Goal: Task Accomplishment & Management: Complete application form

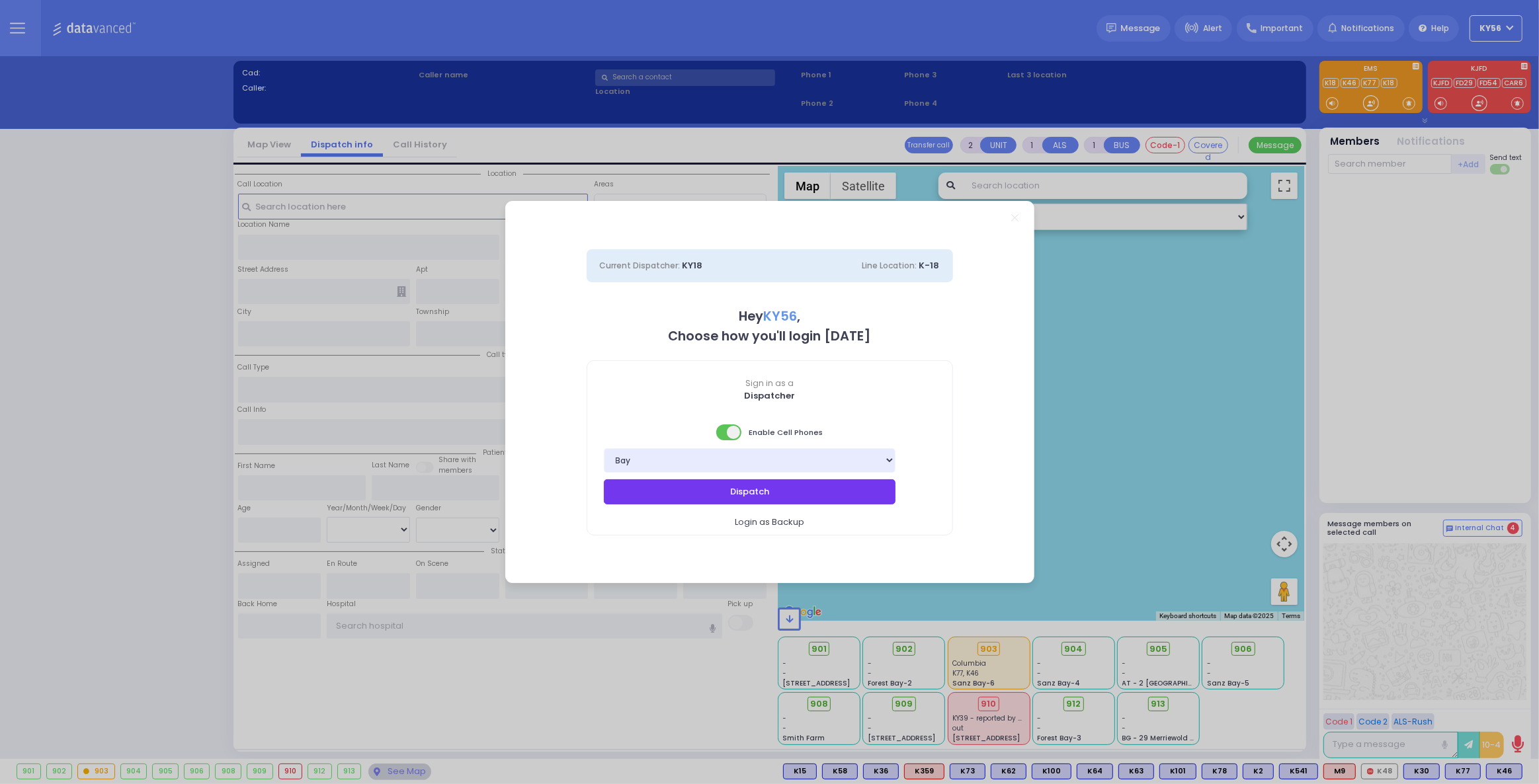
click at [837, 484] on button "Dispatch" at bounding box center [750, 492] width 292 height 25
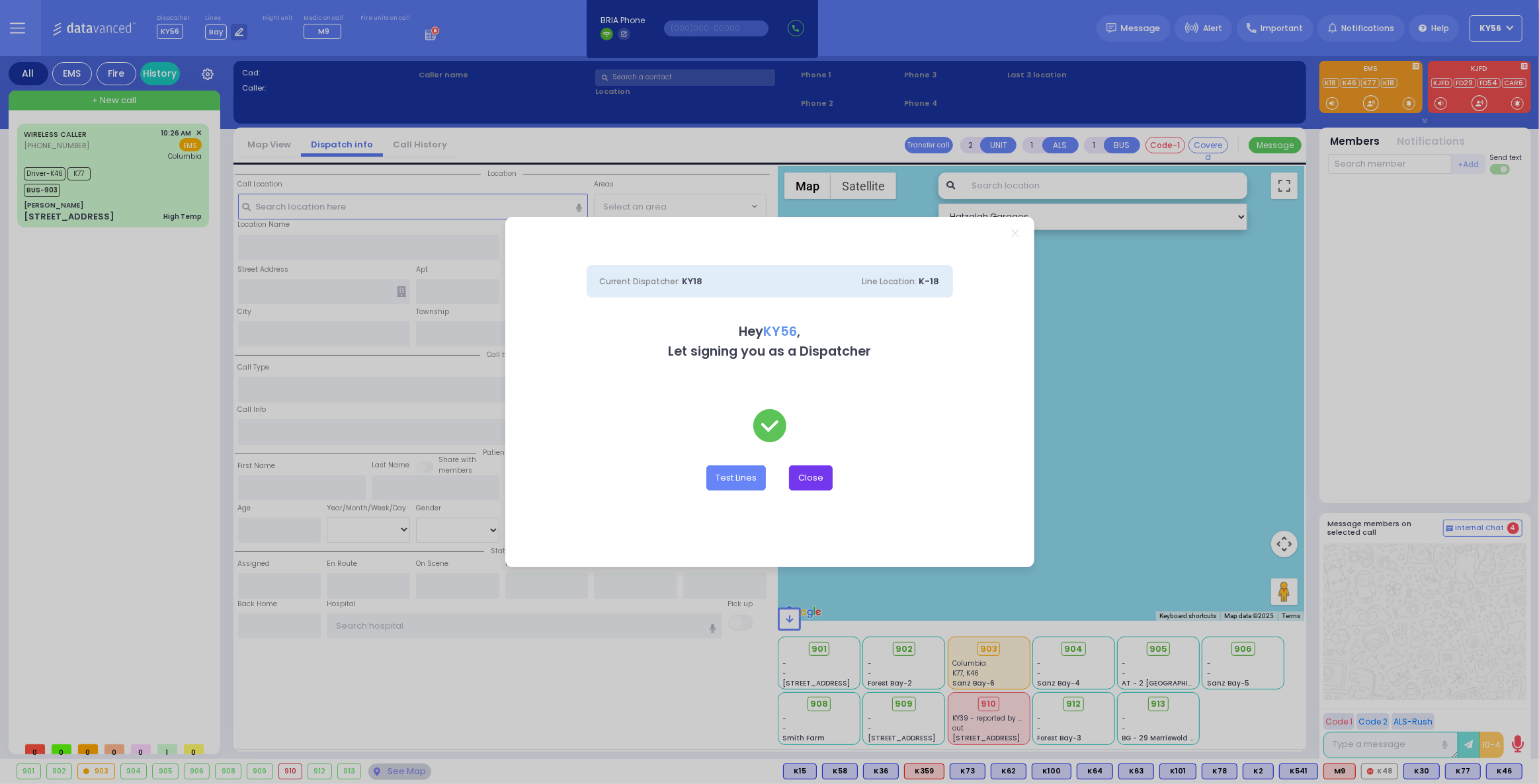
click at [806, 474] on button "Close" at bounding box center [810, 478] width 44 height 25
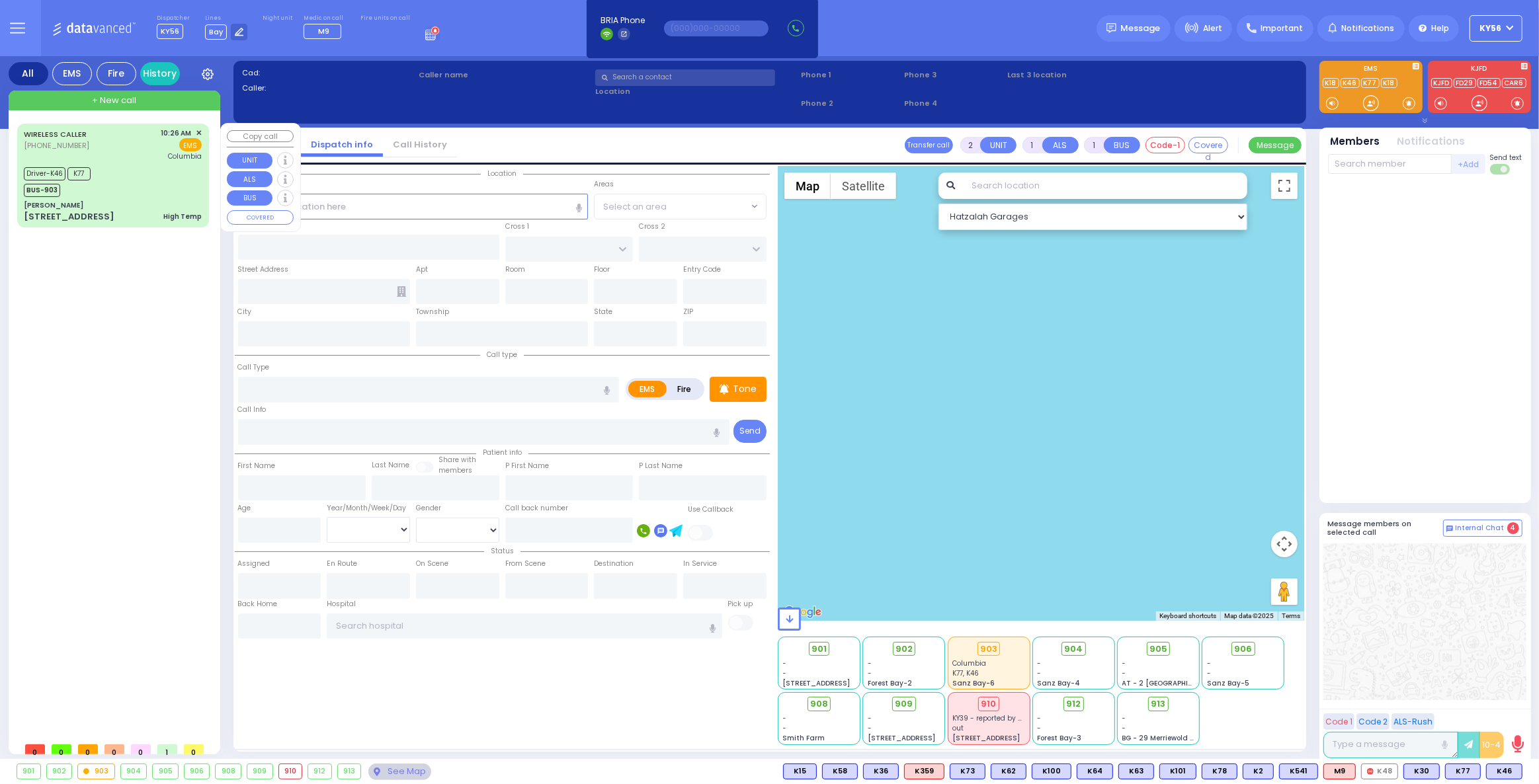
click at [168, 196] on div "Driver-K46 K77 BUS-903" at bounding box center [112, 181] width 178 height 33
type input "6"
select select
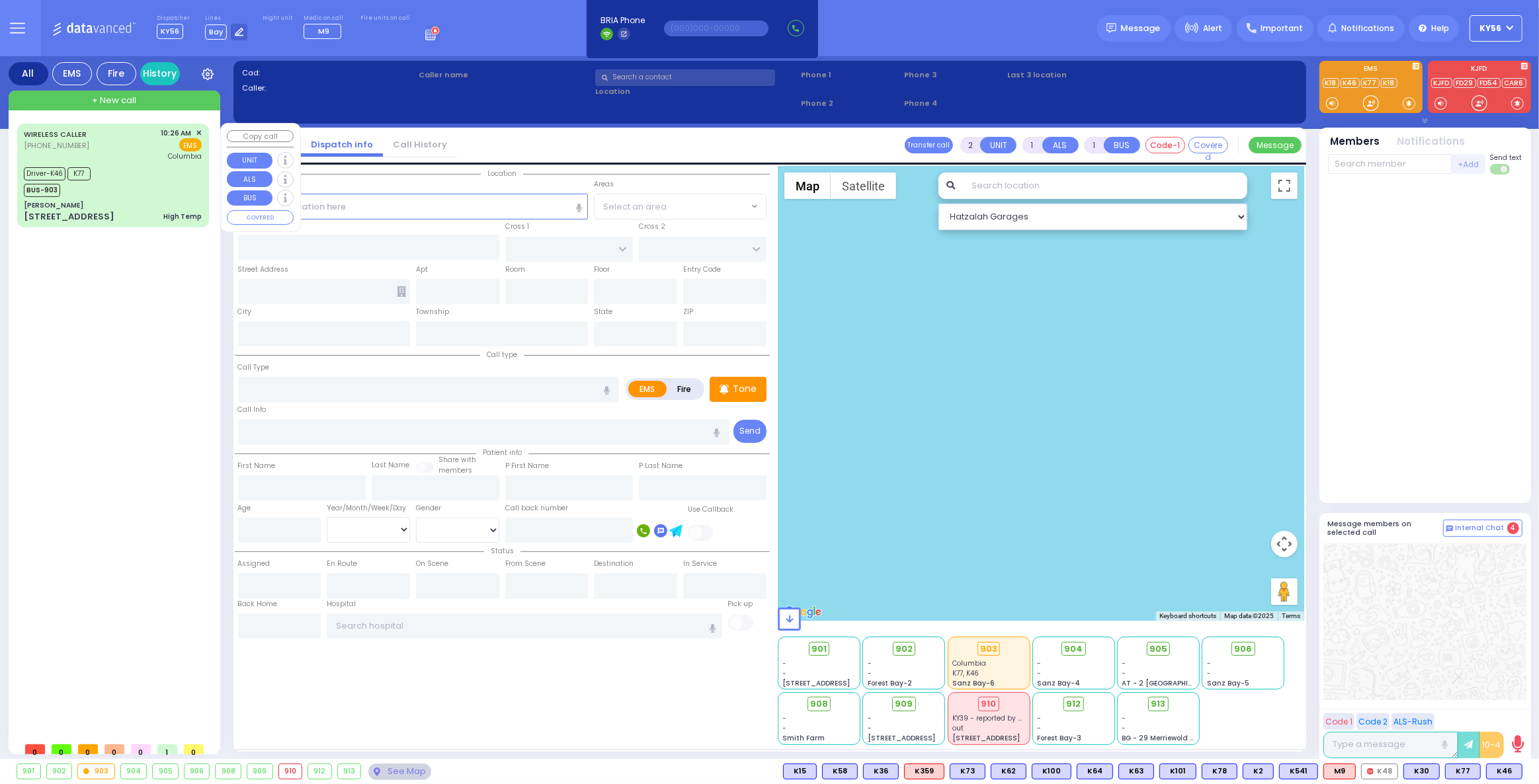
type input "High Temp"
radio input "true"
type input "[PERSON_NAME]"
type input "Brody"
type input "14"
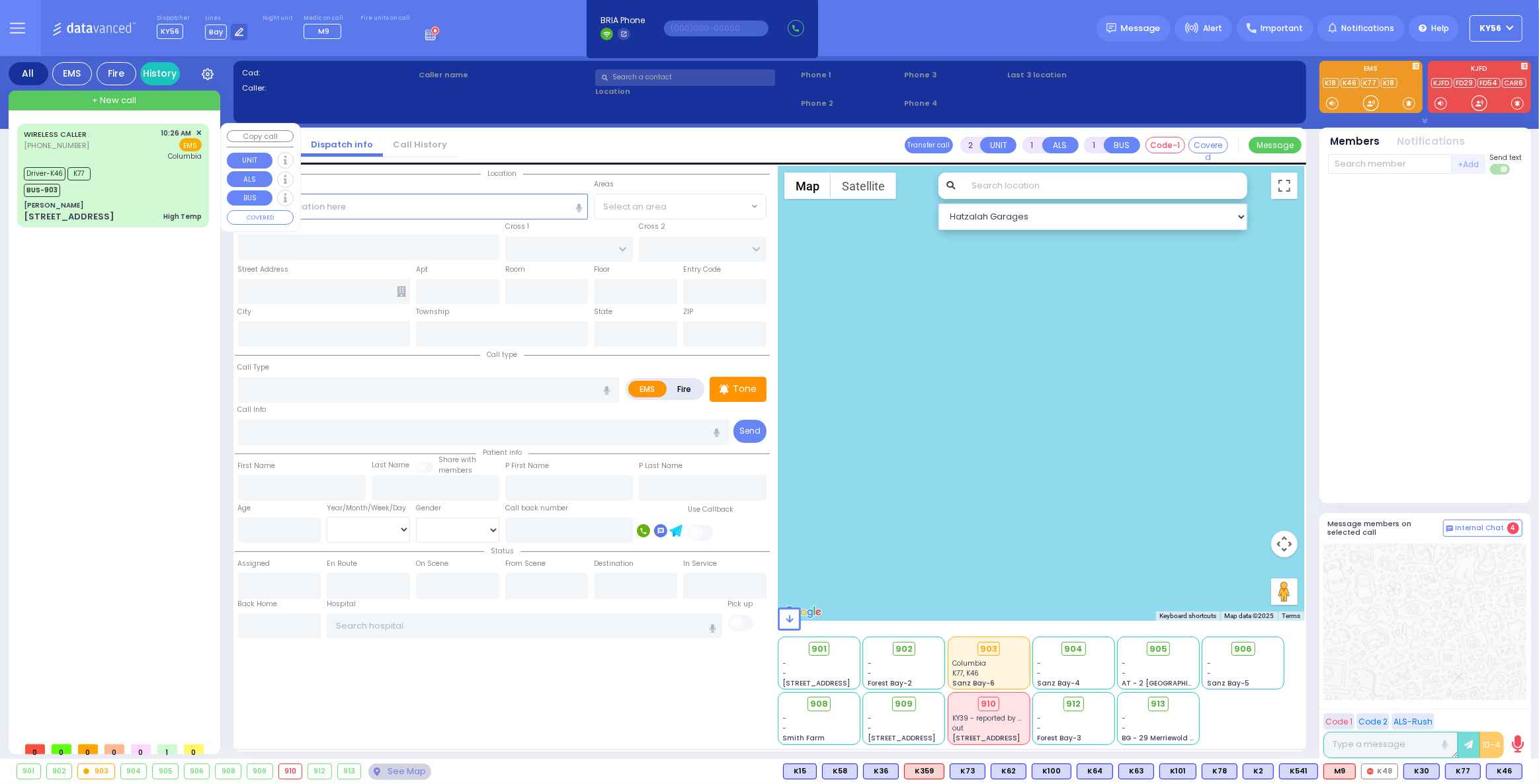
select select "Day"
select select "[DEMOGRAPHIC_DATA]"
type input "10:26"
type input "10:29"
type input "10:35"
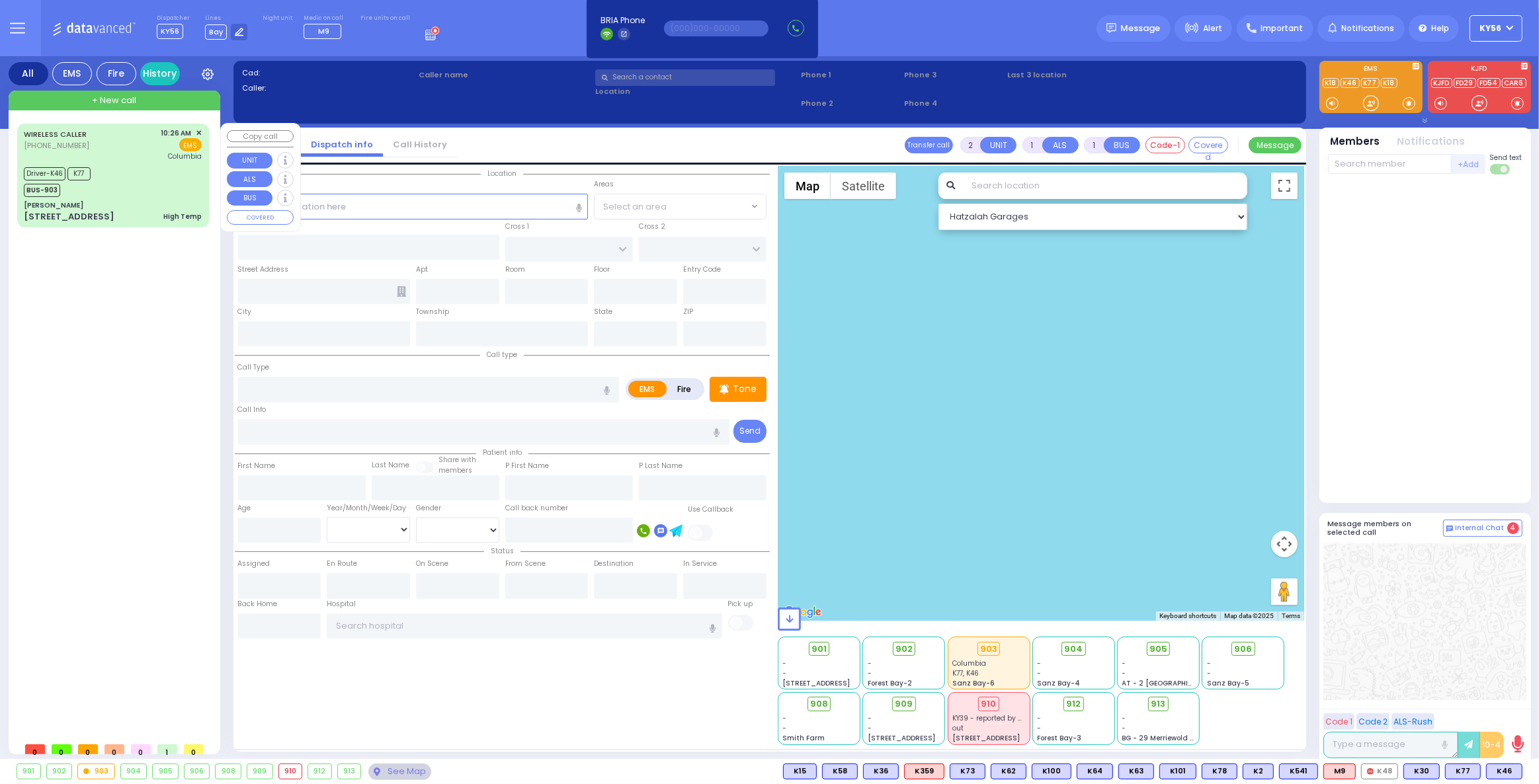
type input "10:47"
type input "[US_STATE][GEOGRAPHIC_DATA]- [GEOGRAPHIC_DATA]"
select select "Hatzalah Garages"
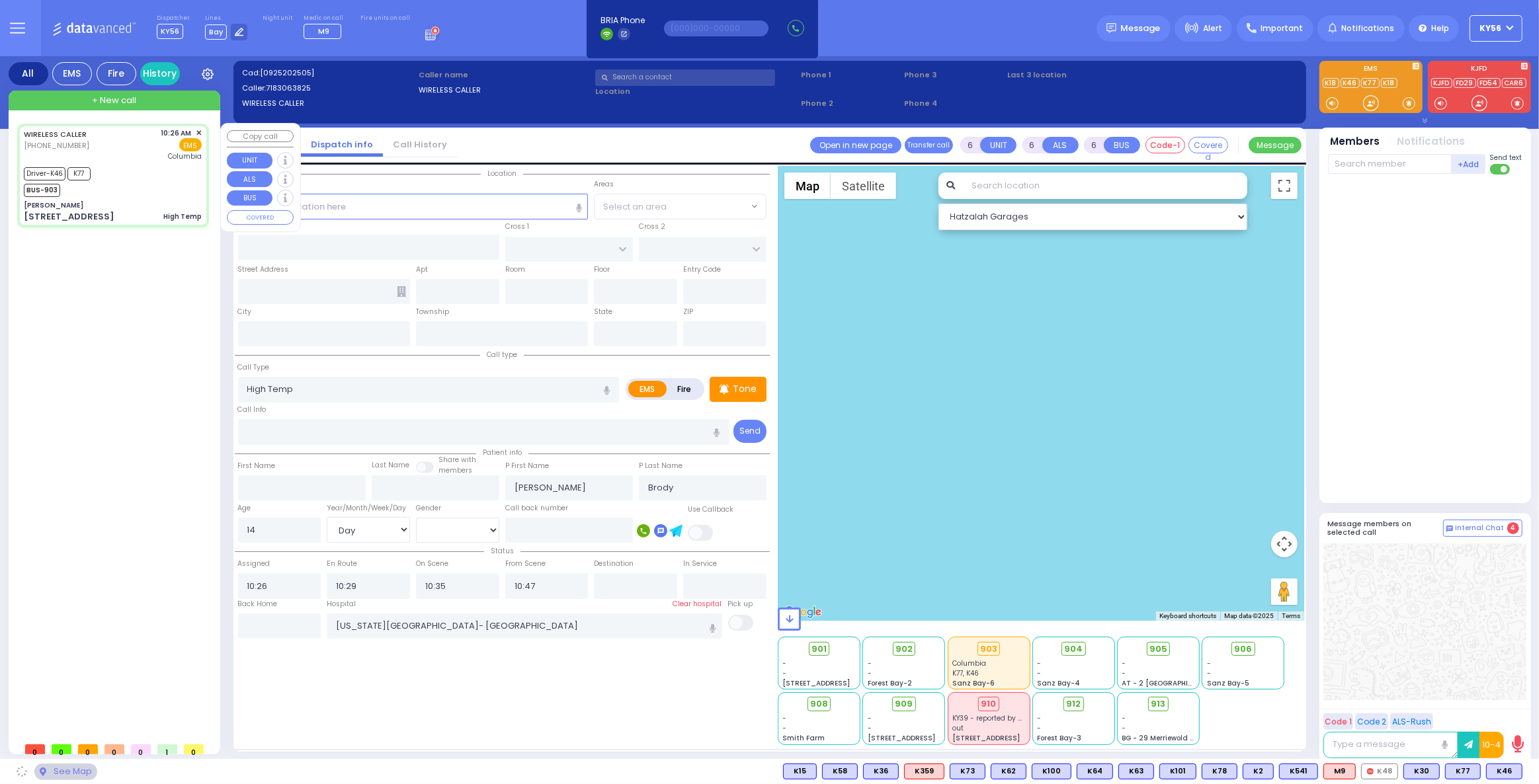
type input "[PERSON_NAME]"
type input "[GEOGRAPHIC_DATA]"
type input "[STREET_ADDRESS]"
type input "Monroe"
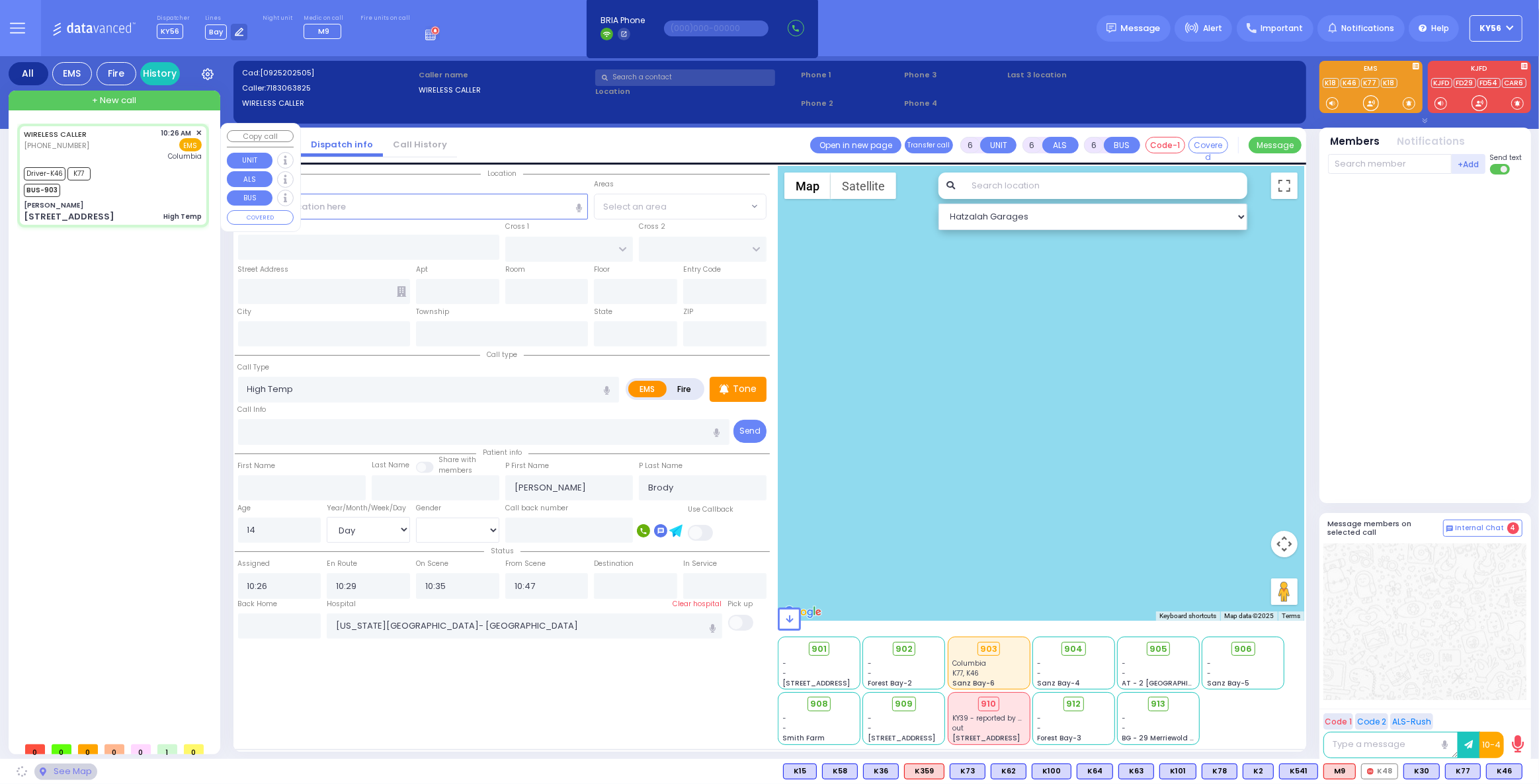
type input "[US_STATE]"
type input "10950"
select select "SECTION 5"
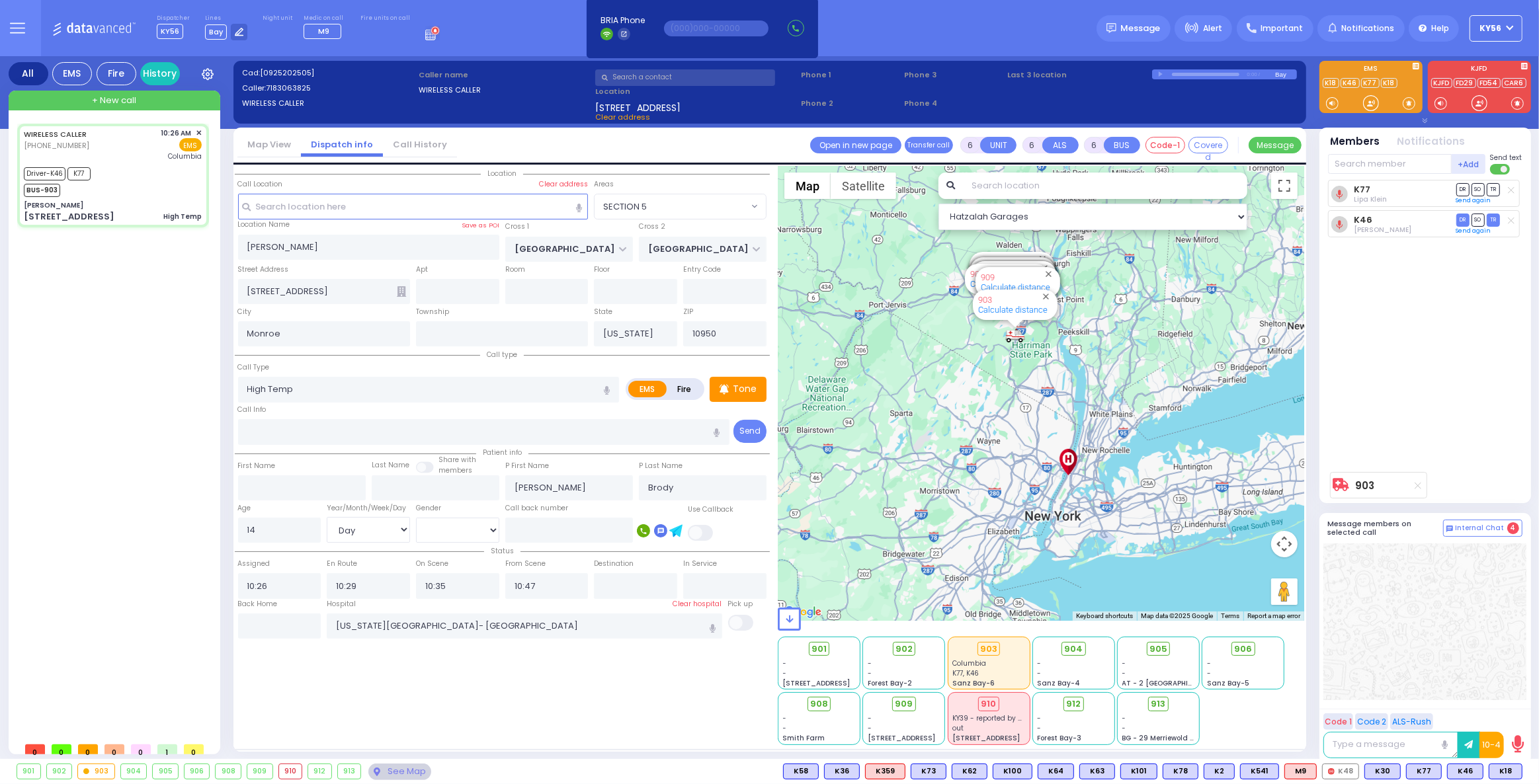
select select
radio input "true"
select select "Day"
select select "[DEMOGRAPHIC_DATA]"
select select "Hatzalah Garages"
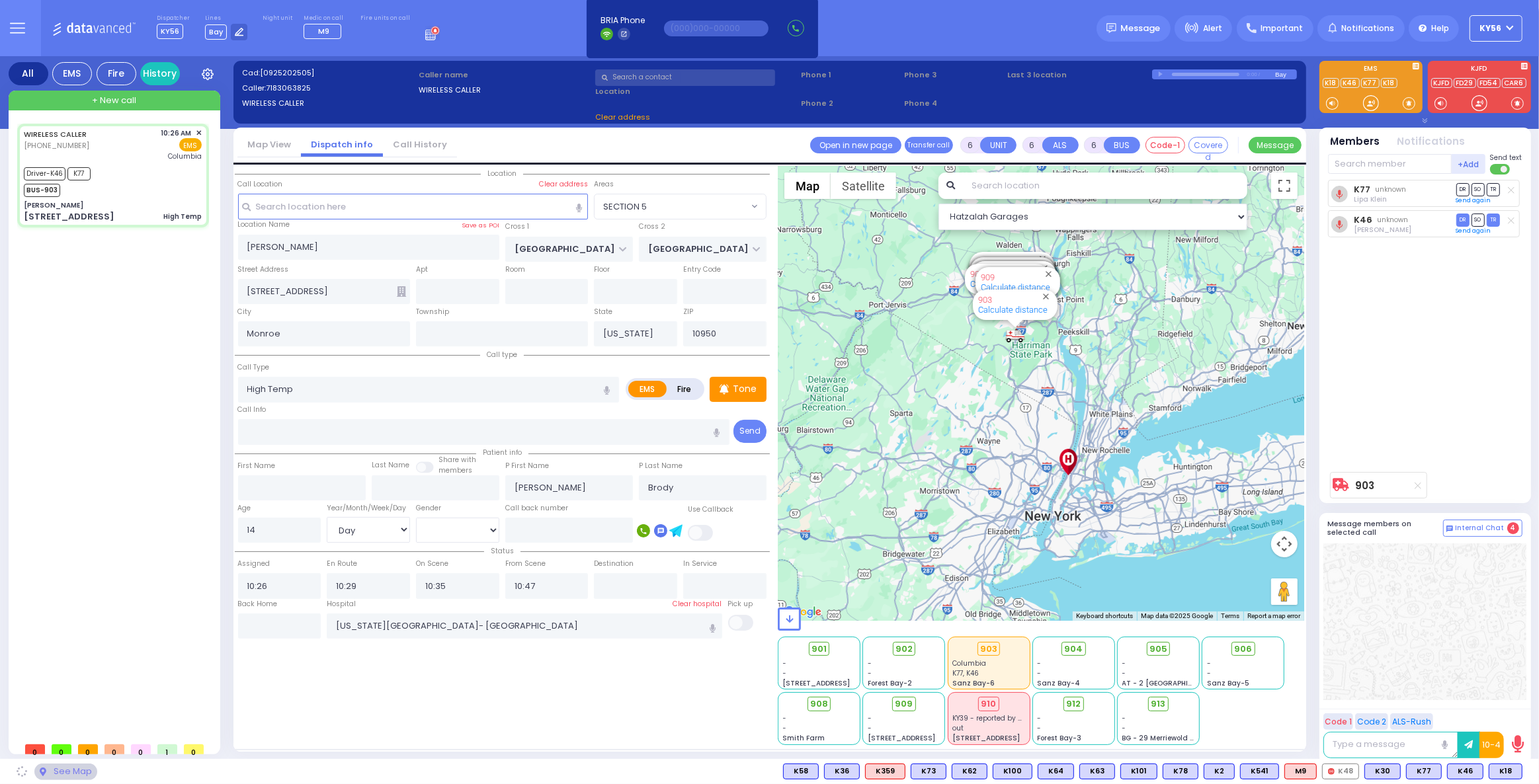
select select "SECTION 5"
select select
radio input "true"
select select "Day"
select select "[DEMOGRAPHIC_DATA]"
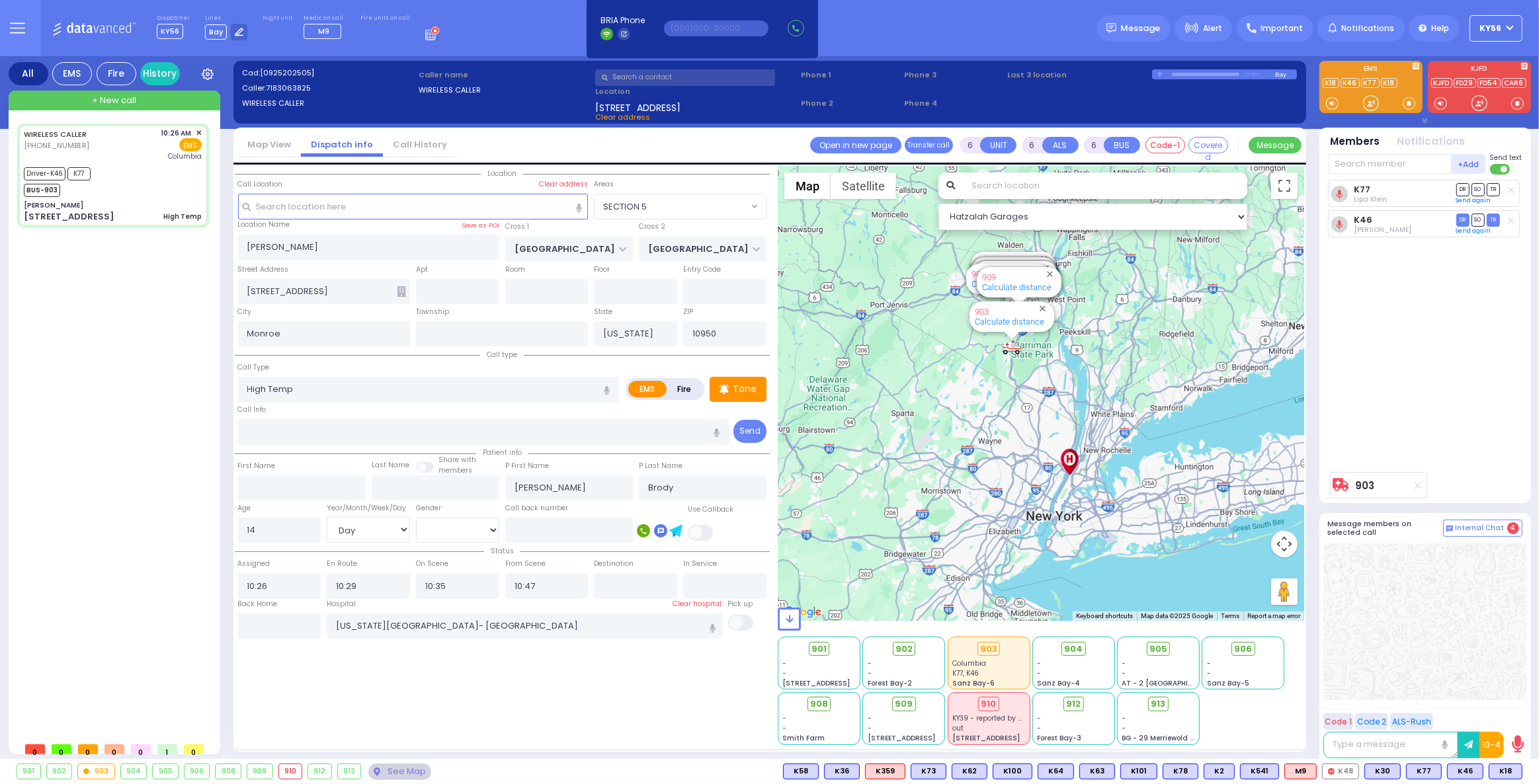
select select "Hatzalah Garages"
select select "SECTION 5"
select select
radio input "true"
select select "Day"
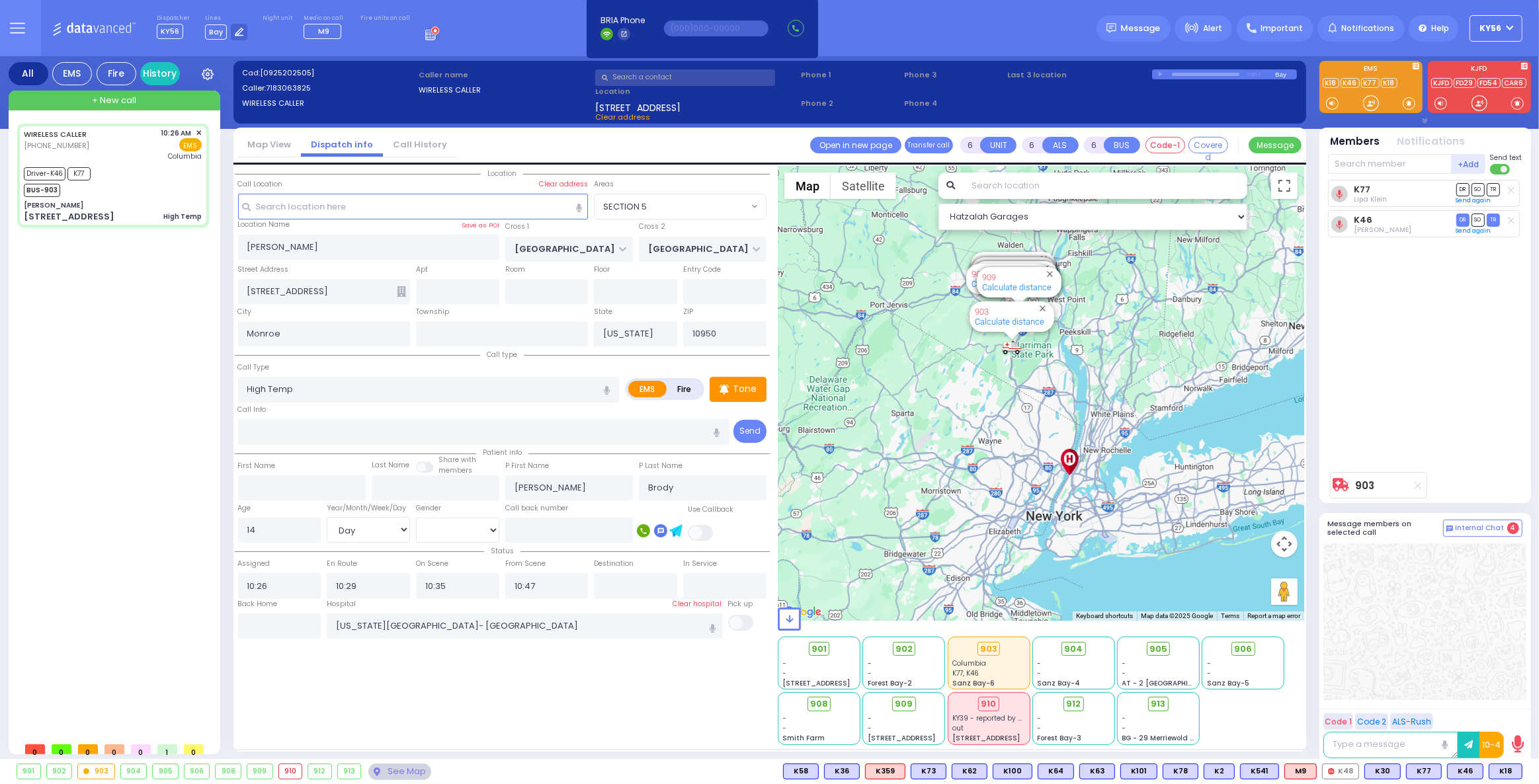
select select "[DEMOGRAPHIC_DATA]"
select select "Hatzalah Garages"
select select "SECTION 5"
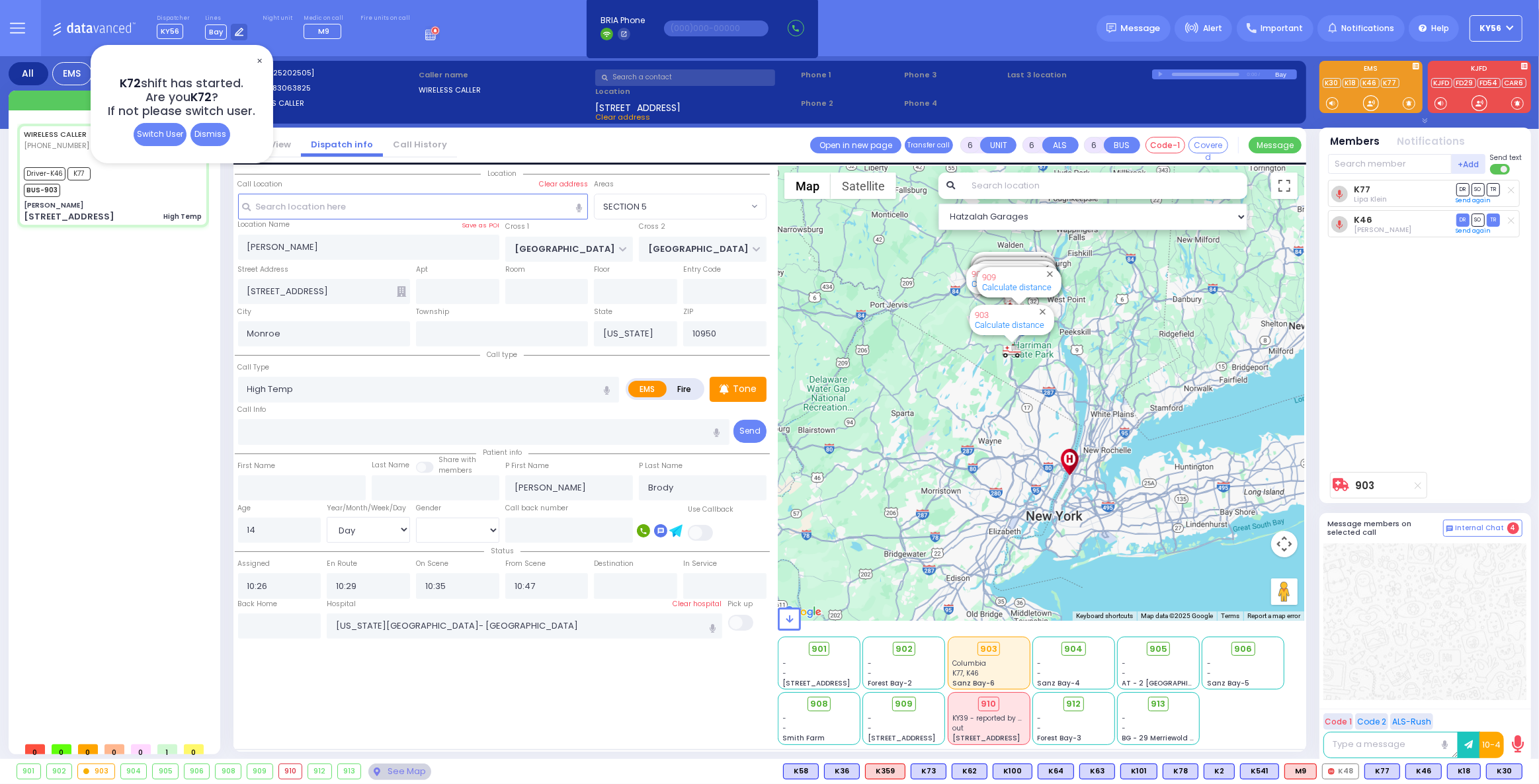
select select
radio input "true"
select select "Day"
select select "[DEMOGRAPHIC_DATA]"
select select "Hatzalah Garages"
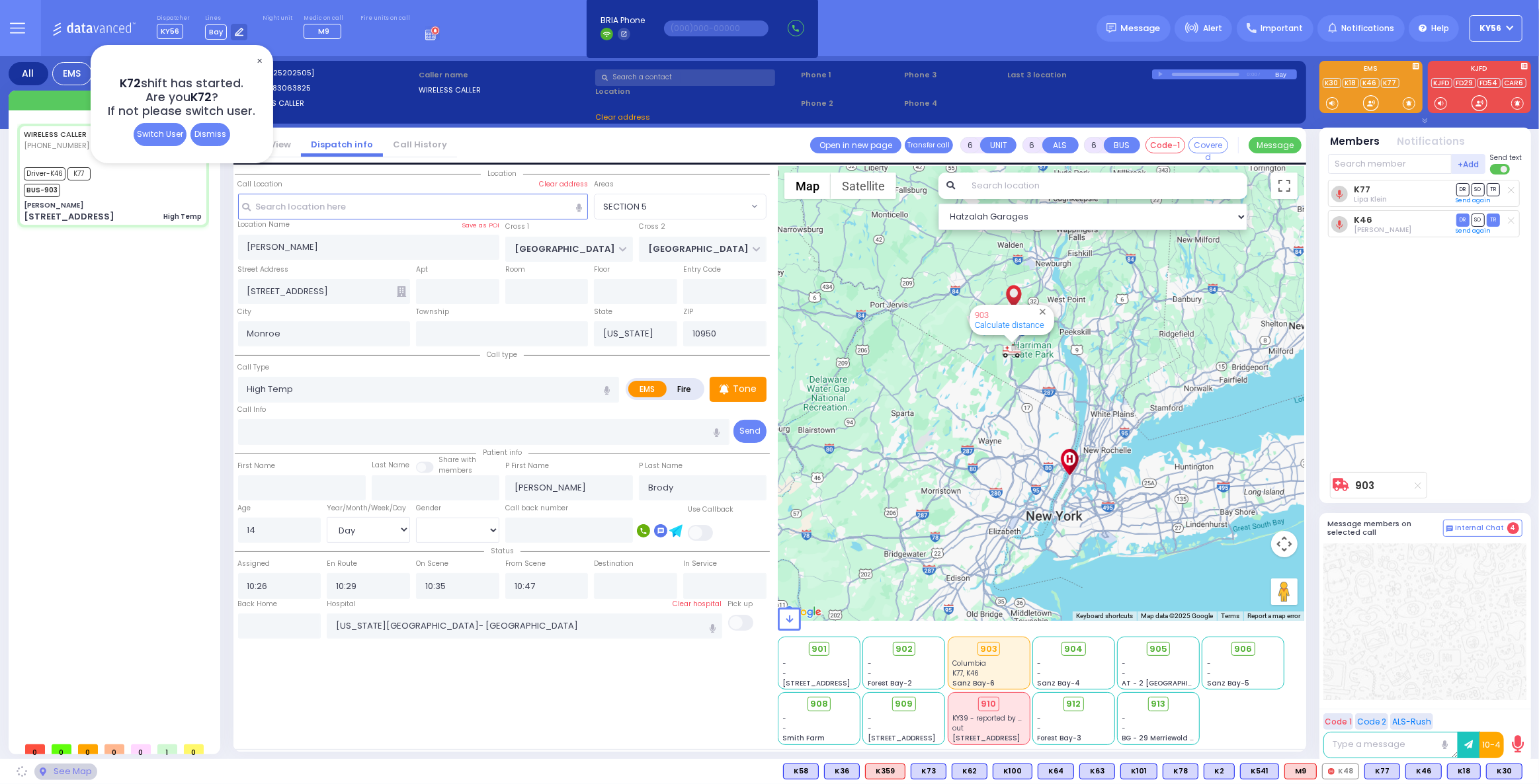
select select "SECTION 5"
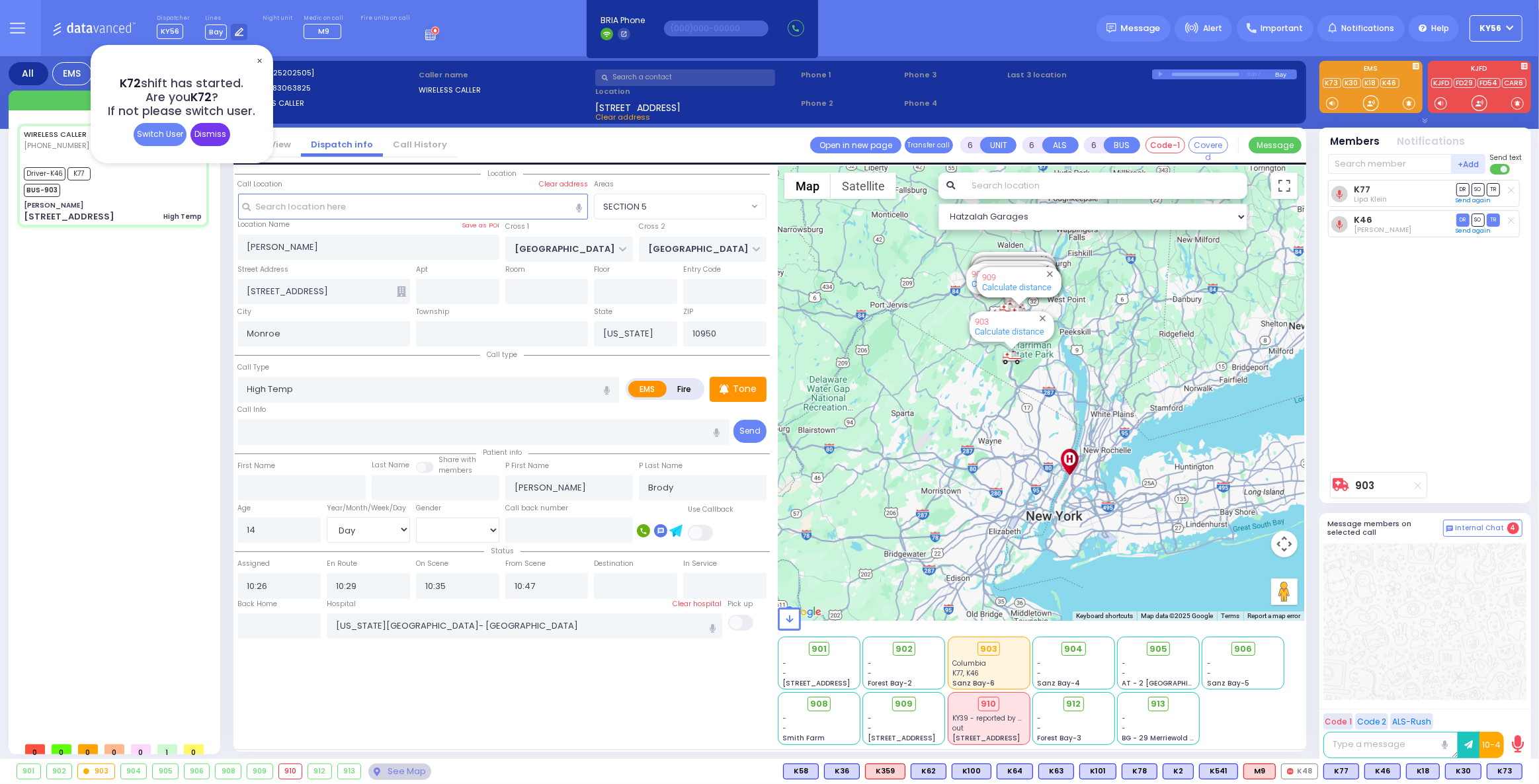
click at [213, 134] on div "Dismiss" at bounding box center [210, 134] width 39 height 23
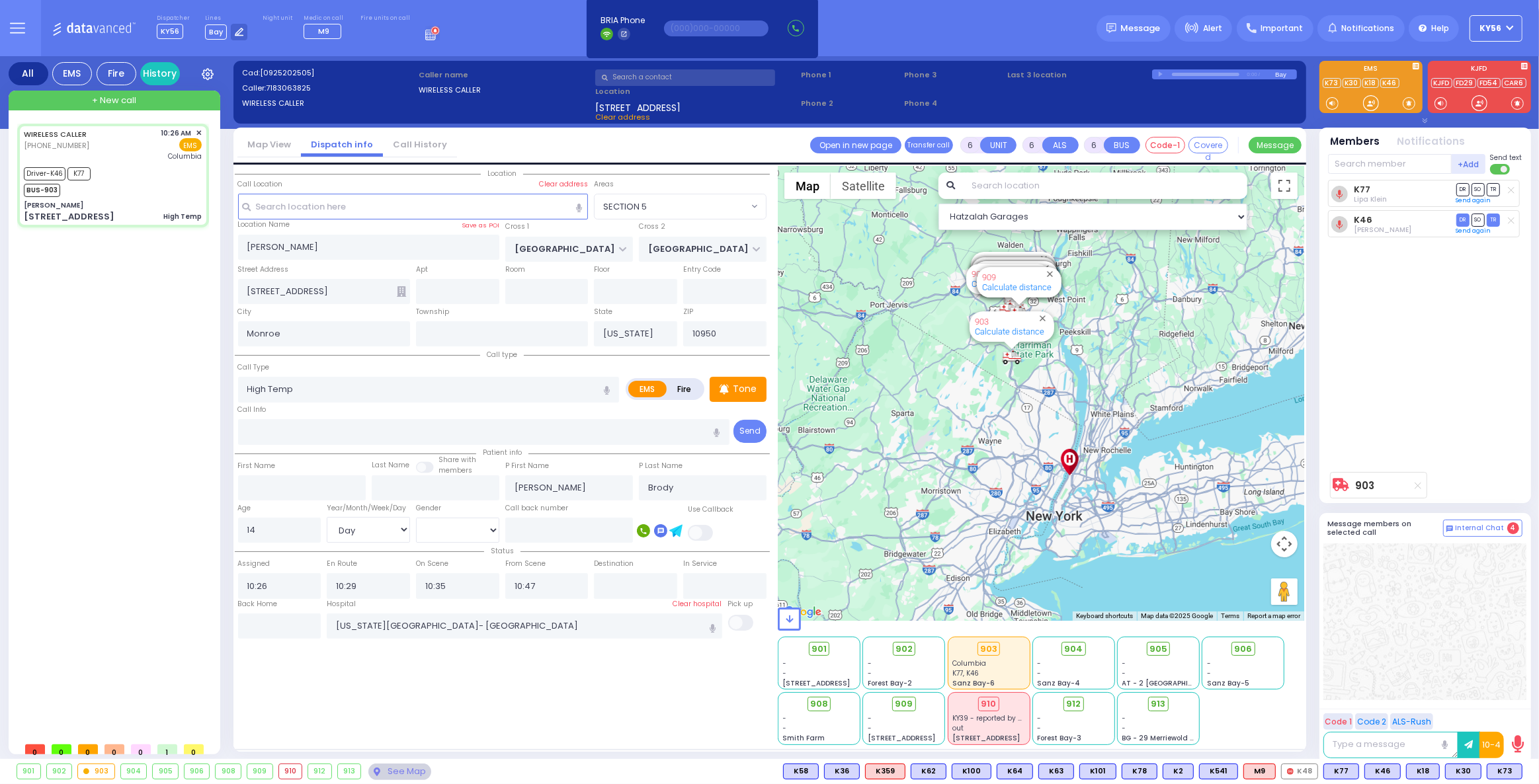
click at [702, 75] on input "text" at bounding box center [685, 78] width 180 height 17
click at [717, 75] on input "text" at bounding box center [685, 78] width 180 height 17
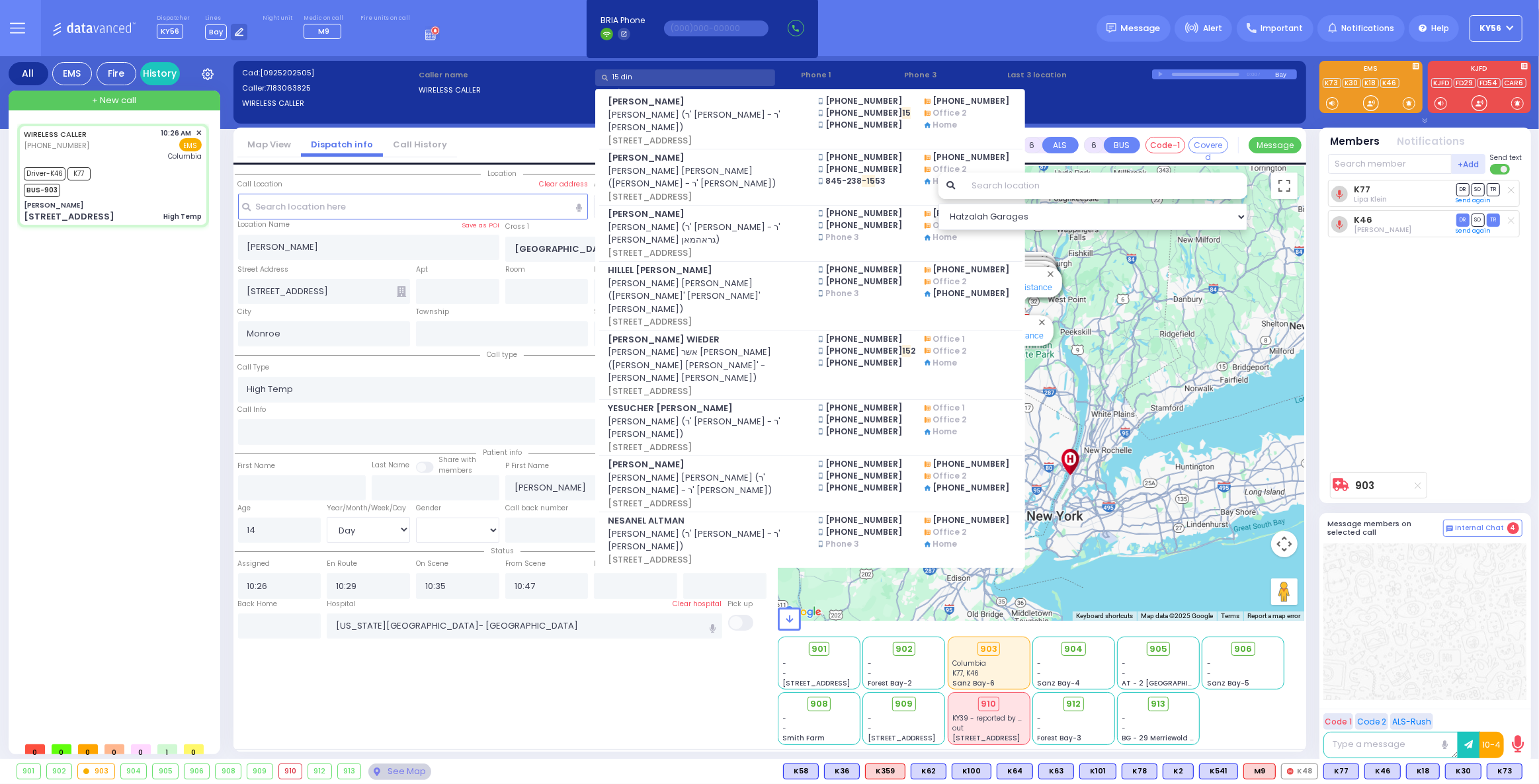
click at [637, 73] on input "15 din" at bounding box center [685, 78] width 180 height 17
click at [635, 73] on input "15 din" at bounding box center [685, 78] width 180 height 17
type input "1"
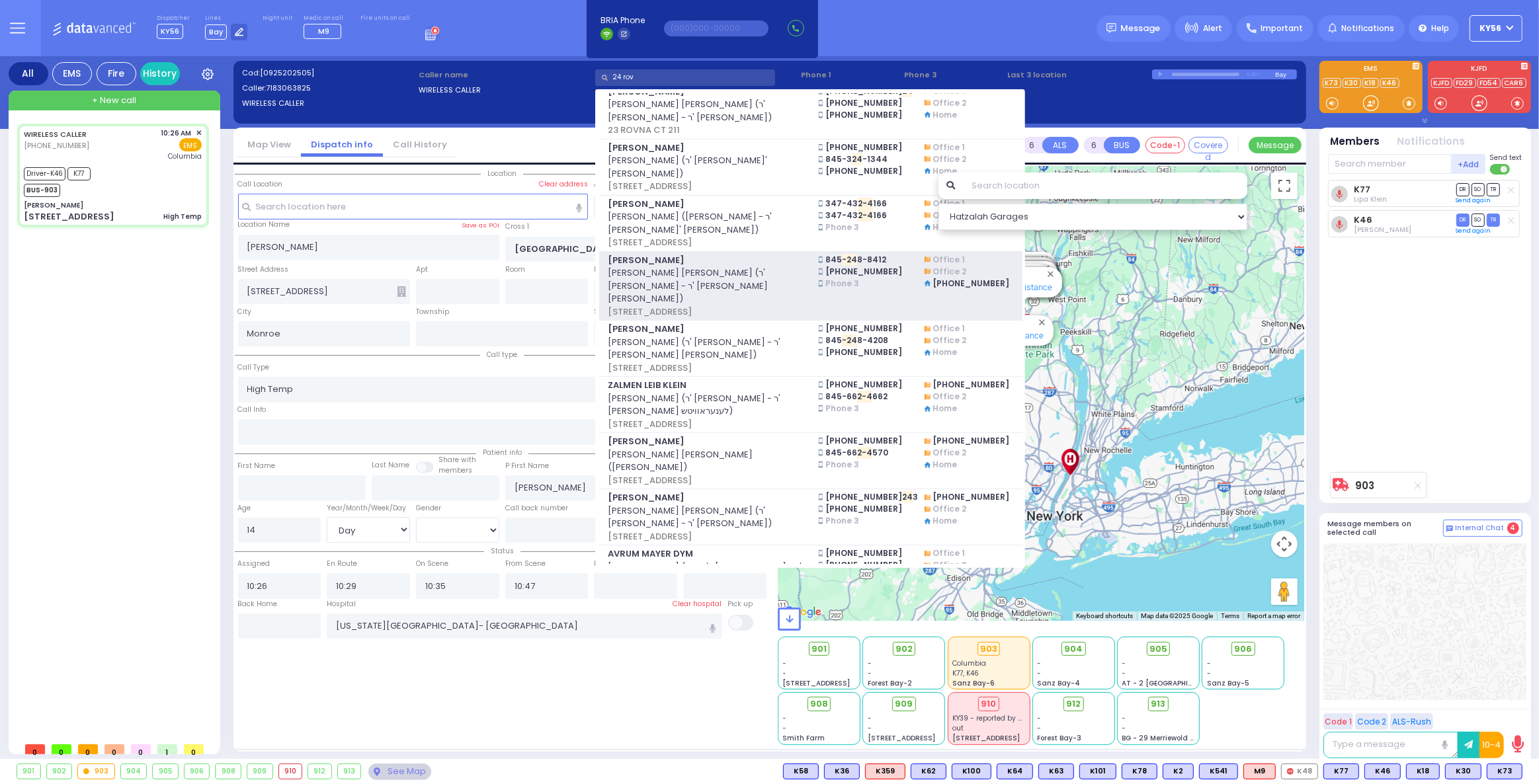
scroll to position [420, 0]
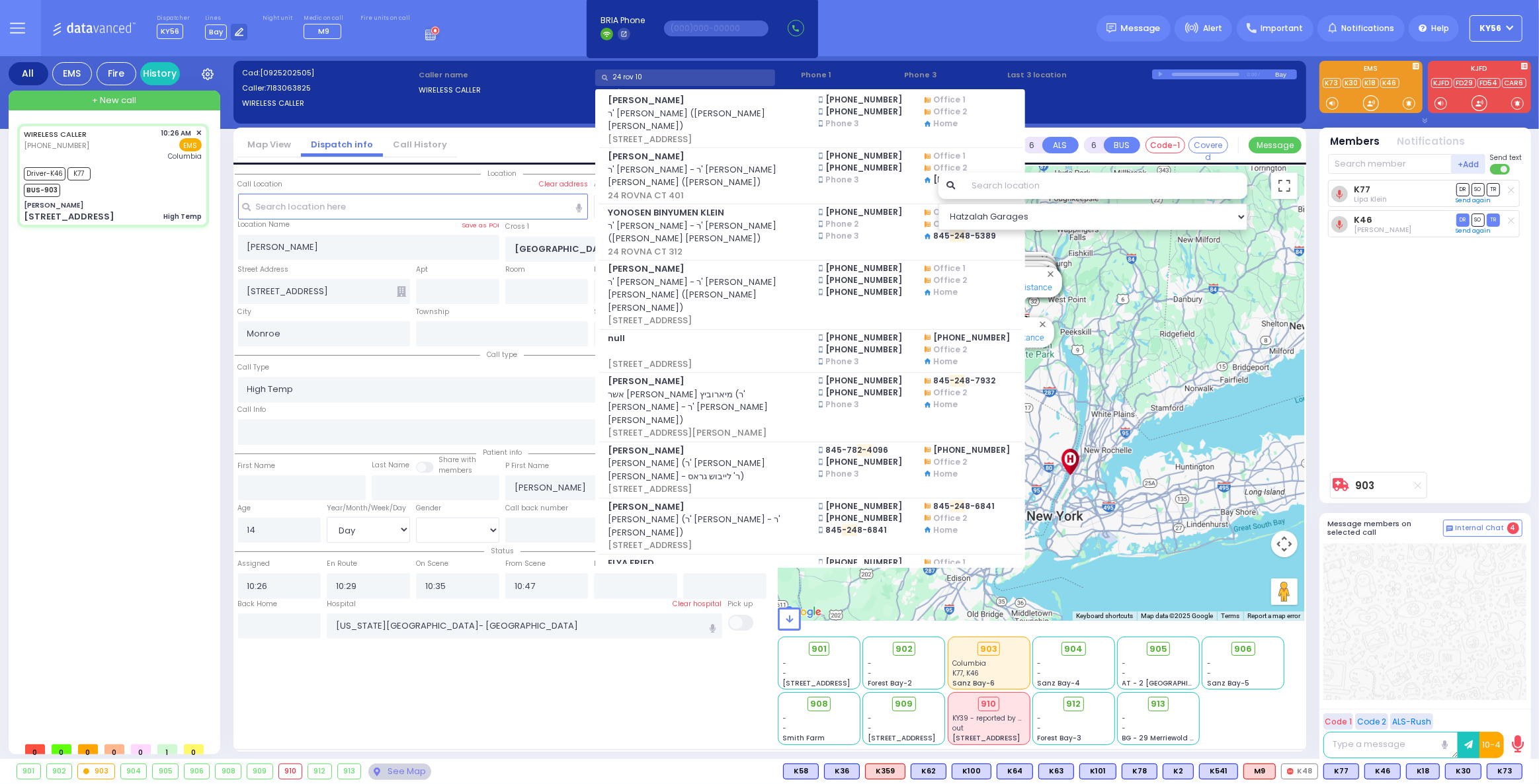
type input "24 rov 101"
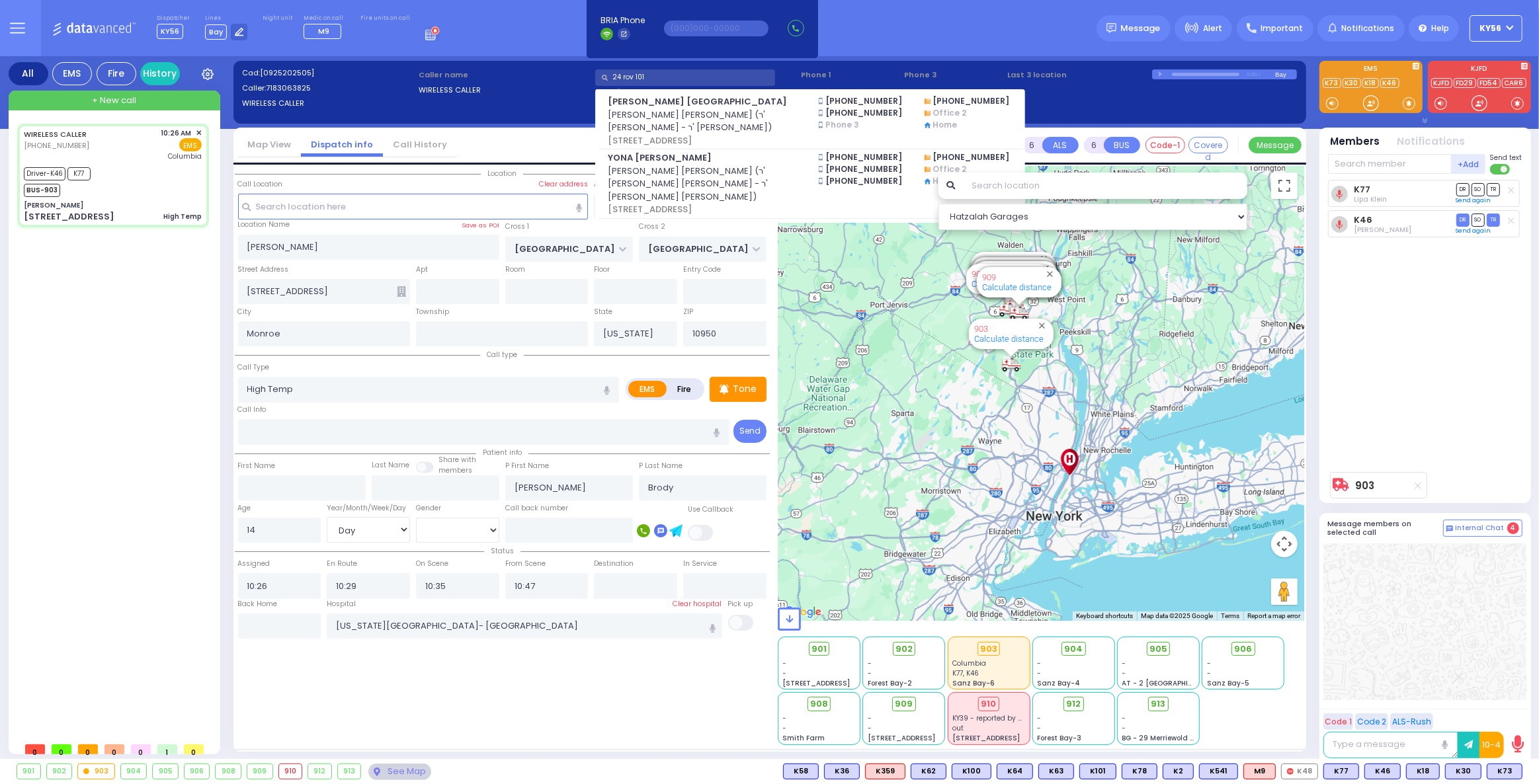
click at [652, 79] on input "24 rov 101" at bounding box center [685, 78] width 180 height 17
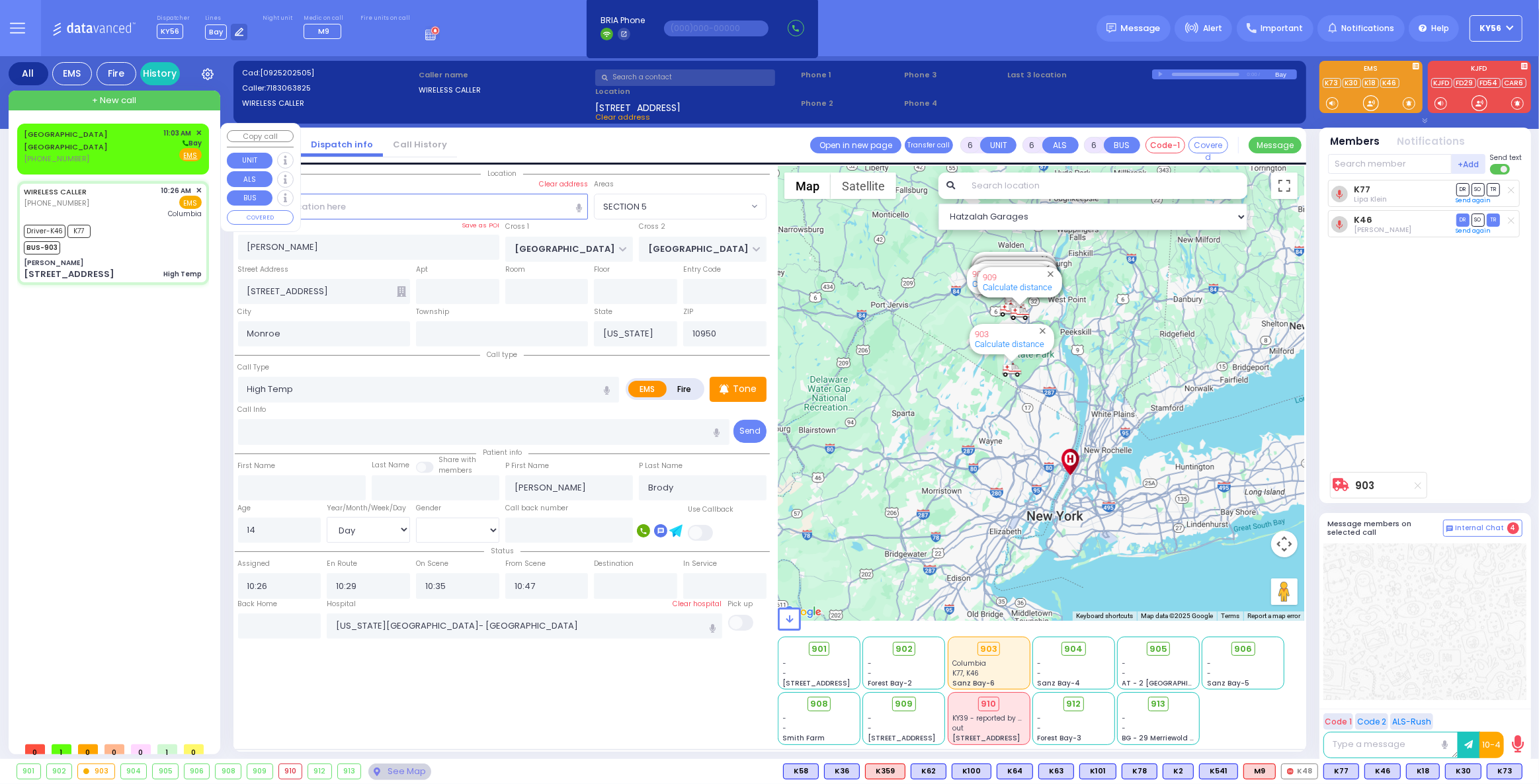
click at [98, 158] on div "[GEOGRAPHIC_DATA] [GEOGRAPHIC_DATA] [PHONE_NUMBER] 11:03 AM ✕ [GEOGRAPHIC_DATA]" at bounding box center [112, 145] width 178 height 37
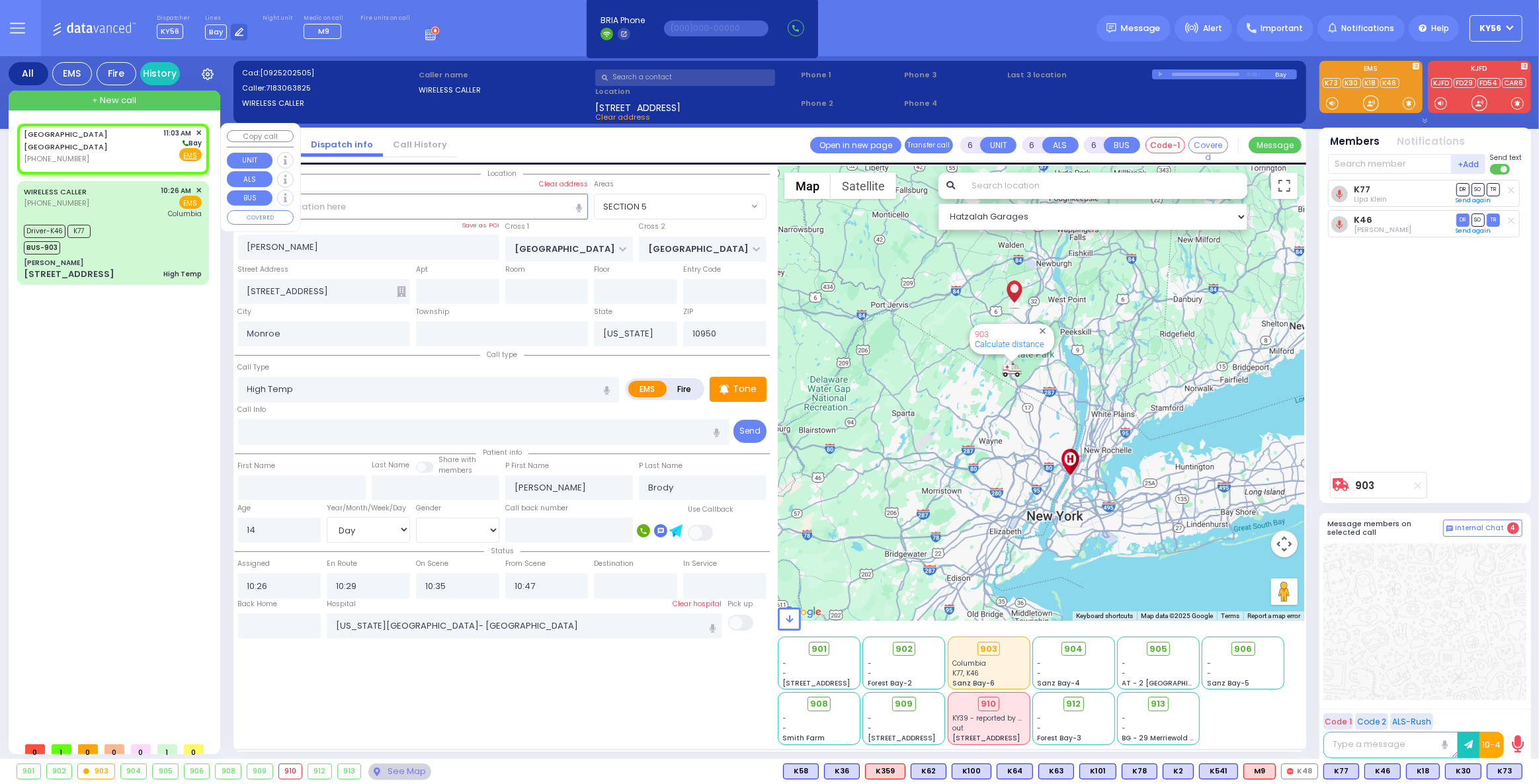
type input "2"
type input "1"
select select
radio input "true"
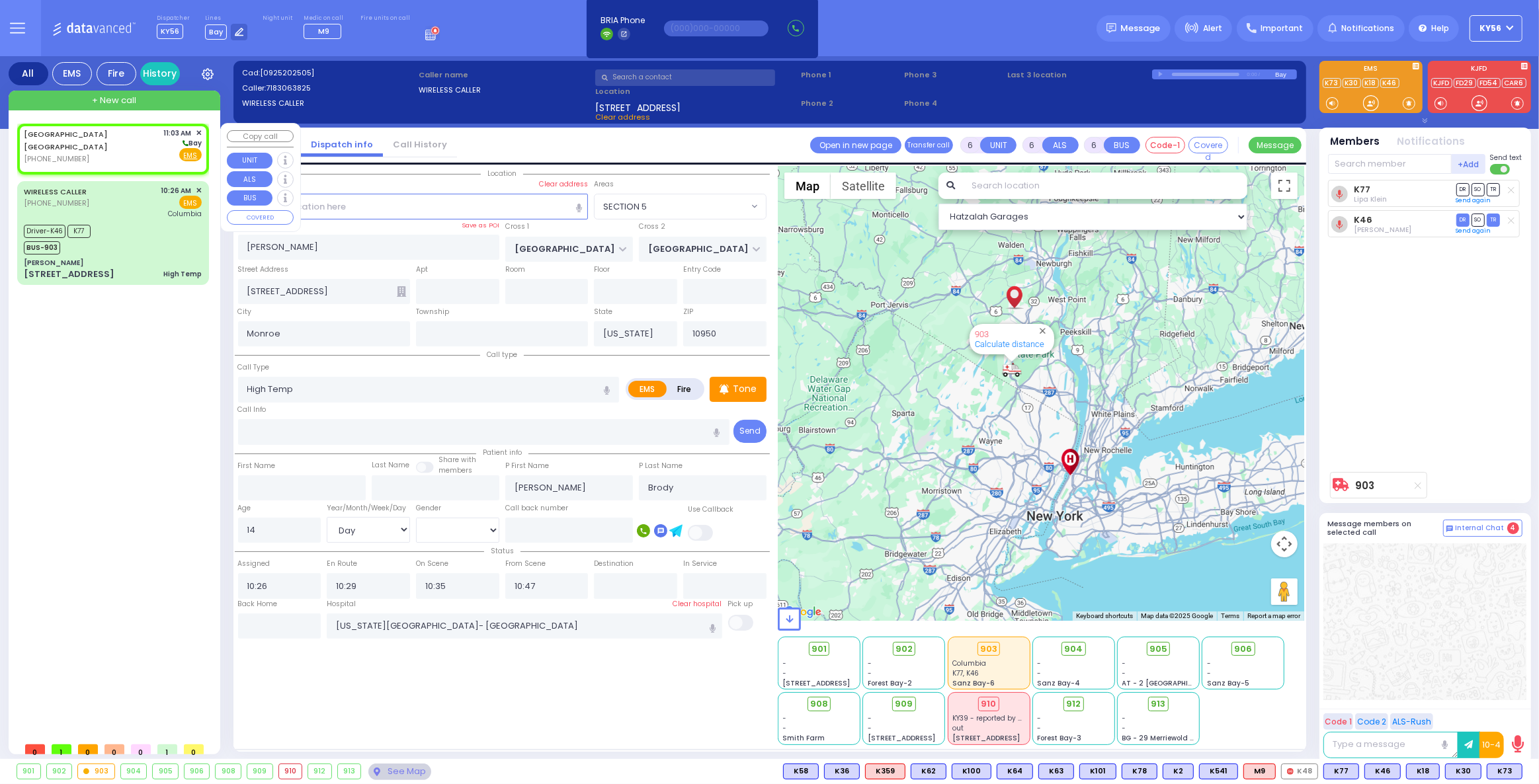
select select
type input "11:03"
select select "Hatzalah Garages"
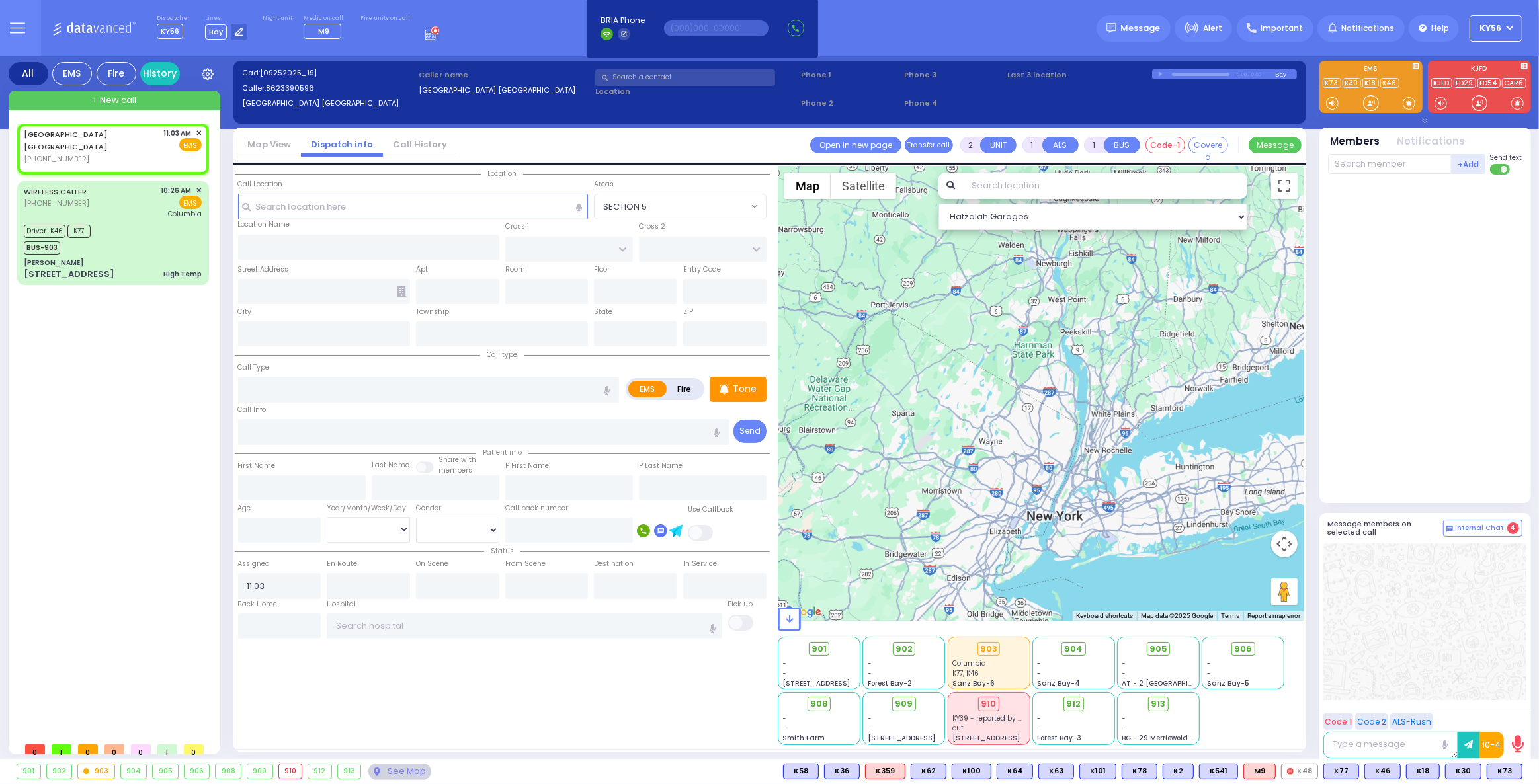
select select
radio input "true"
select select
select select "Hatzalah Garages"
click at [673, 71] on input "text" at bounding box center [685, 78] width 180 height 17
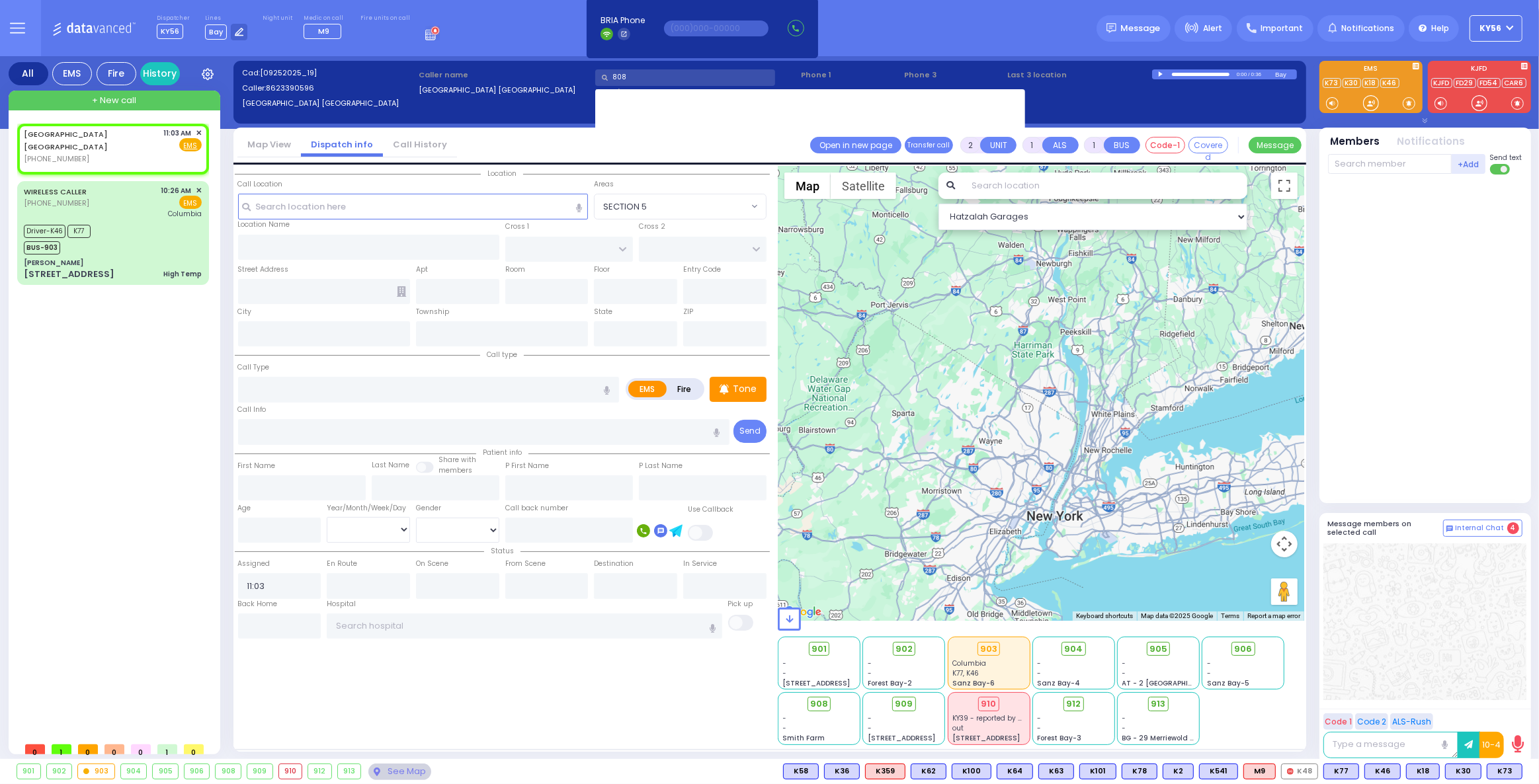
type input "8082"
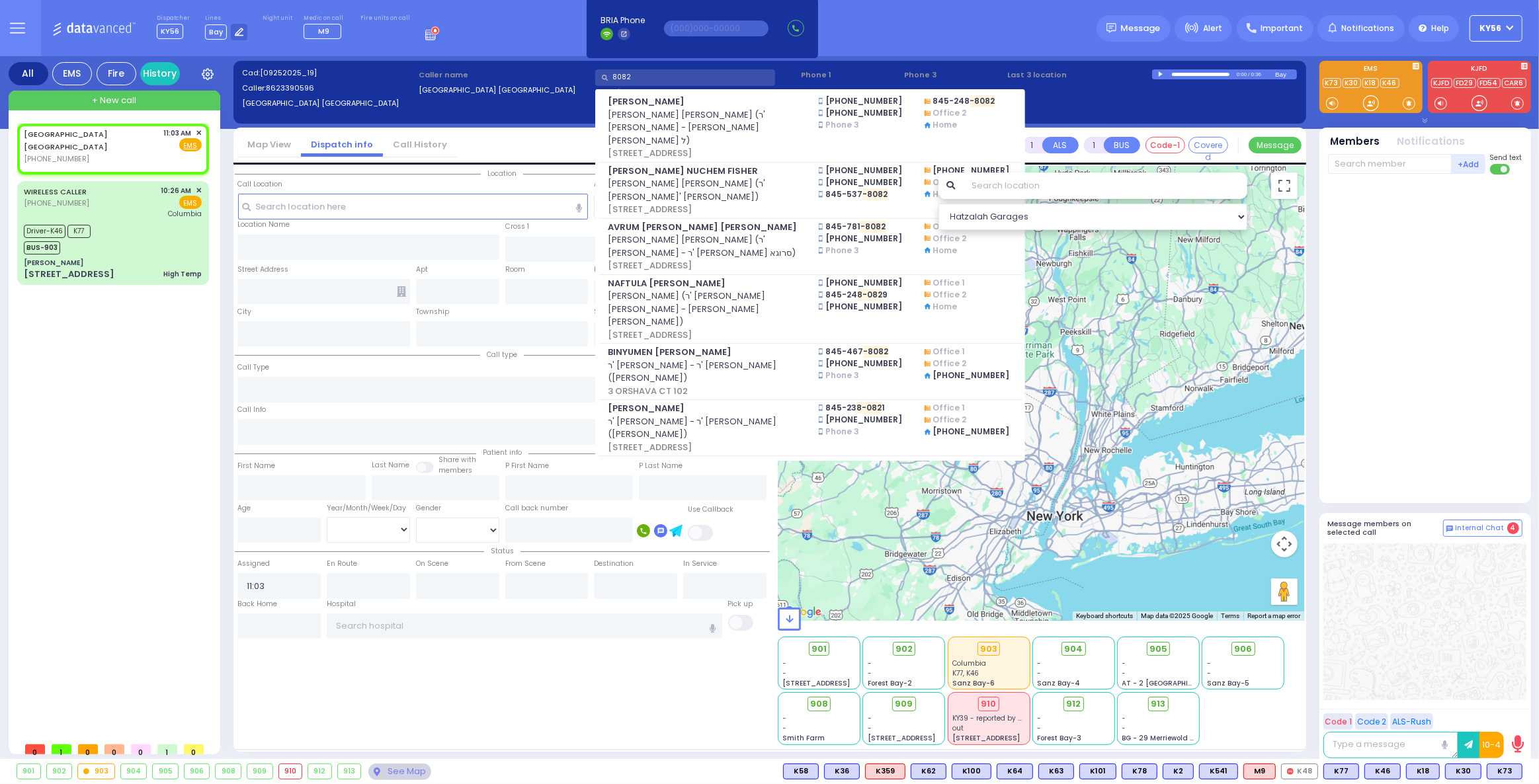
click at [639, 79] on input "8082" at bounding box center [685, 78] width 180 height 17
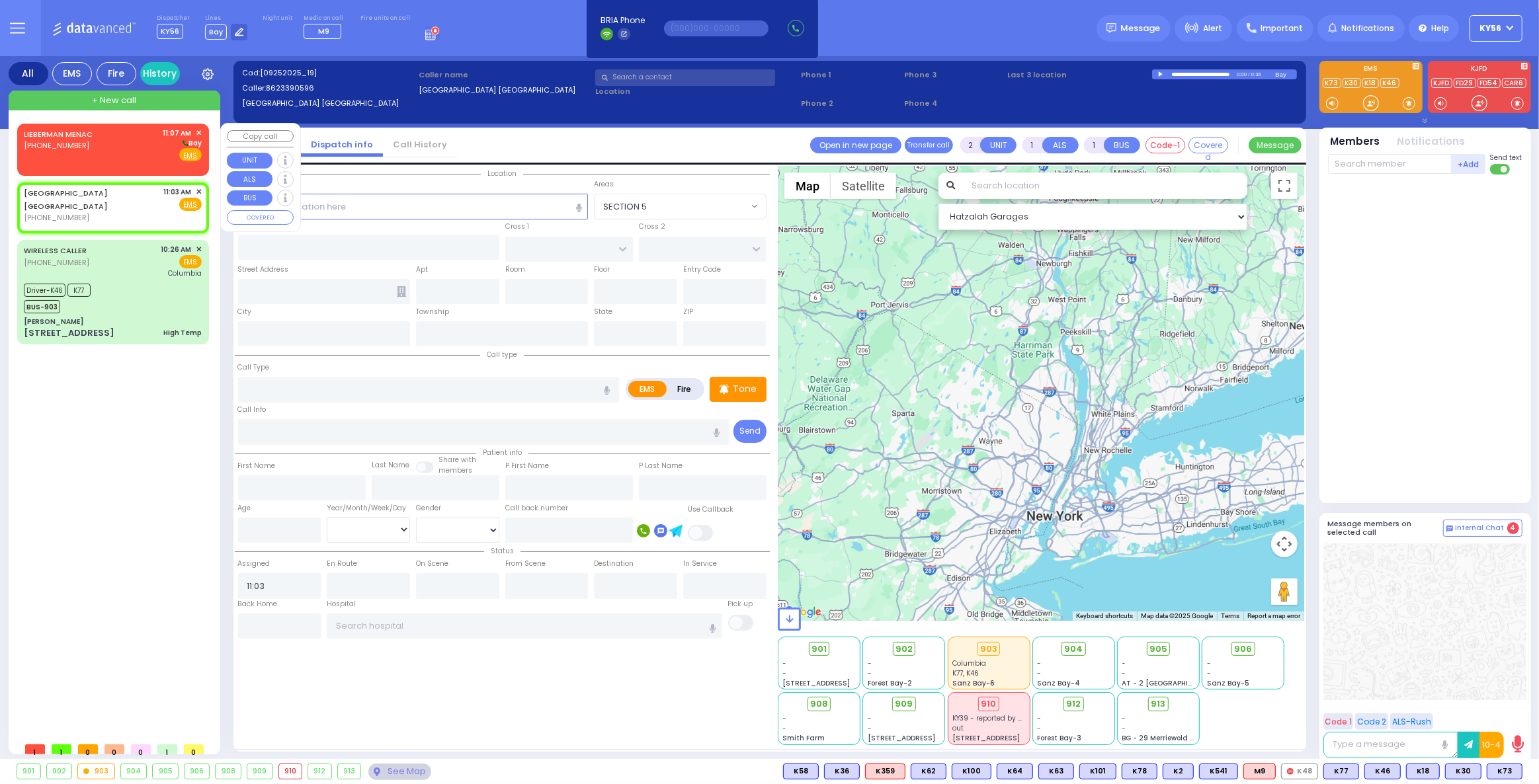
click at [133, 139] on div "LIEBERMAN MENAC [PHONE_NUMBER] 11:07 AM ✕ [GEOGRAPHIC_DATA]" at bounding box center [112, 145] width 178 height 35
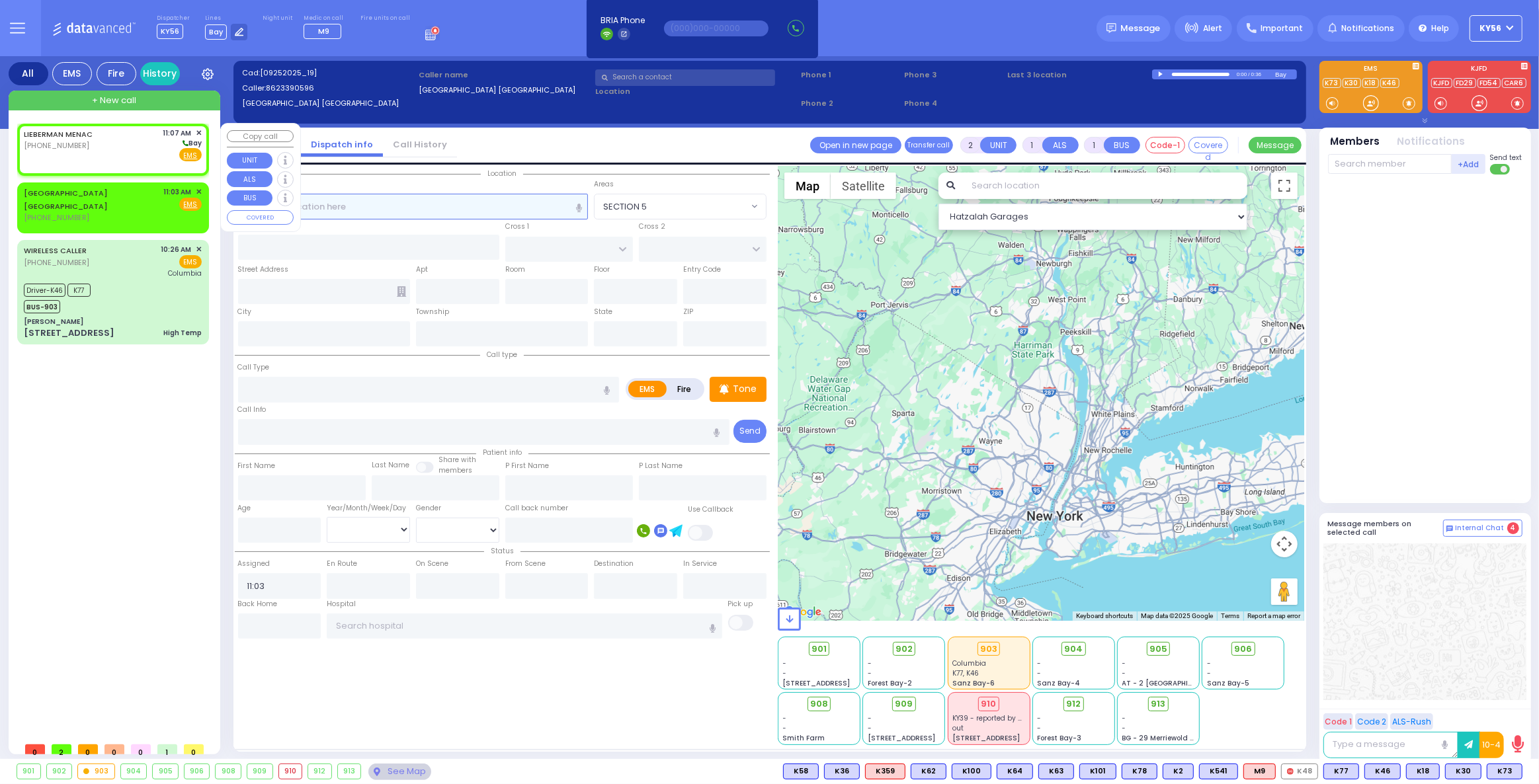
select select
radio input "true"
select select
type input "11:07"
select select "Hatzalah Garages"
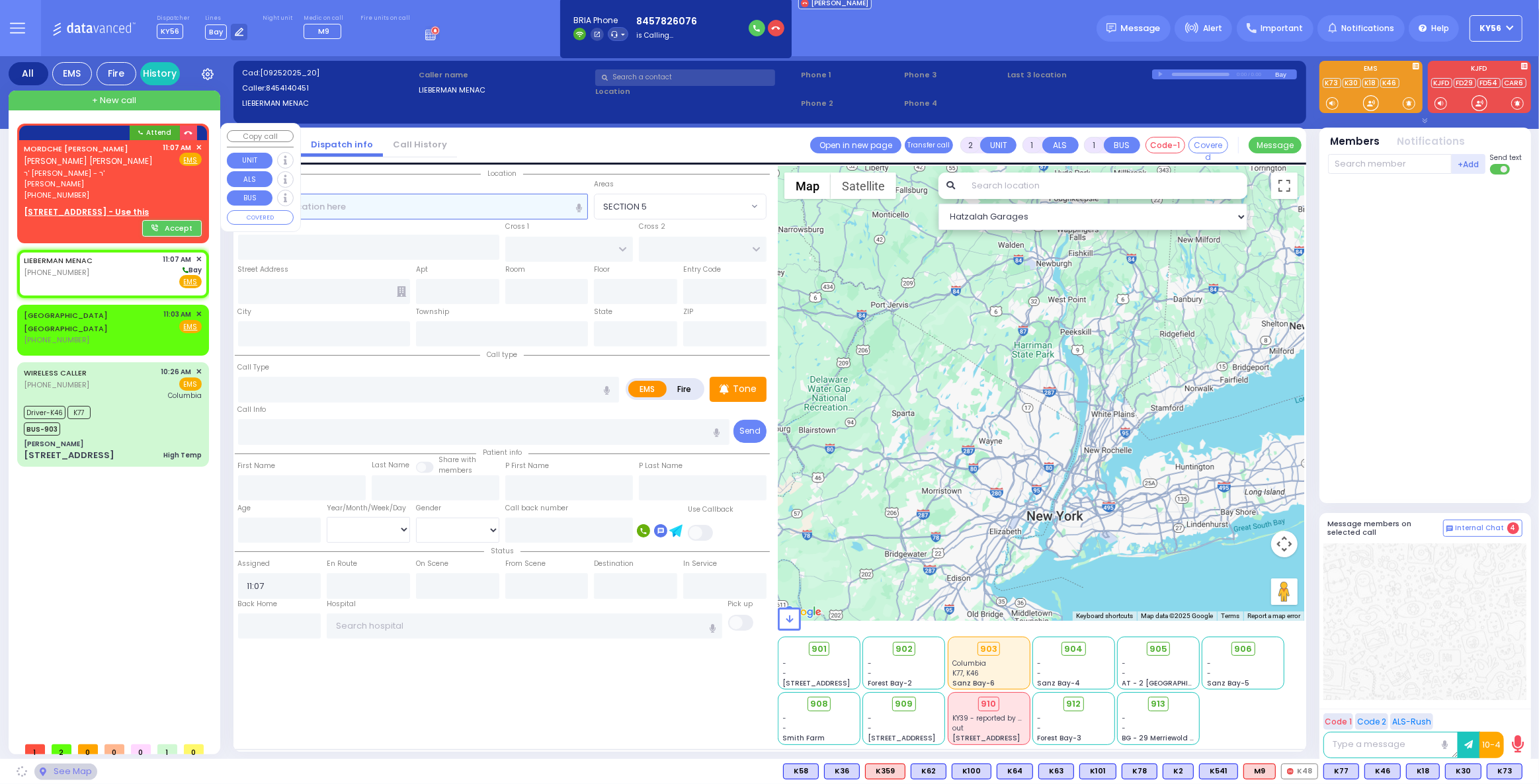
select select
radio input "true"
select select
select select "Hatzalah Garages"
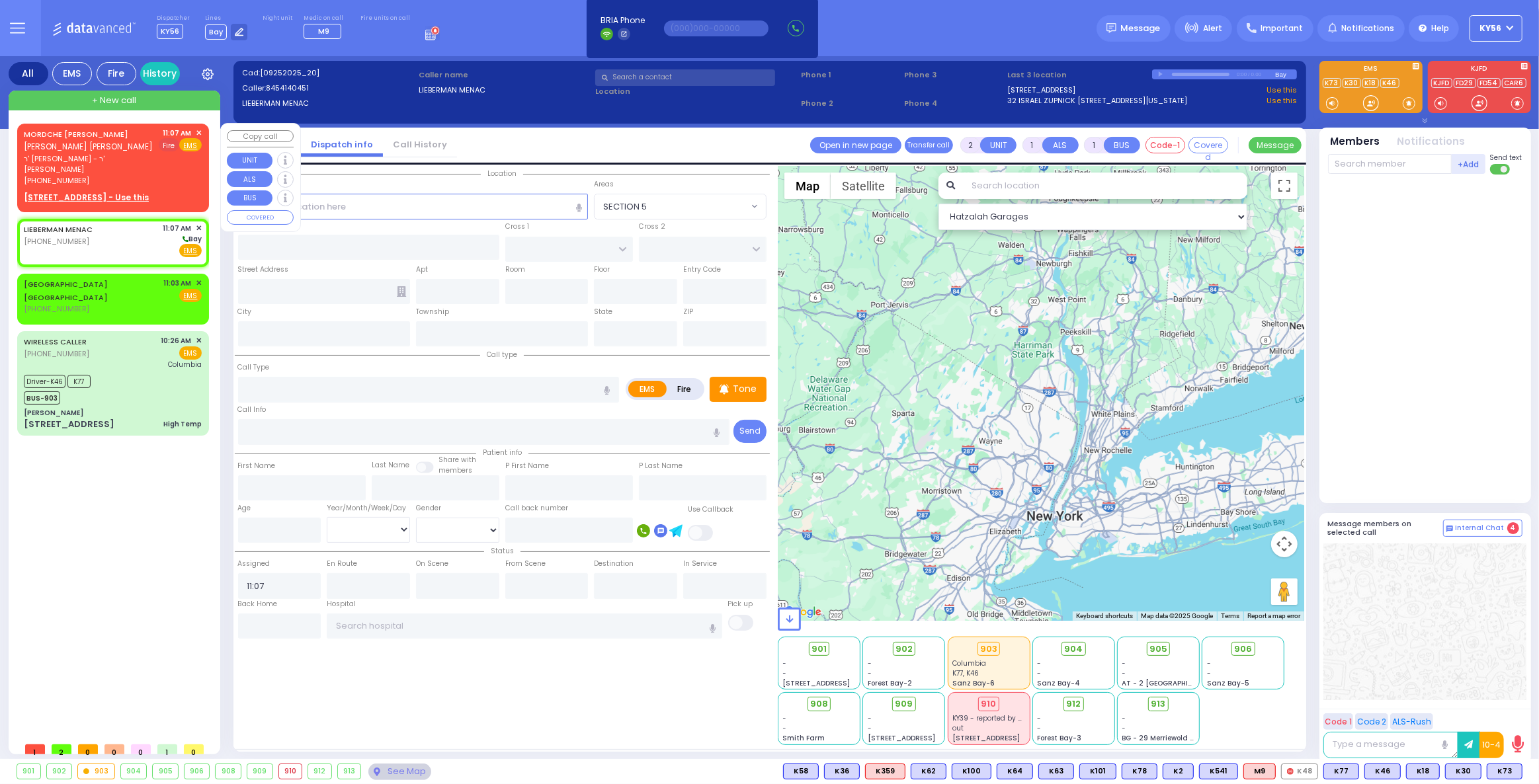
click at [173, 141] on span "Fire" at bounding box center [169, 145] width 21 height 13
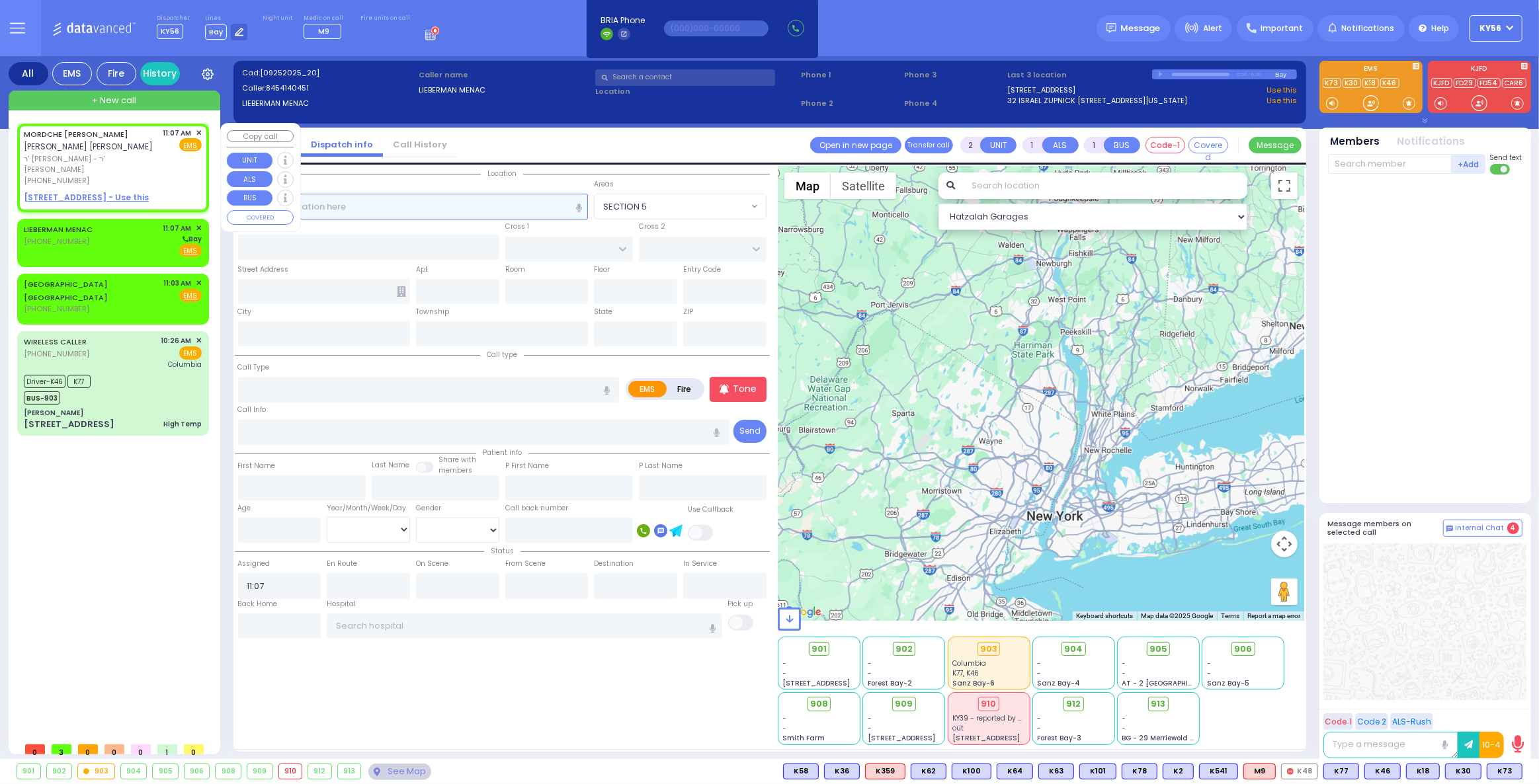
select select
radio input "false"
radio input "true"
type input "[PERSON_NAME]"
type input "SAAL"
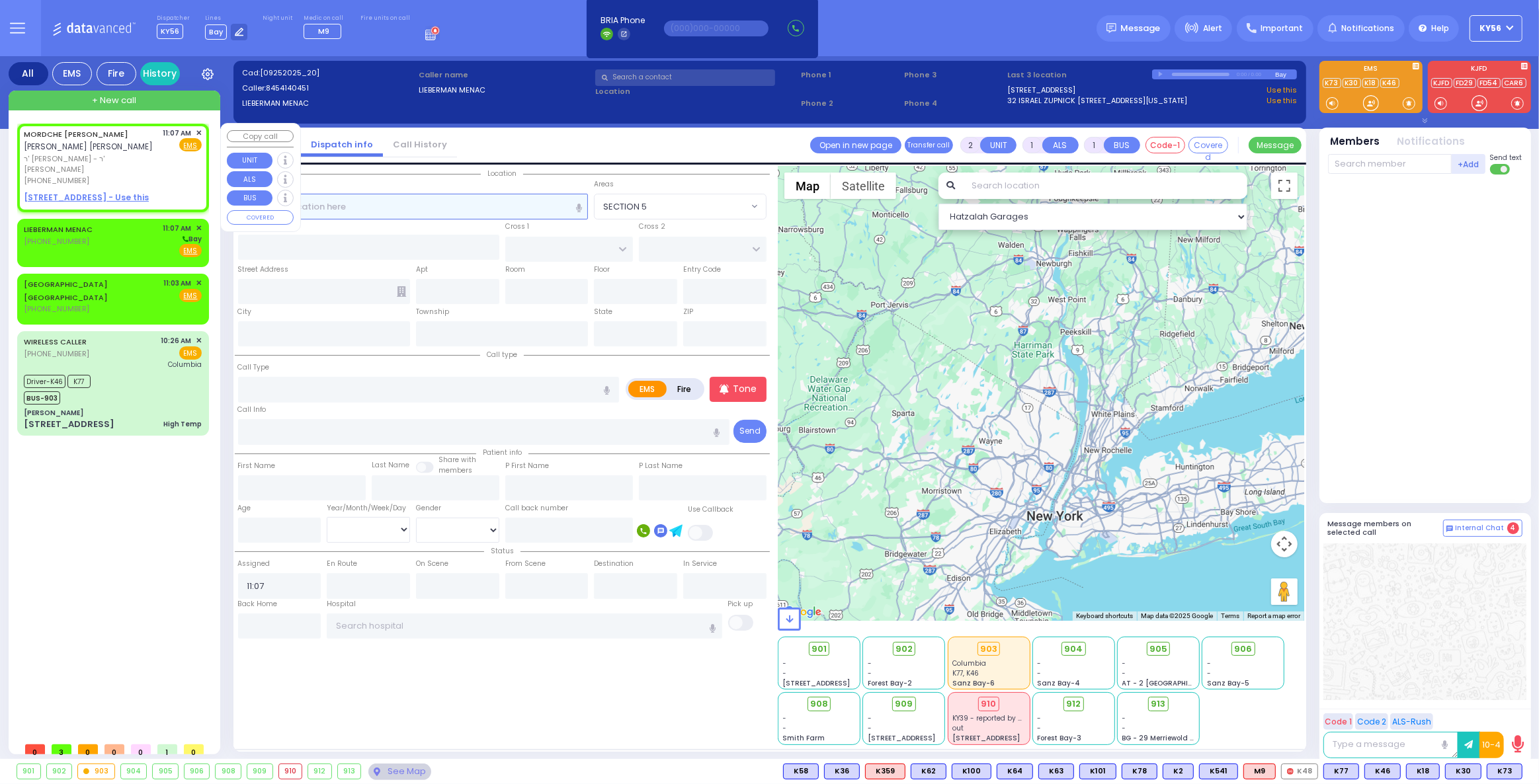
select select
select select "Hatzalah Garages"
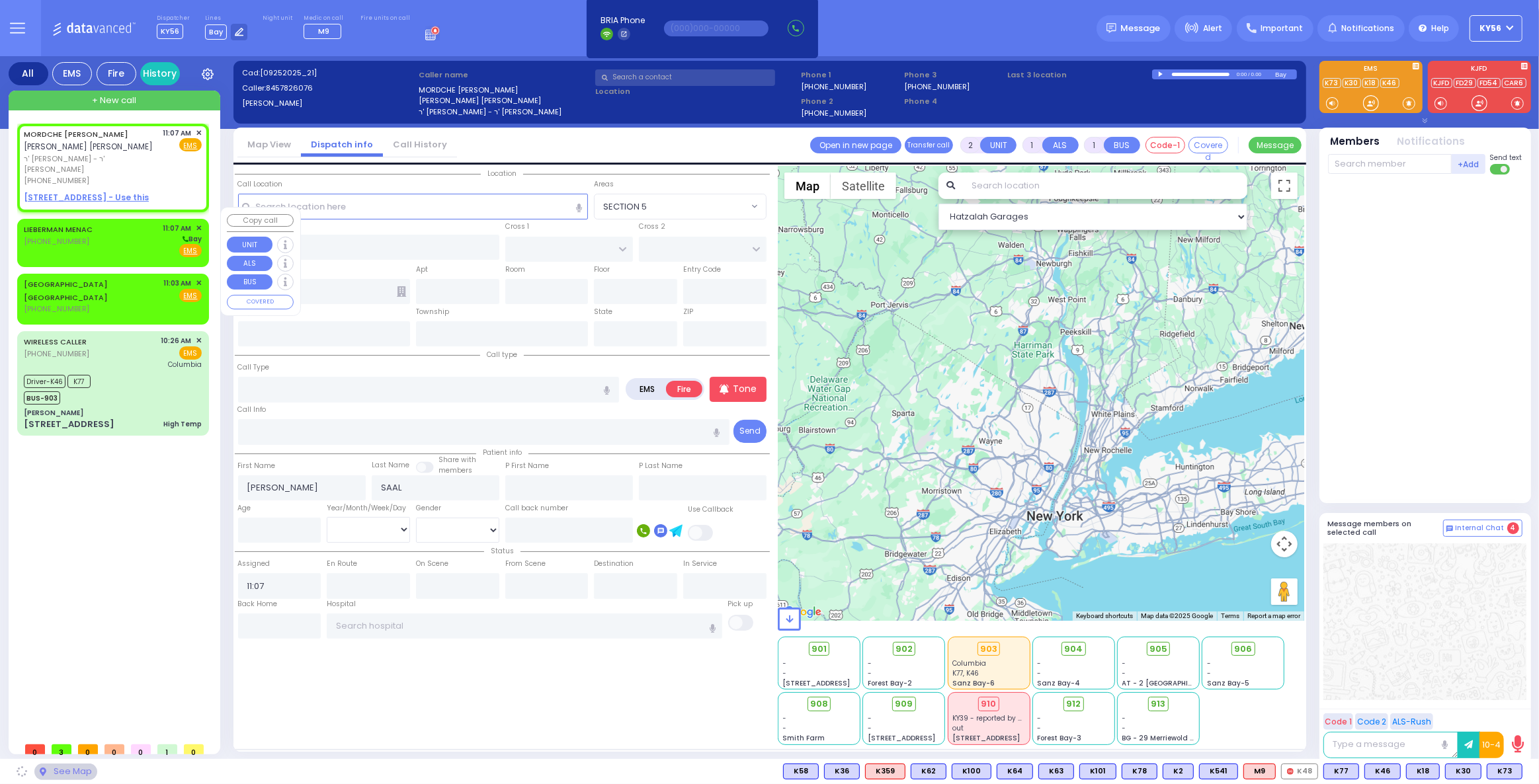
click at [121, 238] on div "LIEBERMAN MENAC [PHONE_NUMBER] 11:07 AM ✕ [GEOGRAPHIC_DATA]" at bounding box center [112, 240] width 178 height 35
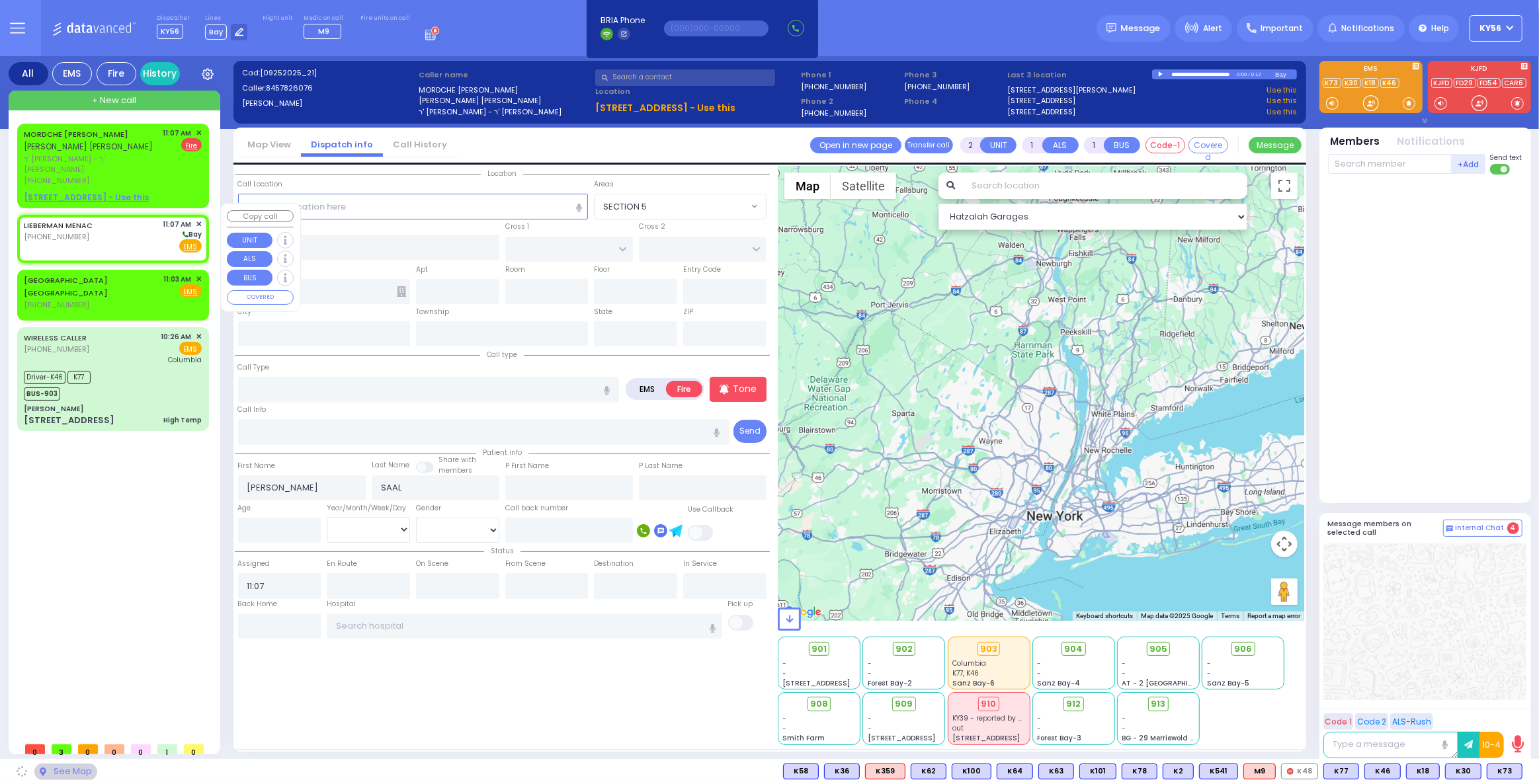
select select
radio input "true"
select select
select select "Hatzalah Garages"
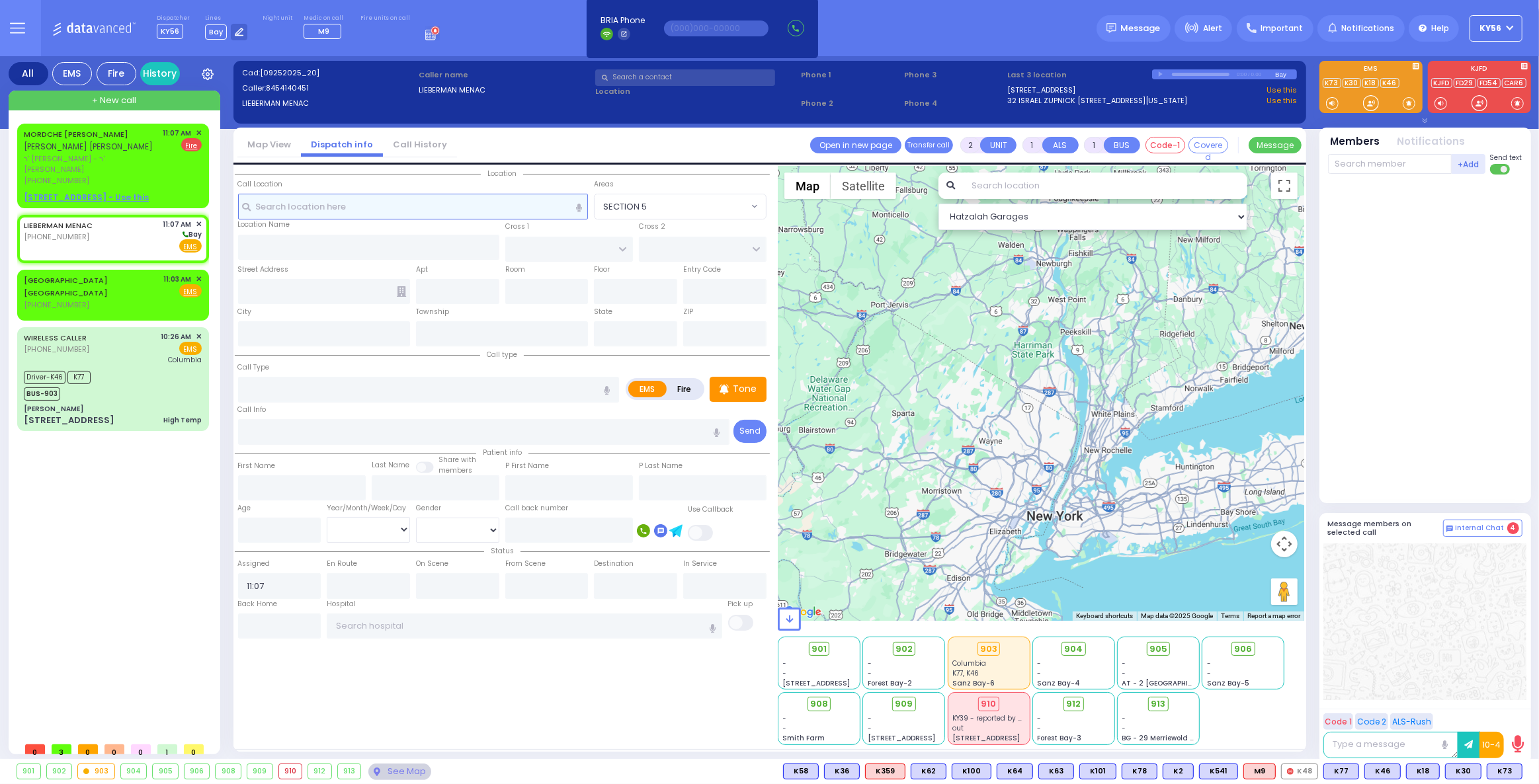
click at [342, 208] on input "text" at bounding box center [413, 206] width 350 height 25
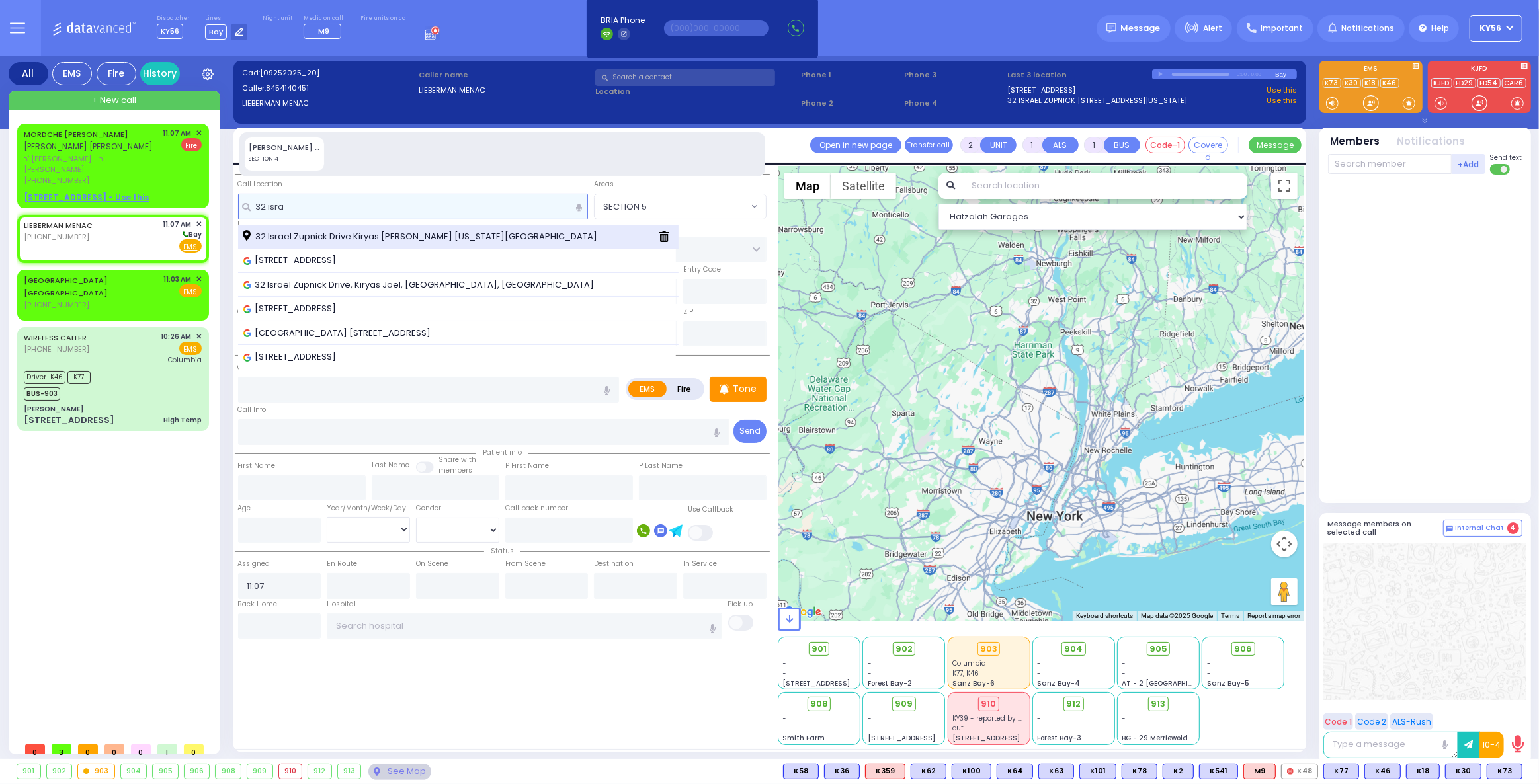
type input "32 isra"
click at [335, 241] on span "32 Israel Zupnick Drive Kiryas [PERSON_NAME] [US_STATE][GEOGRAPHIC_DATA]" at bounding box center [422, 236] width 358 height 13
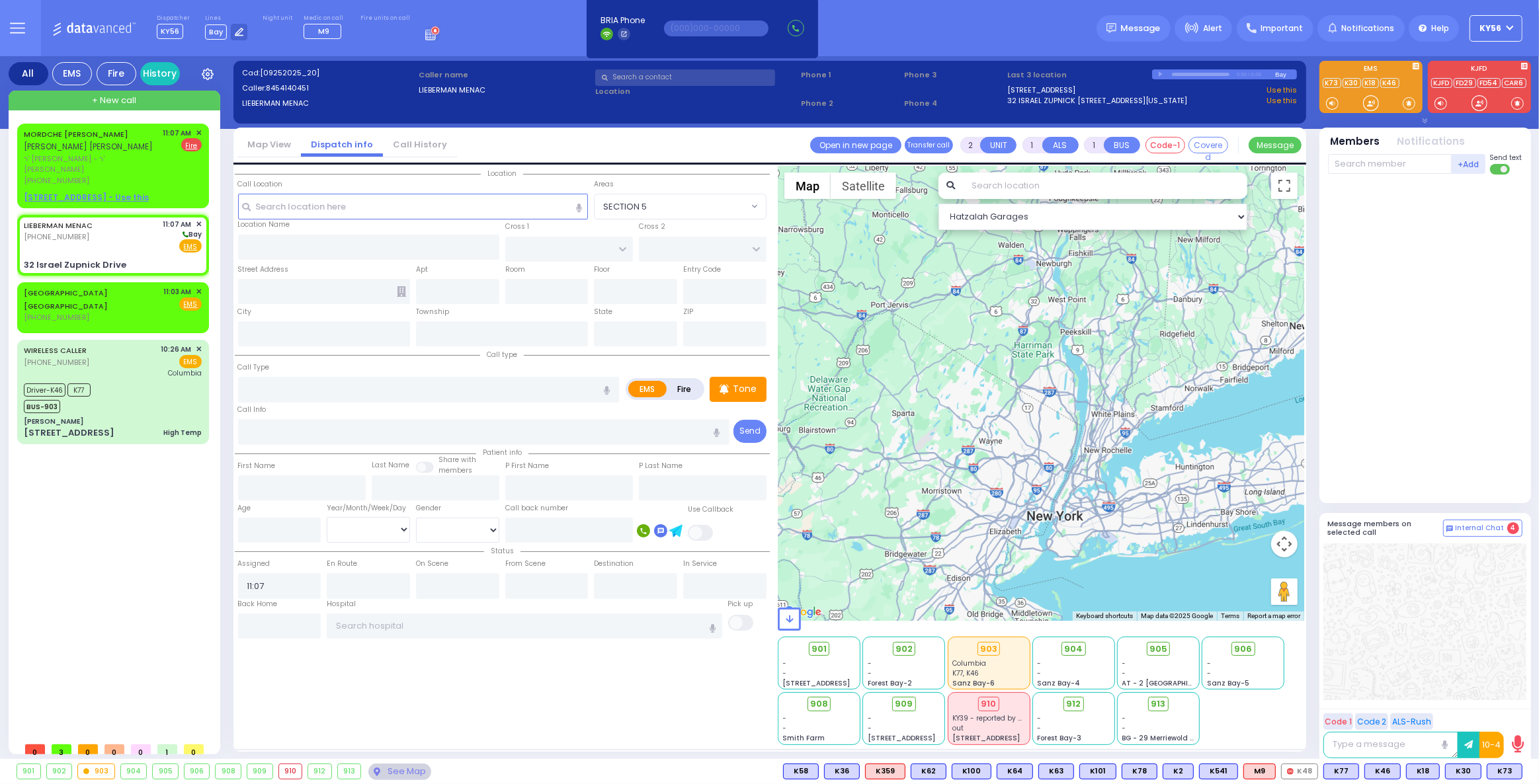
select select
radio input "true"
select select
select select "Hatzalah Garages"
type input "GETZIL BERGER BLVD"
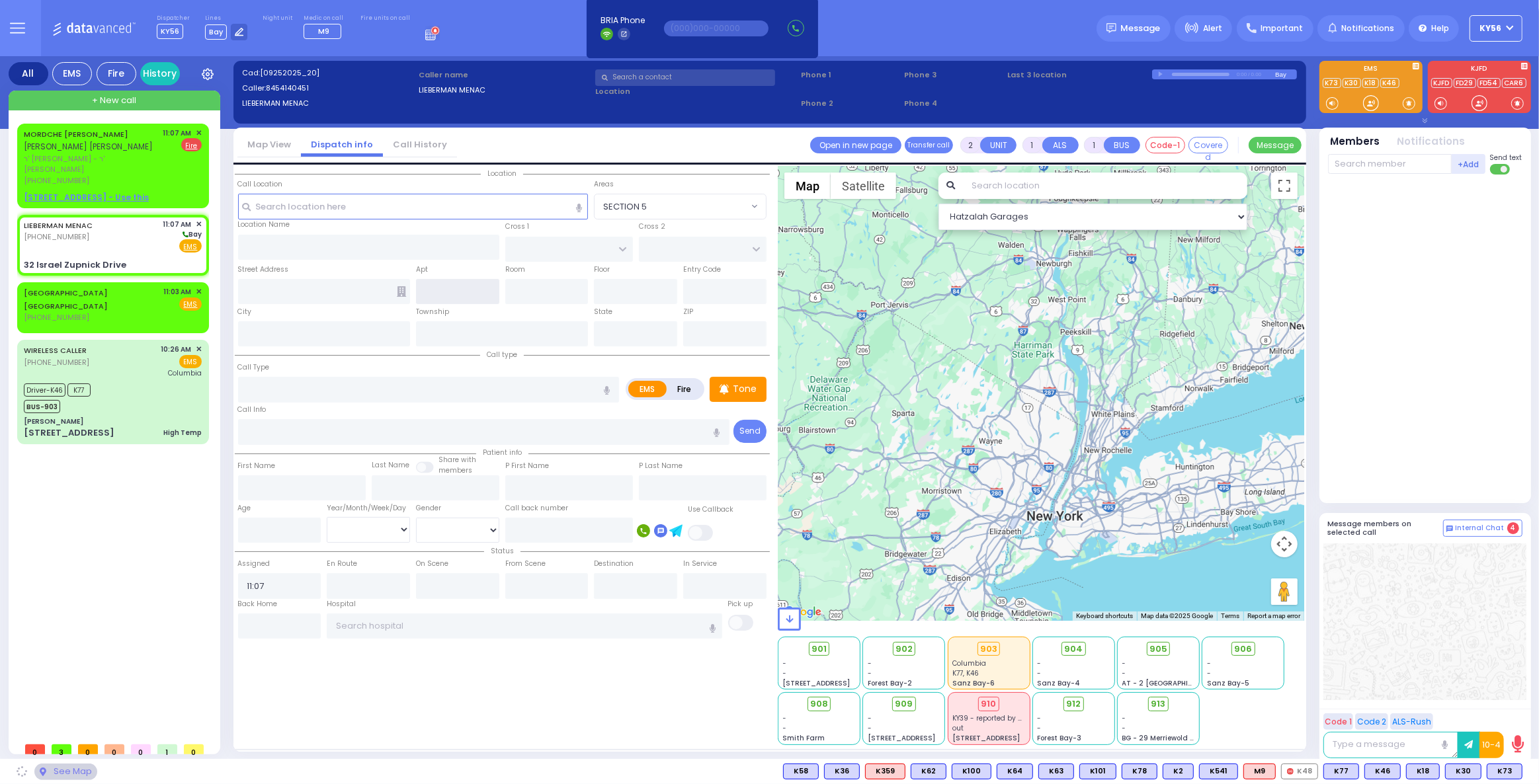
type input "ACRES RD"
type input "32 Israel Zupnick Drive"
type input "[PERSON_NAME]"
type input "[US_STATE]"
type input "10950"
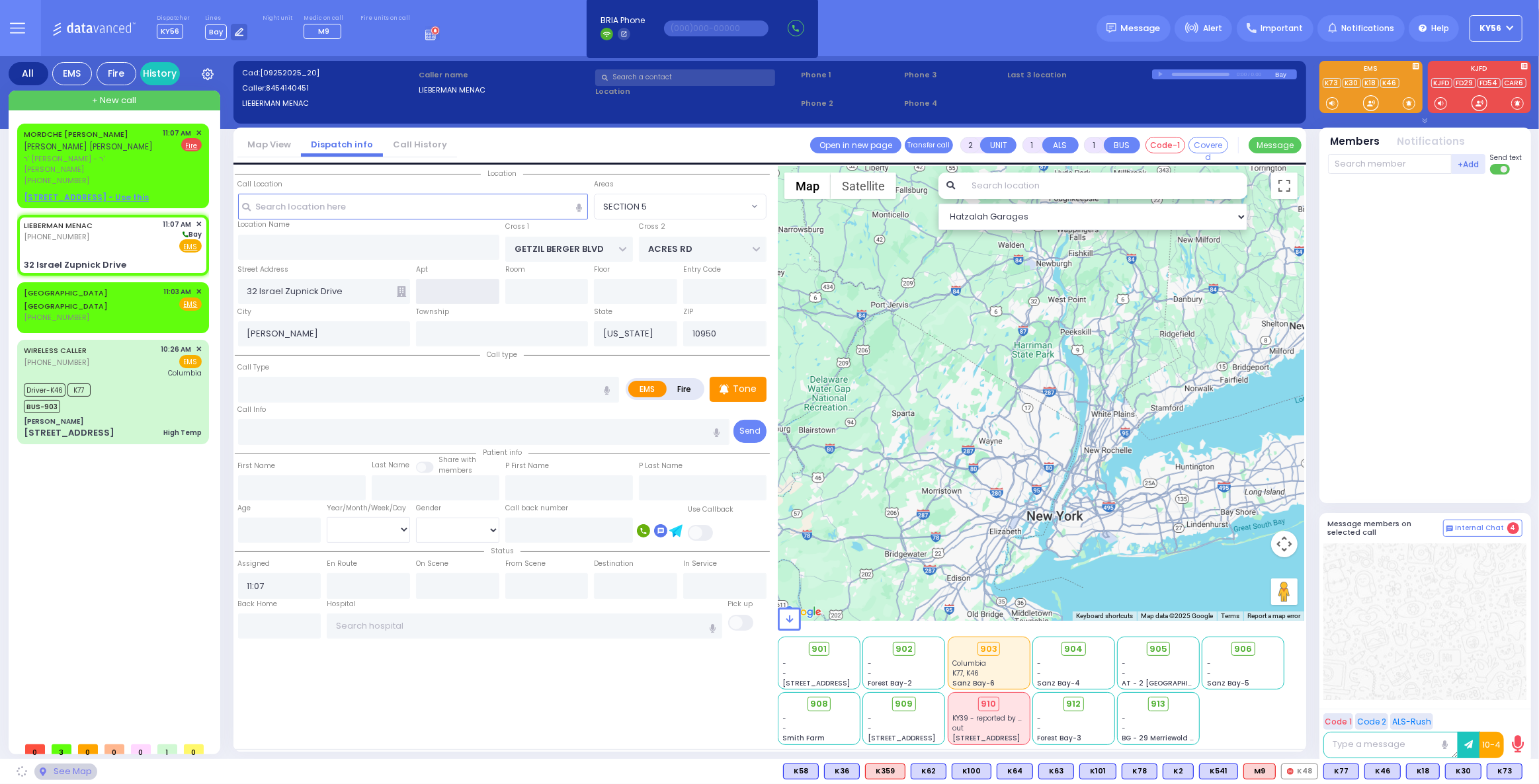
select select "SECTION 4"
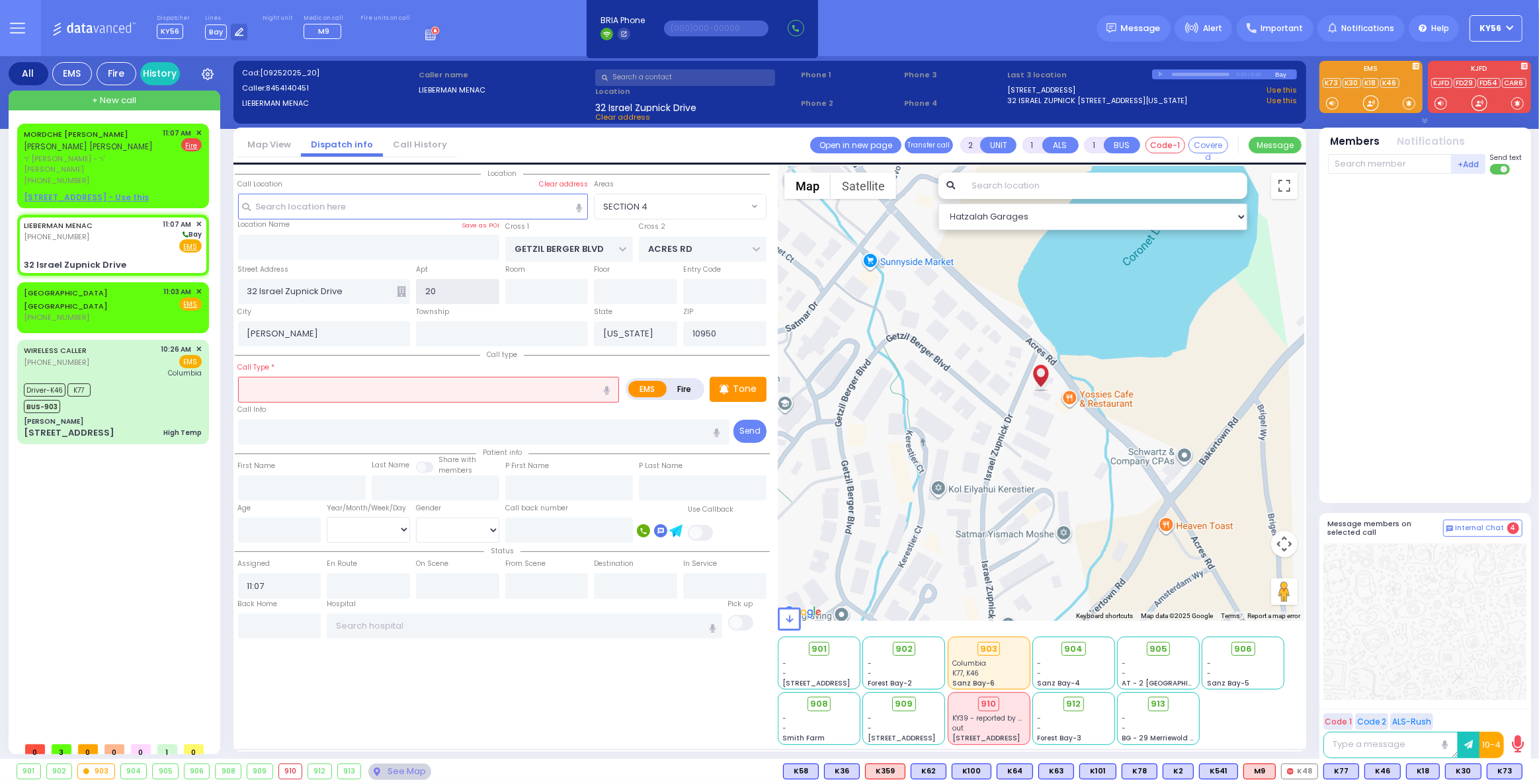
type input "202"
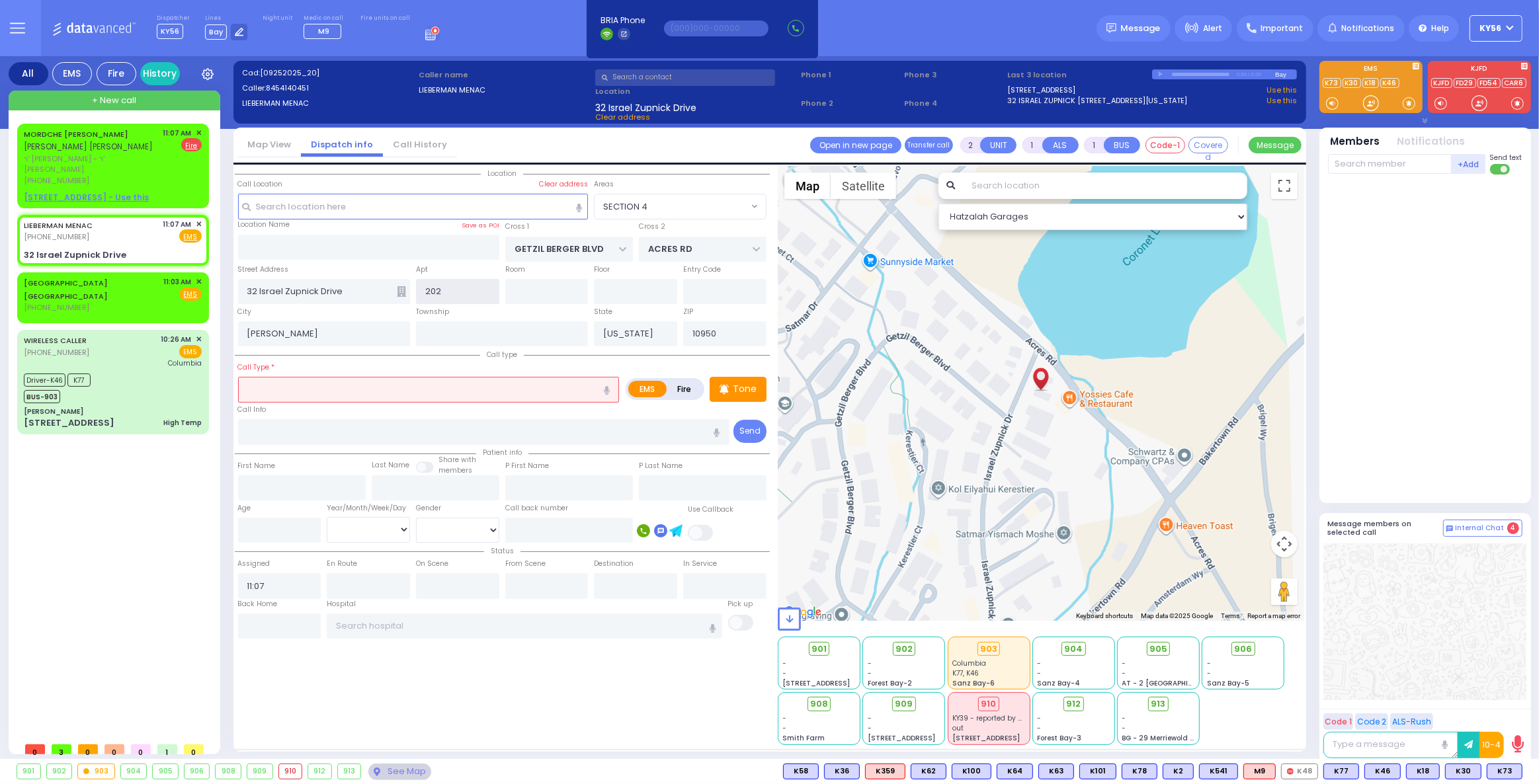
select select
radio input "true"
select select
select select "Hatzalah Garages"
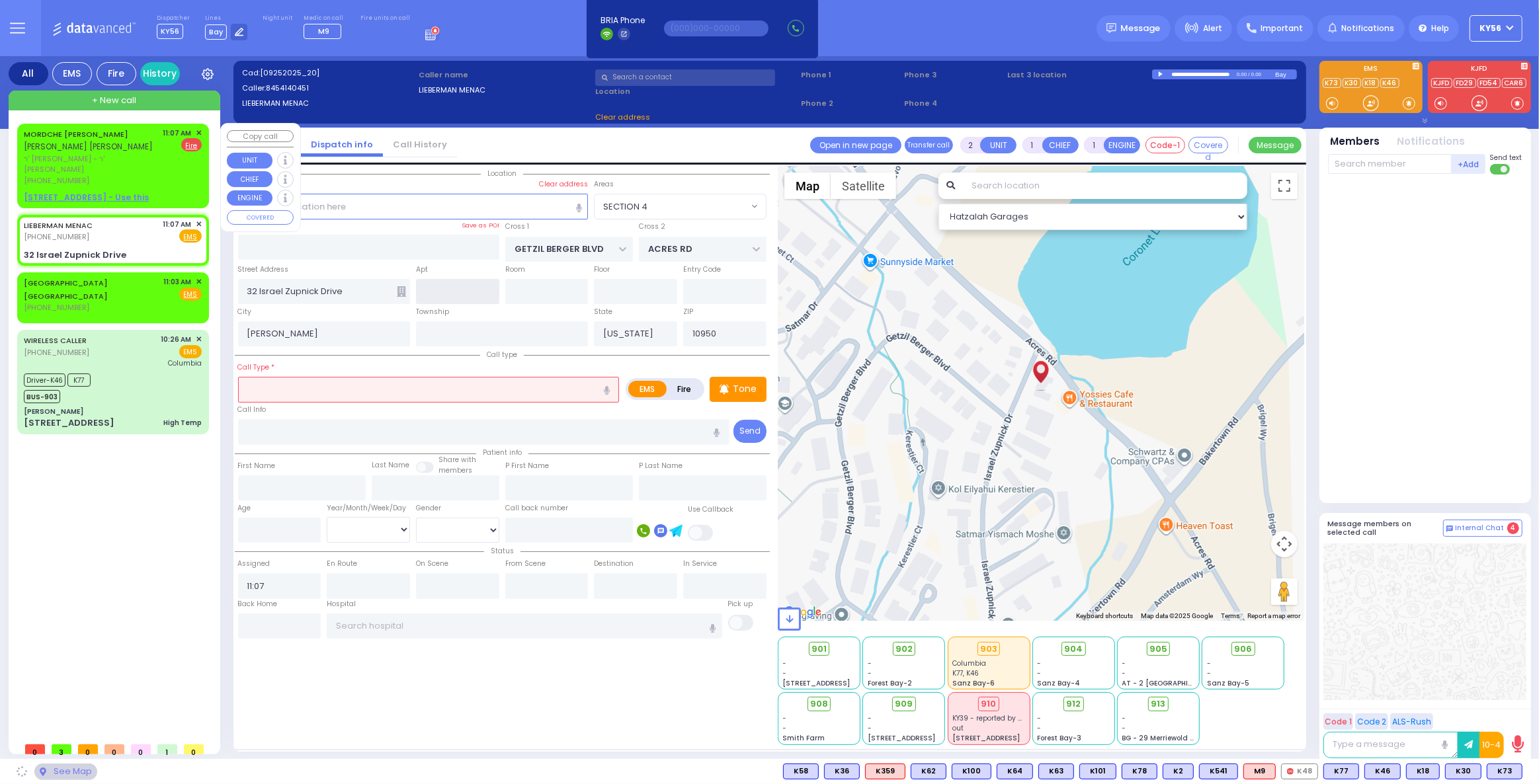
select select "SECTION 4"
click at [105, 175] on div "[PHONE_NUMBER]" at bounding box center [91, 181] width 135 height 11
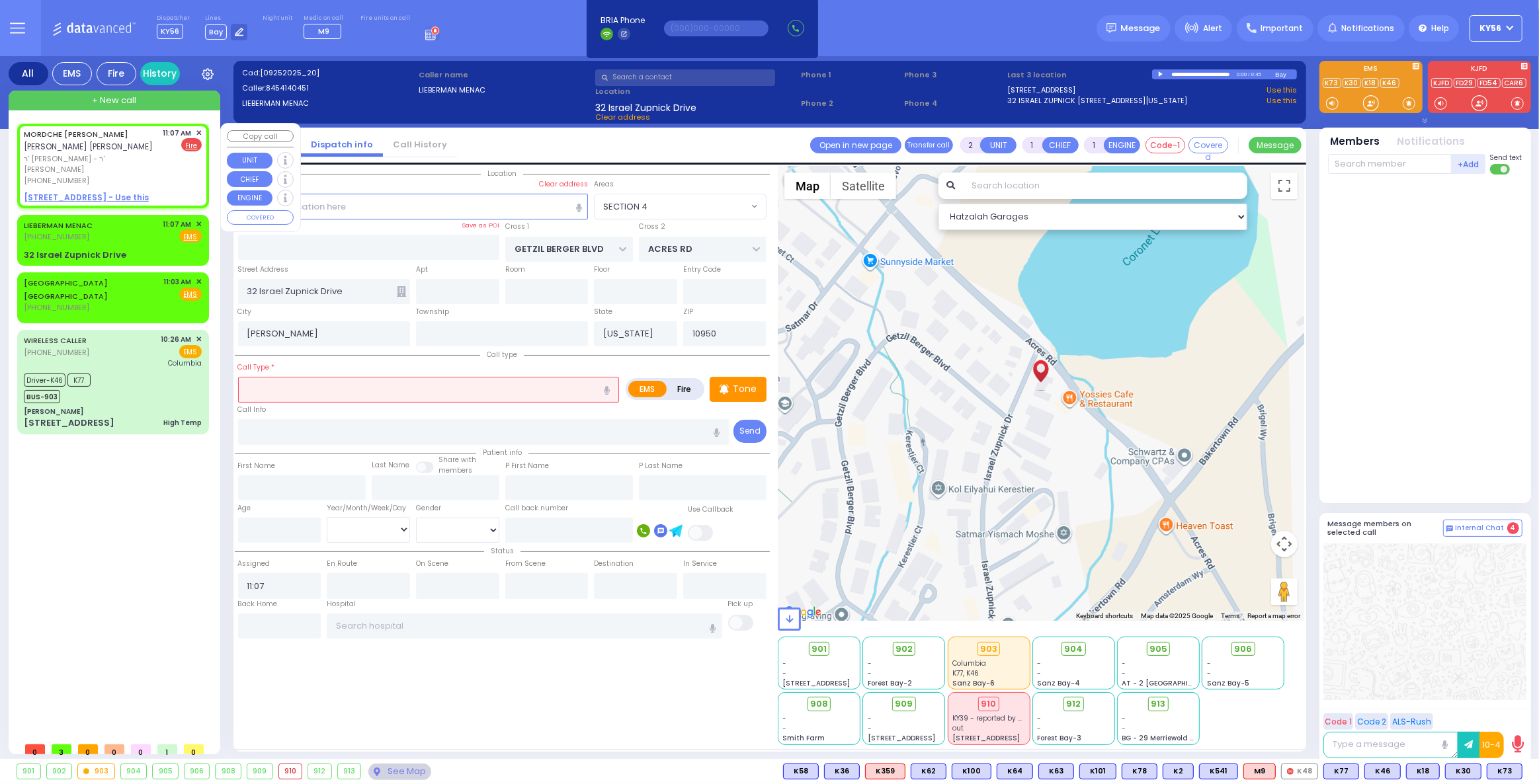
select select
radio input "false"
radio input "true"
type input "[PERSON_NAME]"
type input "SAAL"
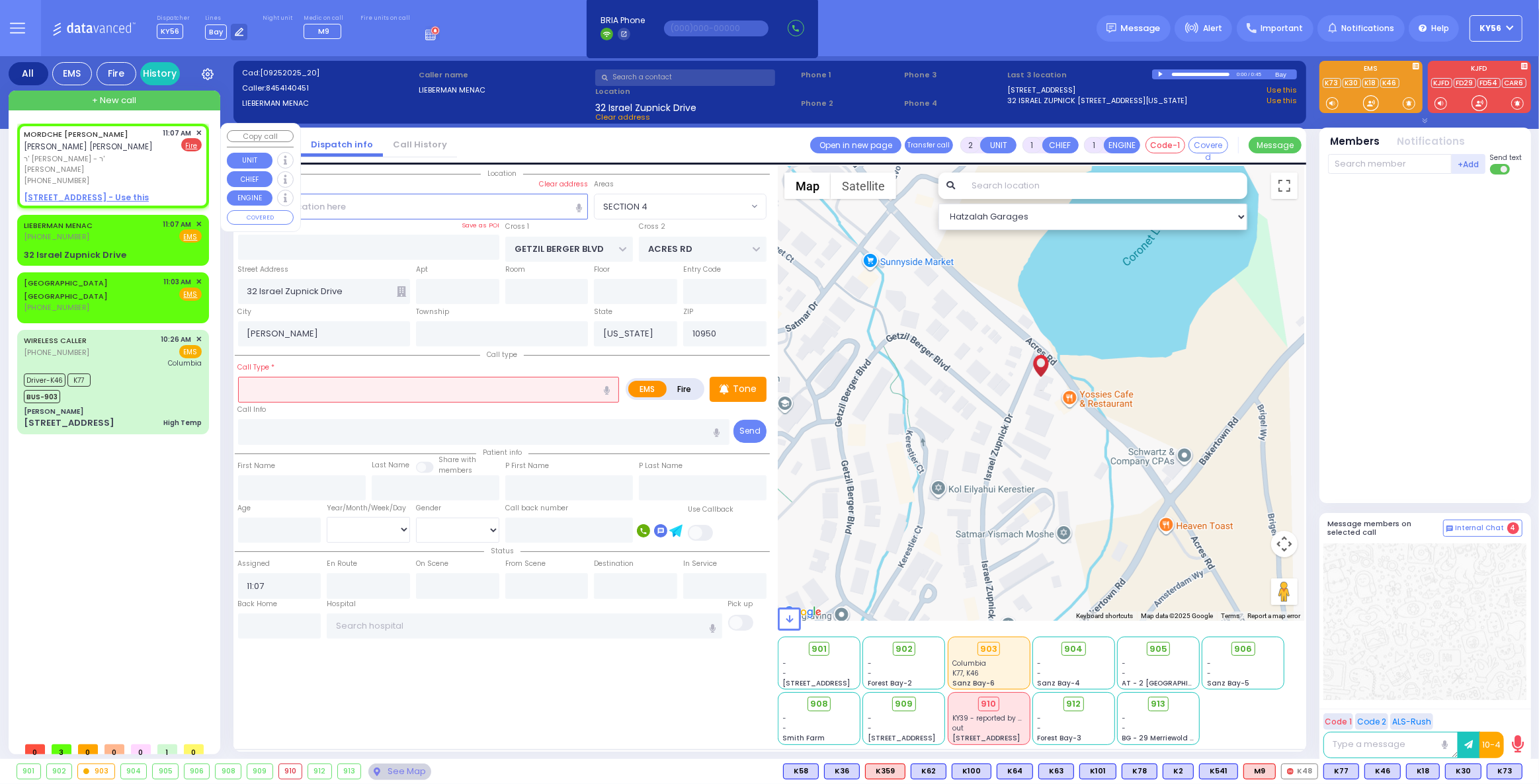
select select
select select "Hatzalah Garages"
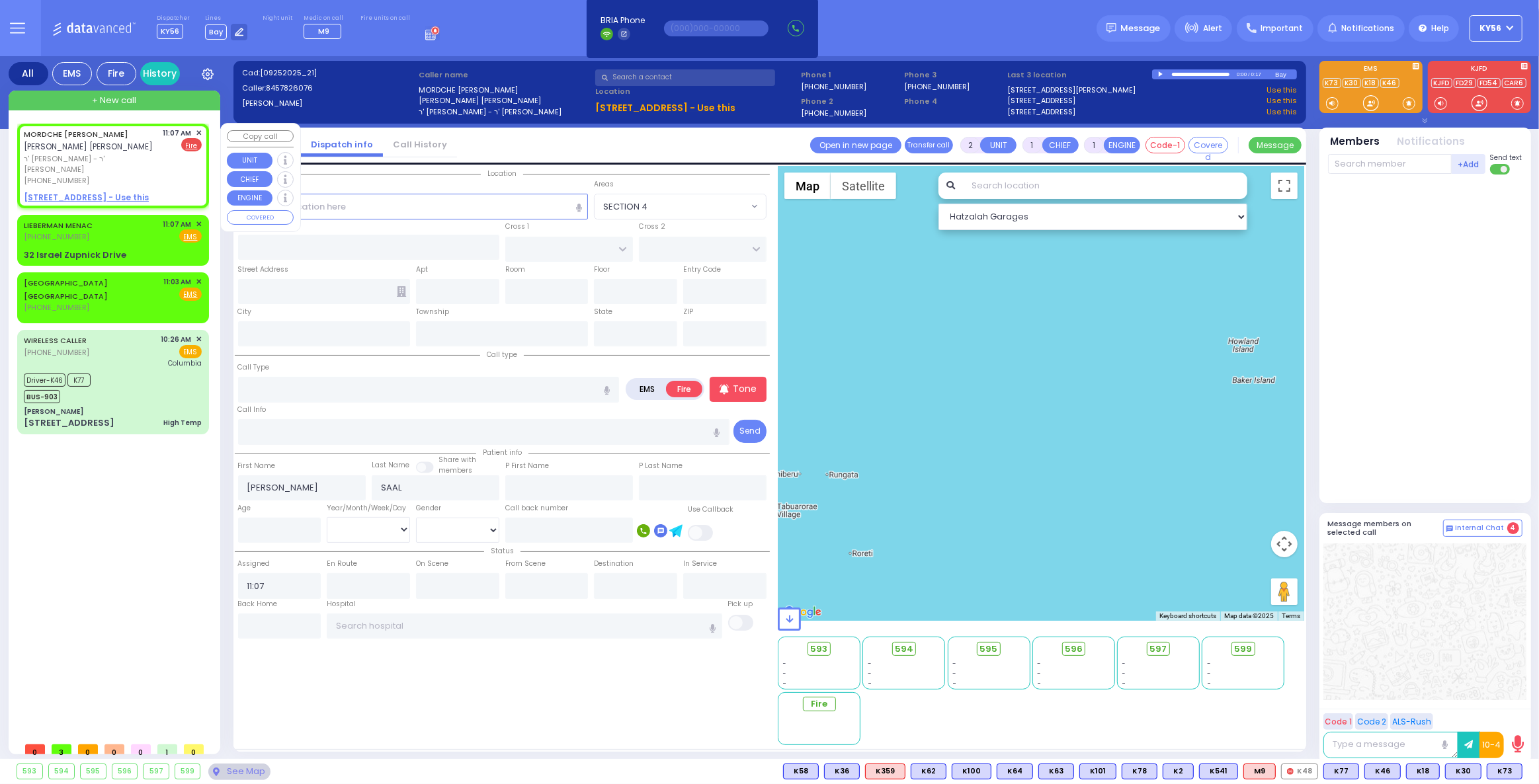
click at [98, 192] on u "[STREET_ADDRESS] - Use this" at bounding box center [86, 197] width 125 height 11
select select
radio input "true"
select select
select select "Hatzalah Garages"
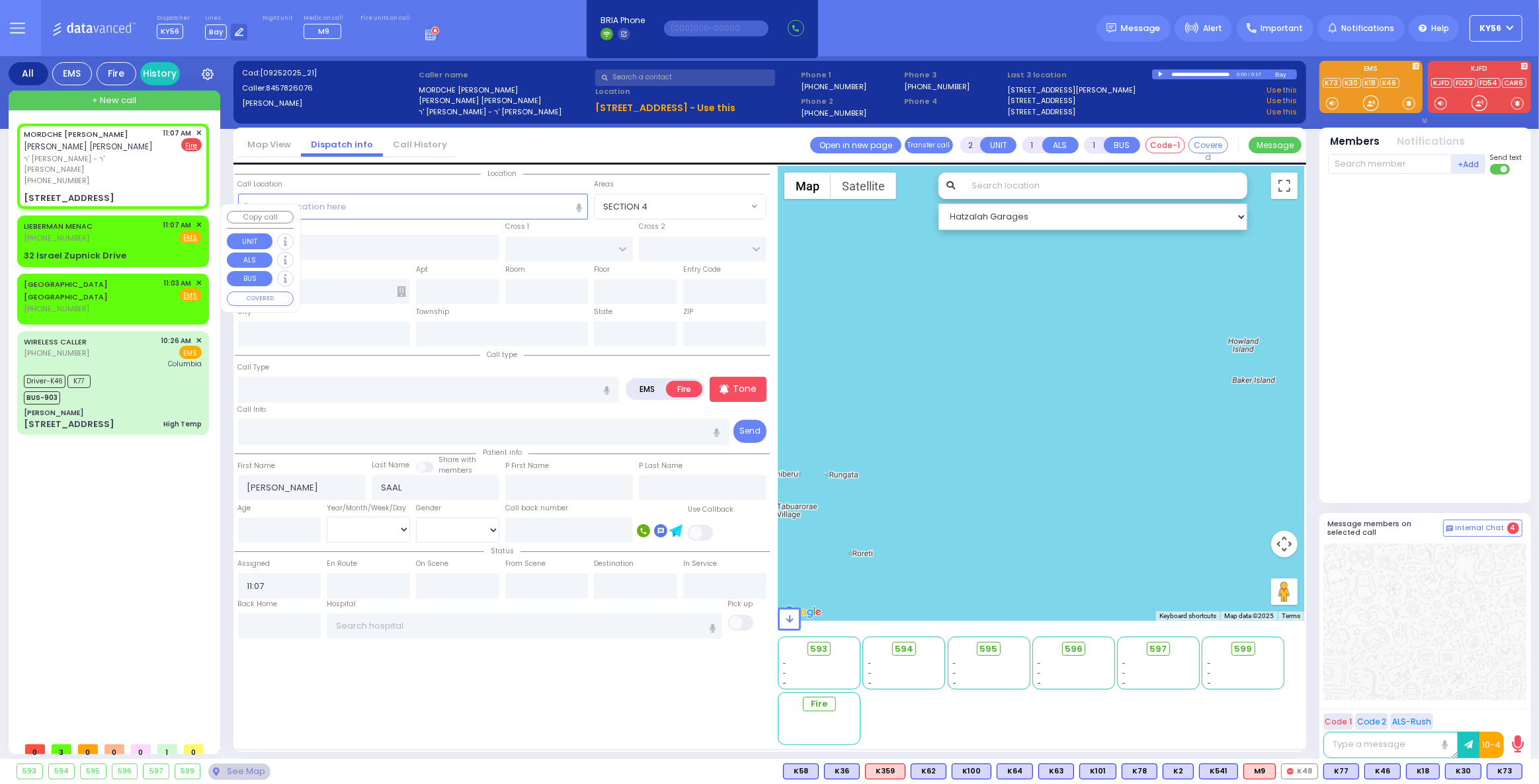
select select
radio input "true"
select select
type input "VOLOVA RD"
type input "SASEV COURT"
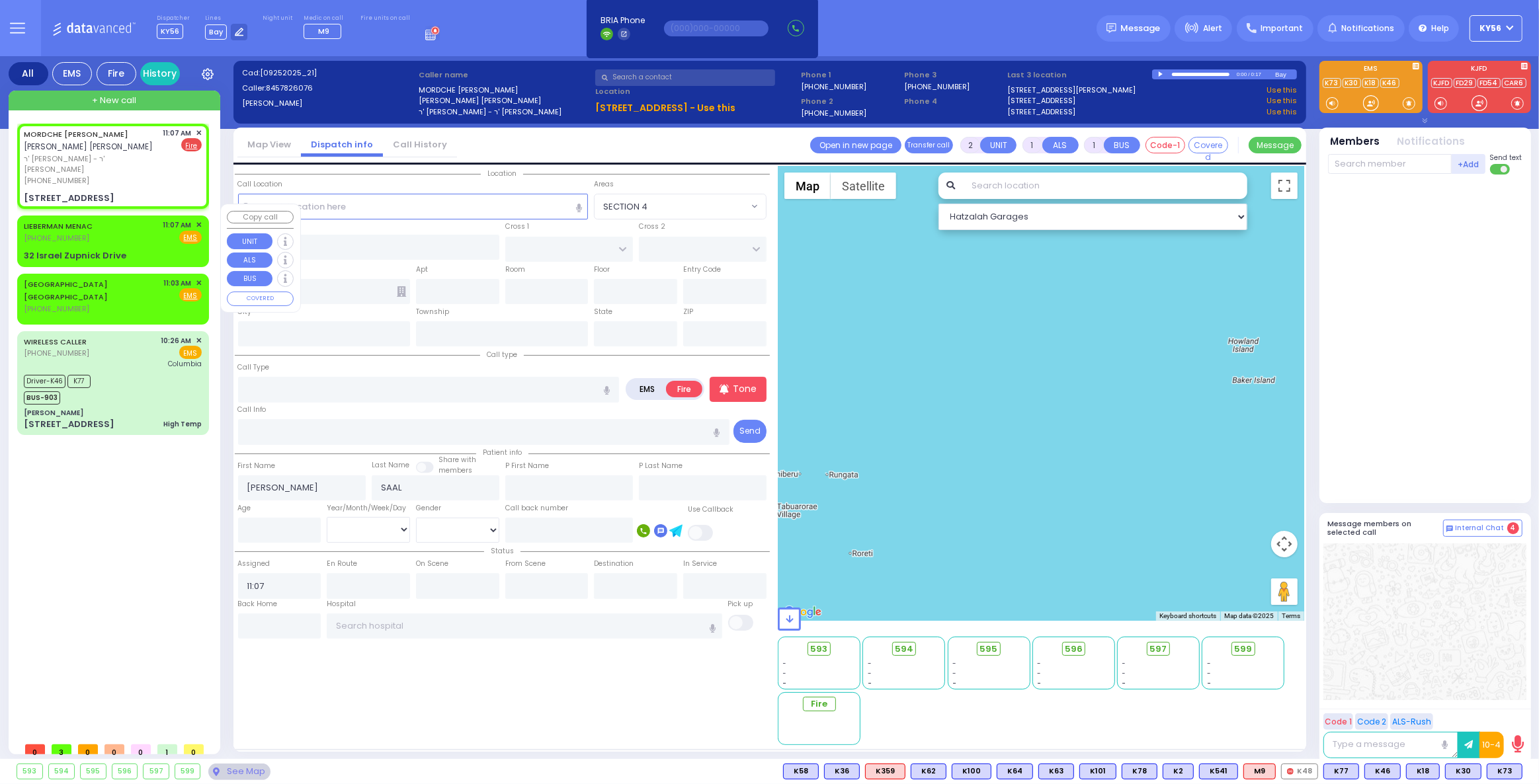
type input "[STREET_ADDRESS]"
type input "101"
type input "Monroe"
type input "[US_STATE]"
type input "10950"
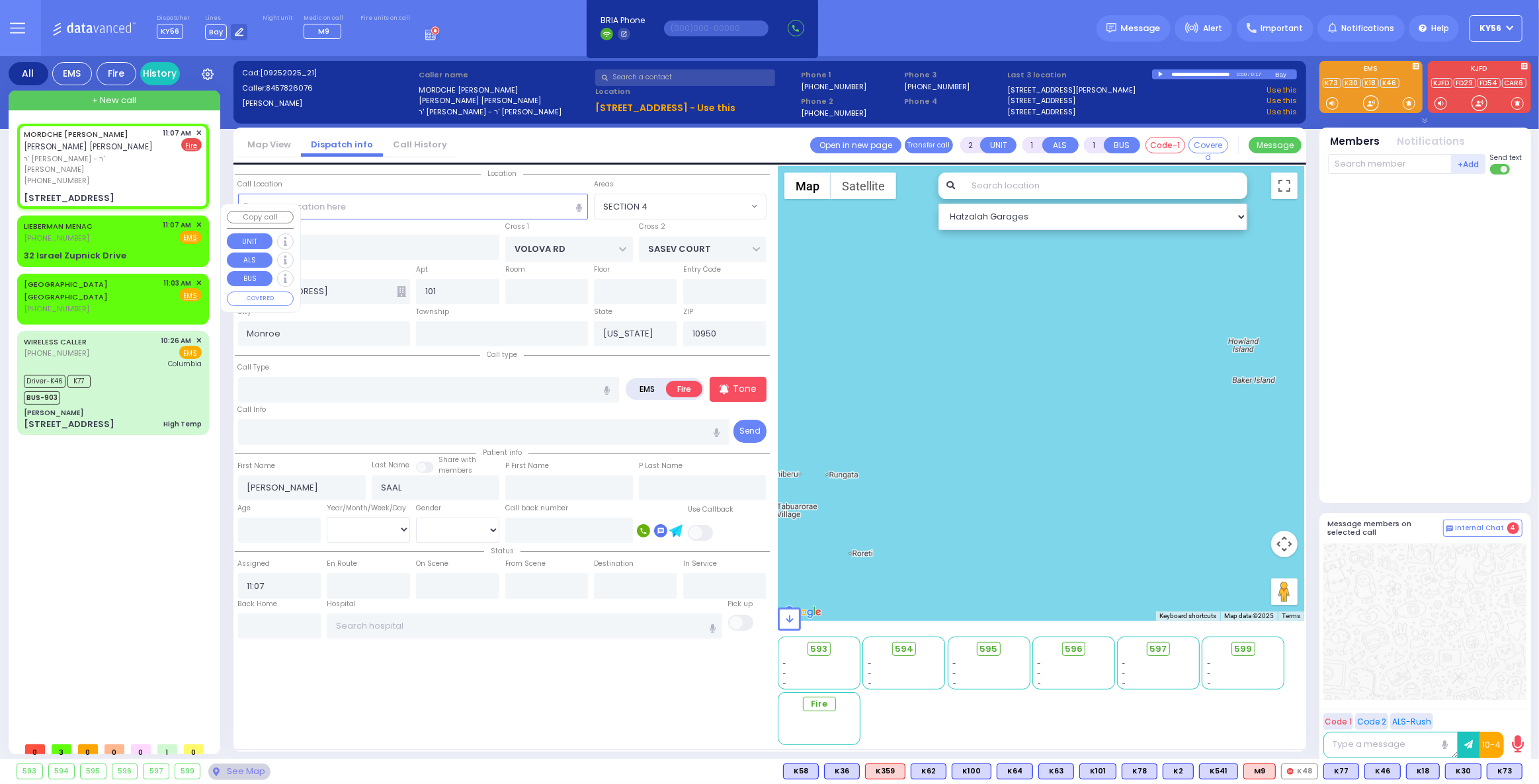
select select "Hatzalah Garages"
select select "SECTION 5"
click at [169, 231] on span "Fire" at bounding box center [169, 237] width 21 height 13
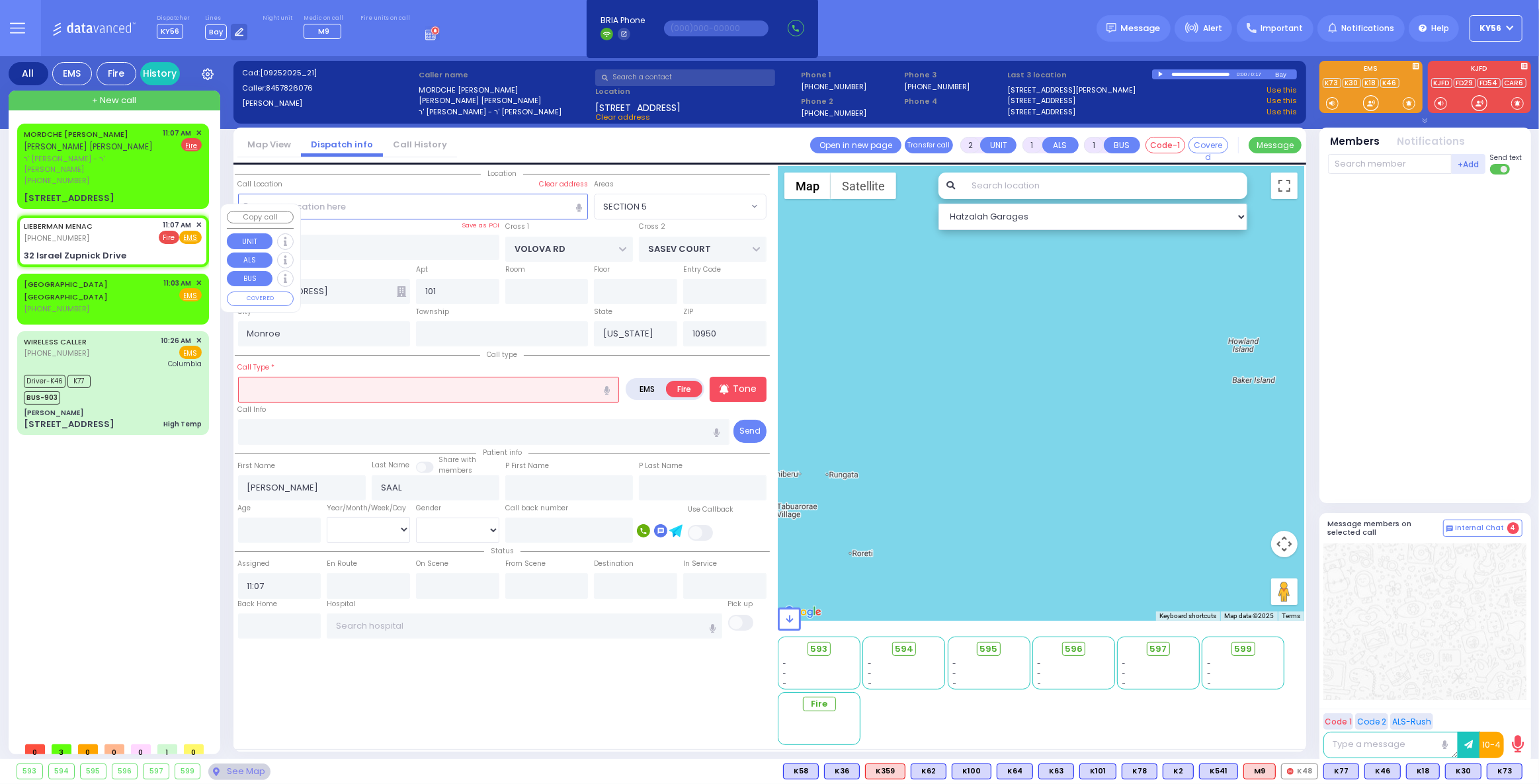
select select
radio input "true"
select select
select select "Hatzalah Garages"
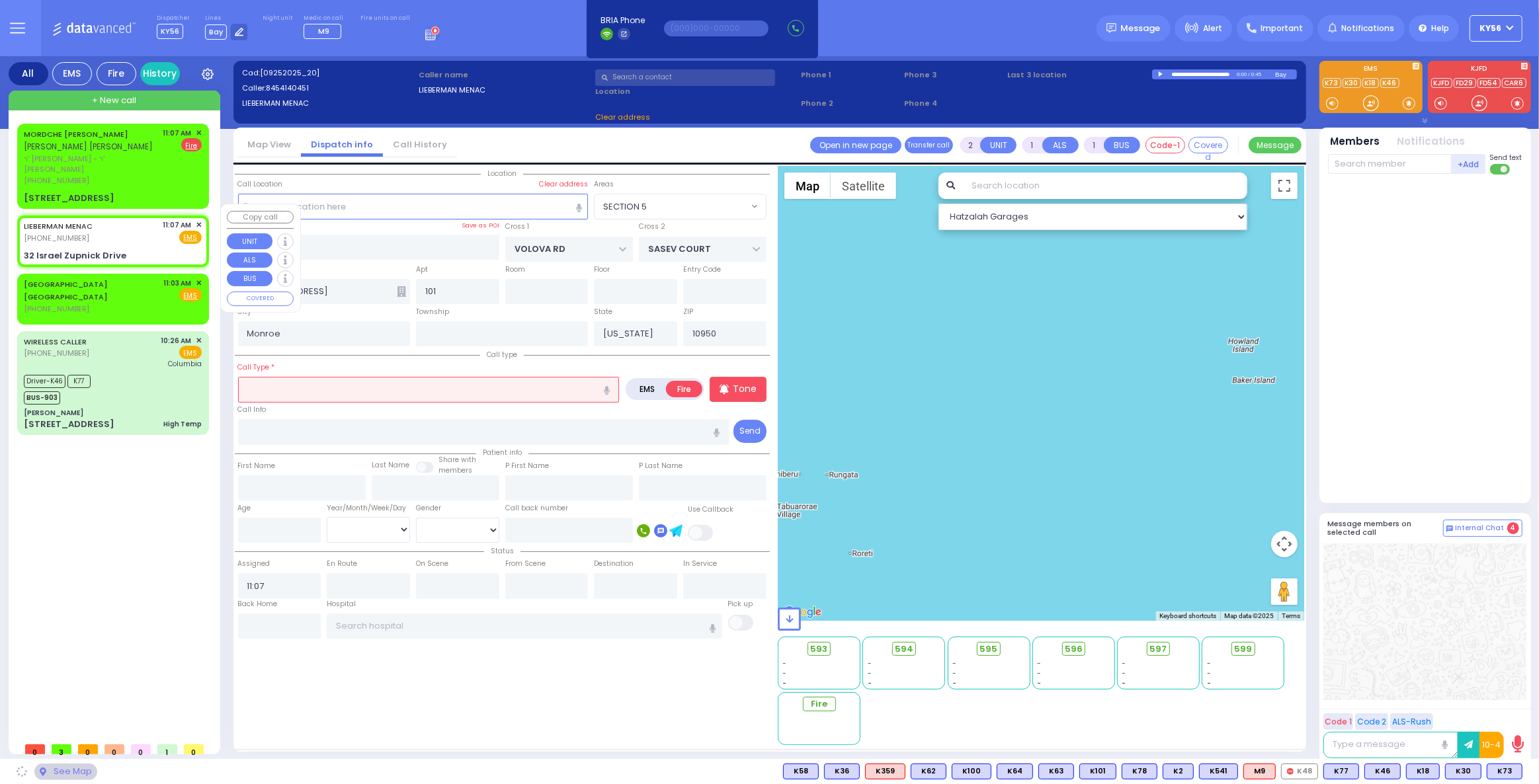
type input "GETZIL BERGER BLVD"
type input "ACRES RD"
type input "32 Israel Zupnick Drive"
type input "[PERSON_NAME]"
select select "SECTION 4"
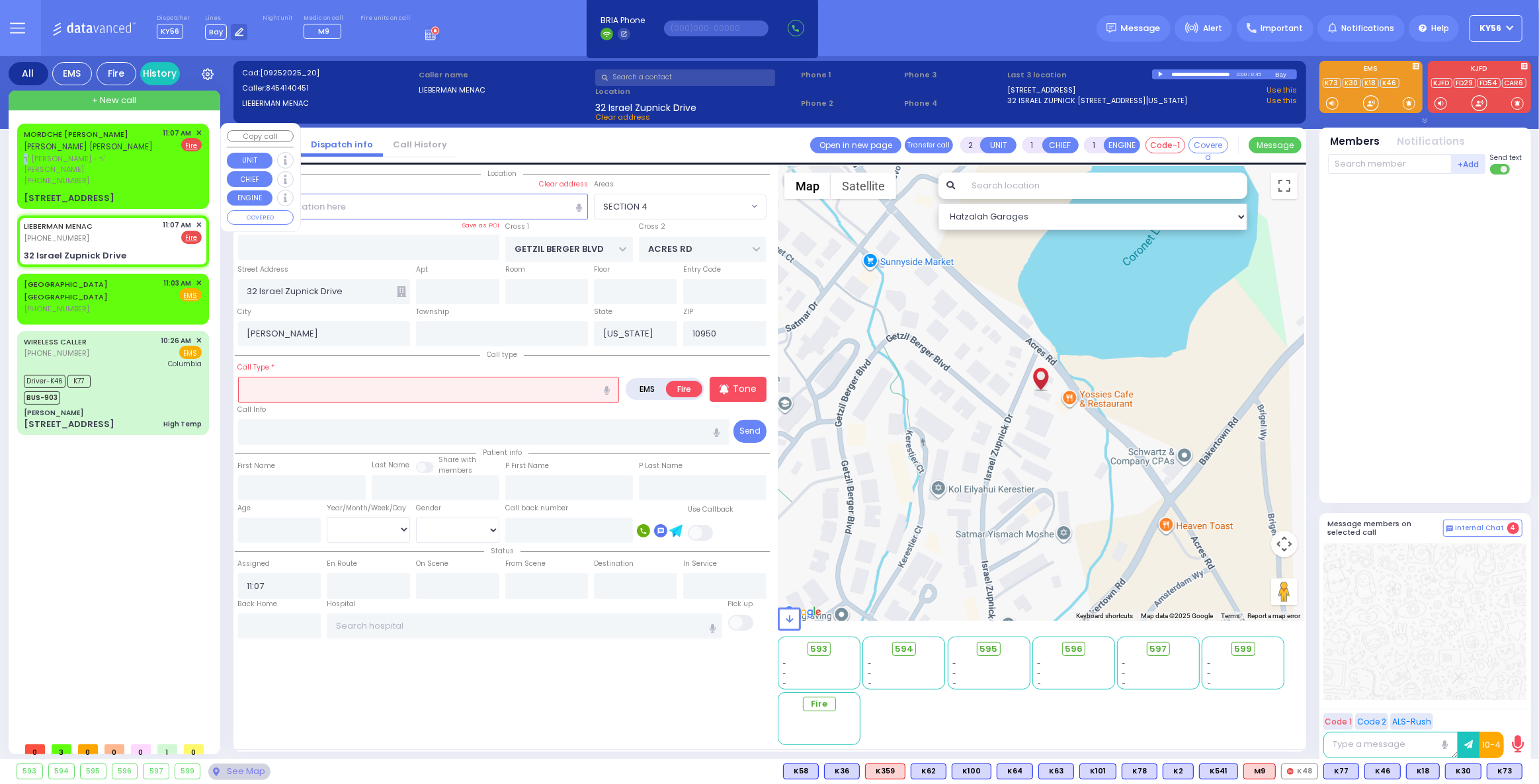
click at [108, 156] on span "ר' [PERSON_NAME] - ר' [PERSON_NAME]" at bounding box center [91, 165] width 135 height 22
select select
radio input "true"
type input "[PERSON_NAME]"
type input "SAAL"
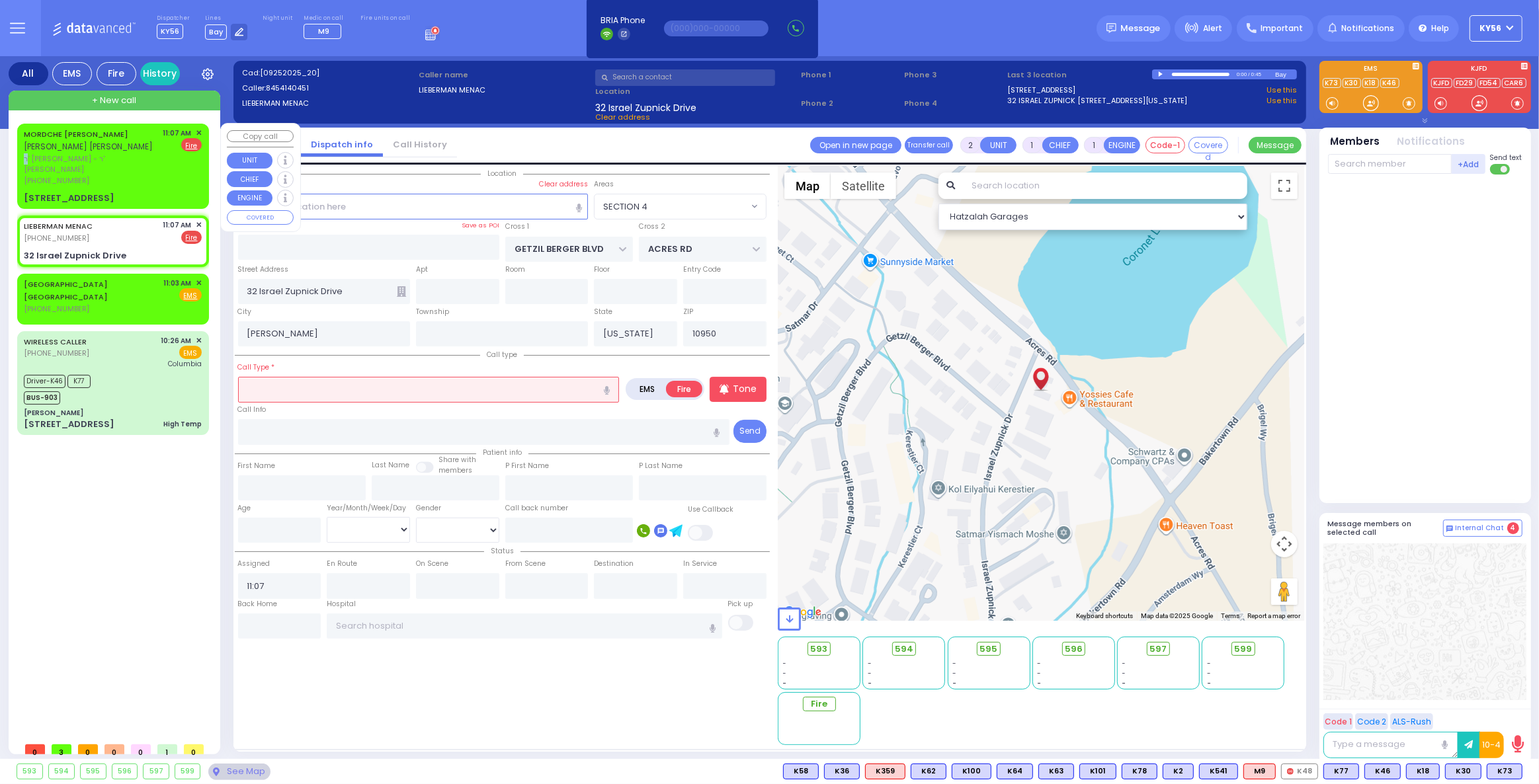
select select
select select "Hatzalah Garages"
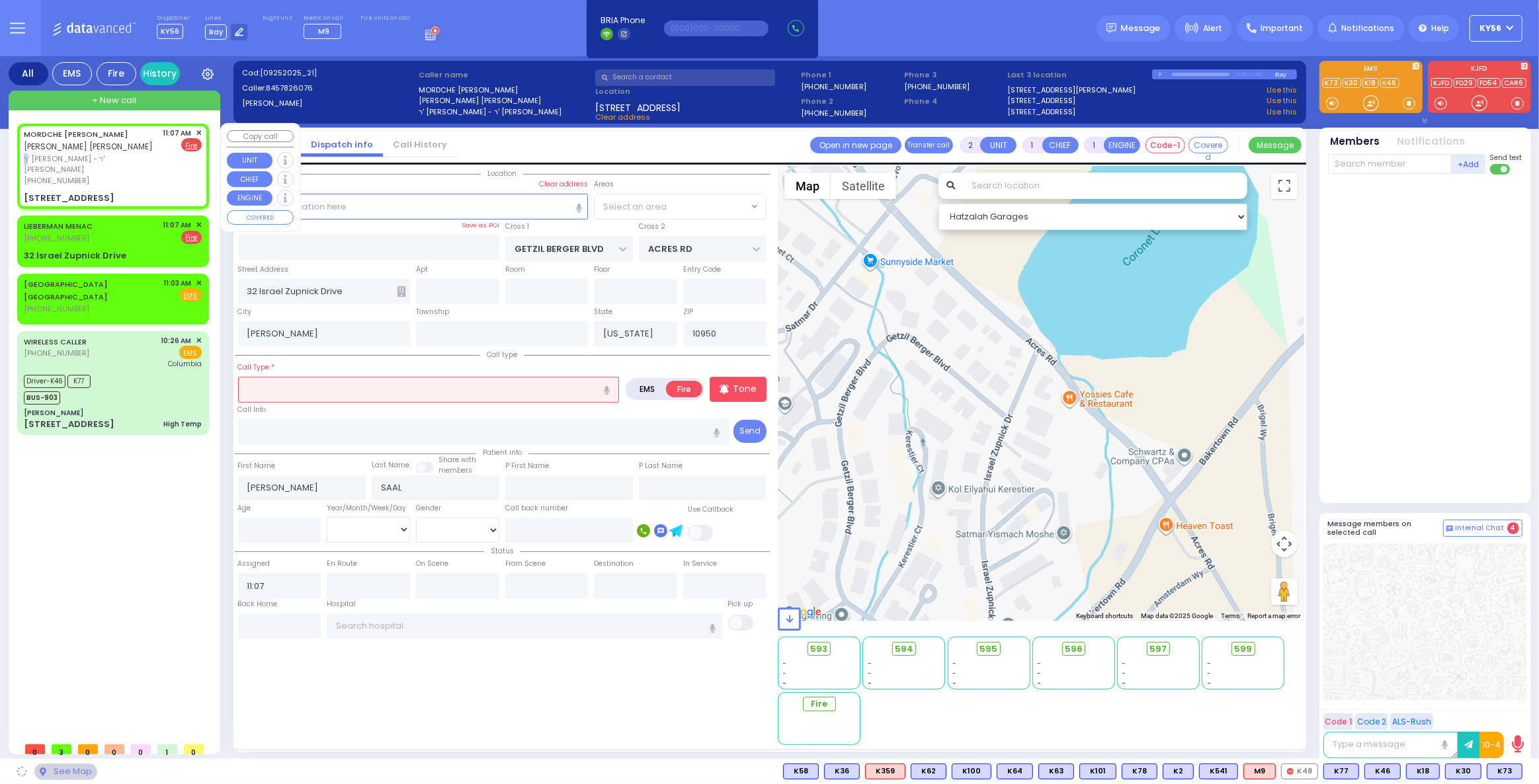
type input "VOLOVA RD"
type input "SASEV COURT"
type input "[STREET_ADDRESS]"
type input "101"
type input "Monroe"
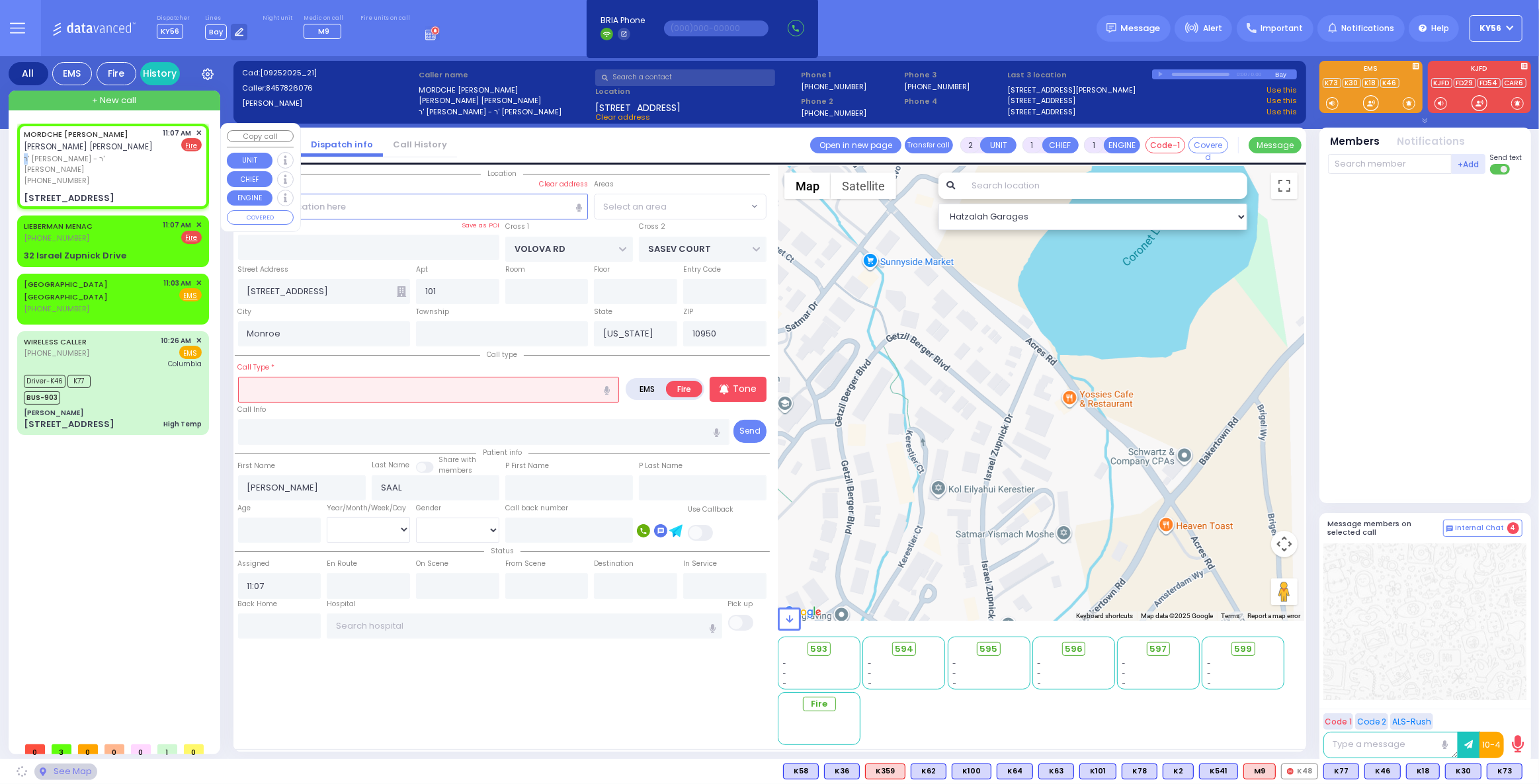
select select "SECTION 5"
click at [307, 388] on input "text" at bounding box center [429, 389] width 382 height 25
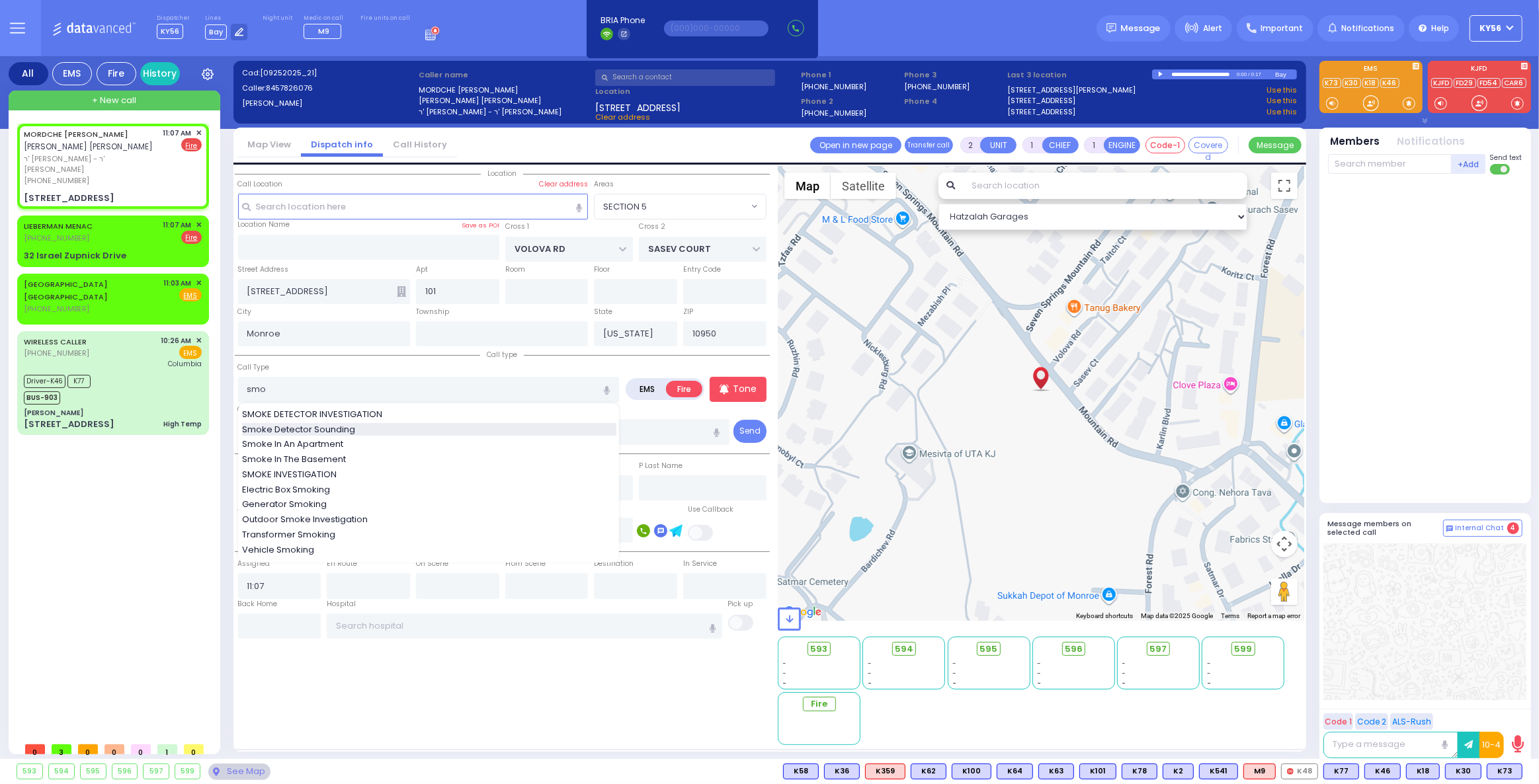
click at [319, 427] on span "Smoke Detector Sounding" at bounding box center [301, 429] width 118 height 13
type input "Smoke Detector Sounding"
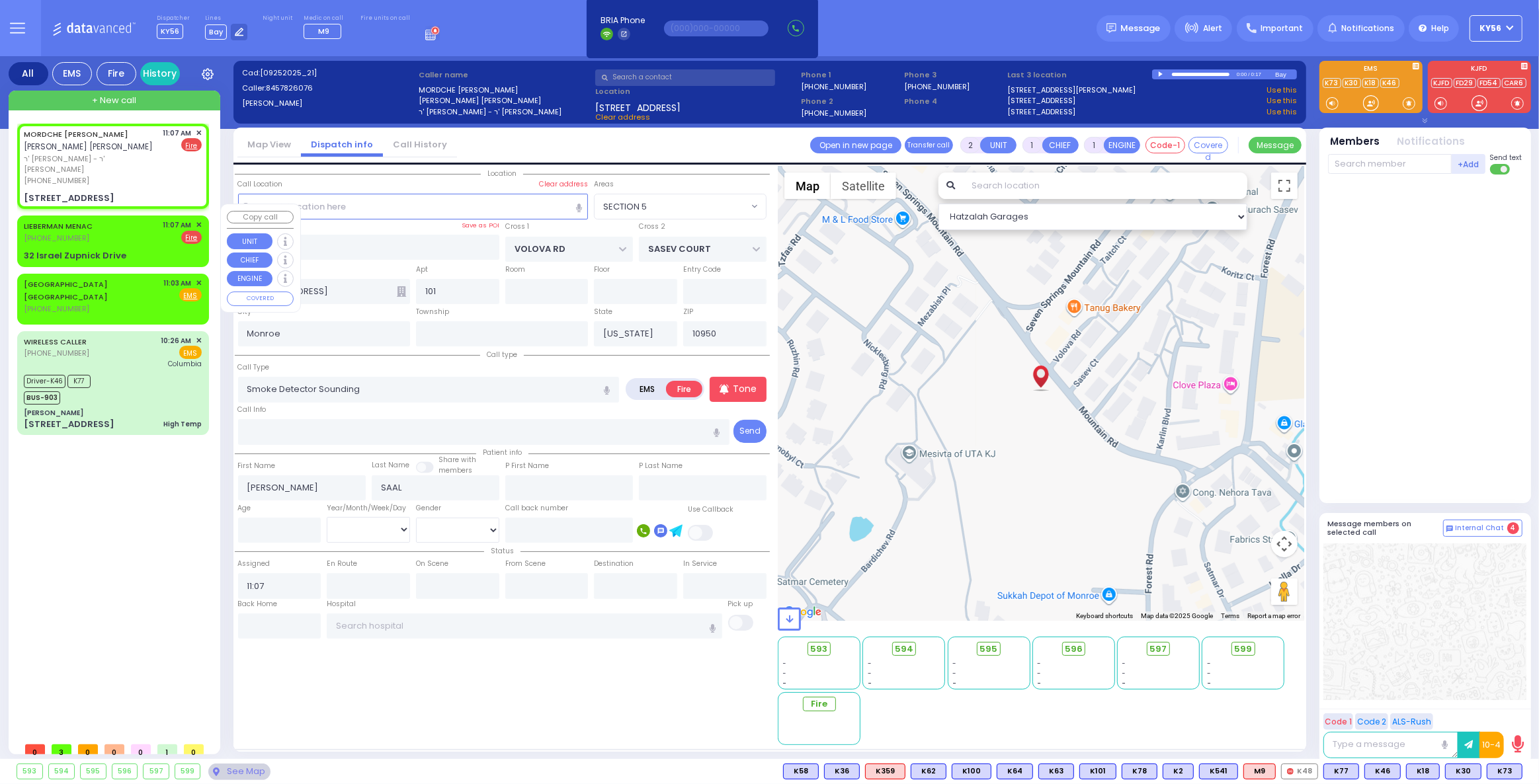
click at [100, 222] on div "LIEBERMAN MENAC [PHONE_NUMBER] 11:07 AM ✕ EMS Fire" at bounding box center [112, 231] width 178 height 24
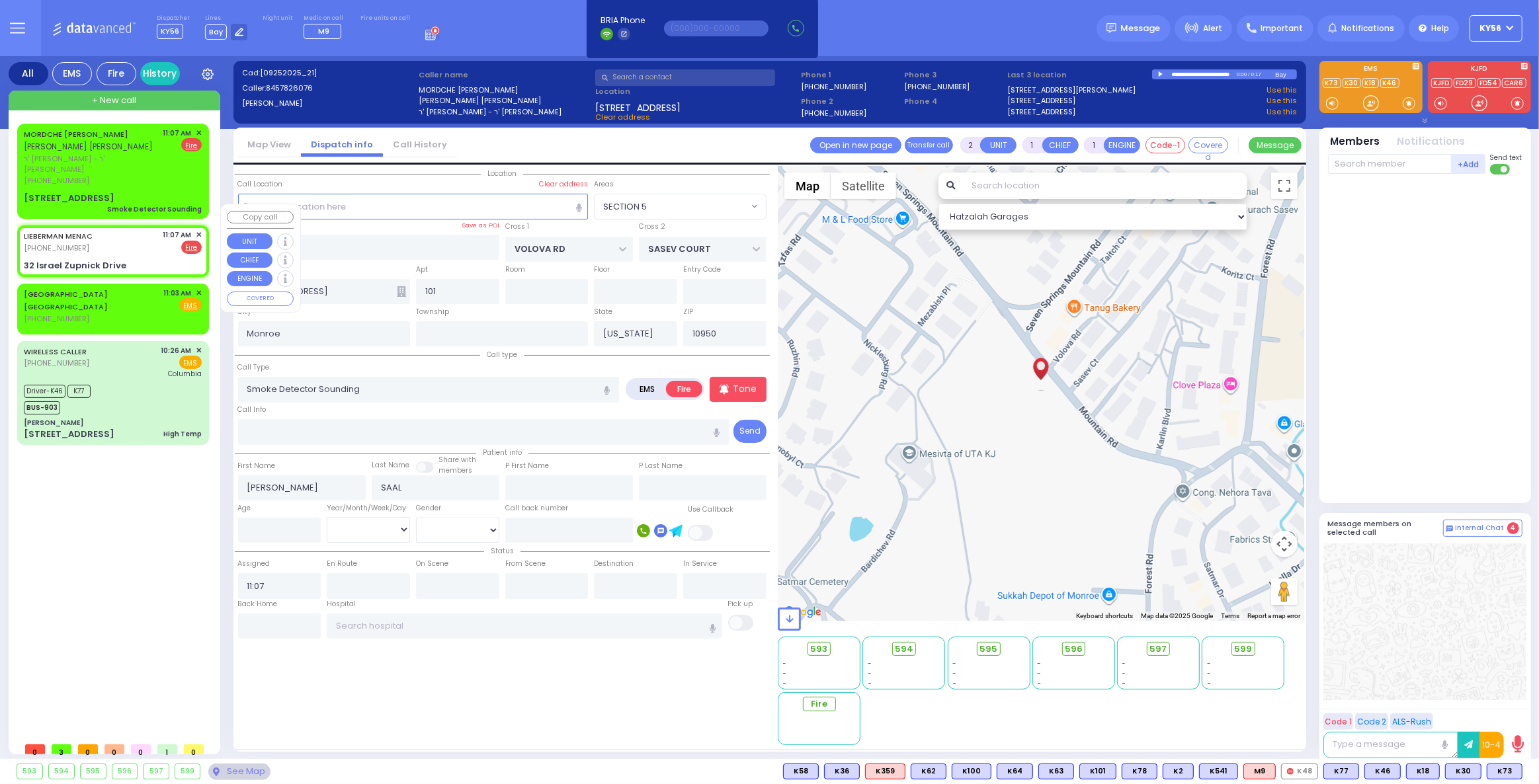
select select
radio input "true"
select select
select select "Hatzalah Garages"
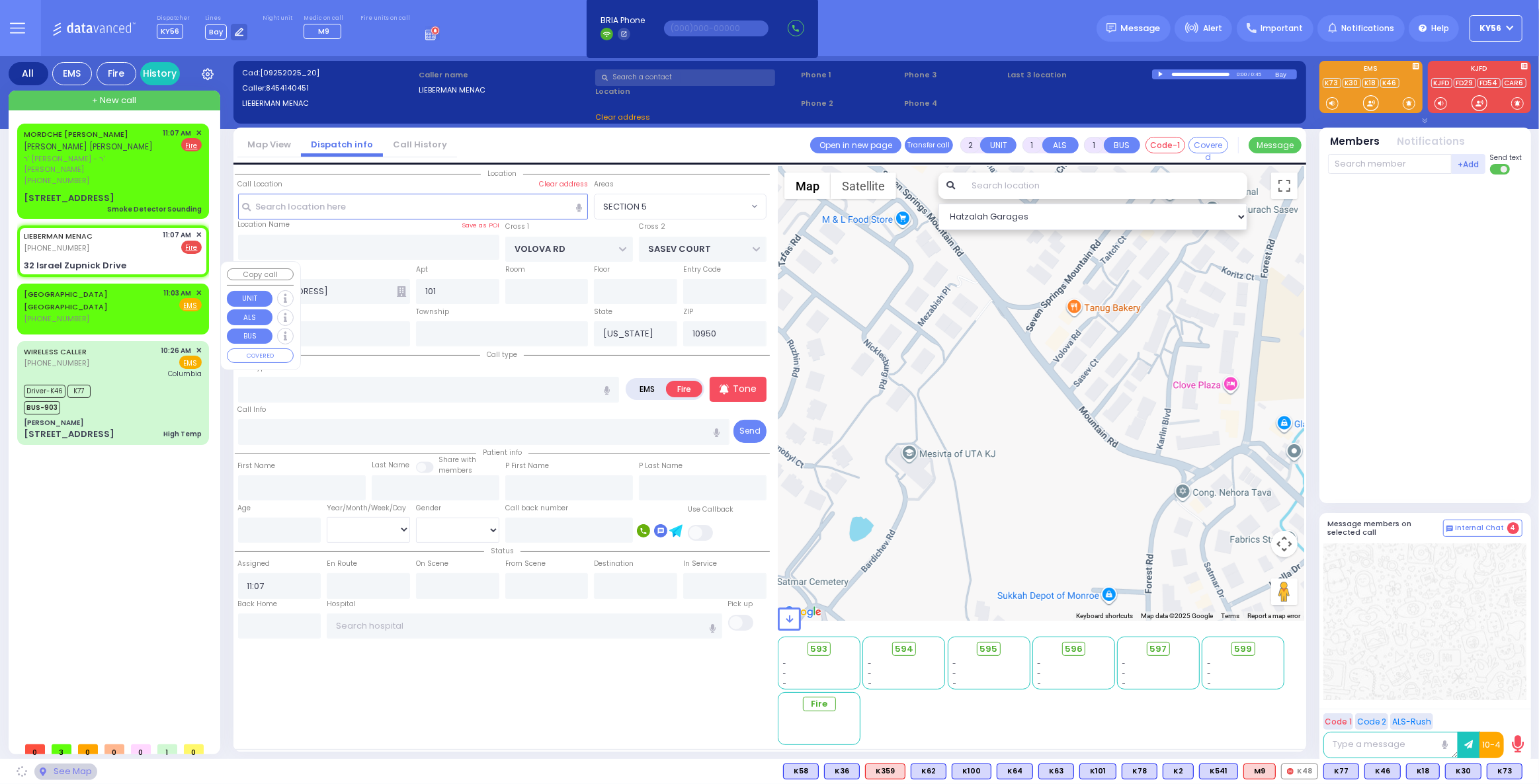
type input "GETZIL BERGER BLVD"
type input "ACRES RD"
type input "32 Israel Zupnick Drive"
type input "[PERSON_NAME]"
select select "SECTION 4"
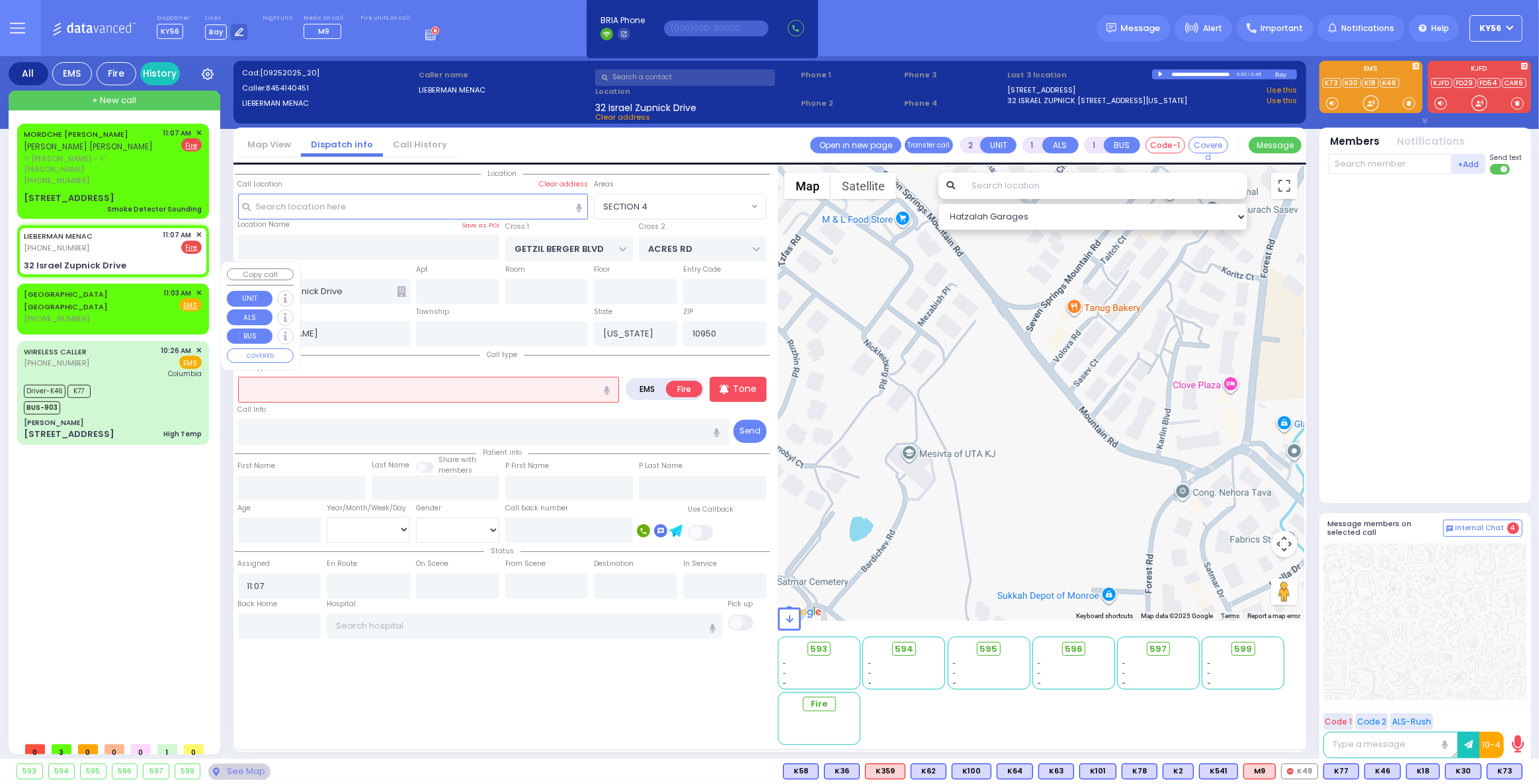
click at [334, 396] on input "text" at bounding box center [429, 389] width 382 height 25
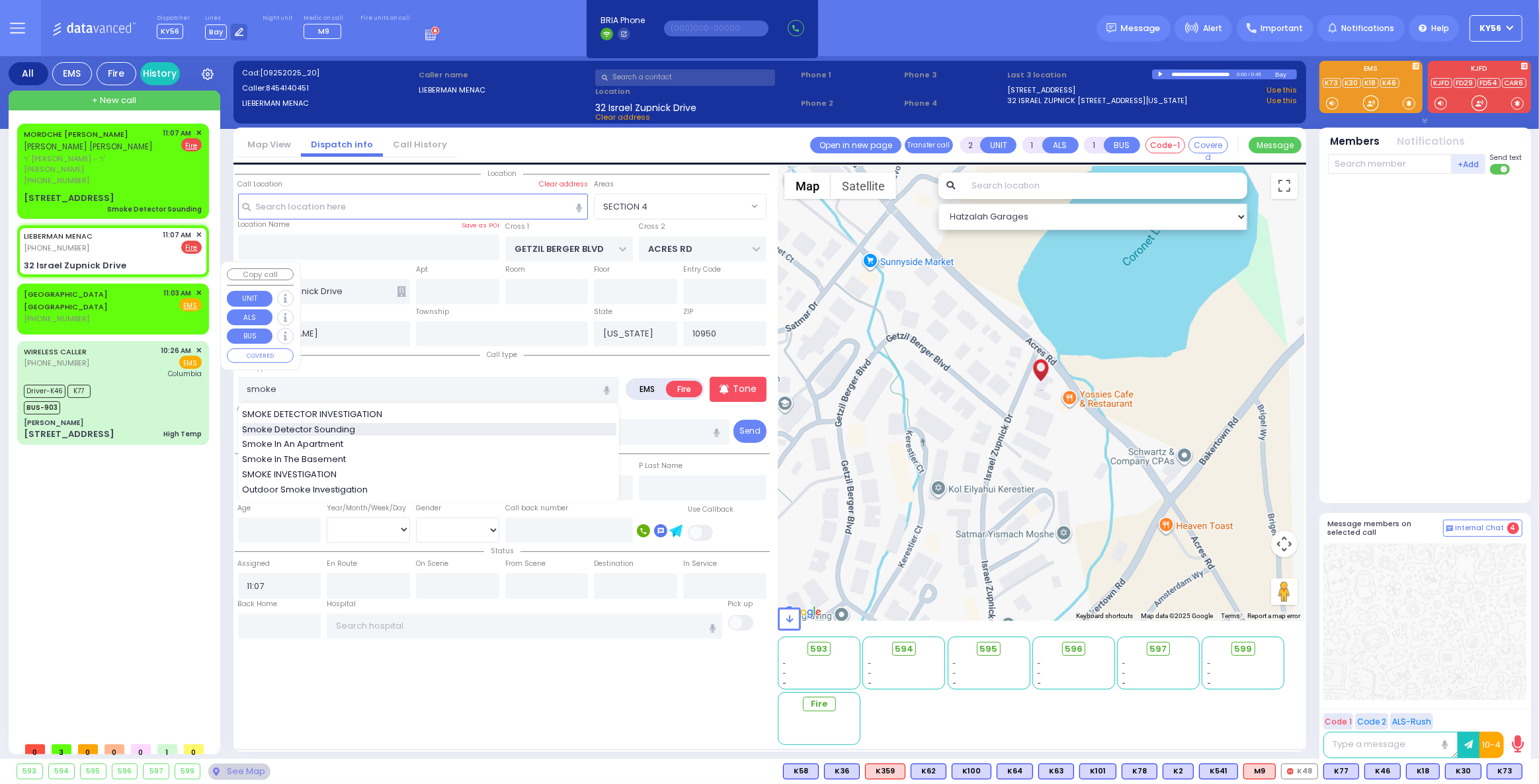
click at [341, 425] on span "Smoke Detector Sounding" at bounding box center [301, 429] width 118 height 13
type input "Smoke Detector Sounding"
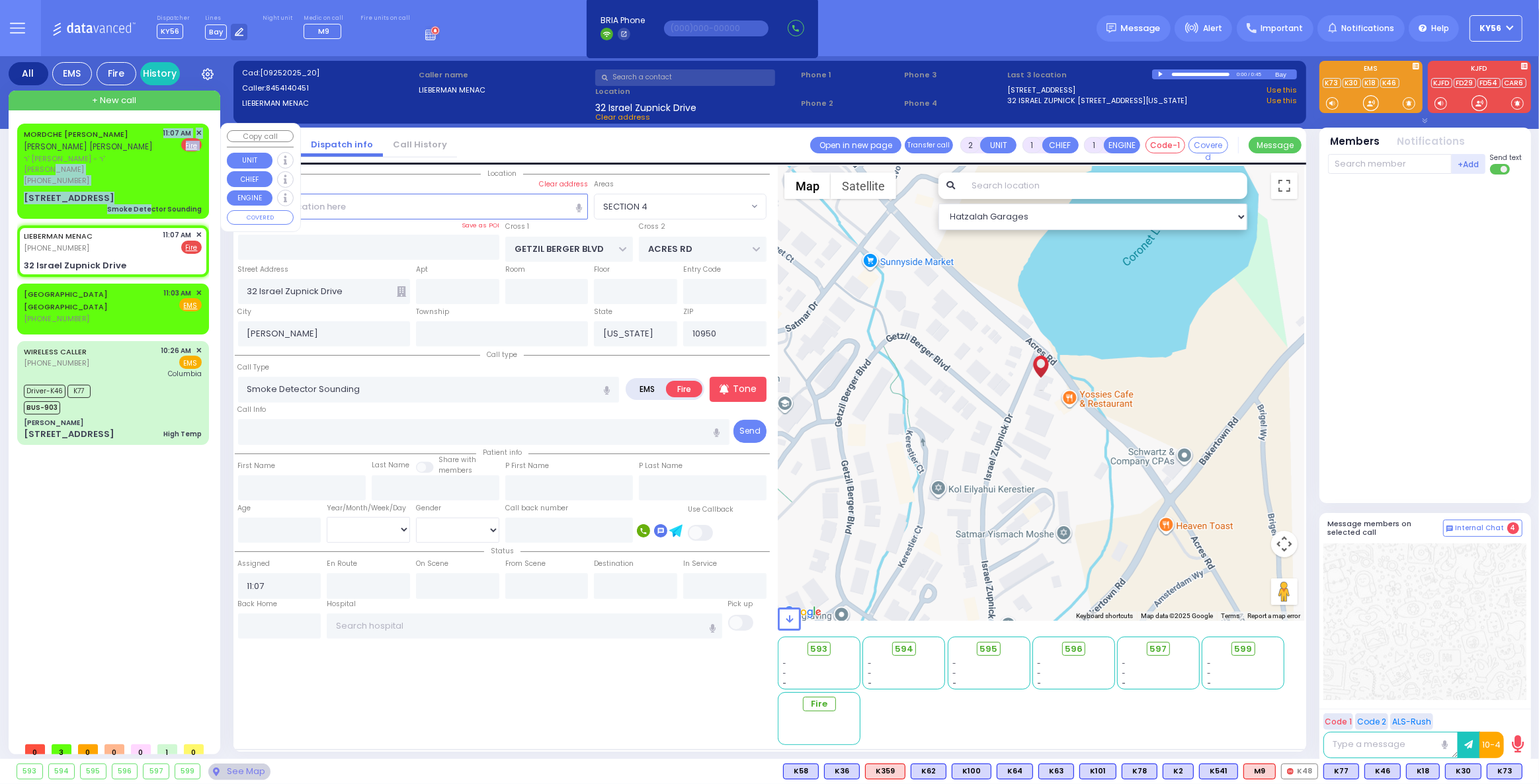
drag, startPoint x: 161, startPoint y: 157, endPoint x: 153, endPoint y: 179, distance: 23.4
click at [154, 181] on div "MORDCHE JACOB SAAL [PERSON_NAME] [PERSON_NAME] [PERSON_NAME] - ר' [PERSON_NAME]…" at bounding box center [113, 171] width 186 height 91
select select
radio input "true"
type input "[PERSON_NAME]"
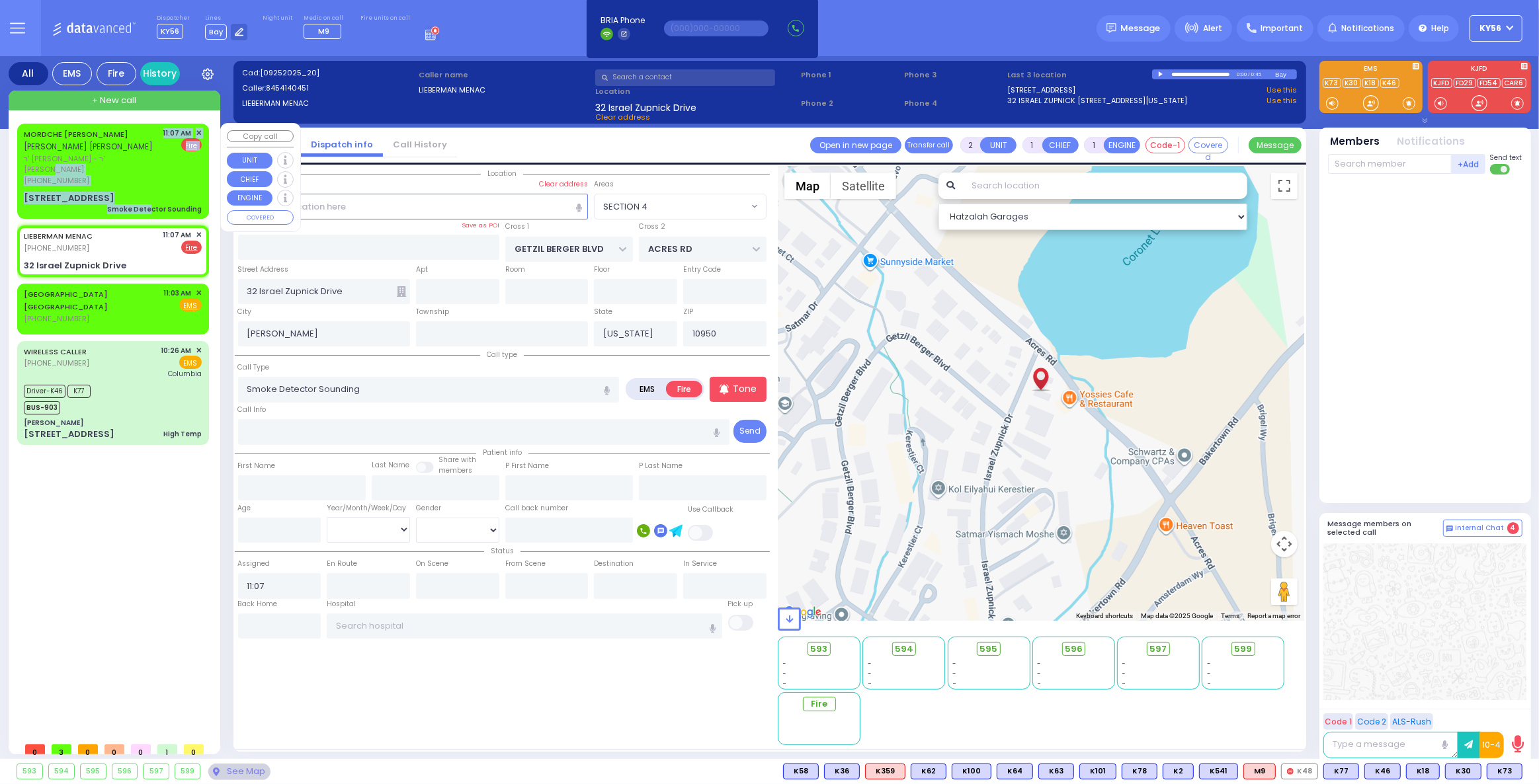
type input "SAAL"
select select
select select "Hatzalah Garages"
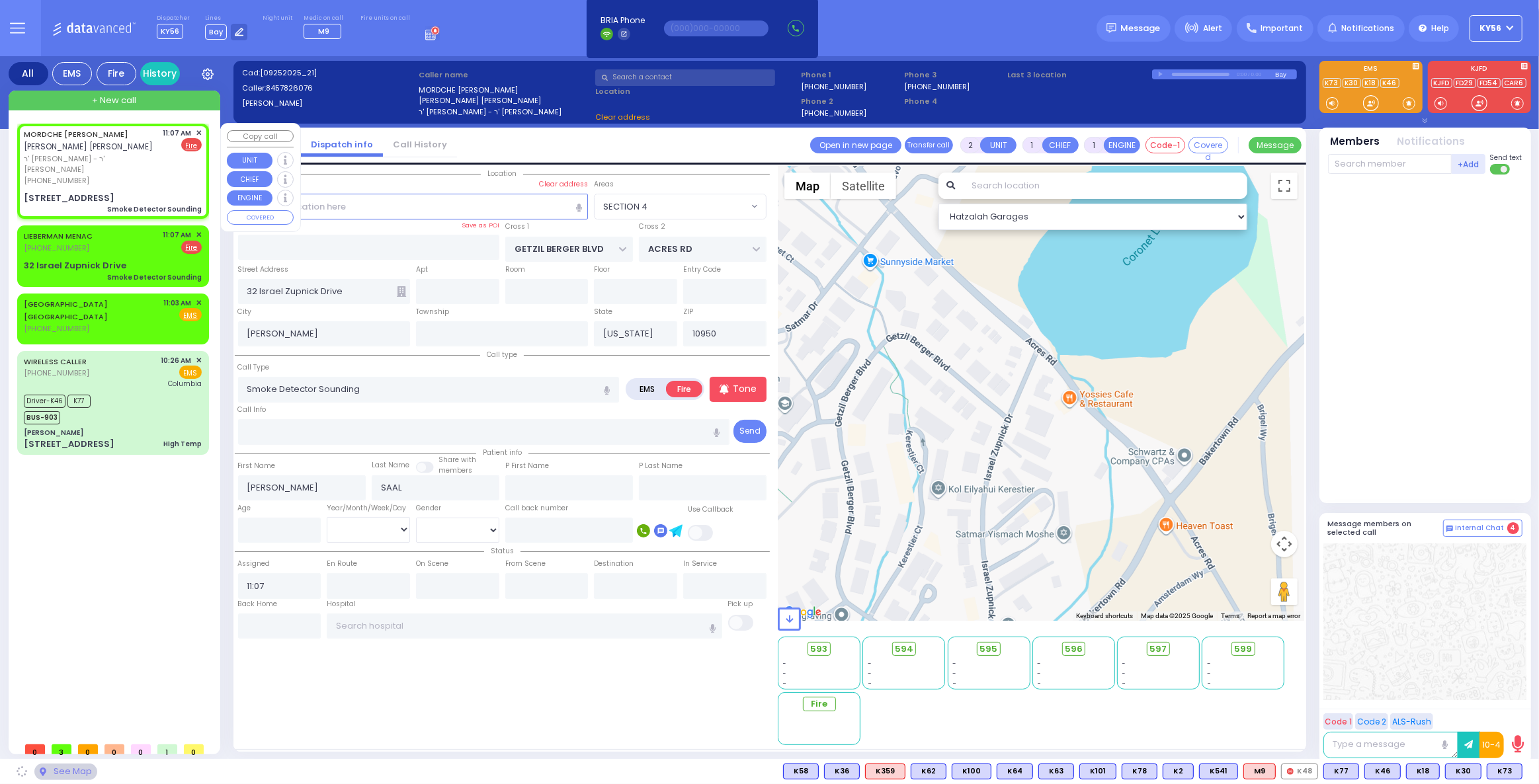
type input "VOLOVA RD"
type input "SASEV COURT"
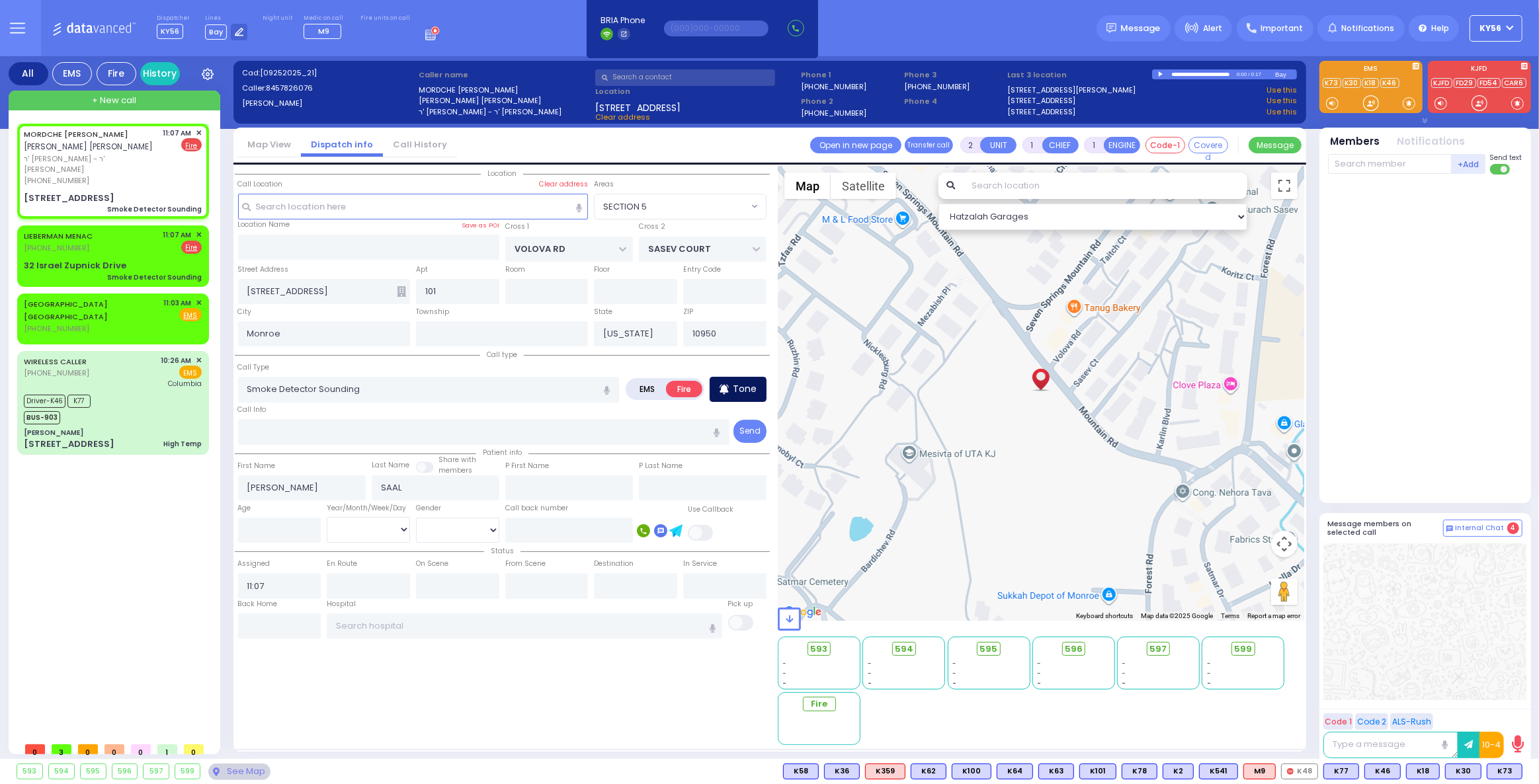
click at [754, 387] on p "Tone" at bounding box center [745, 389] width 24 height 14
click at [137, 272] on div "Smoke Detector Sounding" at bounding box center [154, 277] width 95 height 10
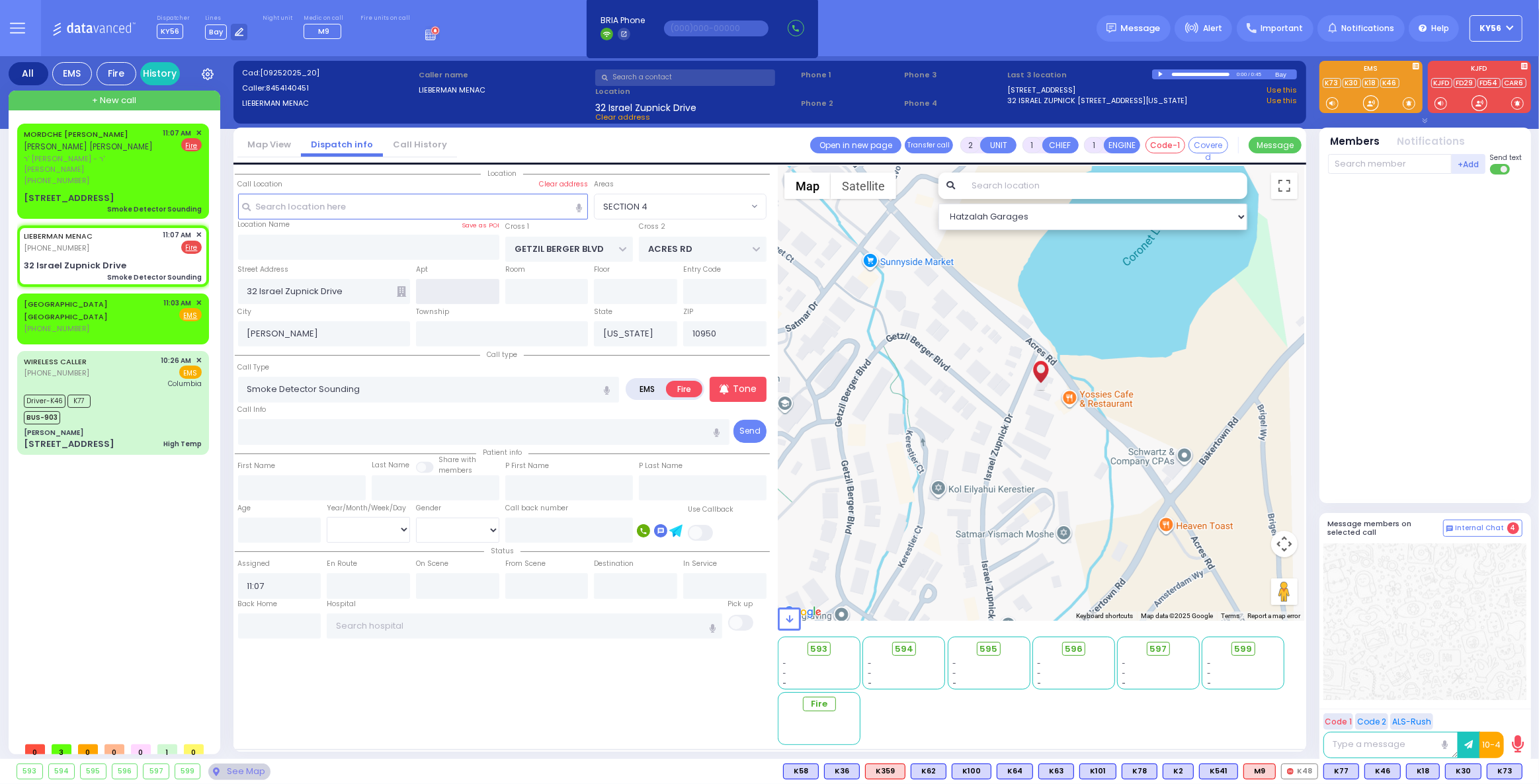
click at [463, 291] on input "text" at bounding box center [458, 292] width 83 height 25
click at [148, 157] on span "ר' [PERSON_NAME] - ר' [PERSON_NAME]" at bounding box center [91, 165] width 135 height 22
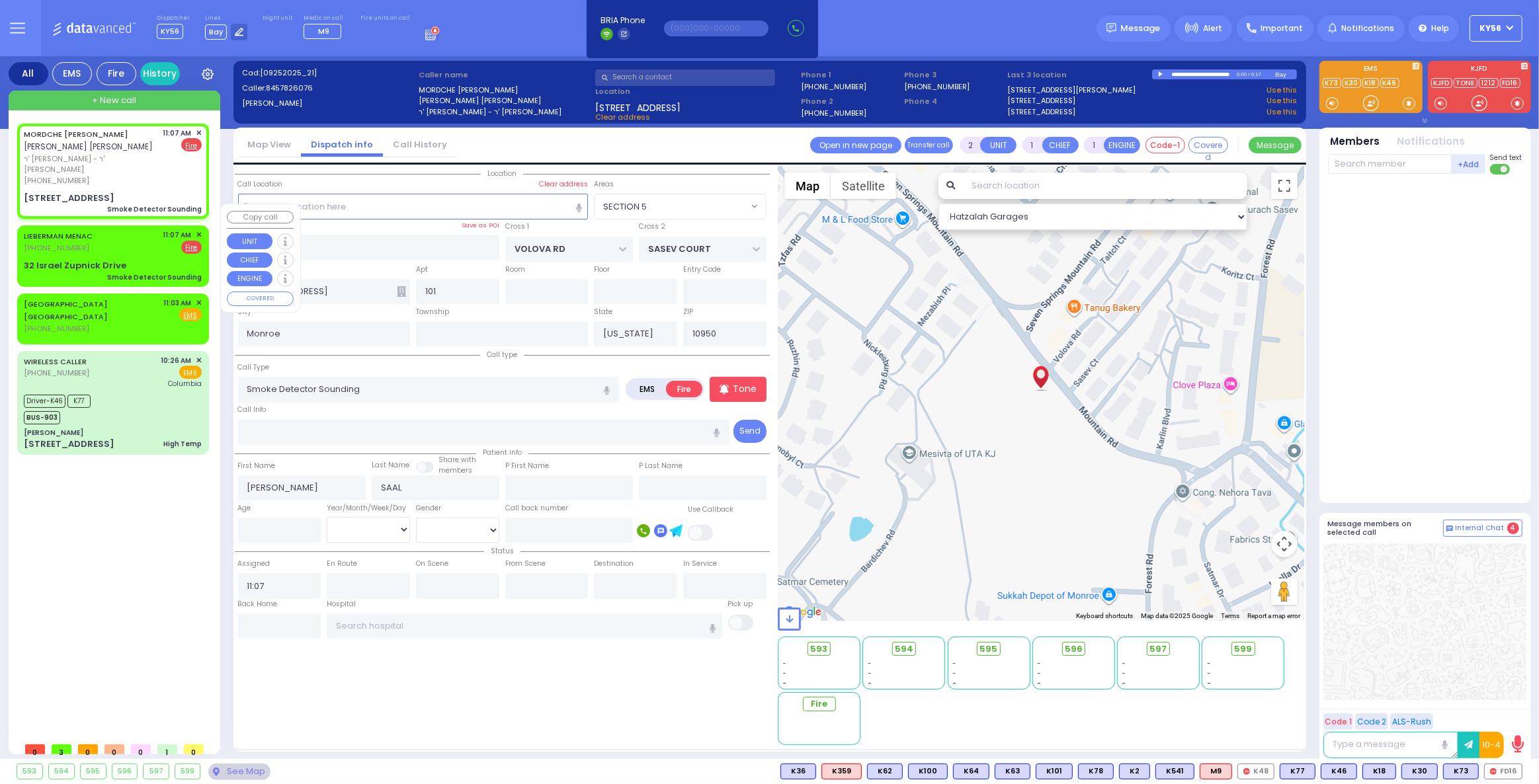
click at [109, 233] on div "LIEBERMAN MENAC [PHONE_NUMBER] 11:07 AM ✕ EMS Fire" at bounding box center [113, 256] width 186 height 57
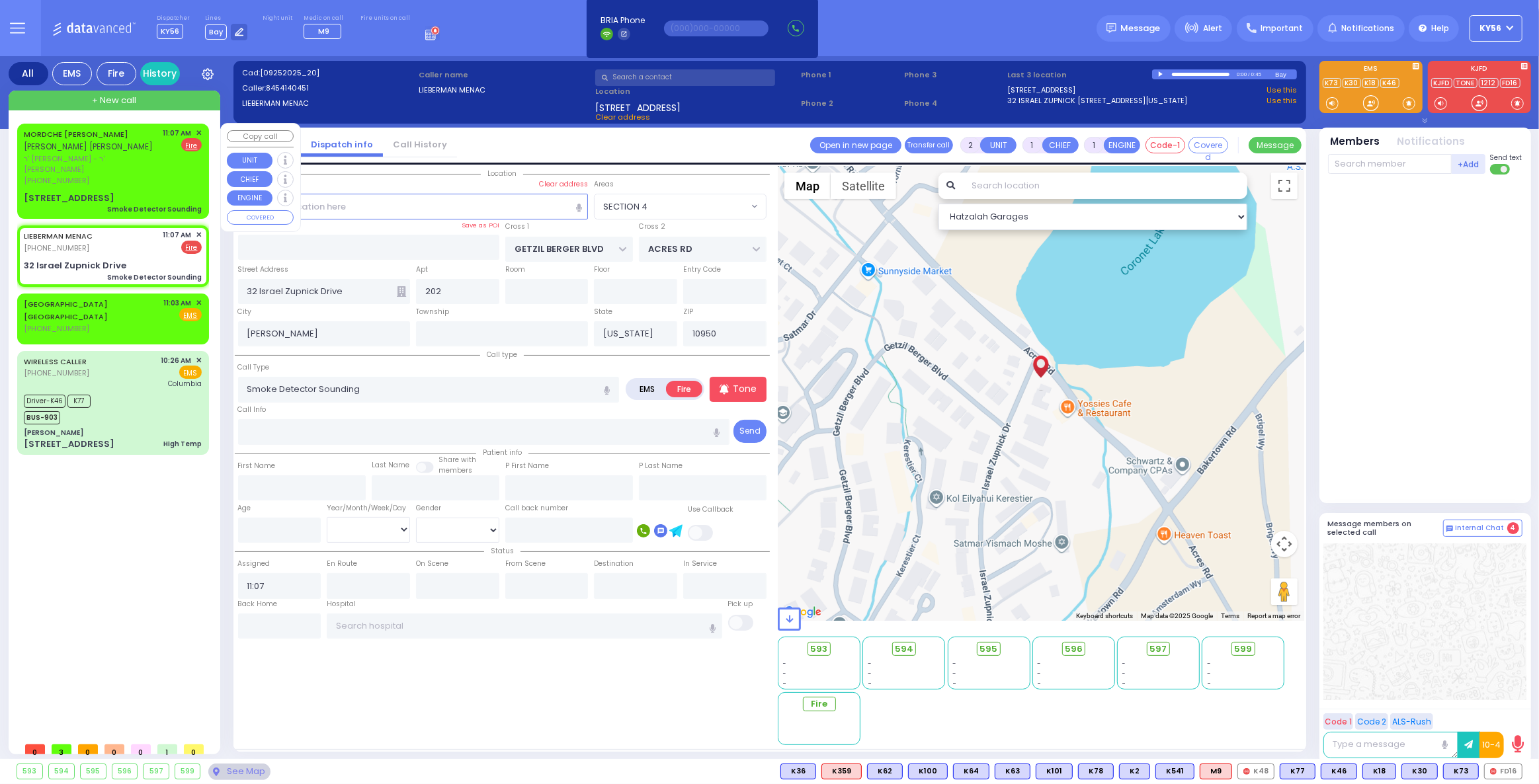
click at [154, 175] on div "[PHONE_NUMBER]" at bounding box center [91, 181] width 135 height 11
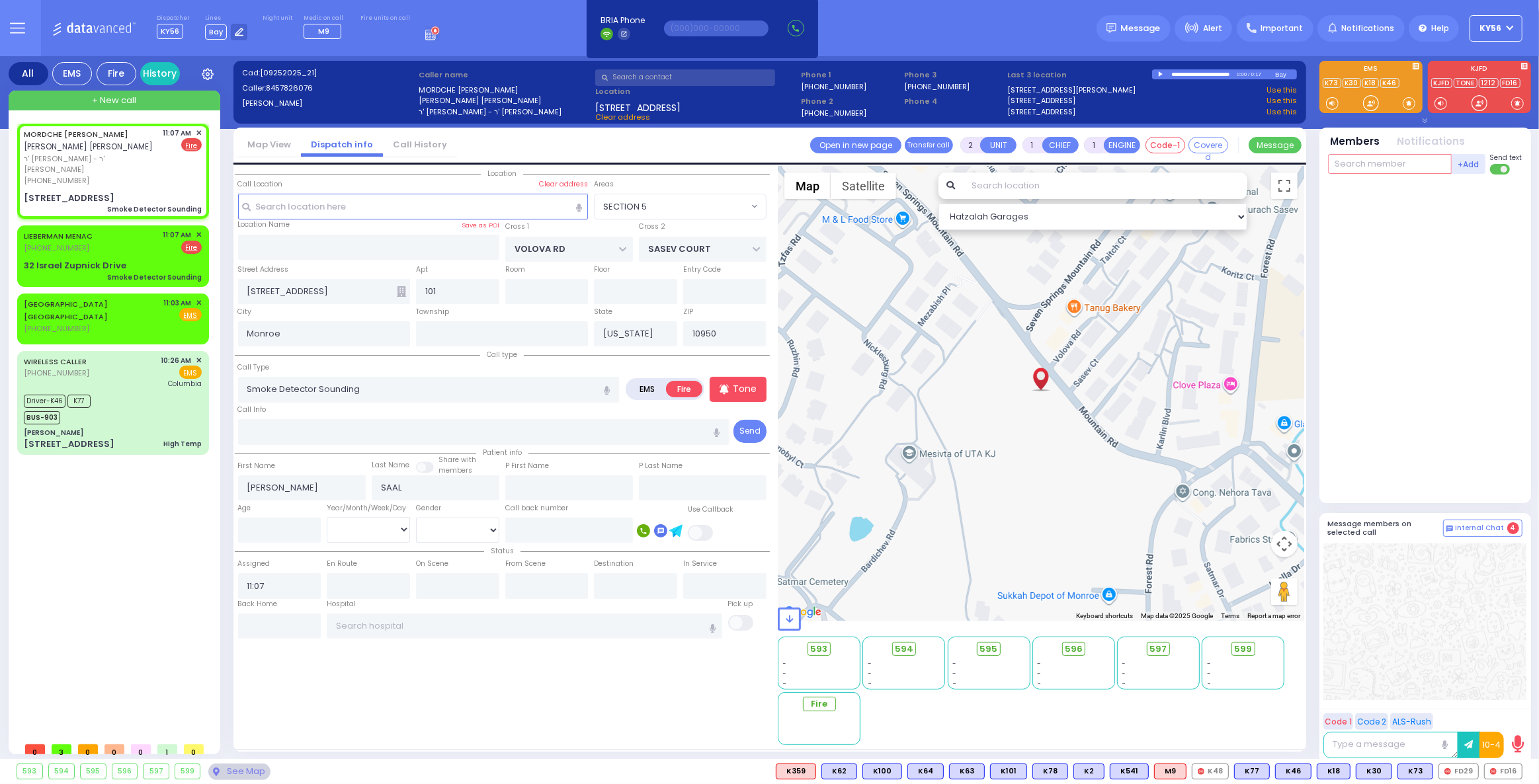
drag, startPoint x: 1394, startPoint y: 163, endPoint x: 1375, endPoint y: 170, distance: 20.2
click at [1394, 162] on input "text" at bounding box center [1389, 163] width 124 height 20
click at [1405, 193] on div "FD29 Fishy Fruend" at bounding box center [1426, 191] width 188 height 23
click at [104, 229] on div "LIEBERMAN MENAC [PHONE_NUMBER] 11:07 AM ✕ EMS Fire" at bounding box center [112, 241] width 178 height 24
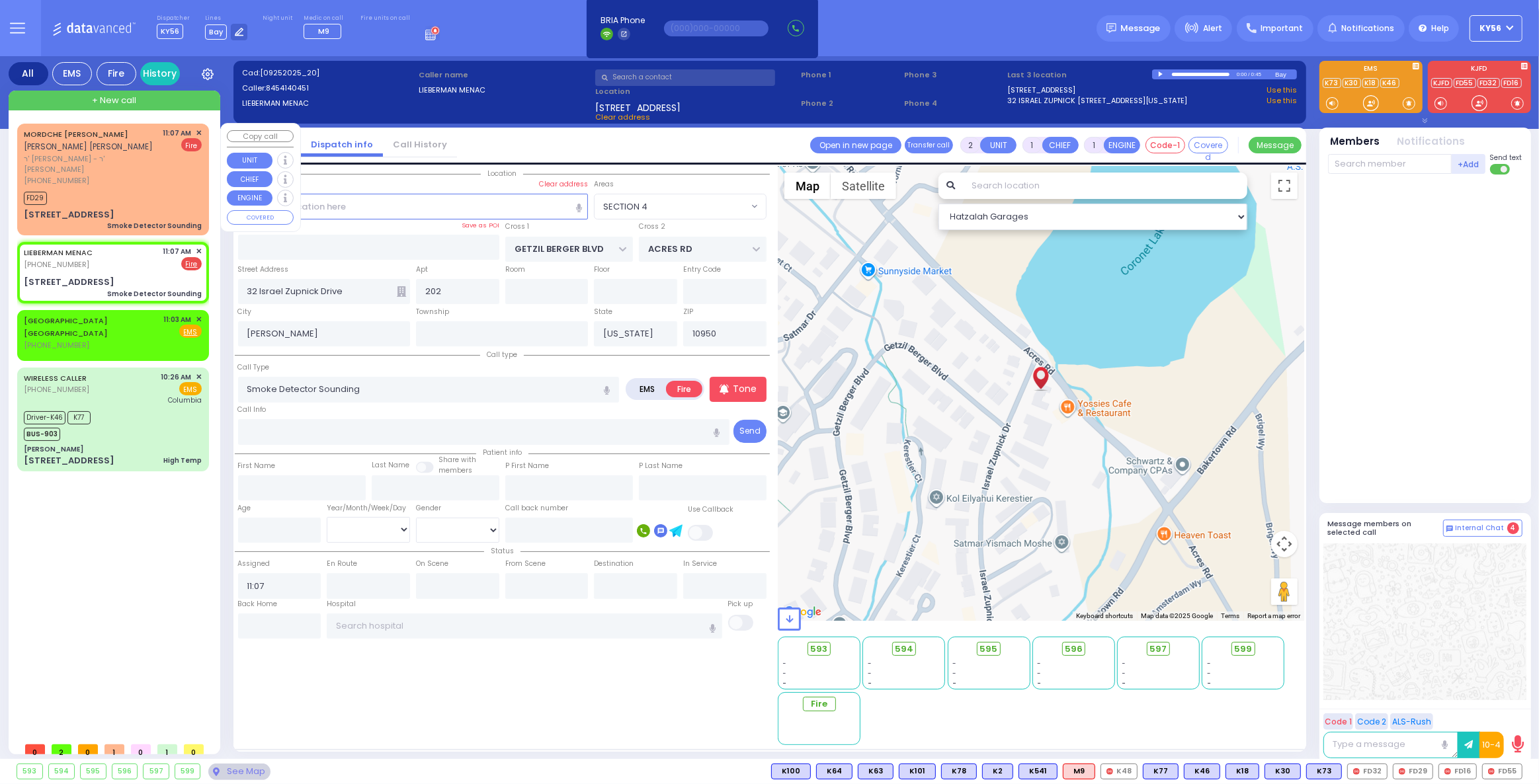
click at [105, 175] on div "[PHONE_NUMBER]" at bounding box center [91, 181] width 135 height 11
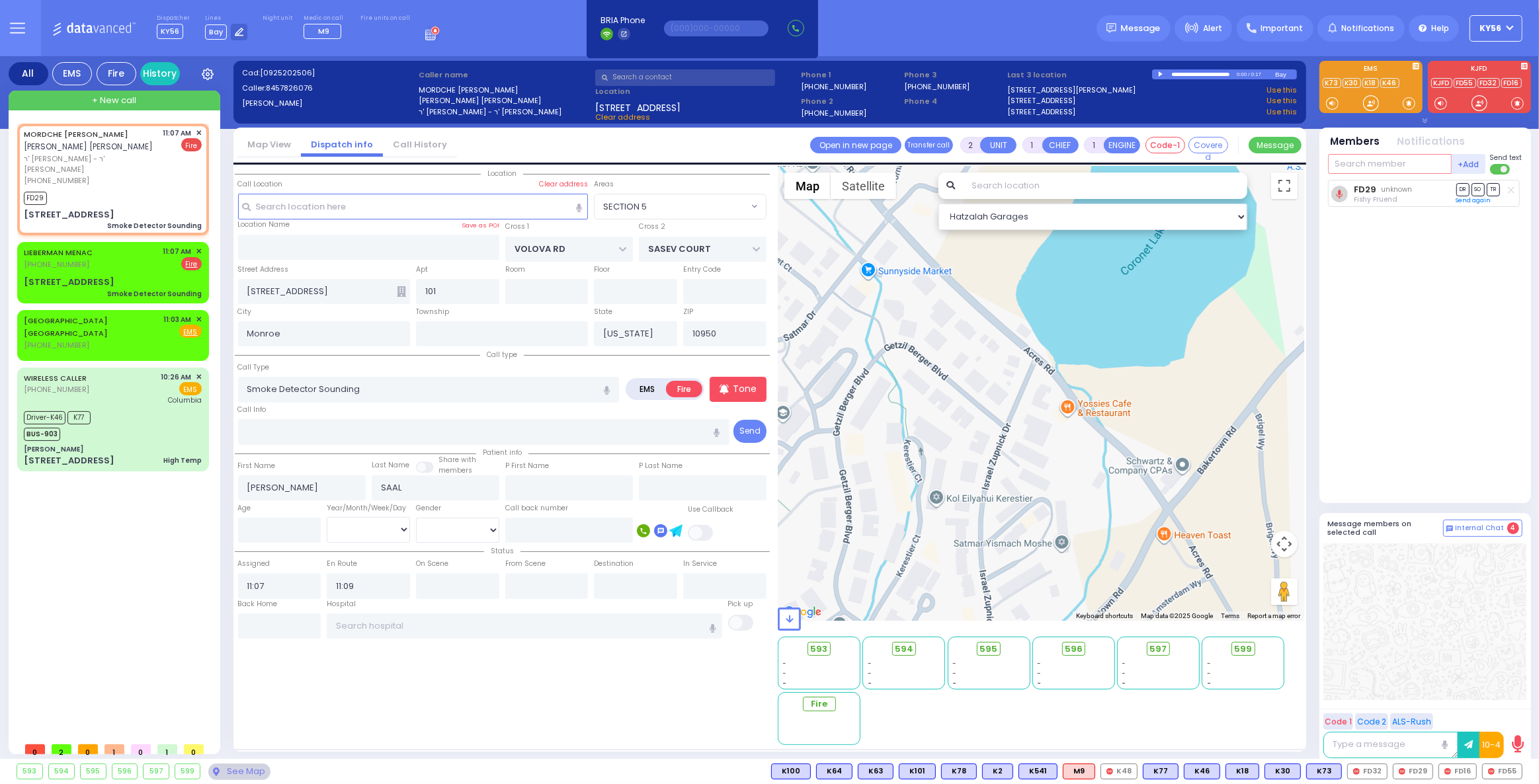
click at [1368, 157] on input "text" at bounding box center [1389, 163] width 124 height 20
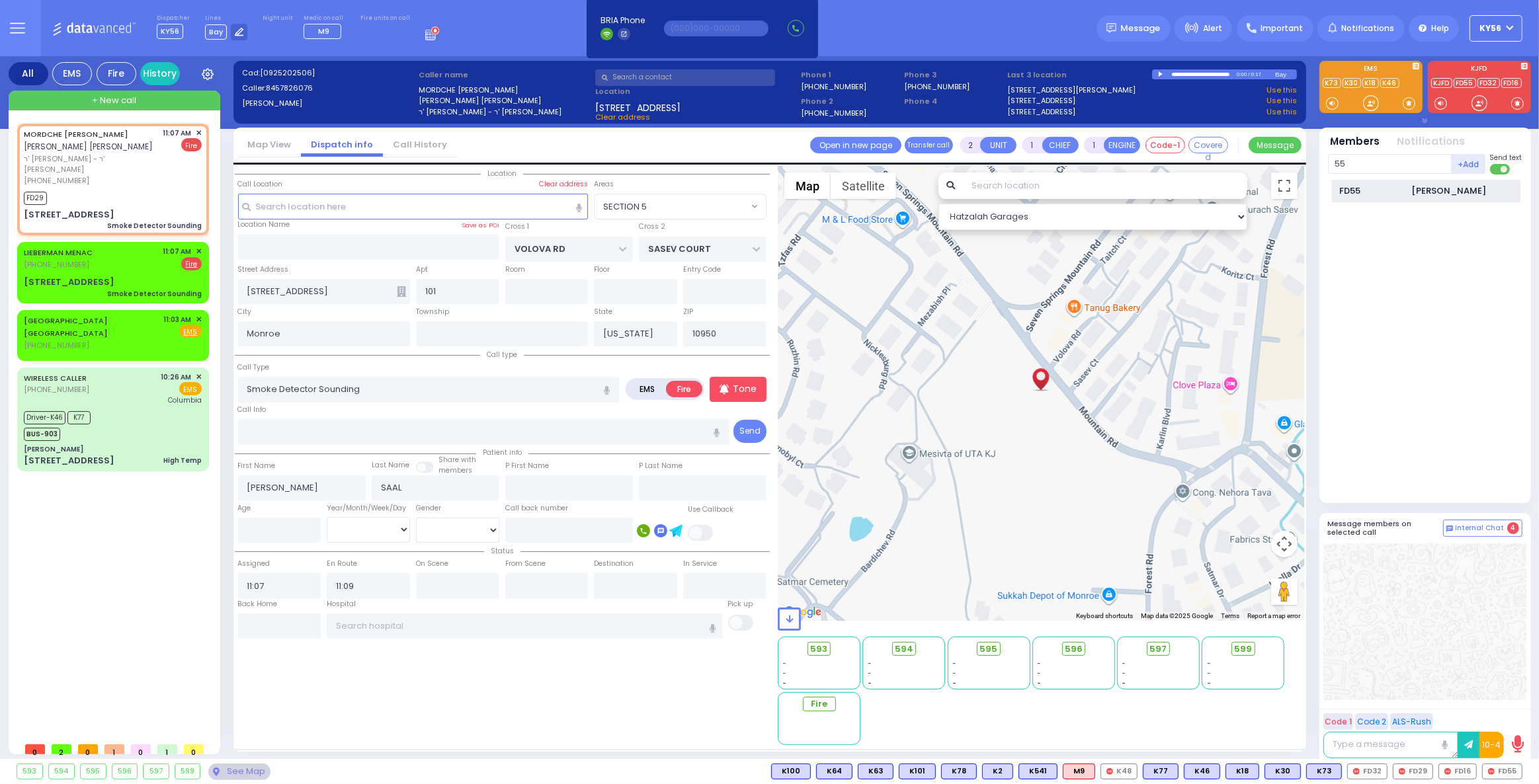
click at [1369, 191] on div "FD55" at bounding box center [1371, 190] width 66 height 13
click at [109, 246] on div "LIEBERMAN MENAC [PHONE_NUMBER] 11:07 AM ✕ EMS Fire" at bounding box center [112, 258] width 178 height 24
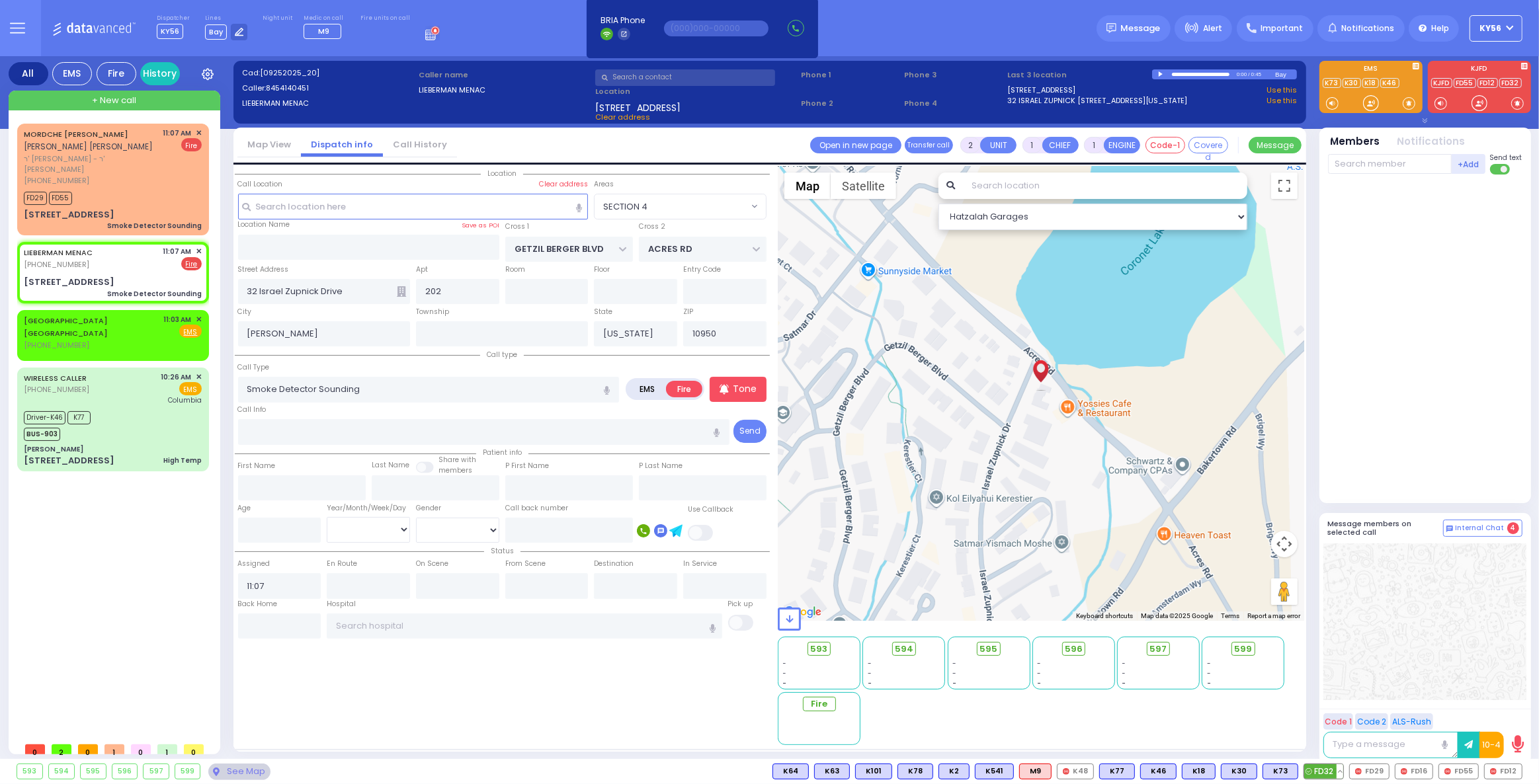
click at [1333, 770] on span "FD32" at bounding box center [1324, 772] width 39 height 15
click at [1409, 773] on span "FD16" at bounding box center [1414, 772] width 37 height 15
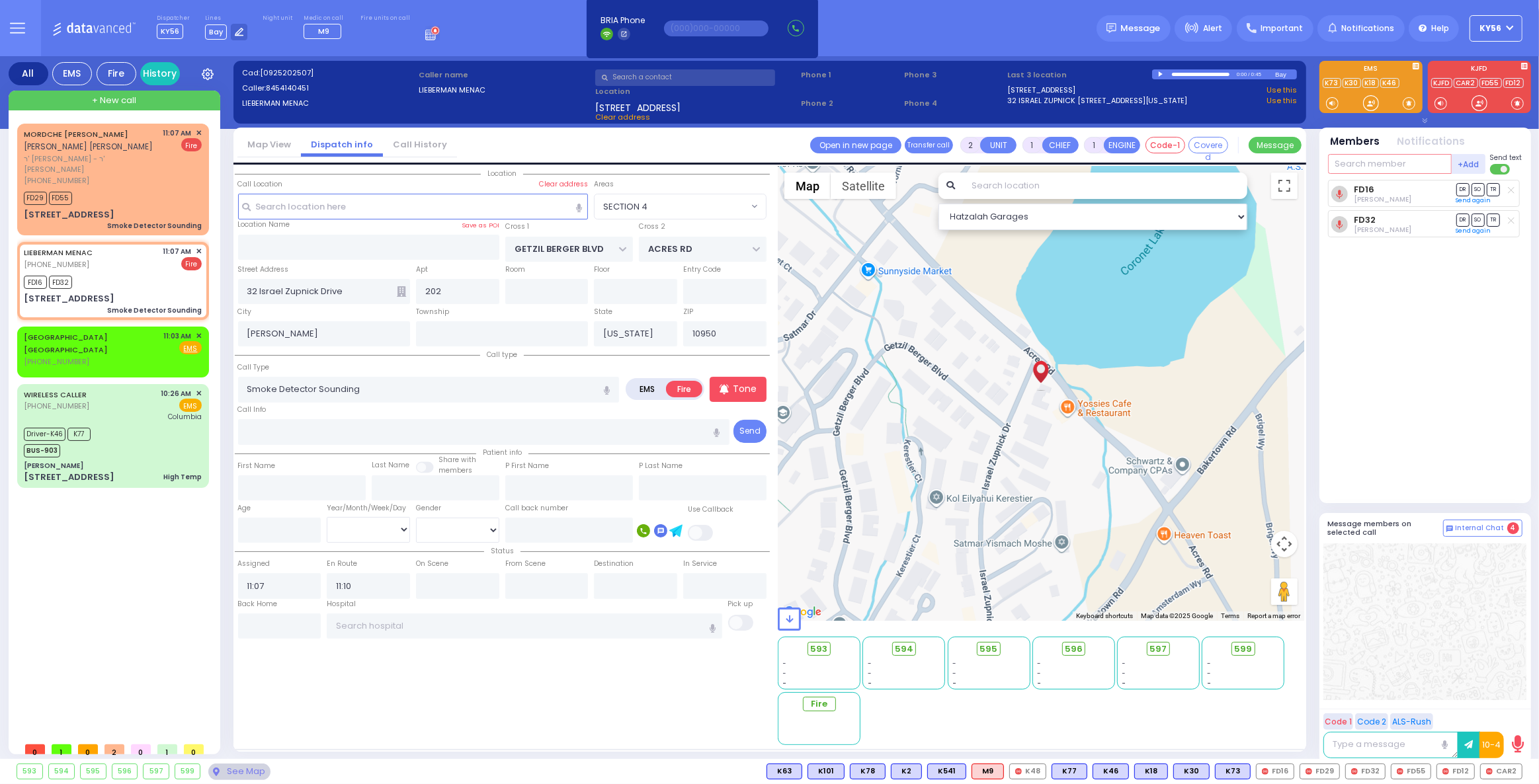
click at [1353, 167] on input "text" at bounding box center [1389, 163] width 124 height 20
click at [1363, 187] on div "CAR2" at bounding box center [1371, 190] width 66 height 13
click at [121, 192] on div "FD55 FD29" at bounding box center [112, 197] width 178 height 17
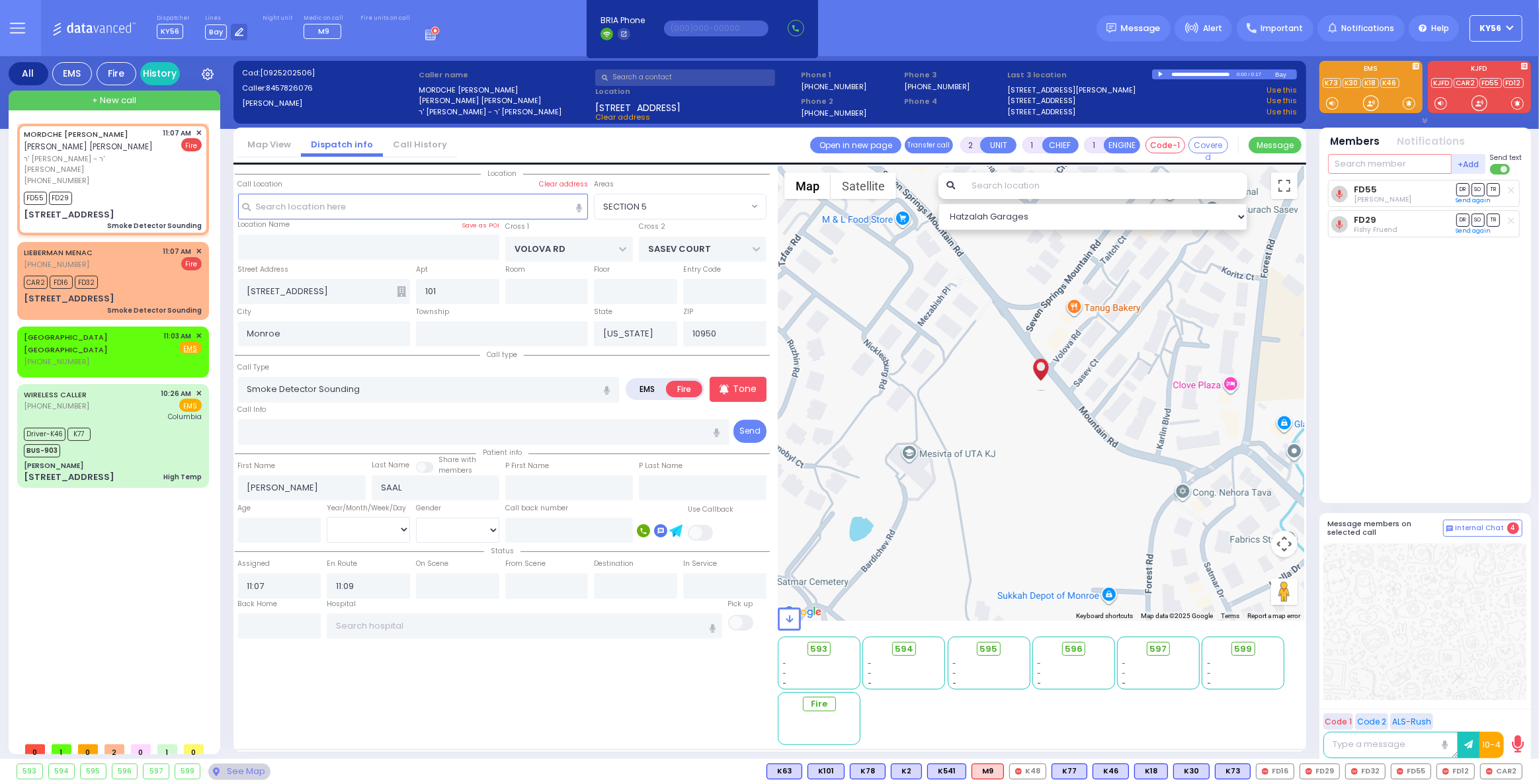
click at [1383, 161] on input "text" at bounding box center [1389, 163] width 124 height 20
click at [1380, 195] on div "CAR2" at bounding box center [1371, 190] width 66 height 13
click at [197, 330] on span "✕" at bounding box center [199, 336] width 6 height 11
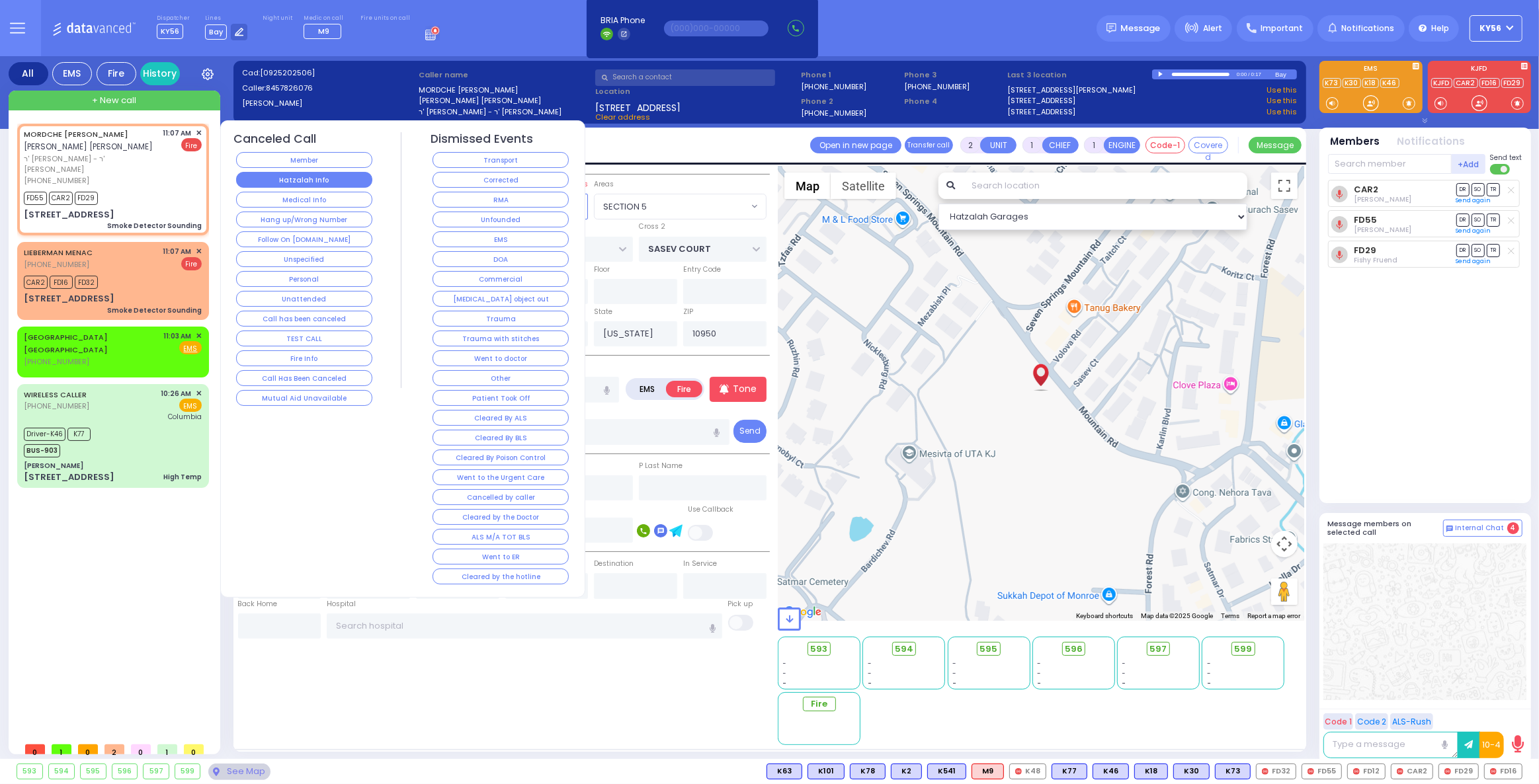
click at [301, 181] on button "Hatzalah Info" at bounding box center [304, 179] width 136 height 16
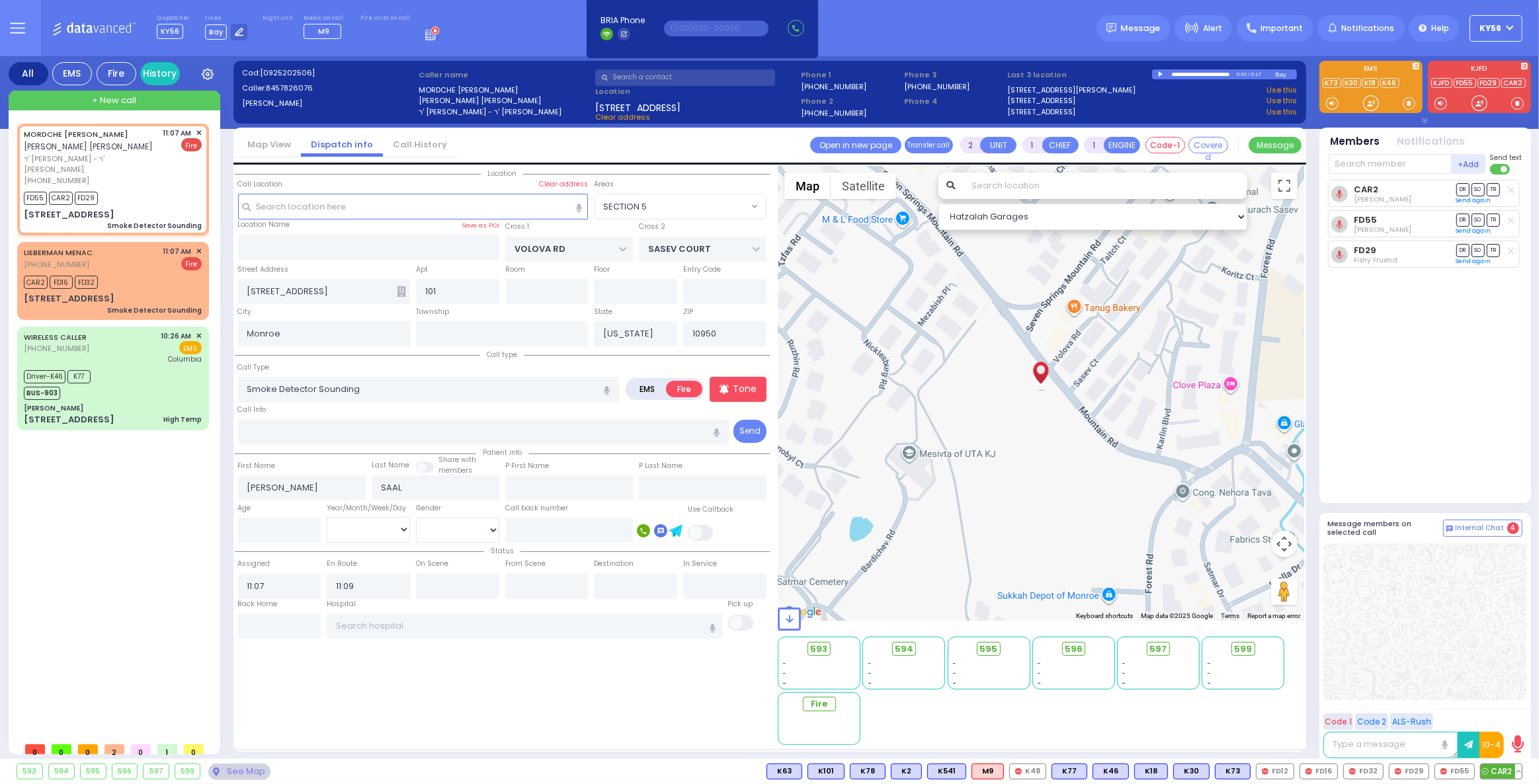
click at [1518, 765] on button at bounding box center [1518, 772] width 7 height 15
click at [1507, 716] on icon at bounding box center [1509, 713] width 14 height 14
click at [1518, 769] on button at bounding box center [1518, 772] width 7 height 15
click at [1510, 713] on icon at bounding box center [1509, 713] width 14 height 14
click at [198, 130] on span "✕" at bounding box center [199, 133] width 6 height 11
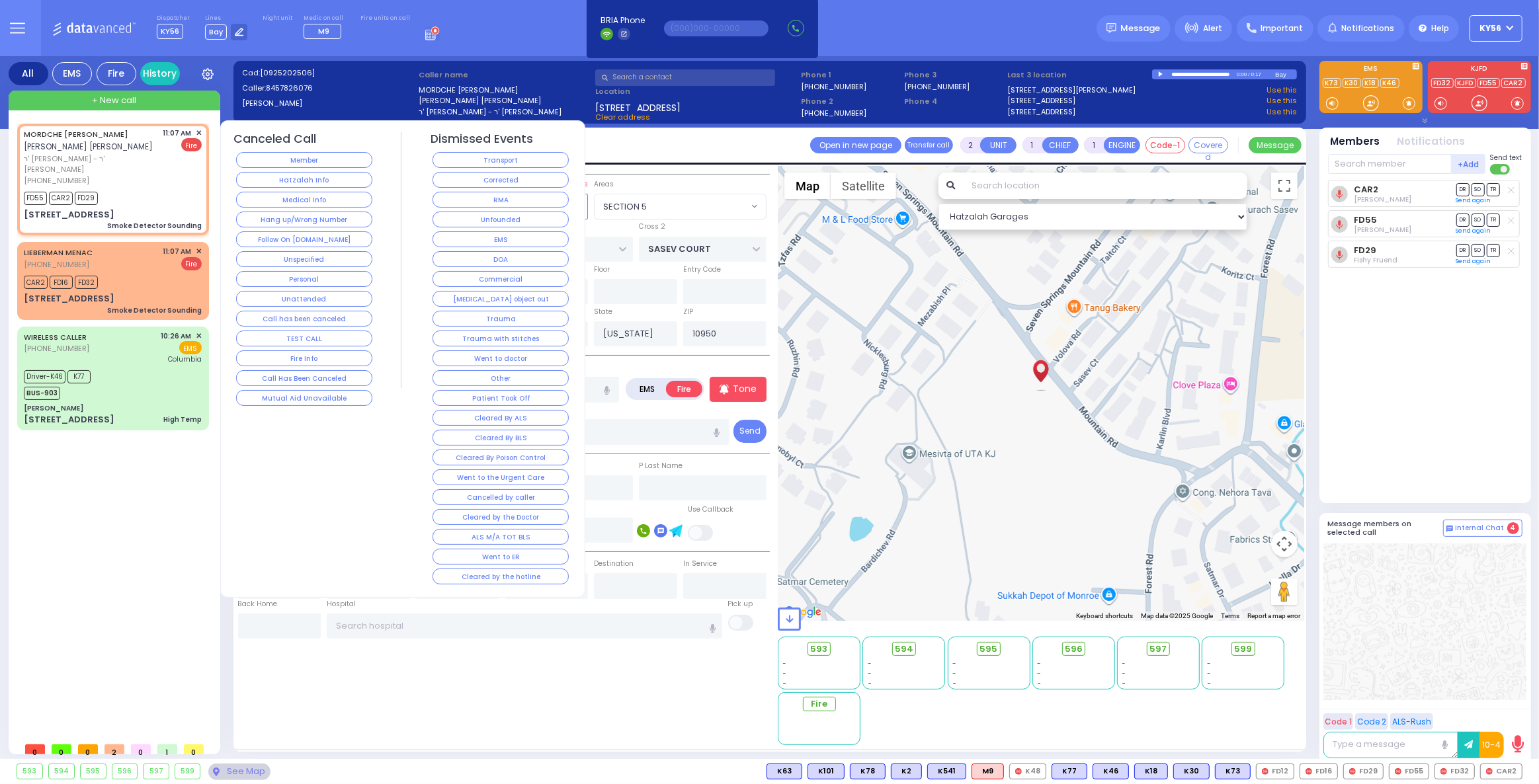
click at [480, 177] on button "Corrected" at bounding box center [500, 179] width 136 height 16
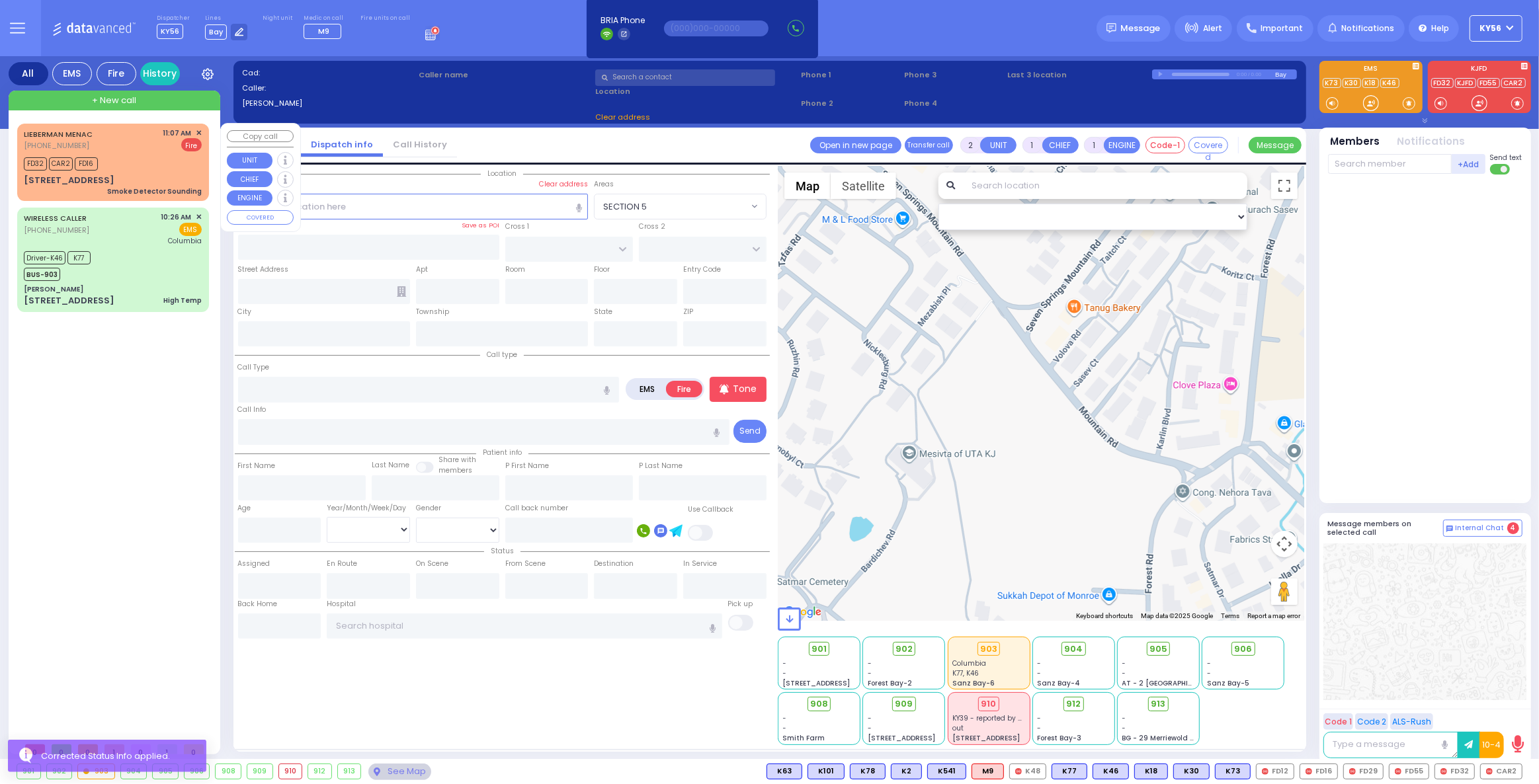
click at [199, 132] on span "✕" at bounding box center [199, 133] width 6 height 11
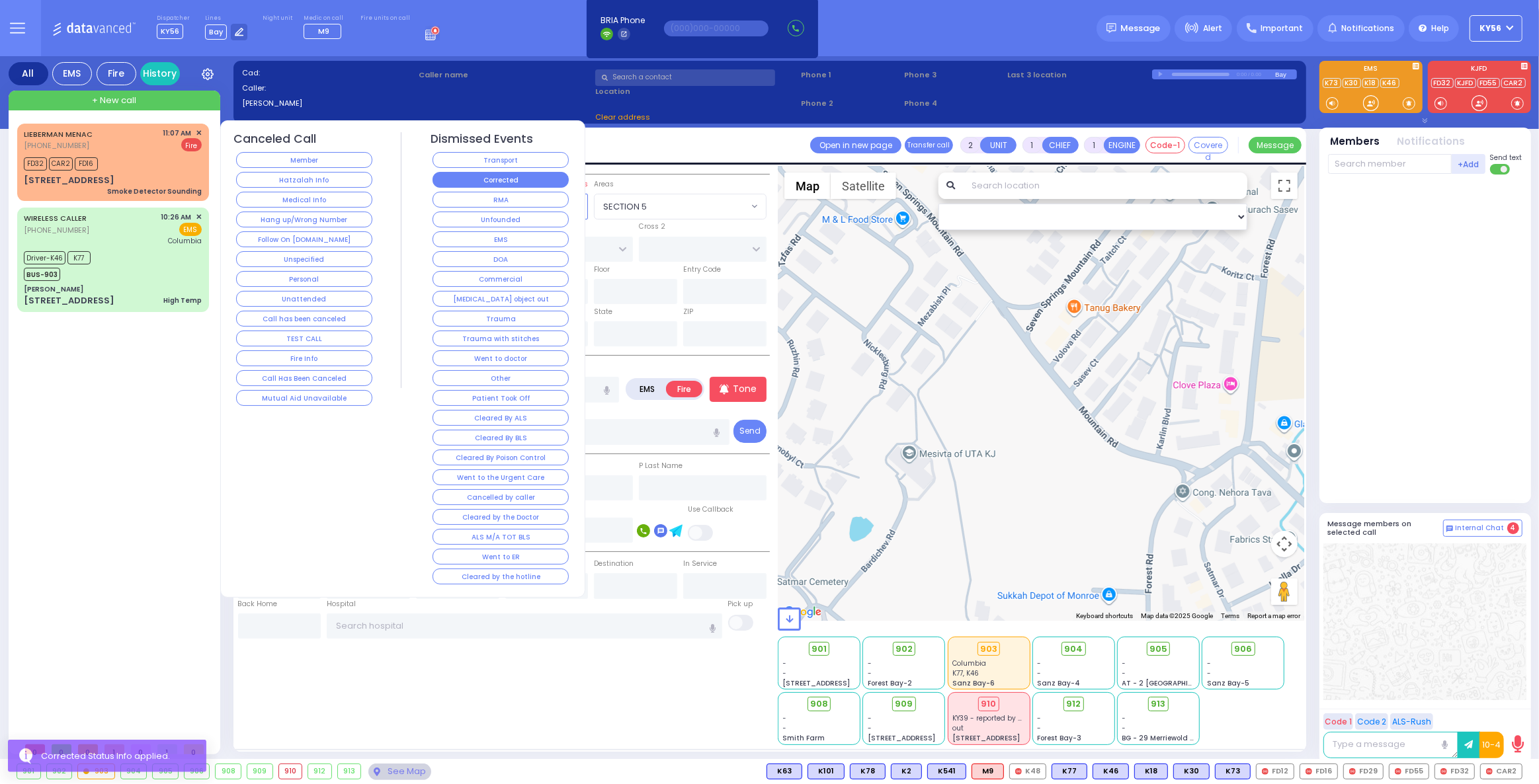
click at [479, 177] on button "Corrected" at bounding box center [500, 179] width 136 height 16
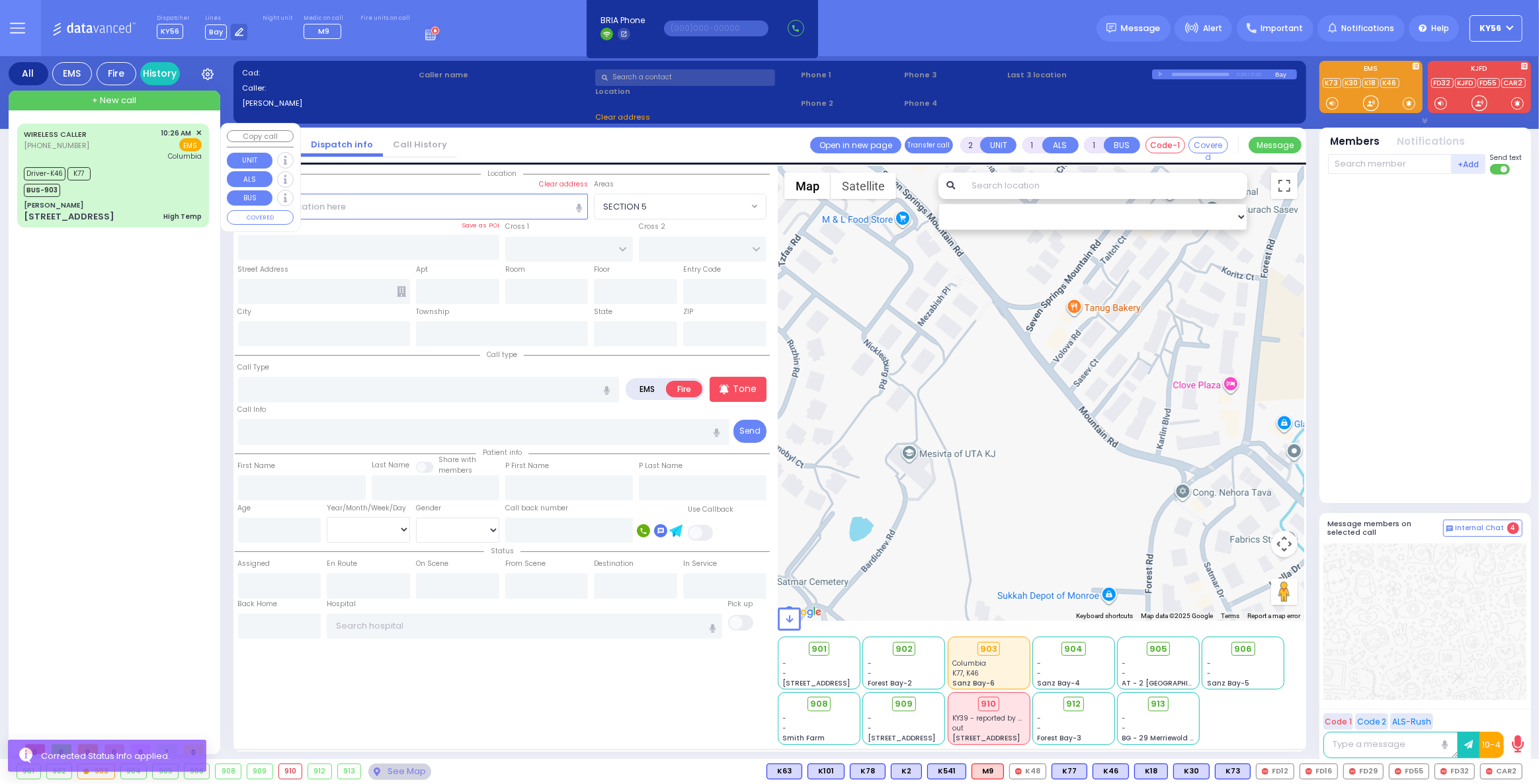
click at [136, 200] on div "[PERSON_NAME]" at bounding box center [112, 205] width 178 height 10
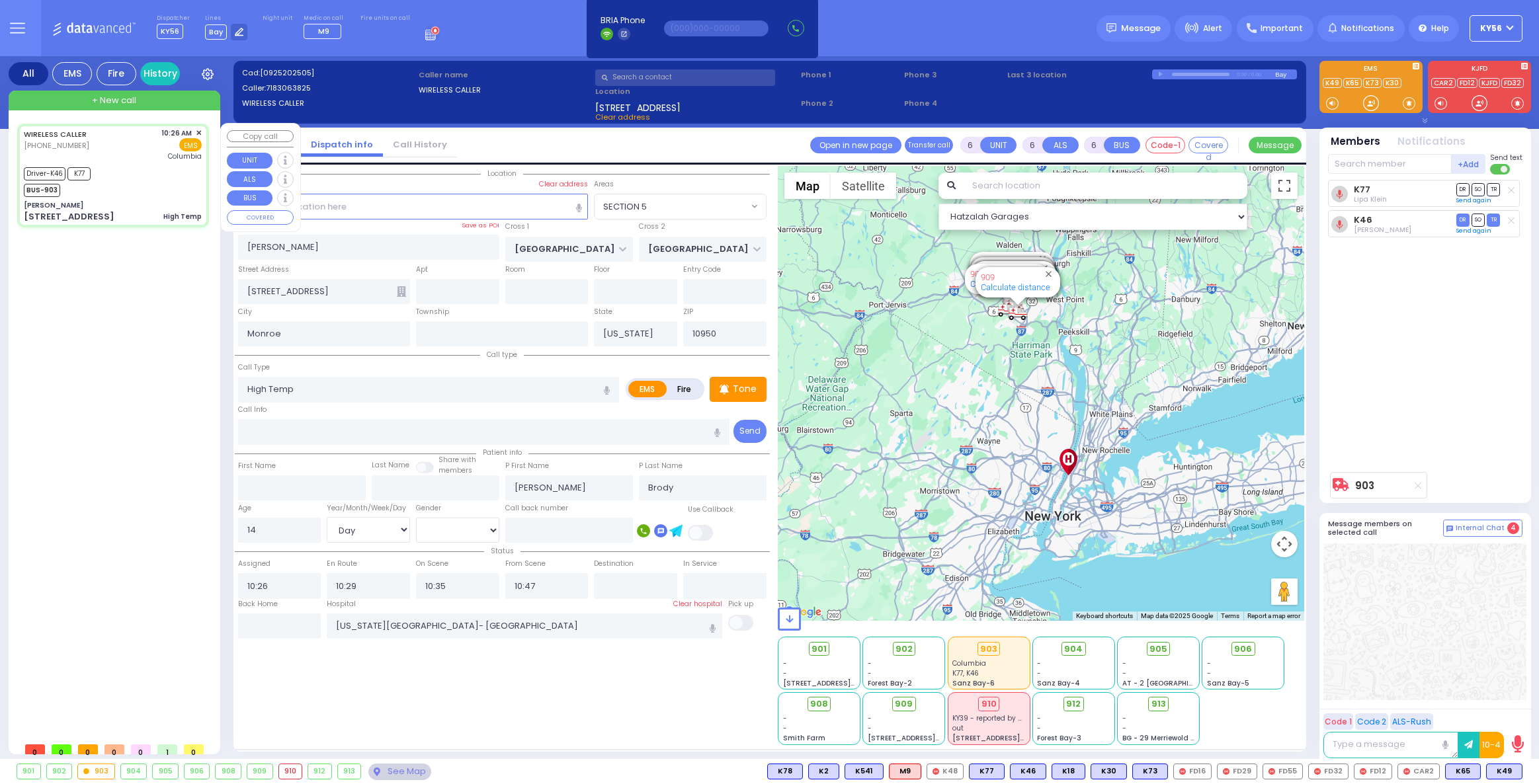
select select "SECTION 5"
select select "Day"
select select "[DEMOGRAPHIC_DATA]"
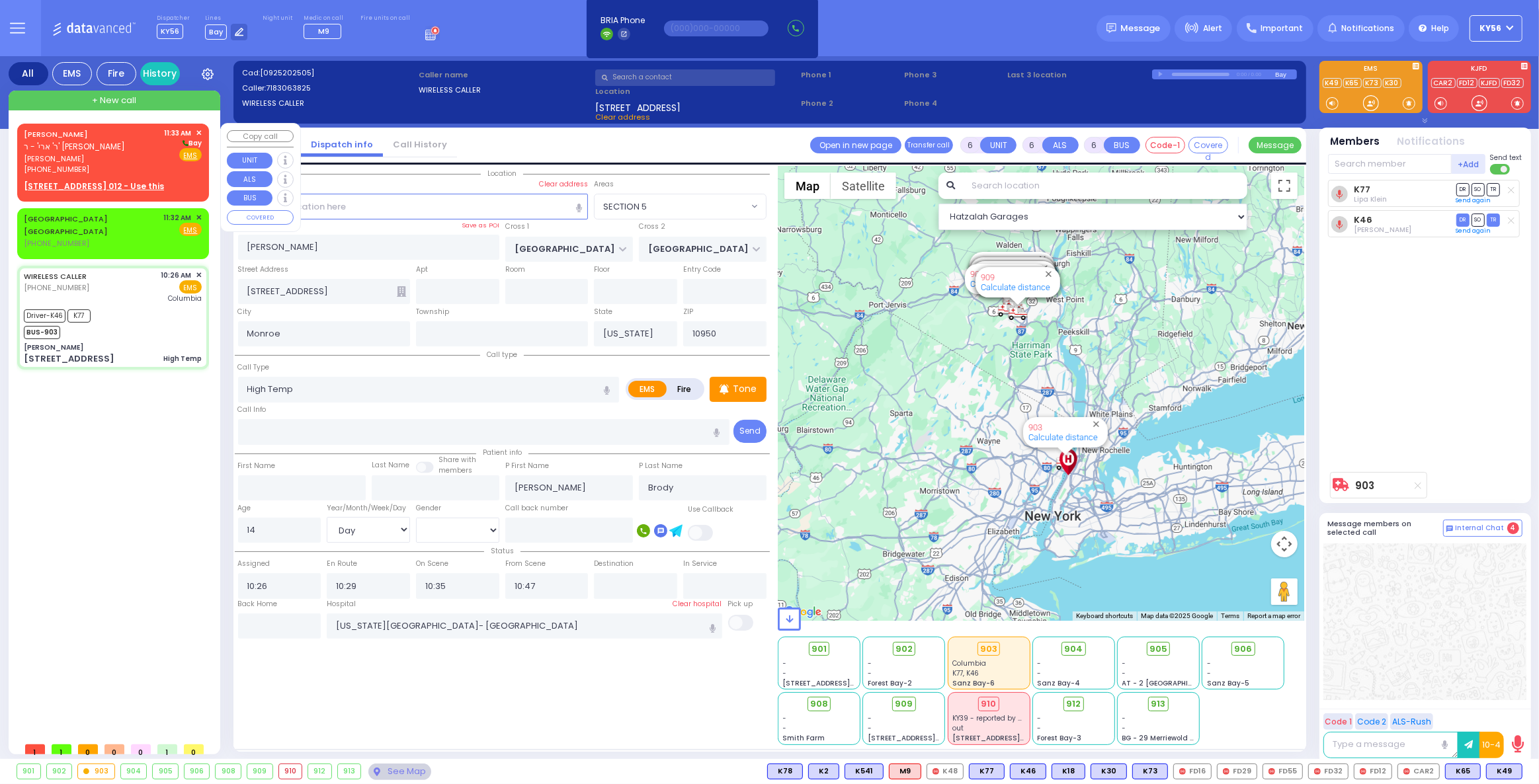
click at [123, 161] on span "שלמה ראטה" at bounding box center [91, 159] width 136 height 11
type input "2"
type input "1"
select select
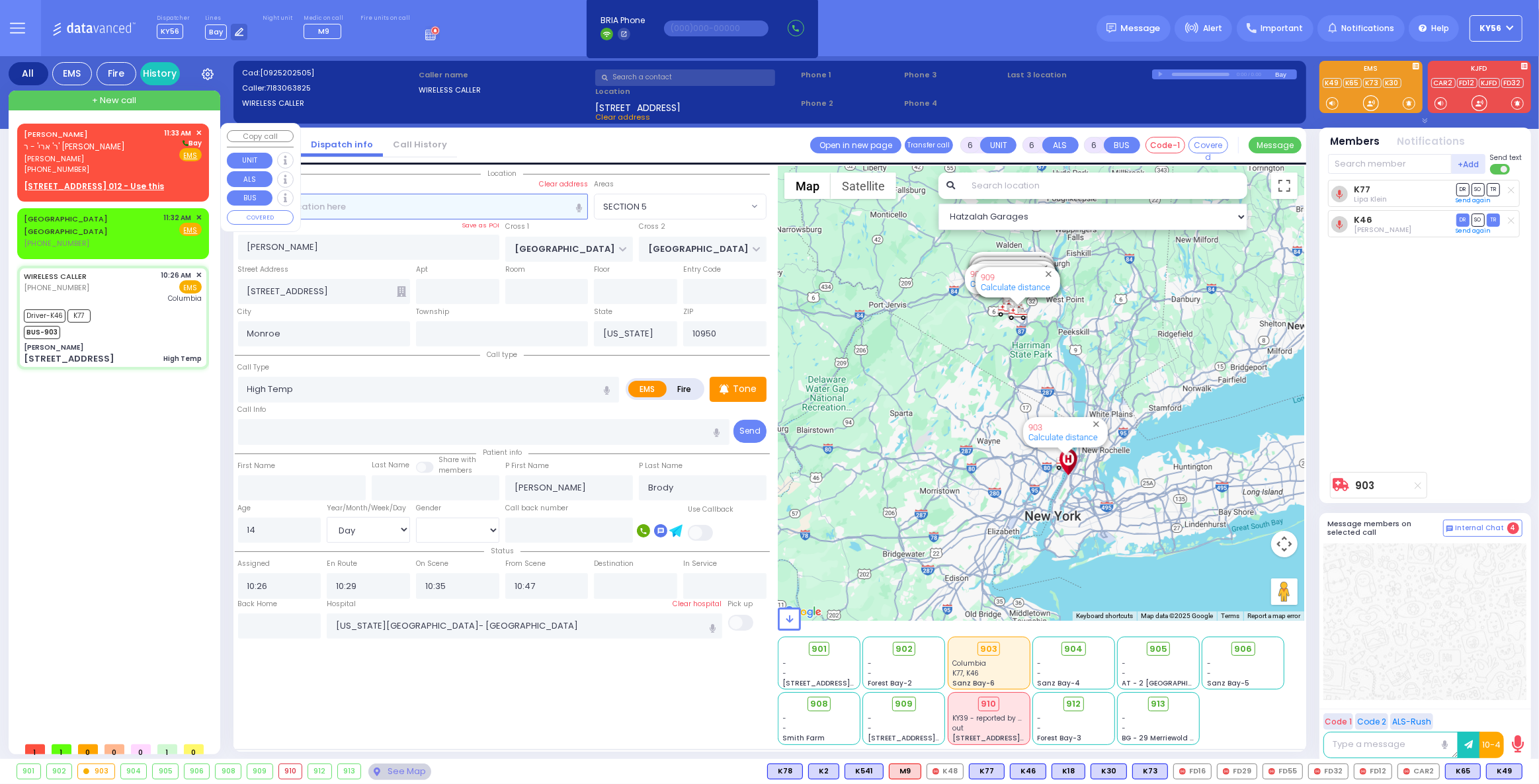
radio input "true"
type input "SHLOME"
type input "ROTH"
select select
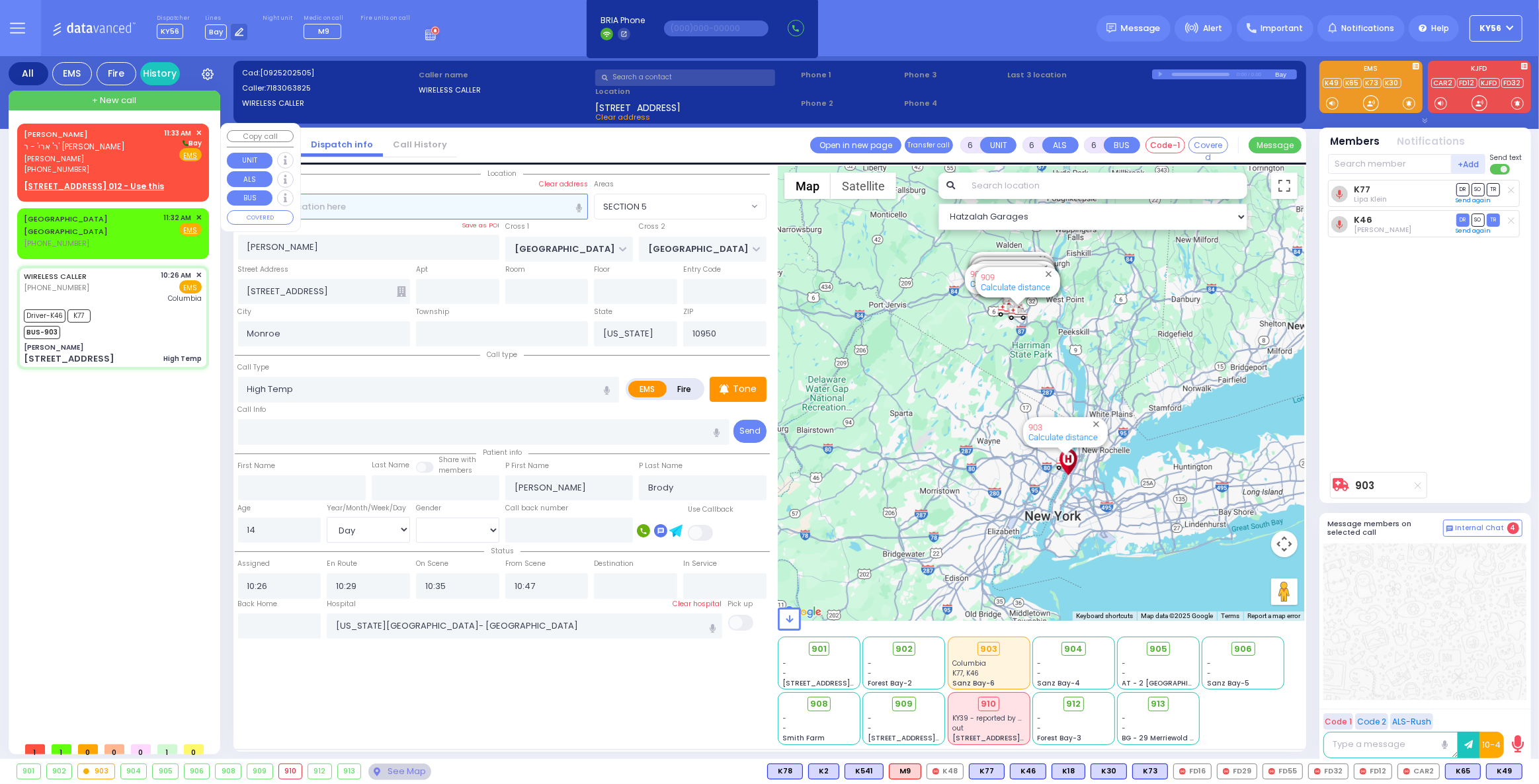
type input "11:33"
select select "Hatzalah Garages"
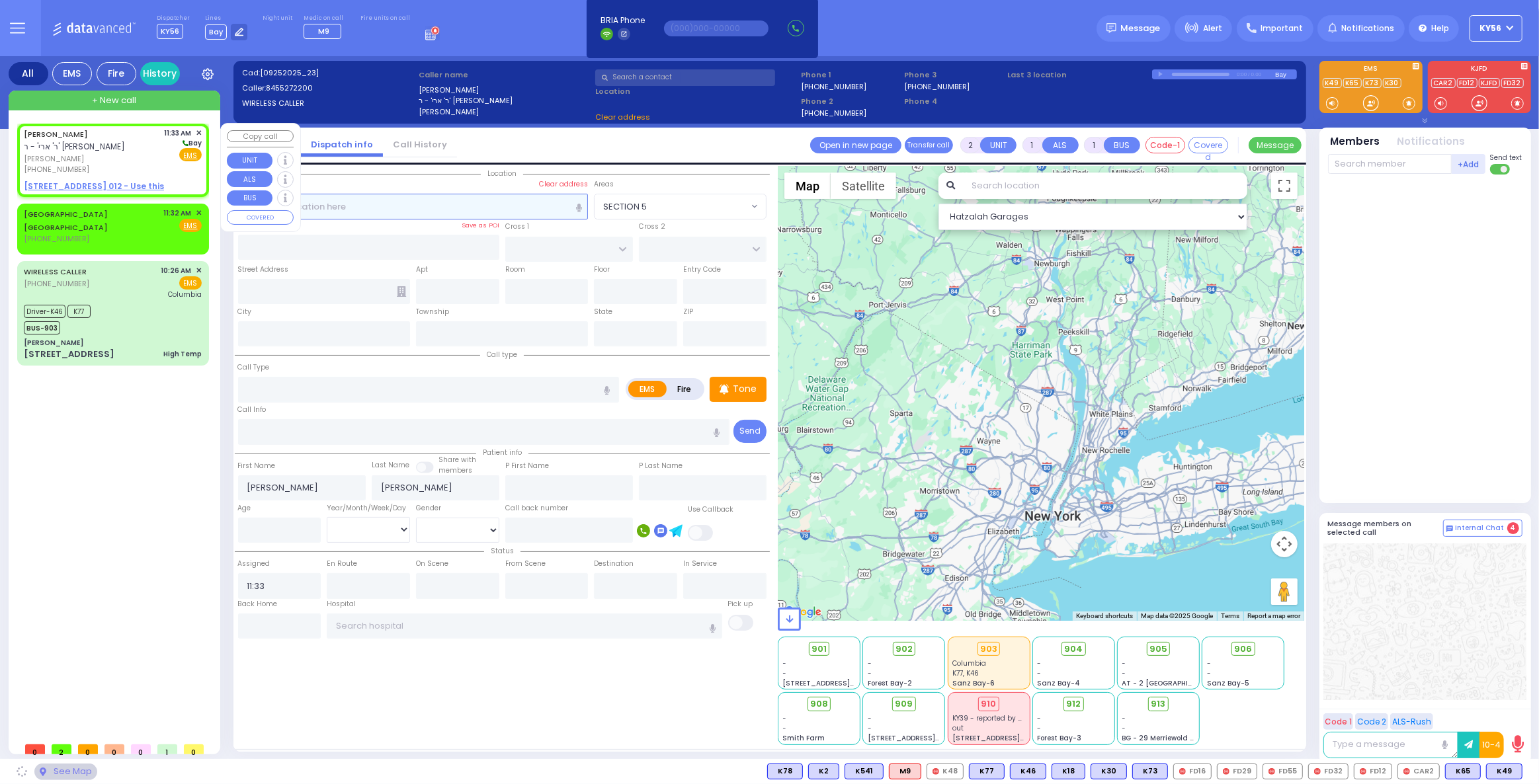
select select
radio input "true"
select select
select select "Hatzalah Garages"
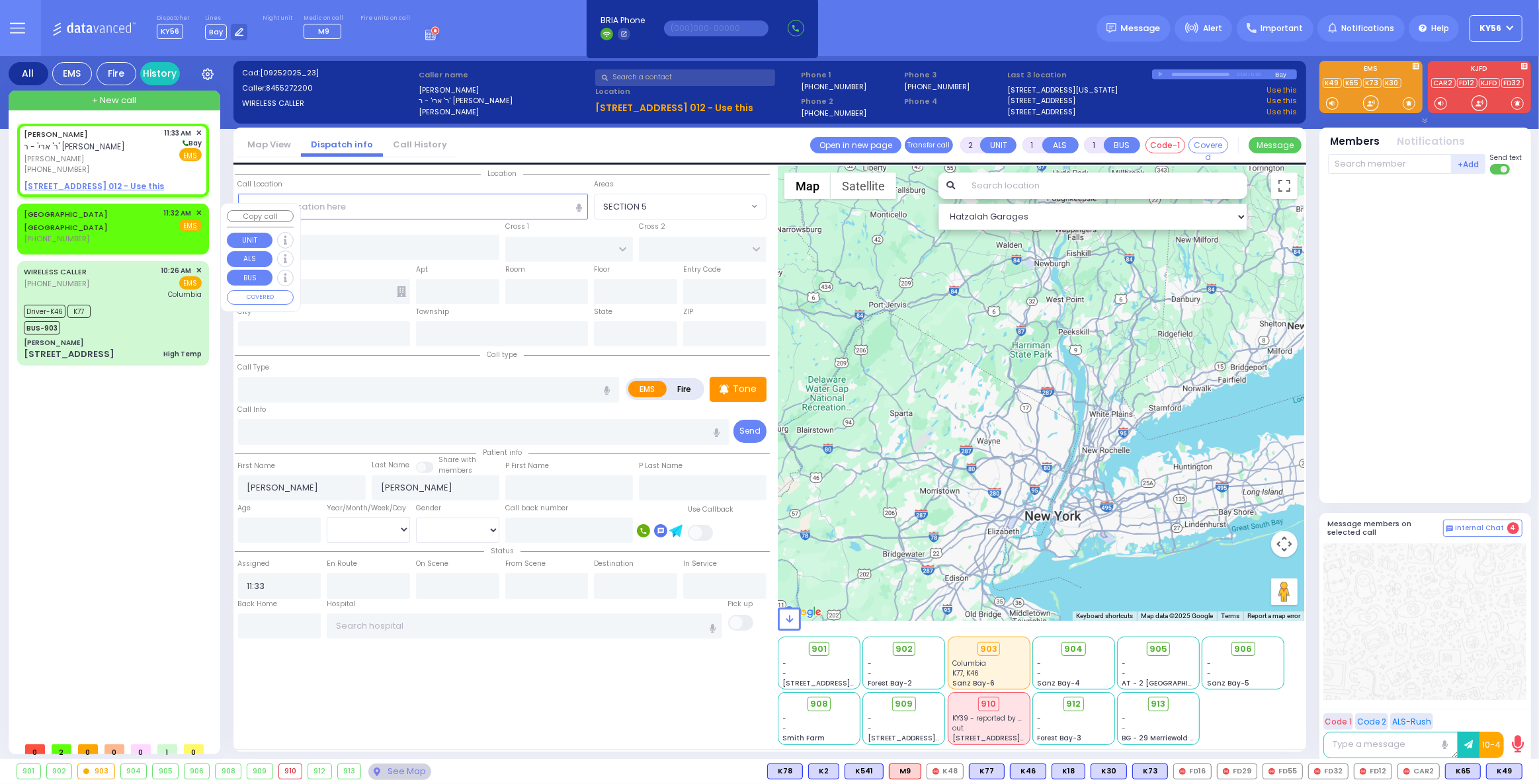
click at [138, 213] on div "NEWARK NJ (862) 339-0596 11:32 AM ✕ Fire EMS" at bounding box center [112, 226] width 178 height 37
select select
radio input "true"
select select
type input "11:32"
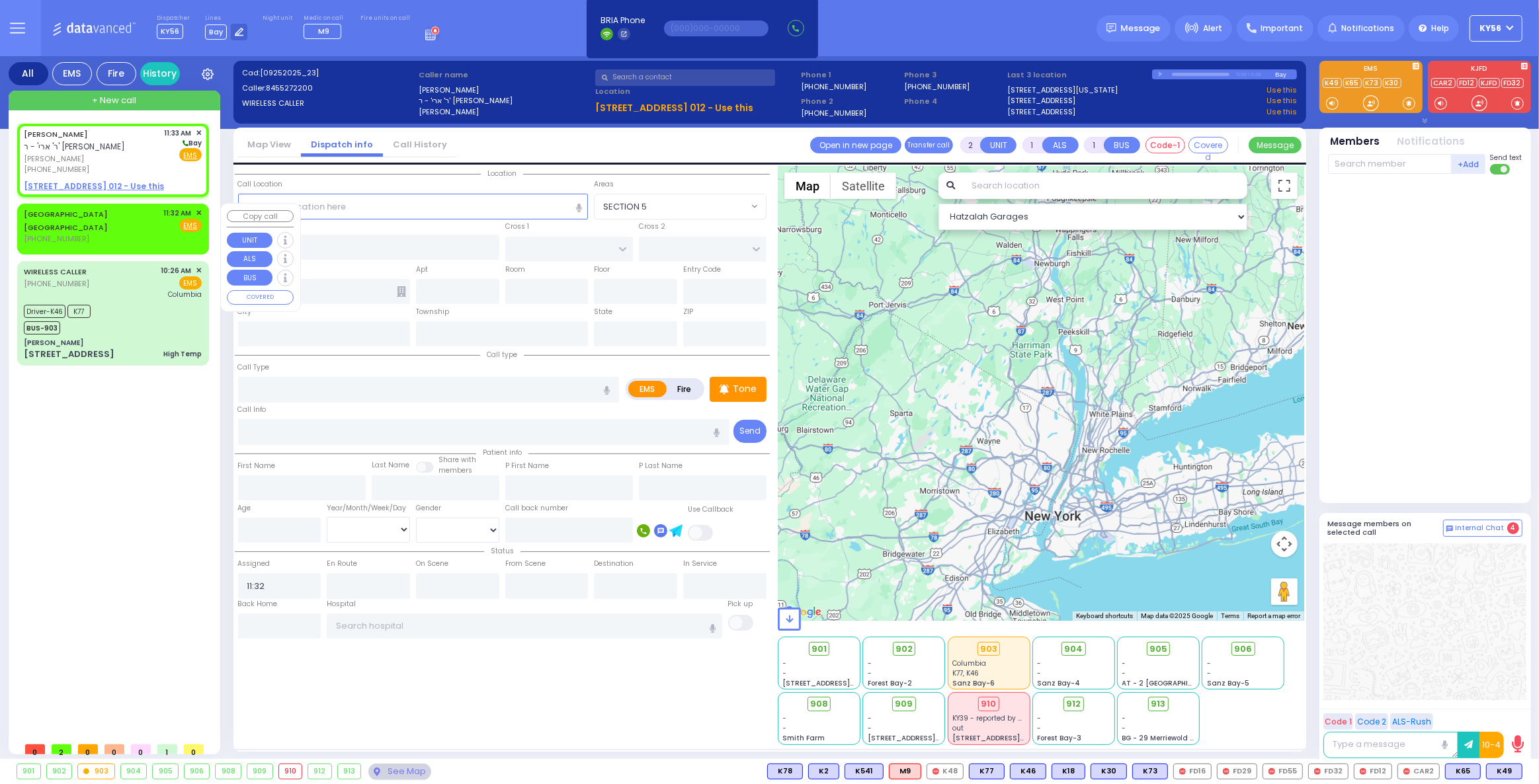
select select "Hatzalah Garages"
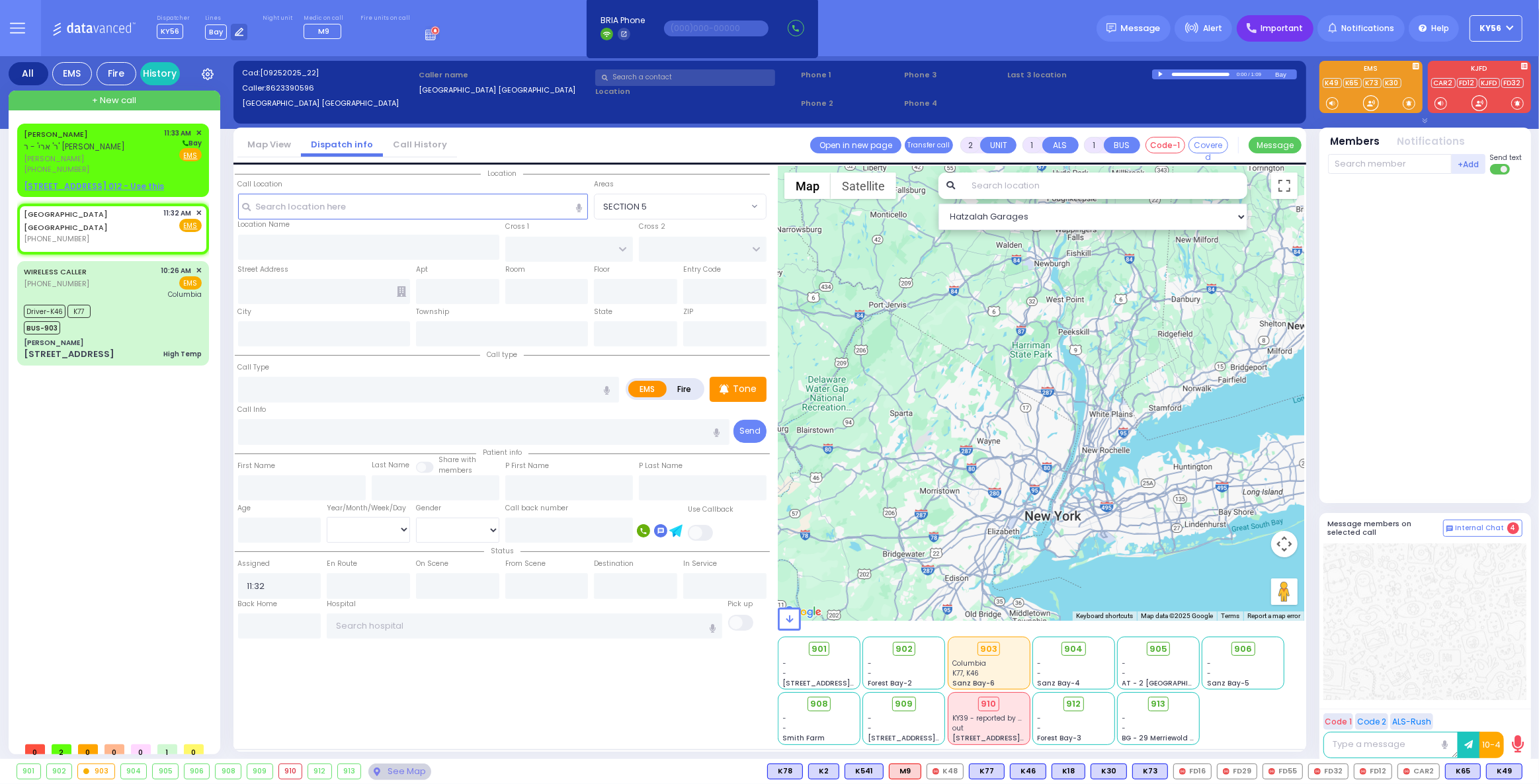
click at [1276, 26] on span "Important" at bounding box center [1281, 28] width 42 height 12
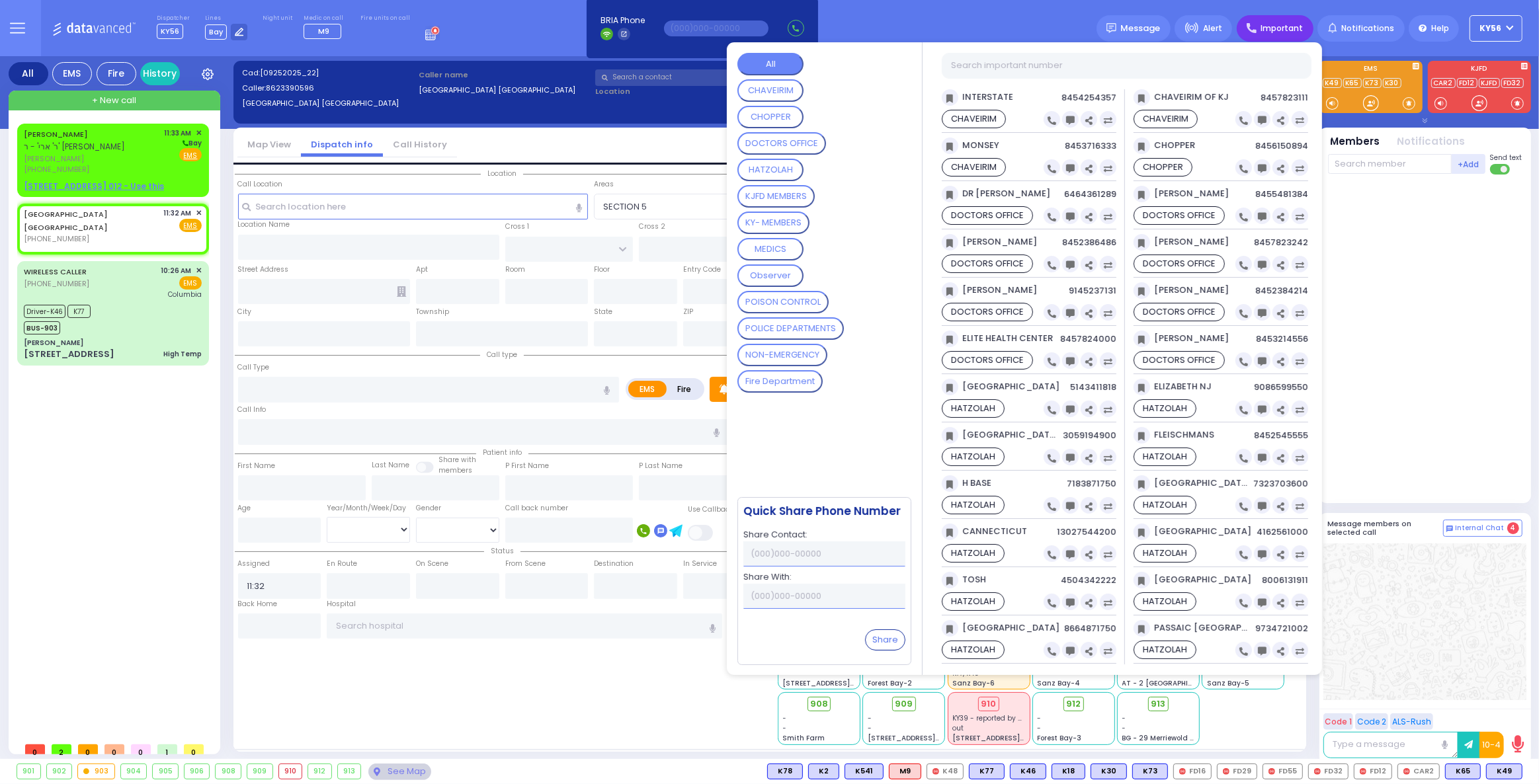
click at [786, 302] on CONTROL "POISON CONTROL" at bounding box center [783, 302] width 91 height 22
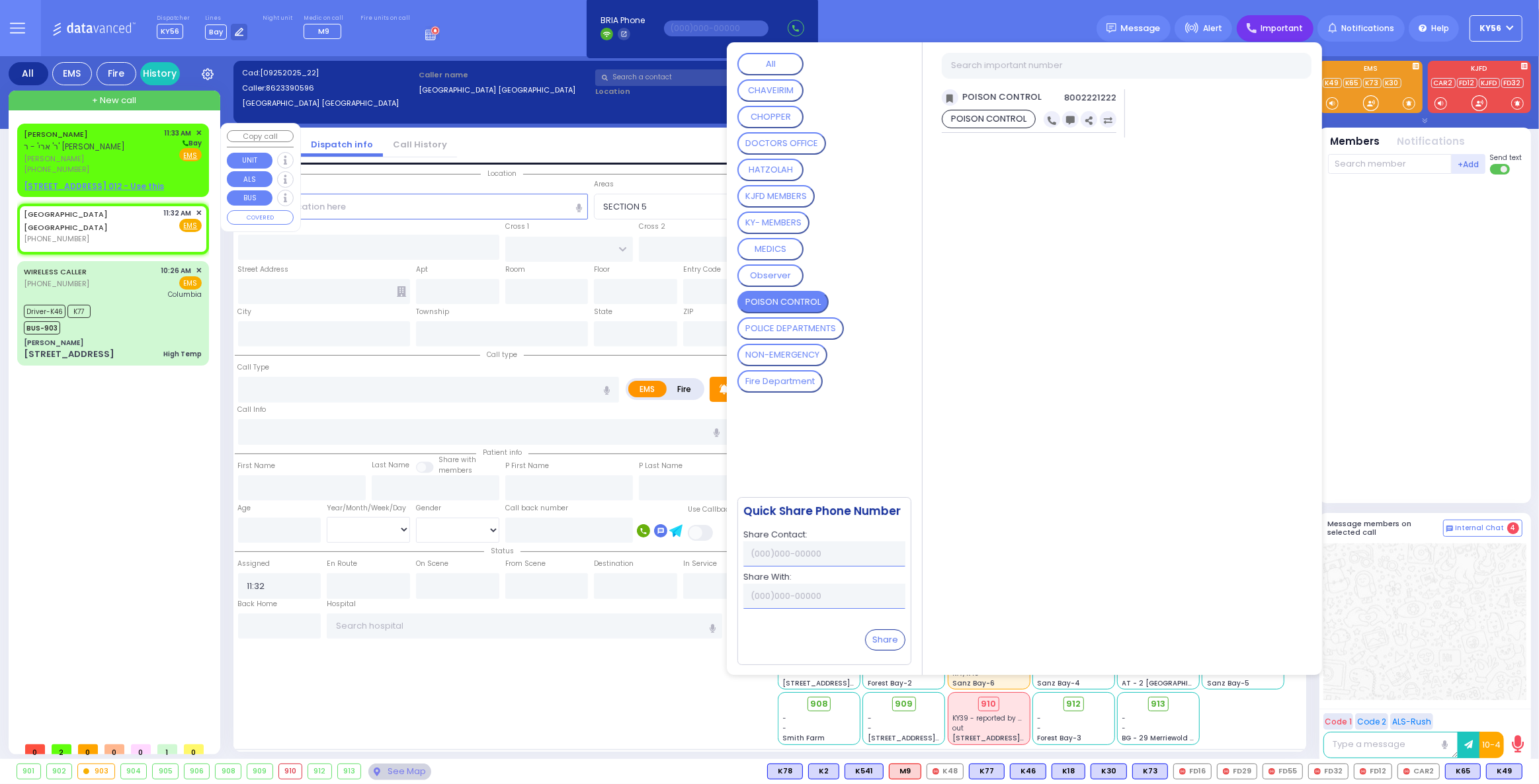
click at [108, 164] on div "(845) 527-2200" at bounding box center [91, 170] width 136 height 11
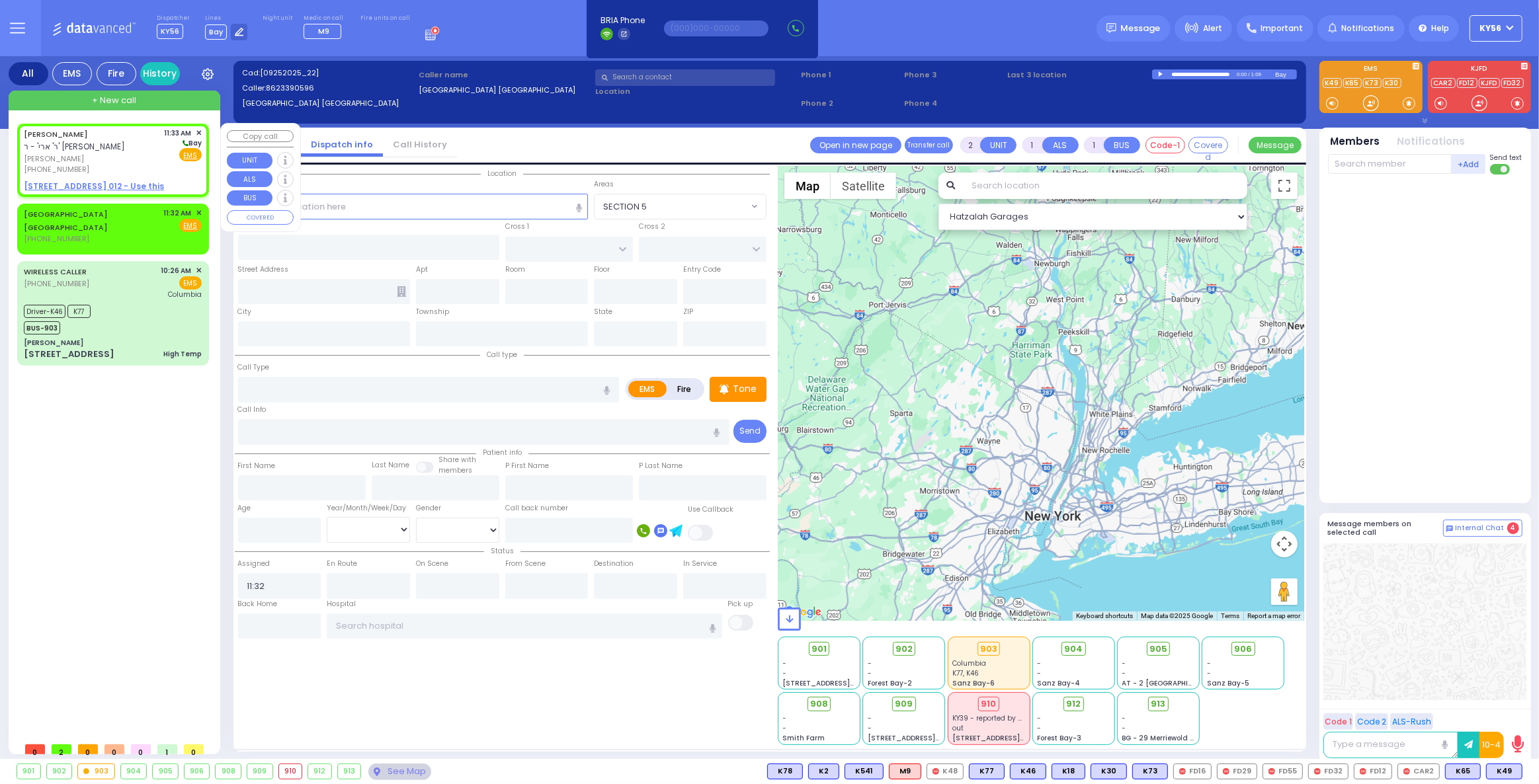
select select
radio input "true"
type input "SHLOME"
type input "ROTH"
select select
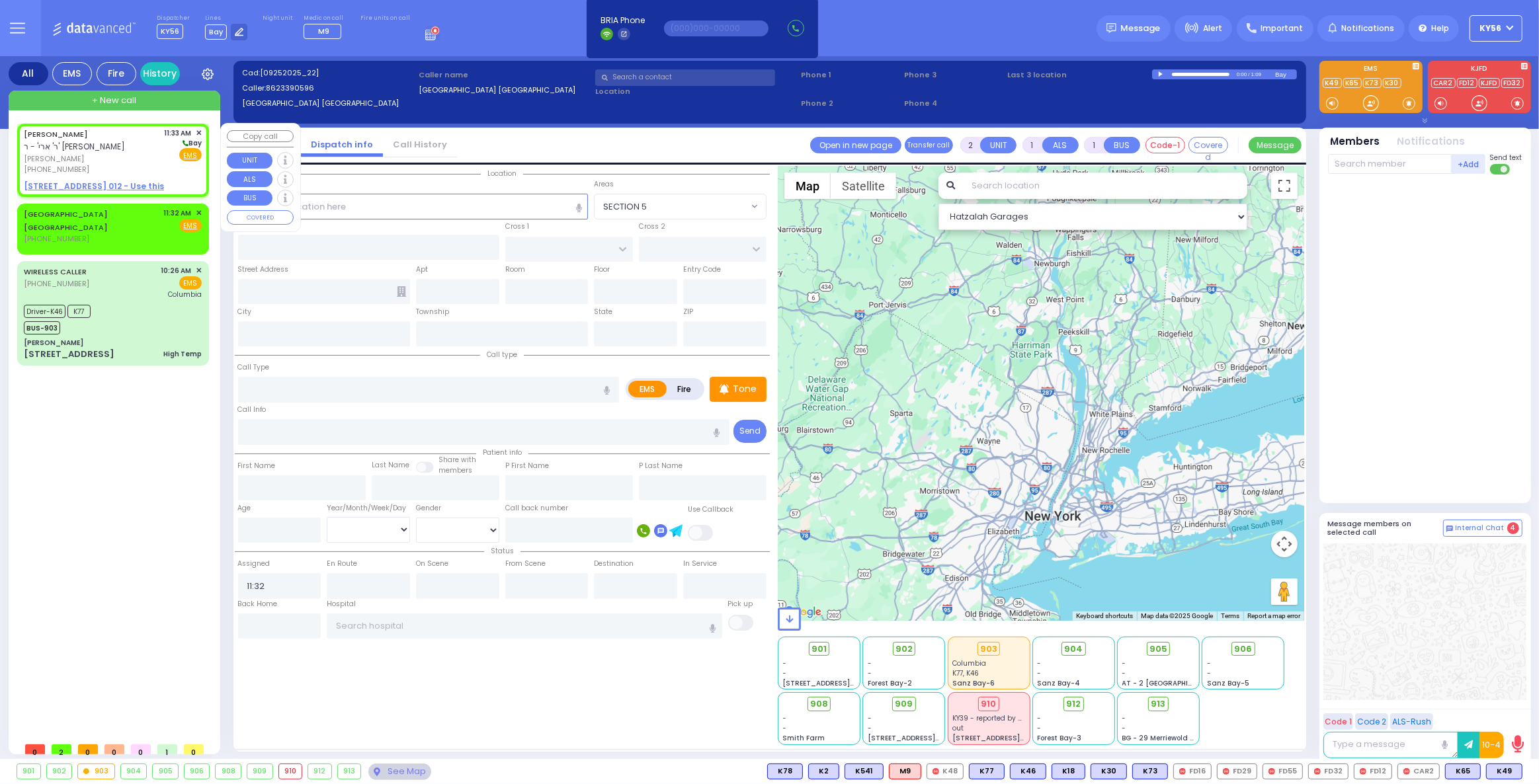
type input "11:33"
select select "Hatzalah Garages"
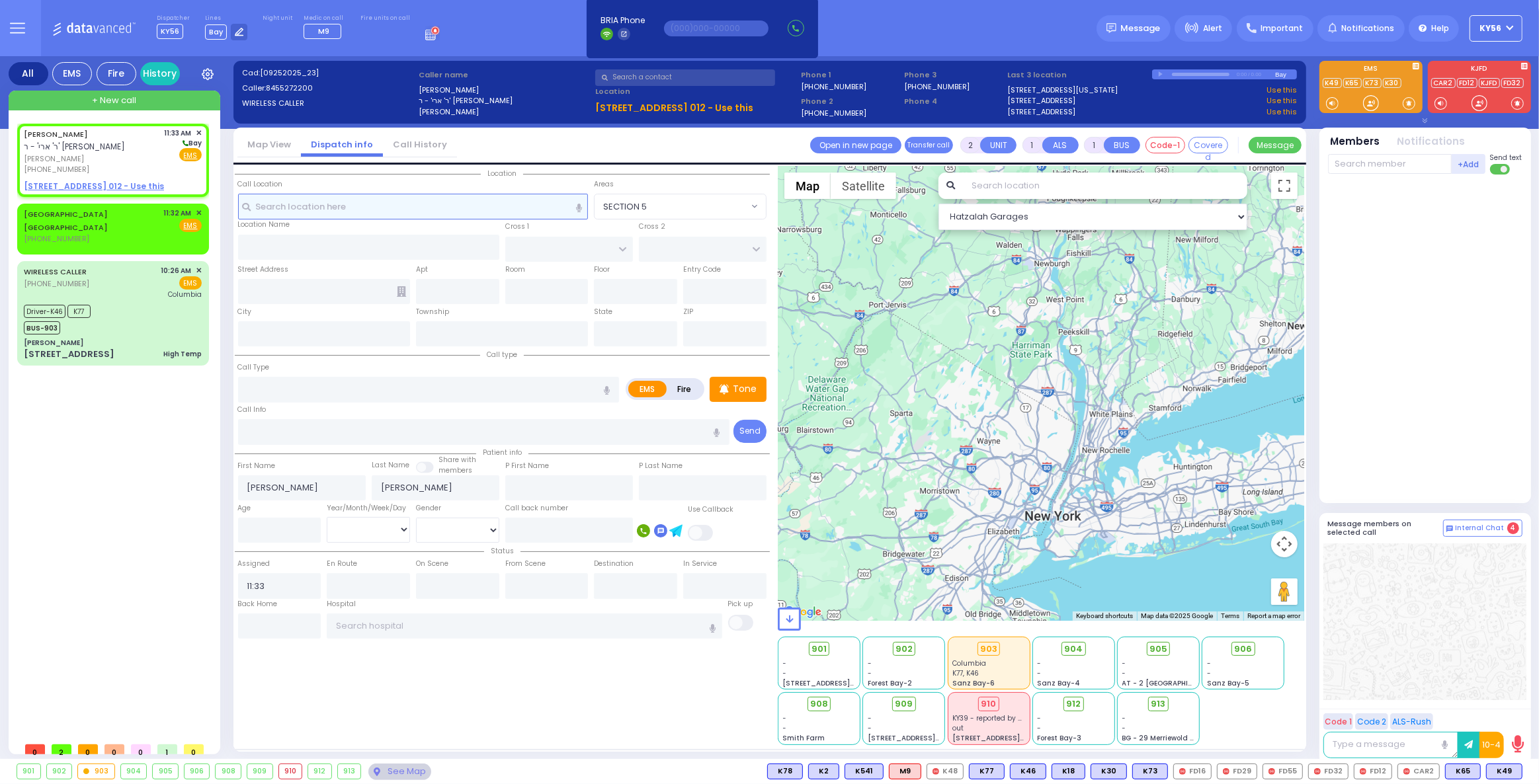
click at [499, 207] on input "text" at bounding box center [413, 206] width 350 height 25
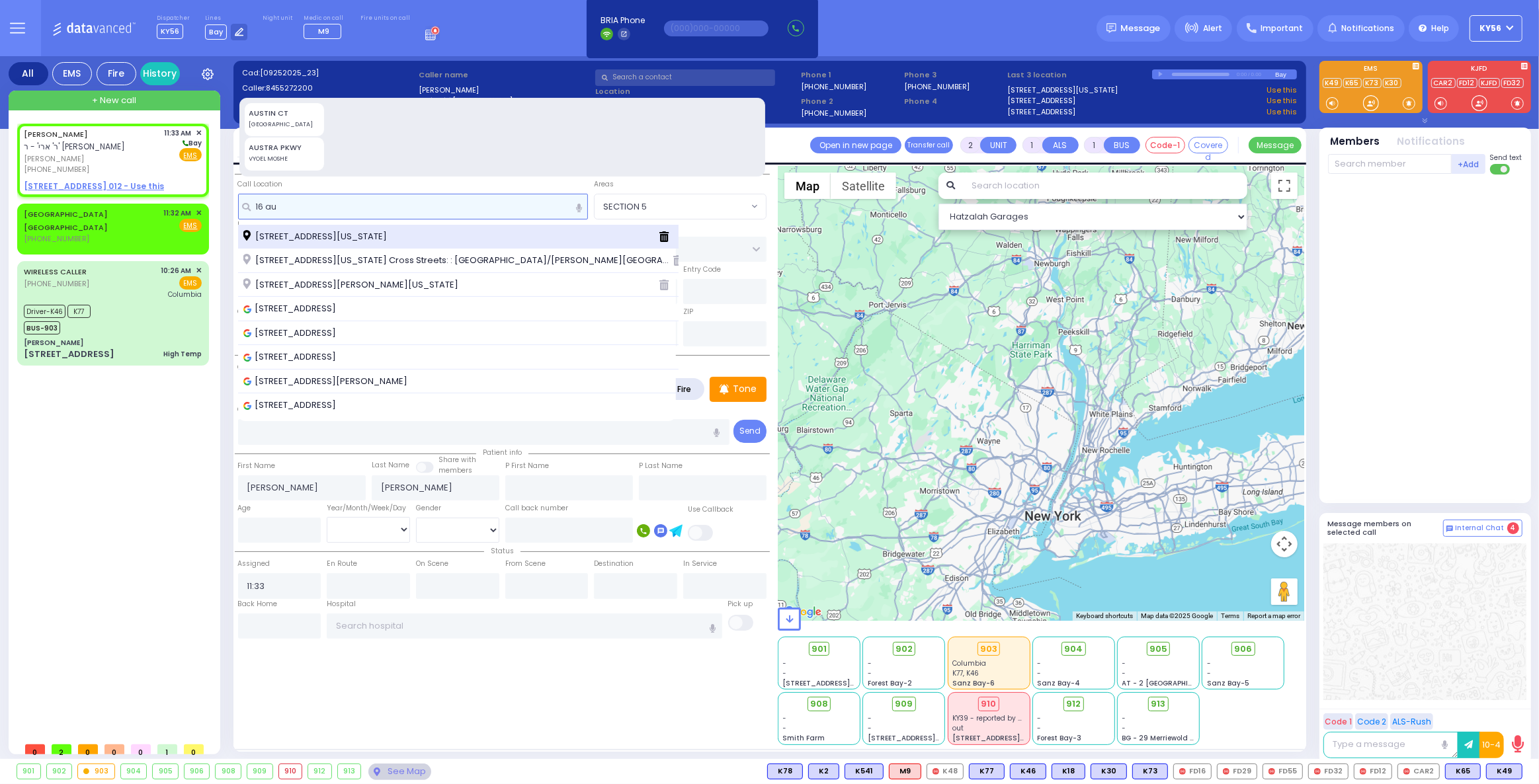
type input "16 au"
click at [391, 231] on span "16 Austra Parkway Monroe New York 10950" at bounding box center [317, 236] width 148 height 13
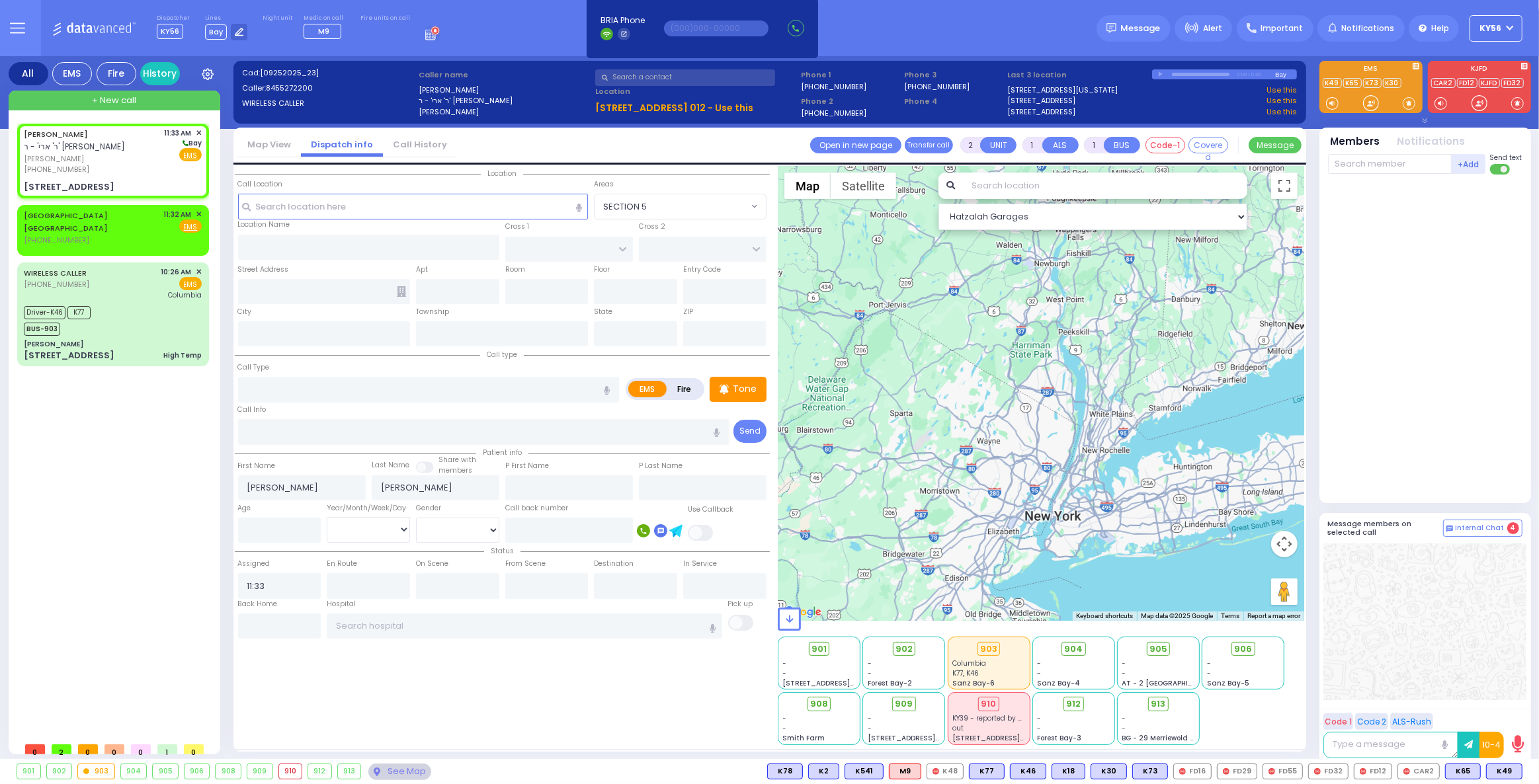
select select
radio input "true"
select select
select select "Hatzalah Garages"
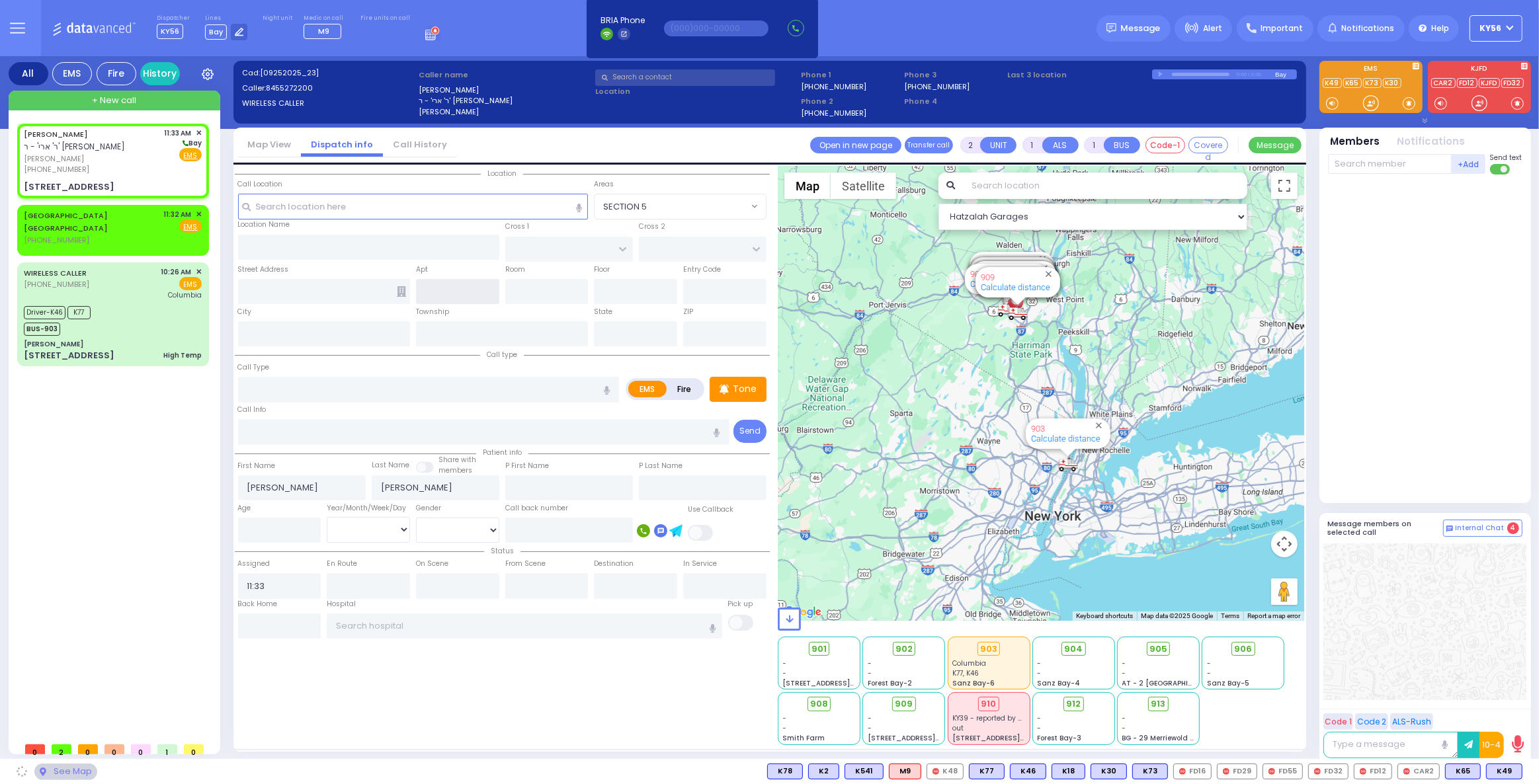
type input "CHUST RD"
type input "S.M. ROSMER RD"
type input "16 Austra Parkway"
type input "Monroe"
type input "[US_STATE]"
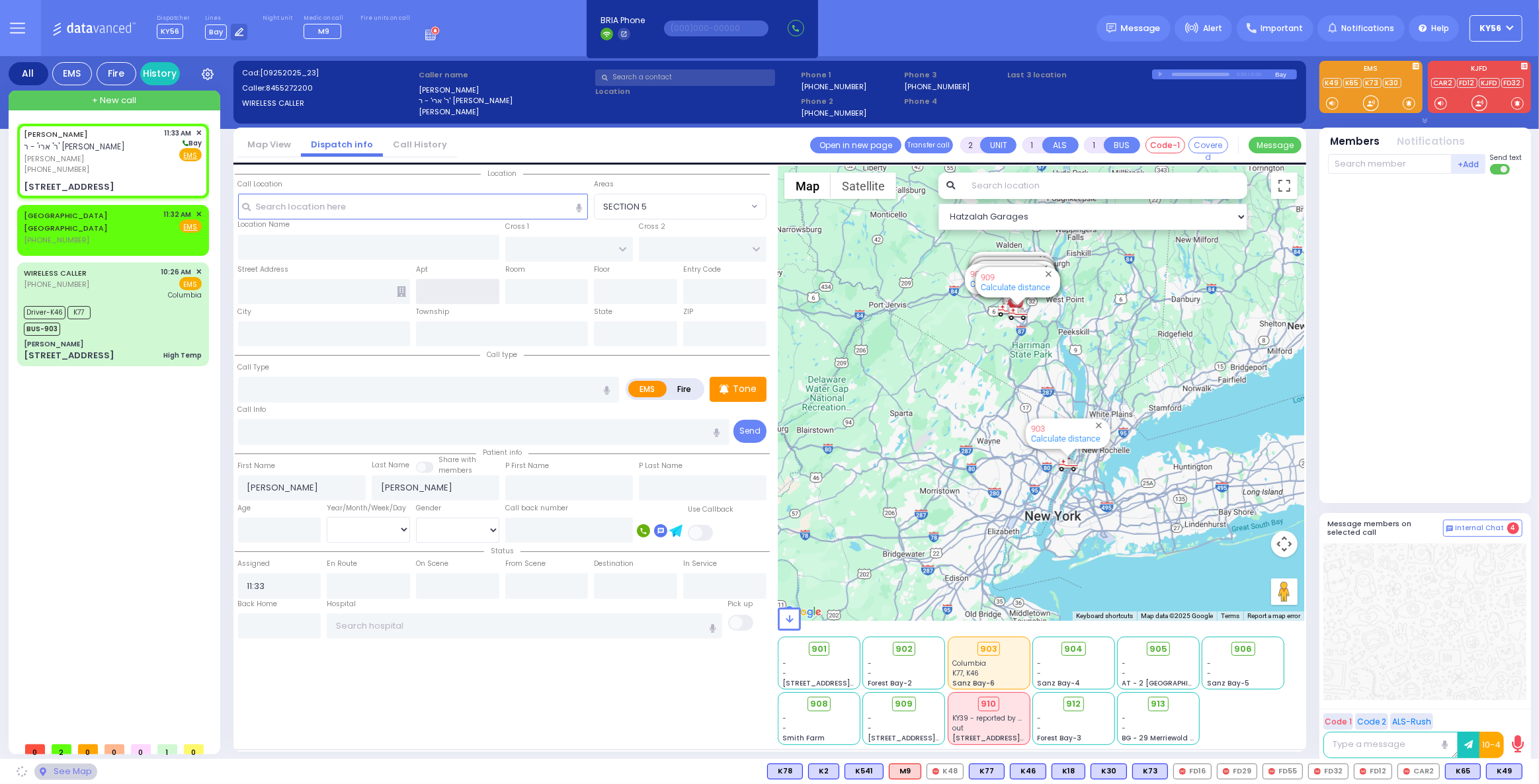
type input "10950"
select select "VYOEL MOSHE"
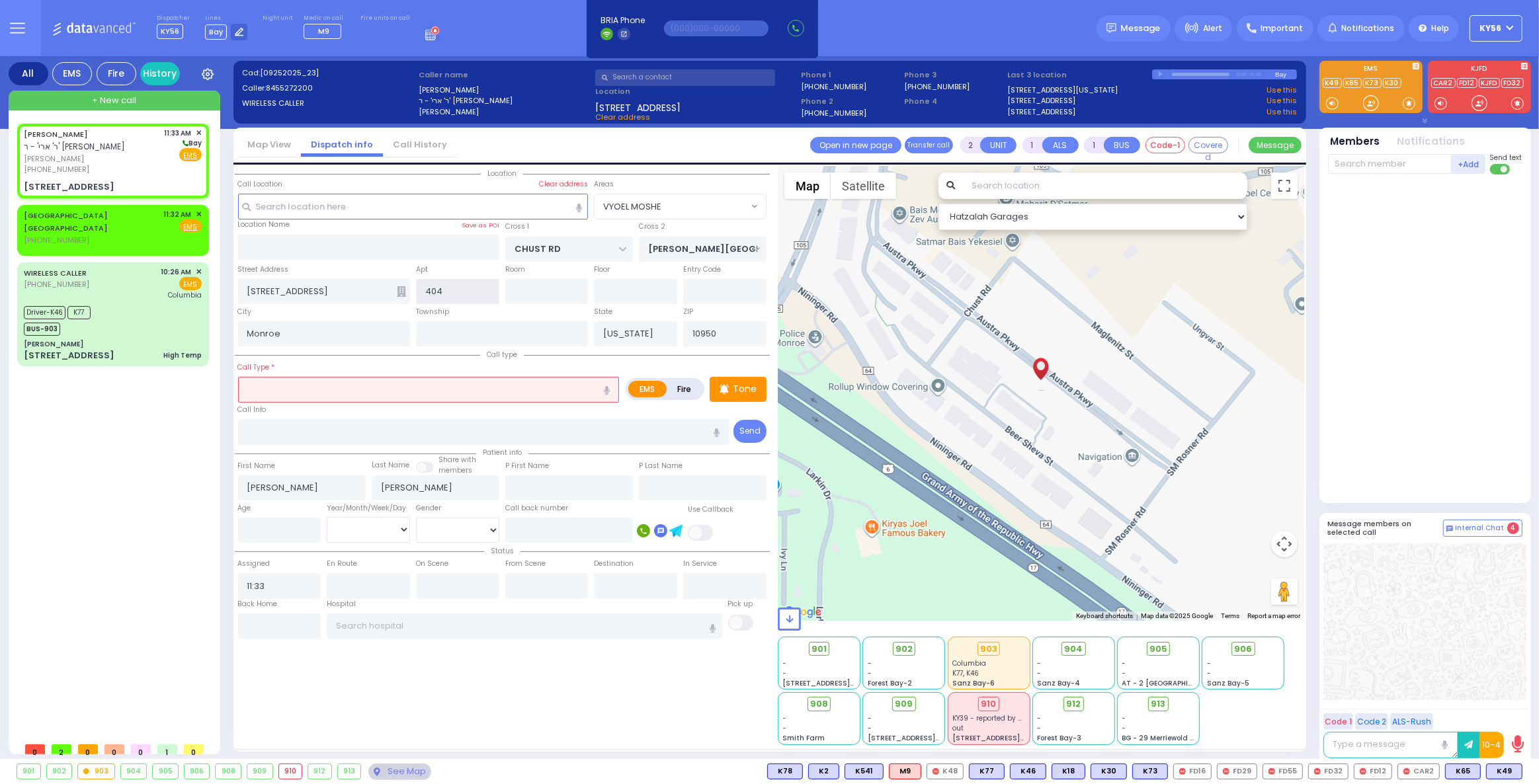
type input "404"
click at [401, 389] on input "text" at bounding box center [429, 389] width 382 height 25
select select
radio input "true"
select select
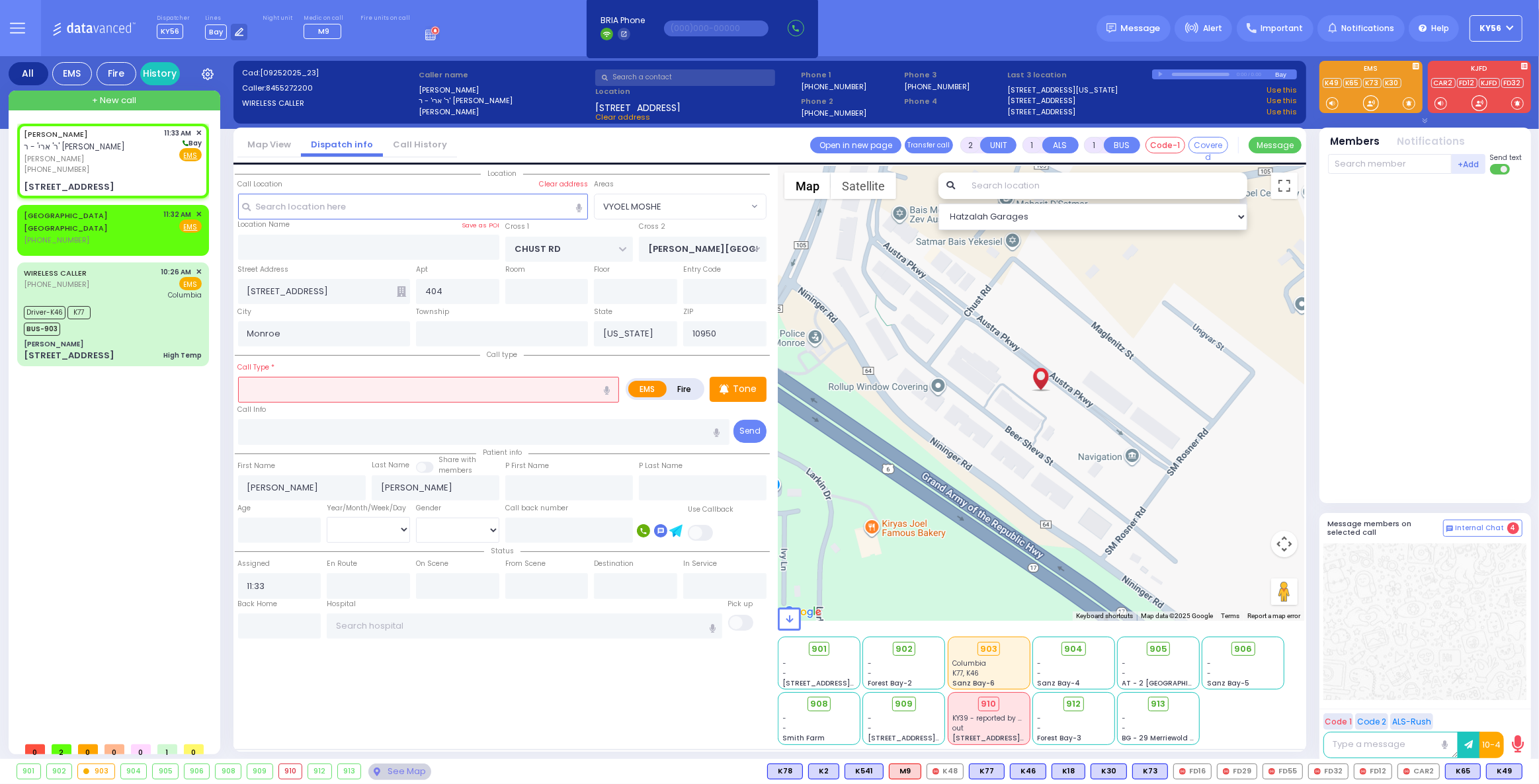
select select "Hatzalah Garages"
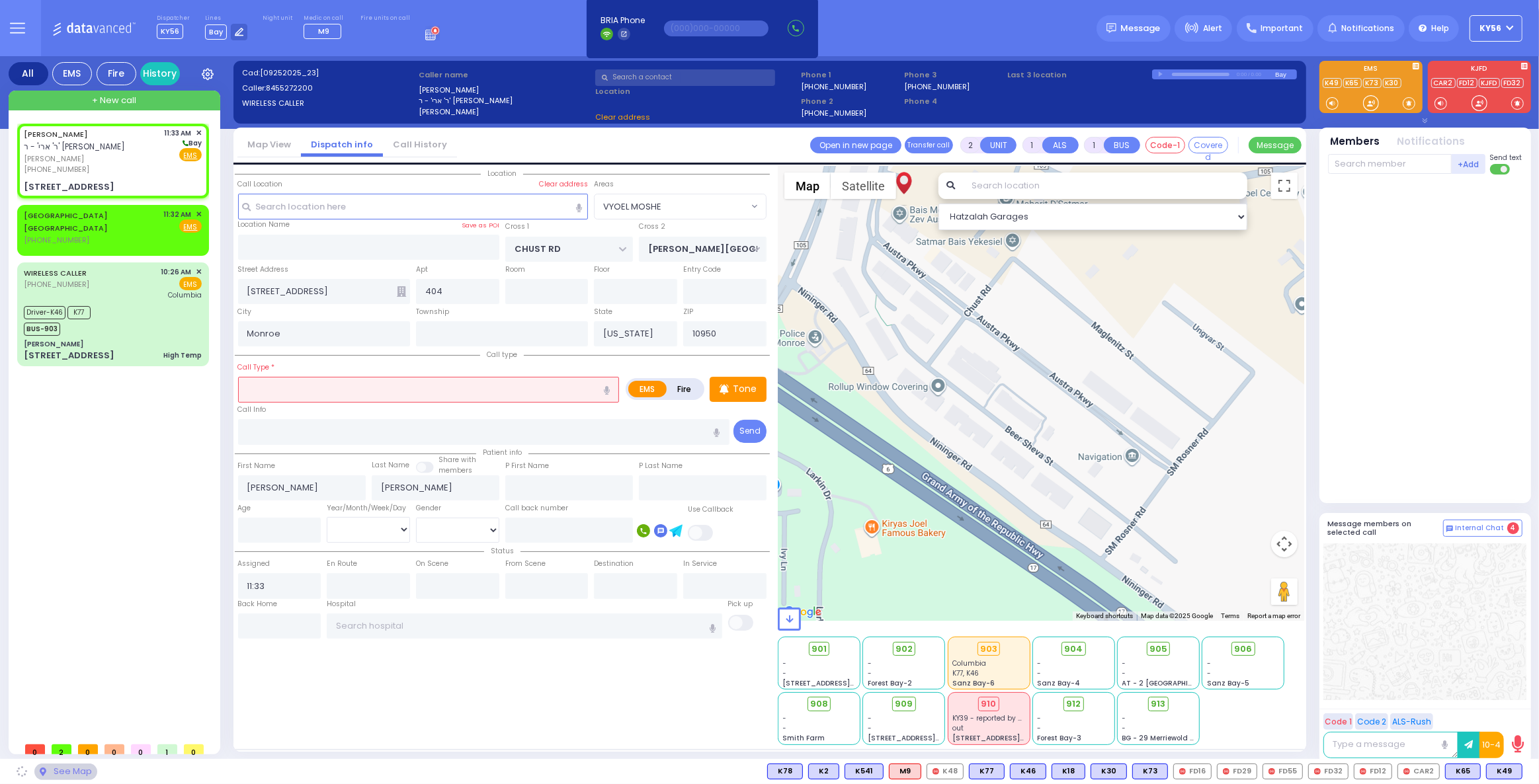
select select "VYOEL MOSHE"
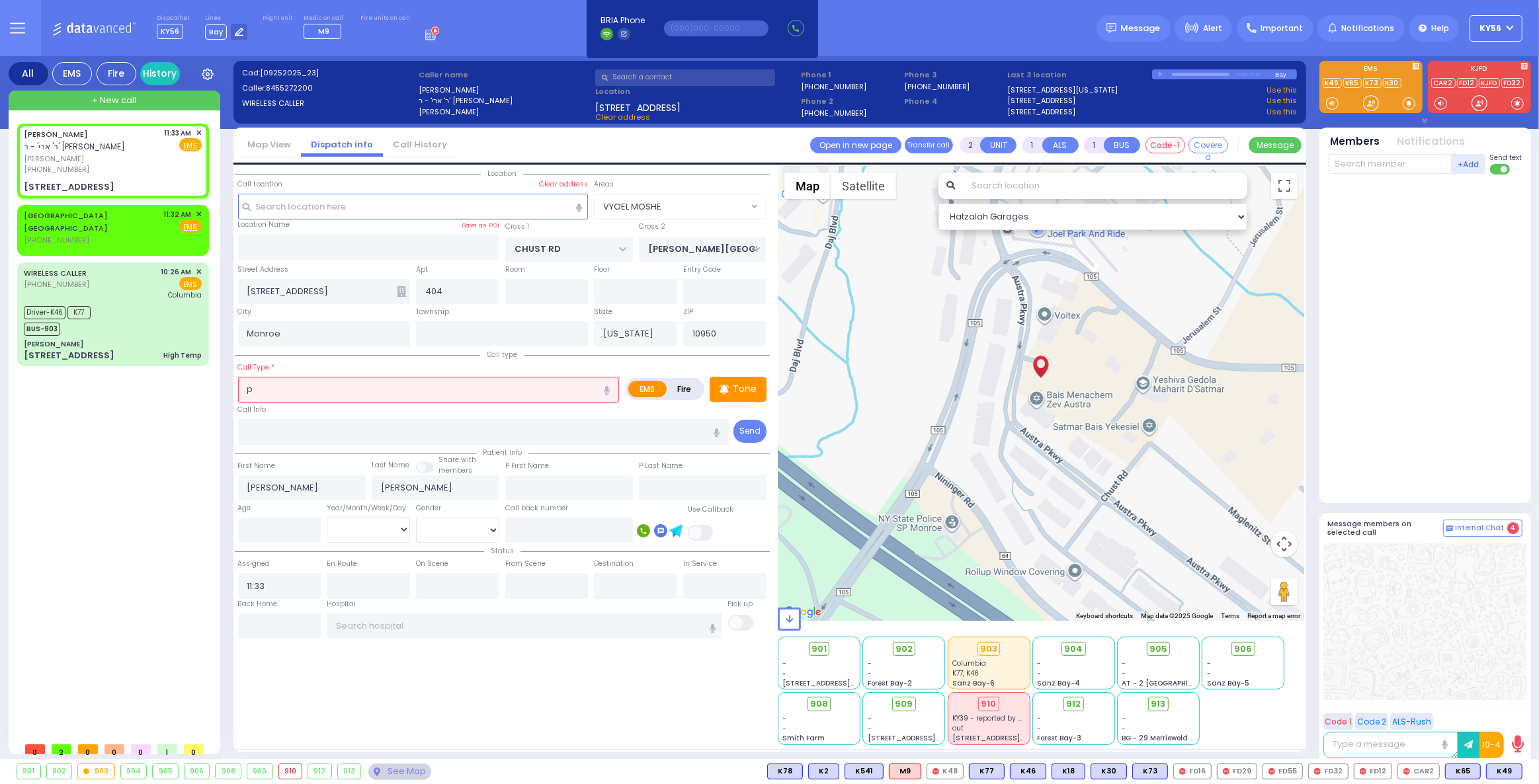
type input "po"
select select
radio input "true"
select select
select select "Hatzalah Garages"
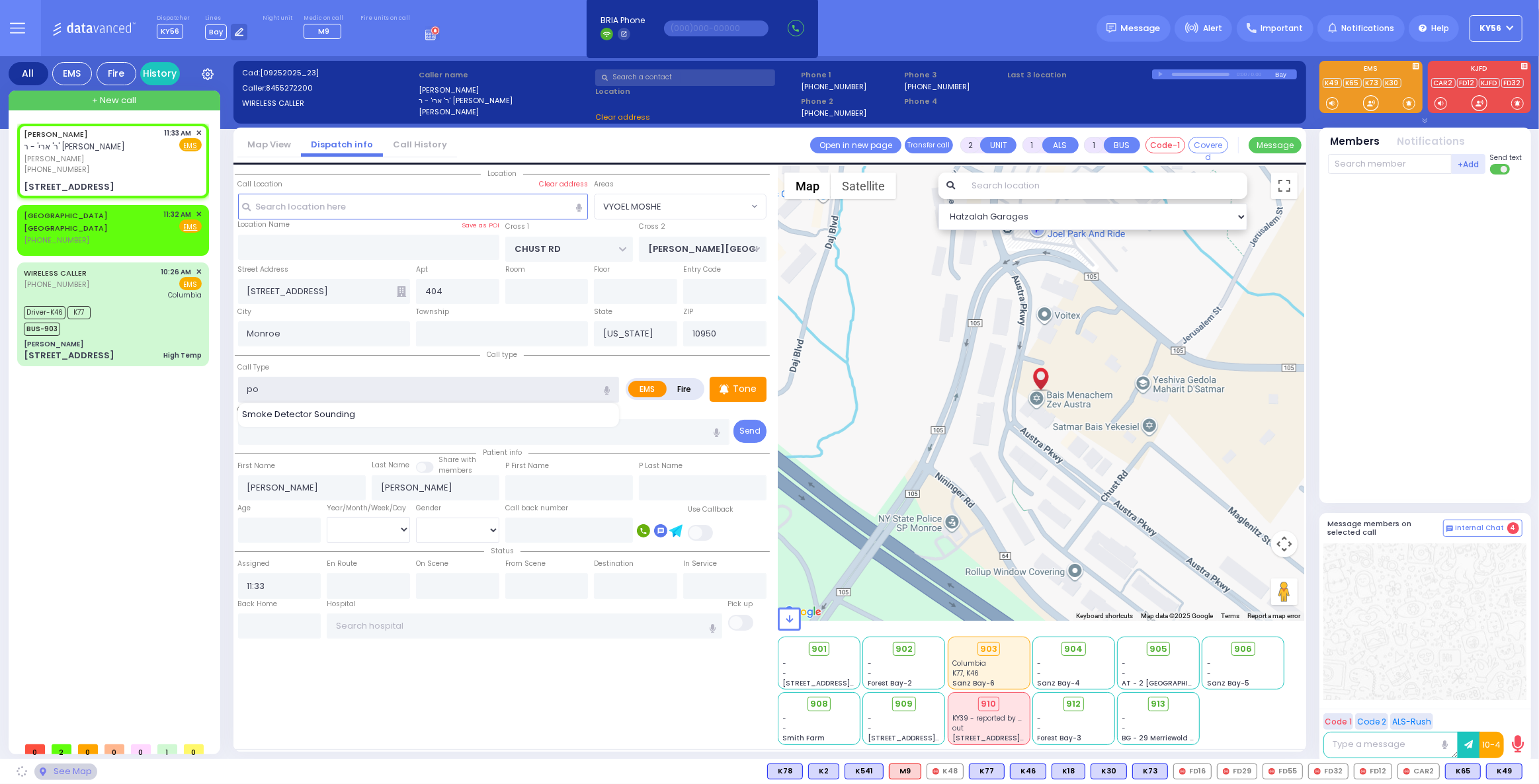
type input "poi"
select select "VYOEL MOSHE"
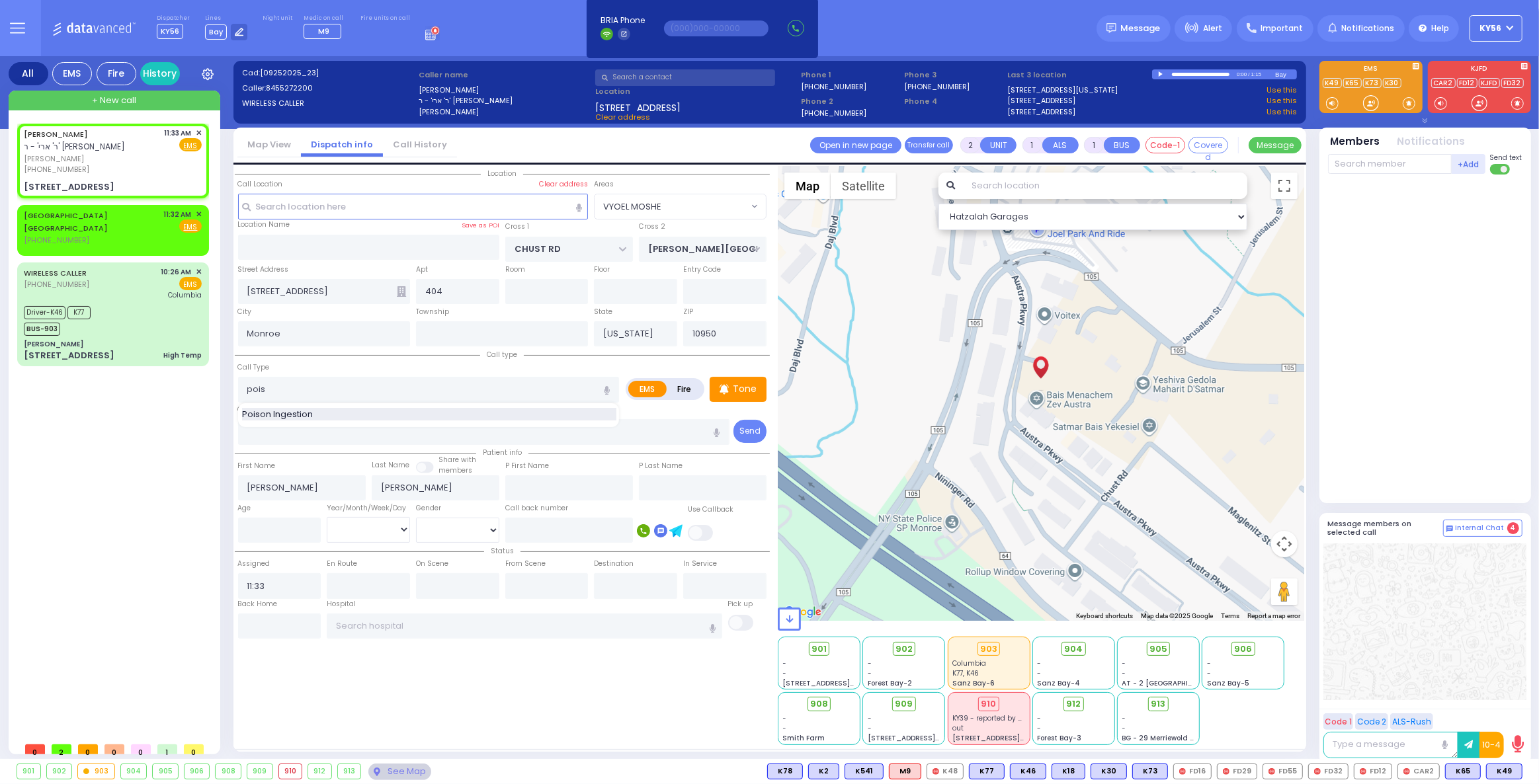
click at [391, 412] on div "Poison Ingestion" at bounding box center [429, 414] width 374 height 13
type input "Poison Ingestion"
type input "1"
click at [316, 363] on div "Call Type Poison Ingestion Poison Ingestion" at bounding box center [429, 381] width 382 height 42
select select
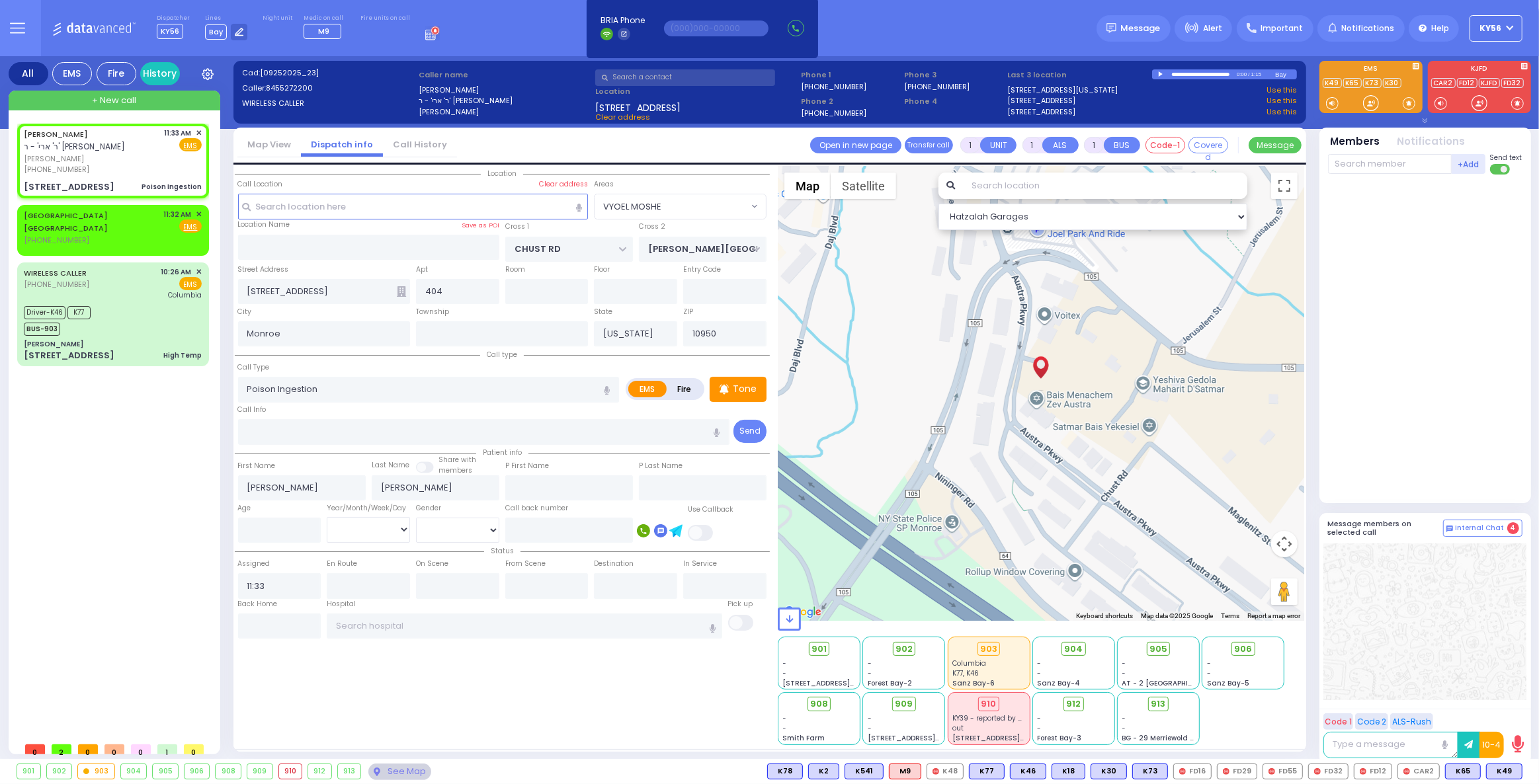
radio input "true"
select select
select select "Hatzalah Garages"
select select "VYOEL MOSHE"
click at [1497, 771] on span "K89" at bounding box center [1504, 772] width 35 height 15
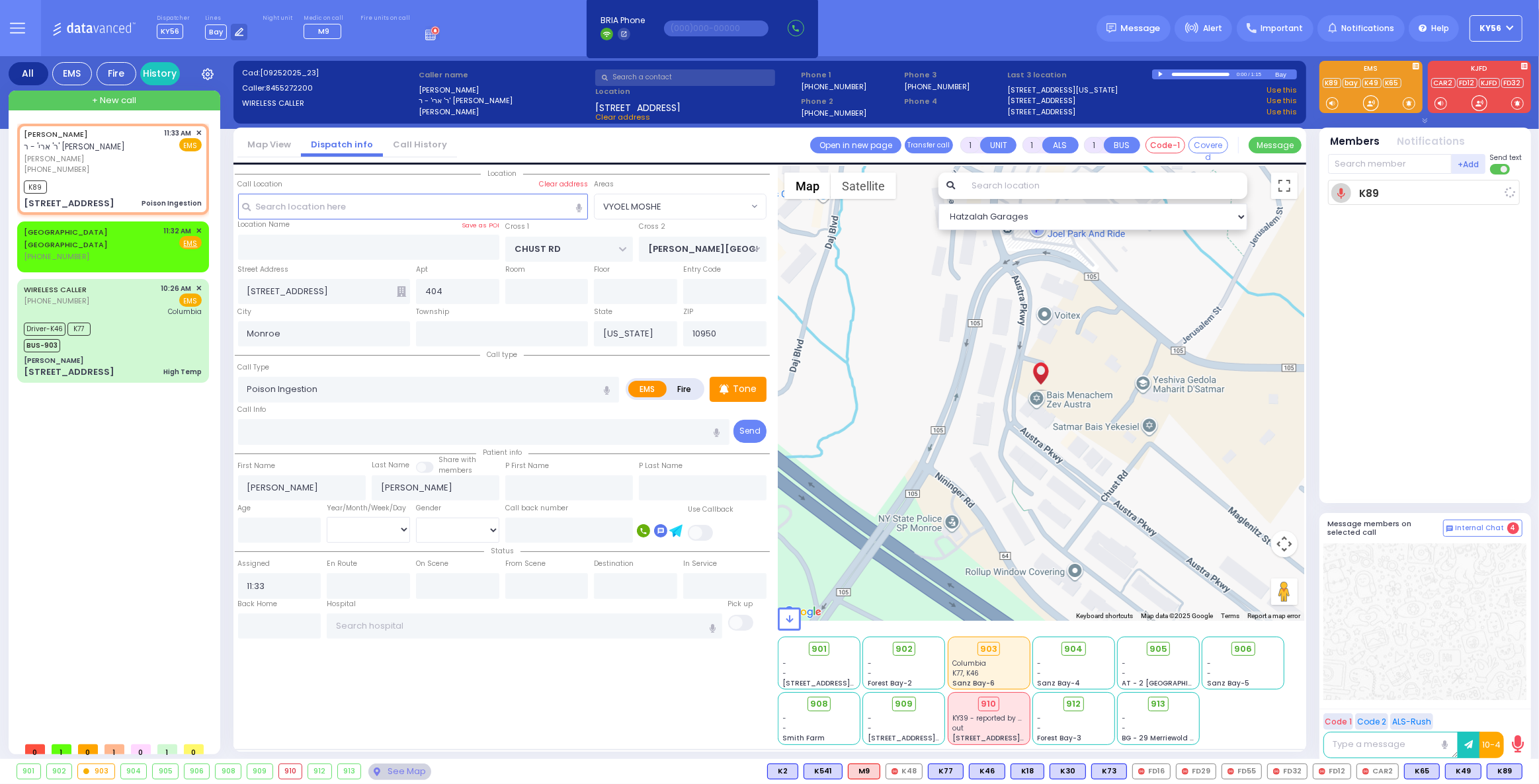
select select
radio input "true"
select select
type input "11:35"
select select "VYOEL MOSHE"
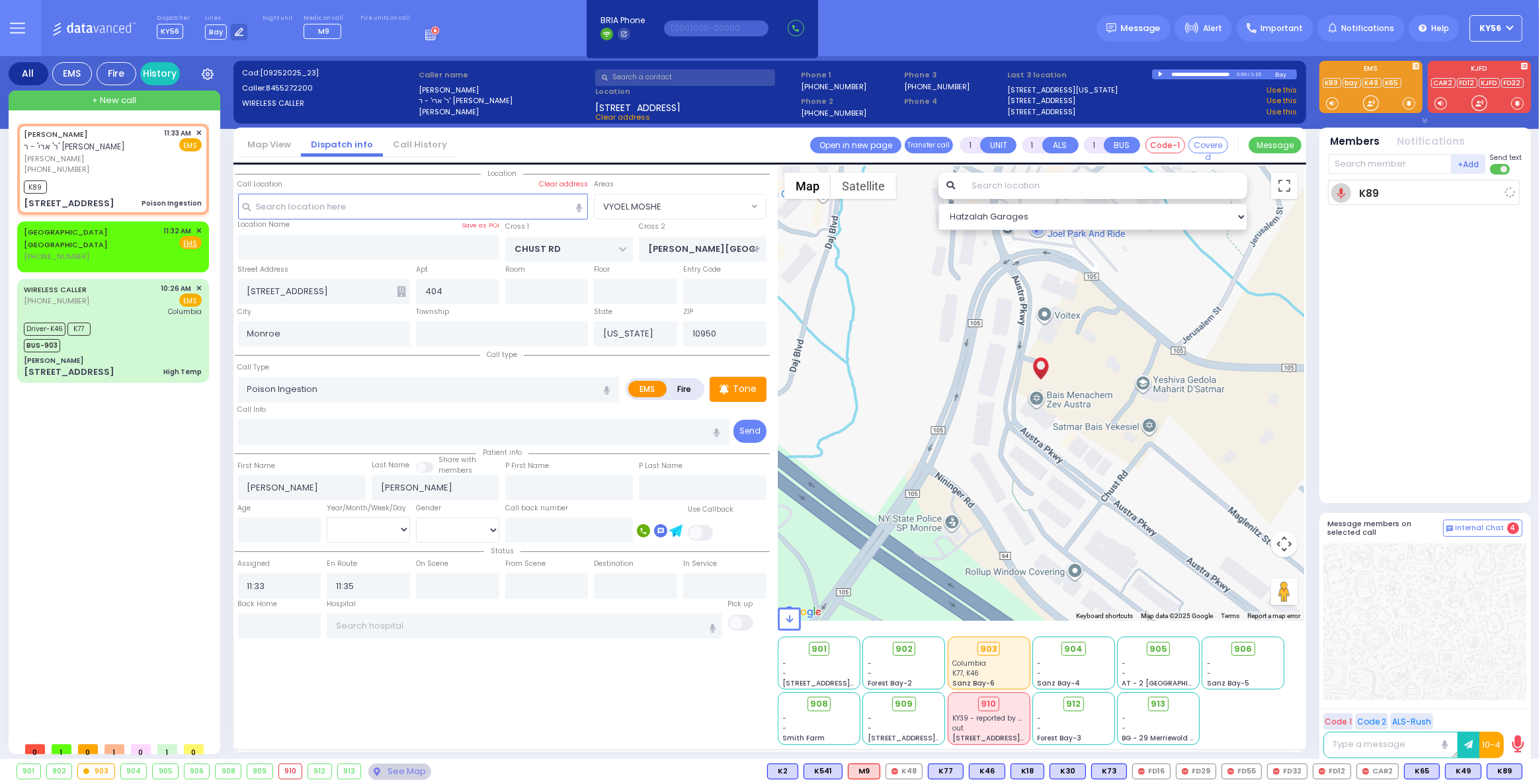
select select "Hatzalah Garages"
click at [199, 228] on span "✕" at bounding box center [199, 231] width 6 height 11
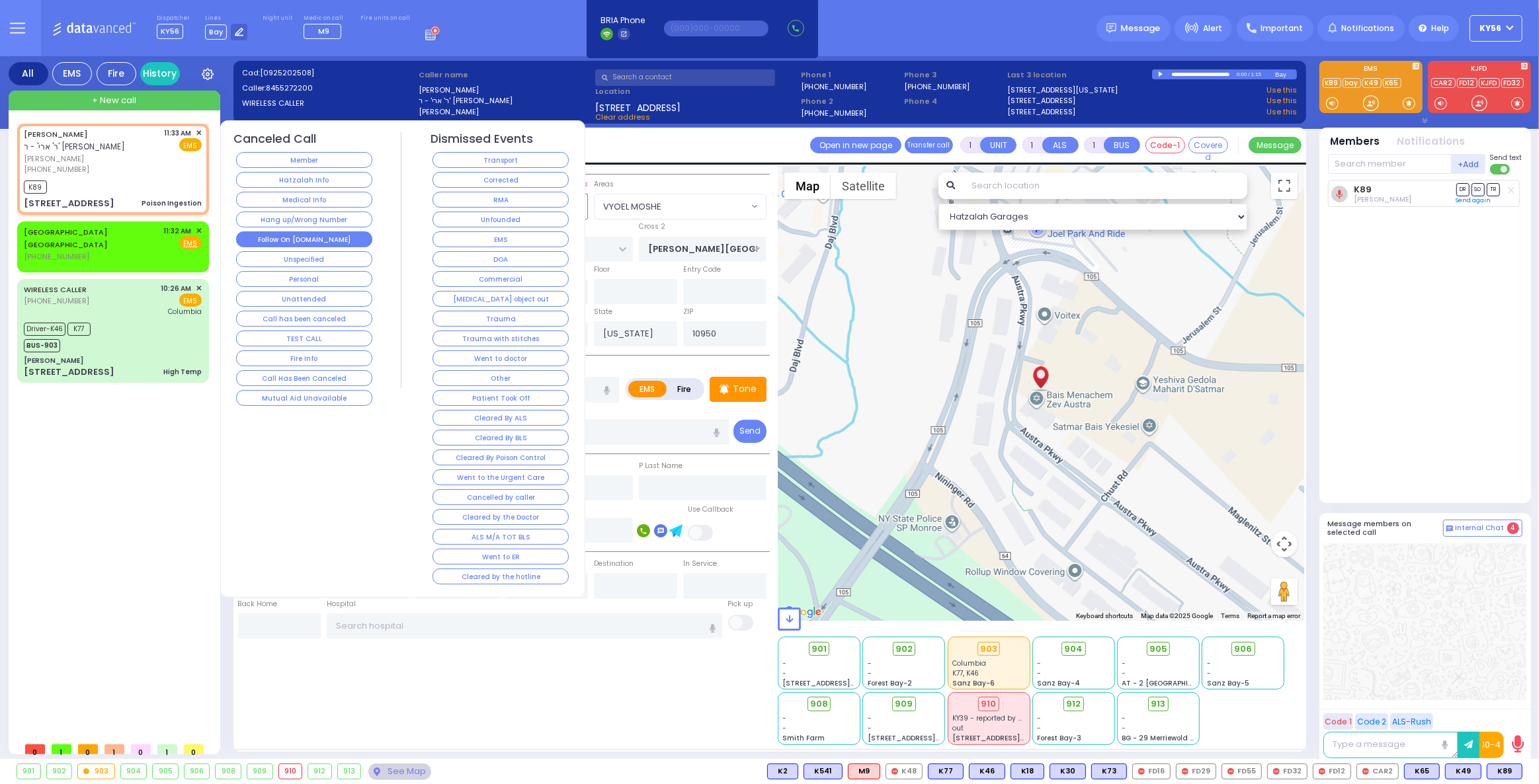
click at [314, 231] on button "Follow On [DOMAIN_NAME]" at bounding box center [304, 239] width 136 height 16
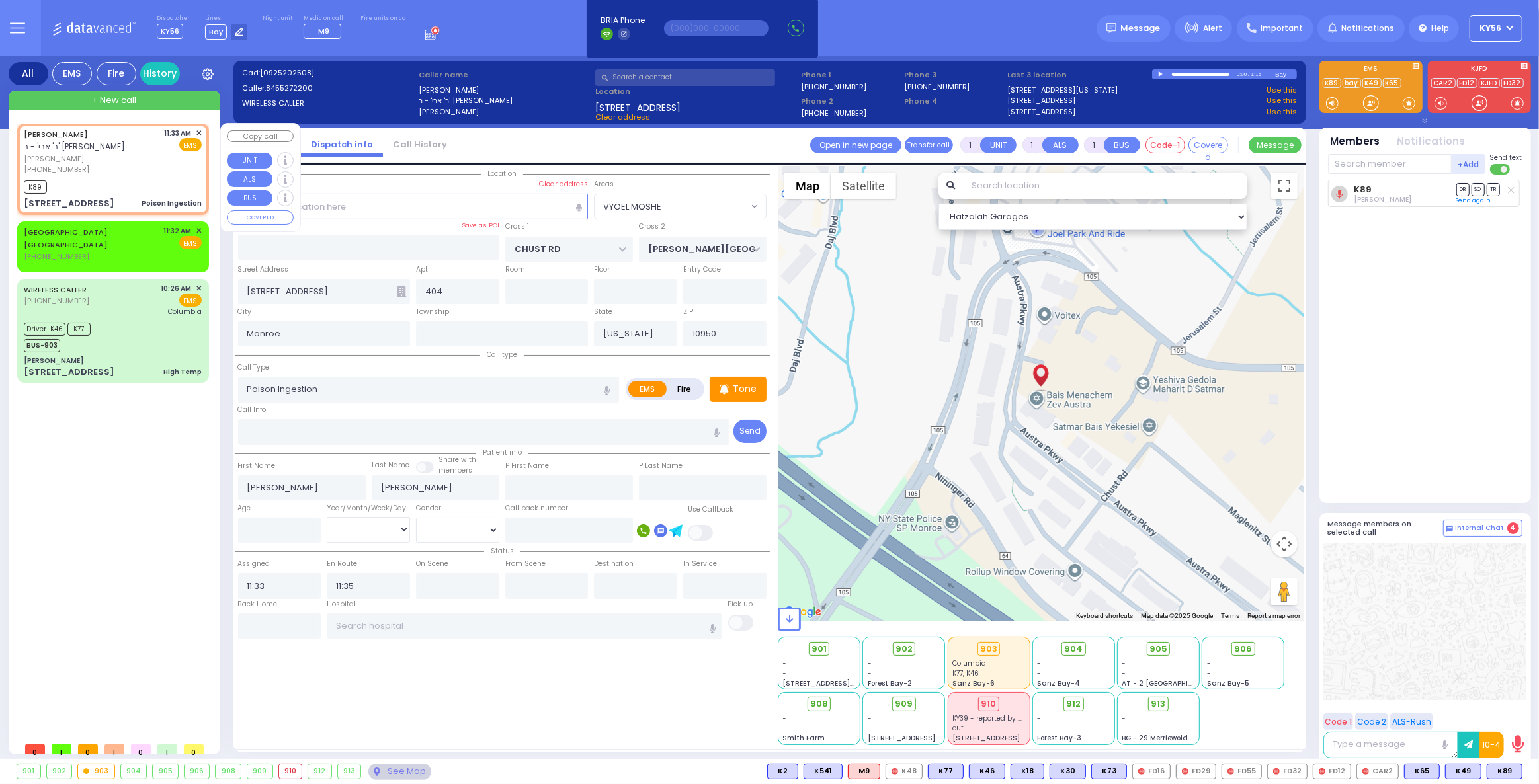
click at [134, 186] on div "K89" at bounding box center [112, 186] width 178 height 17
select select
radio input "true"
select select
select select "Hatzalah Garages"
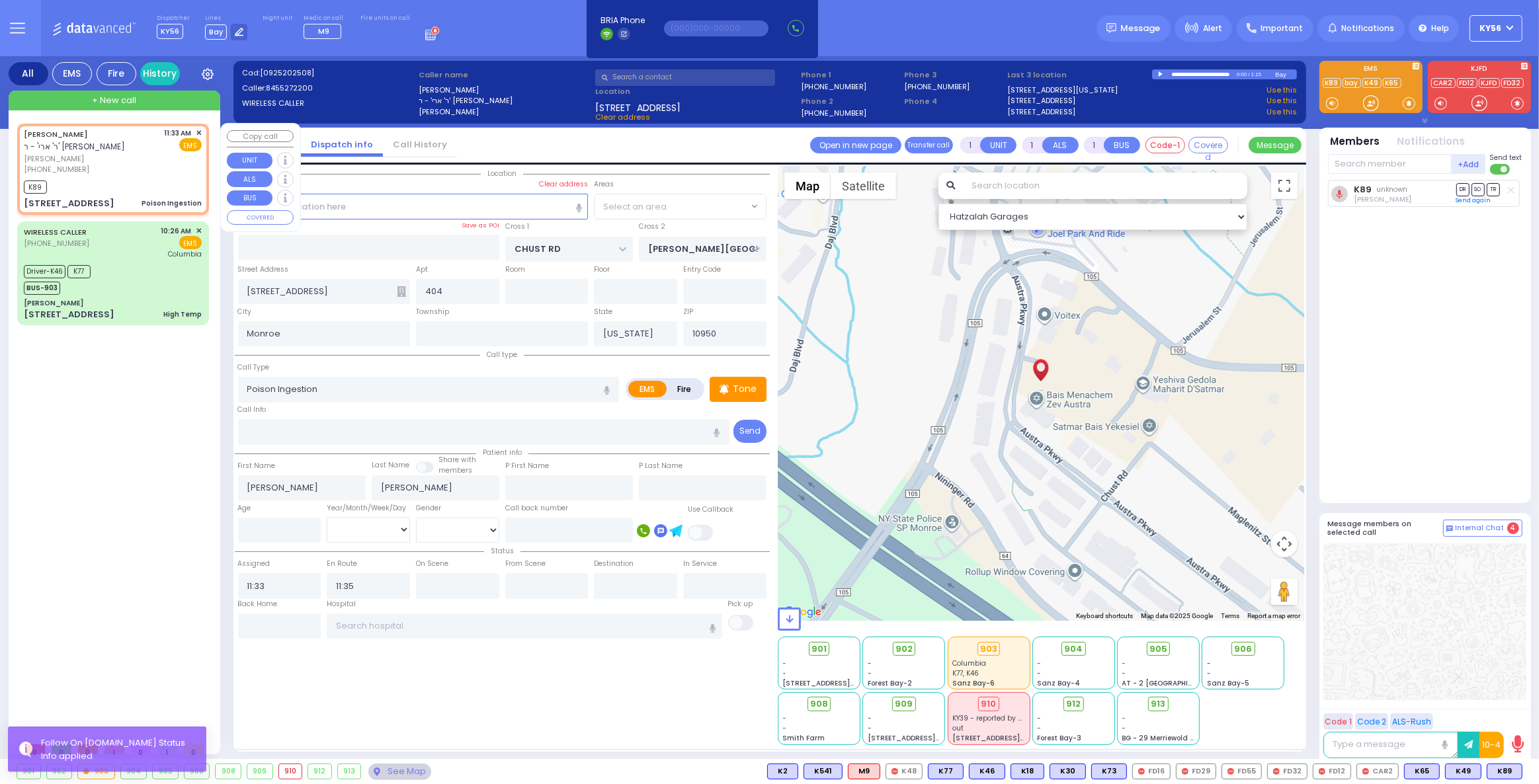
select select "VYOEL MOSHE"
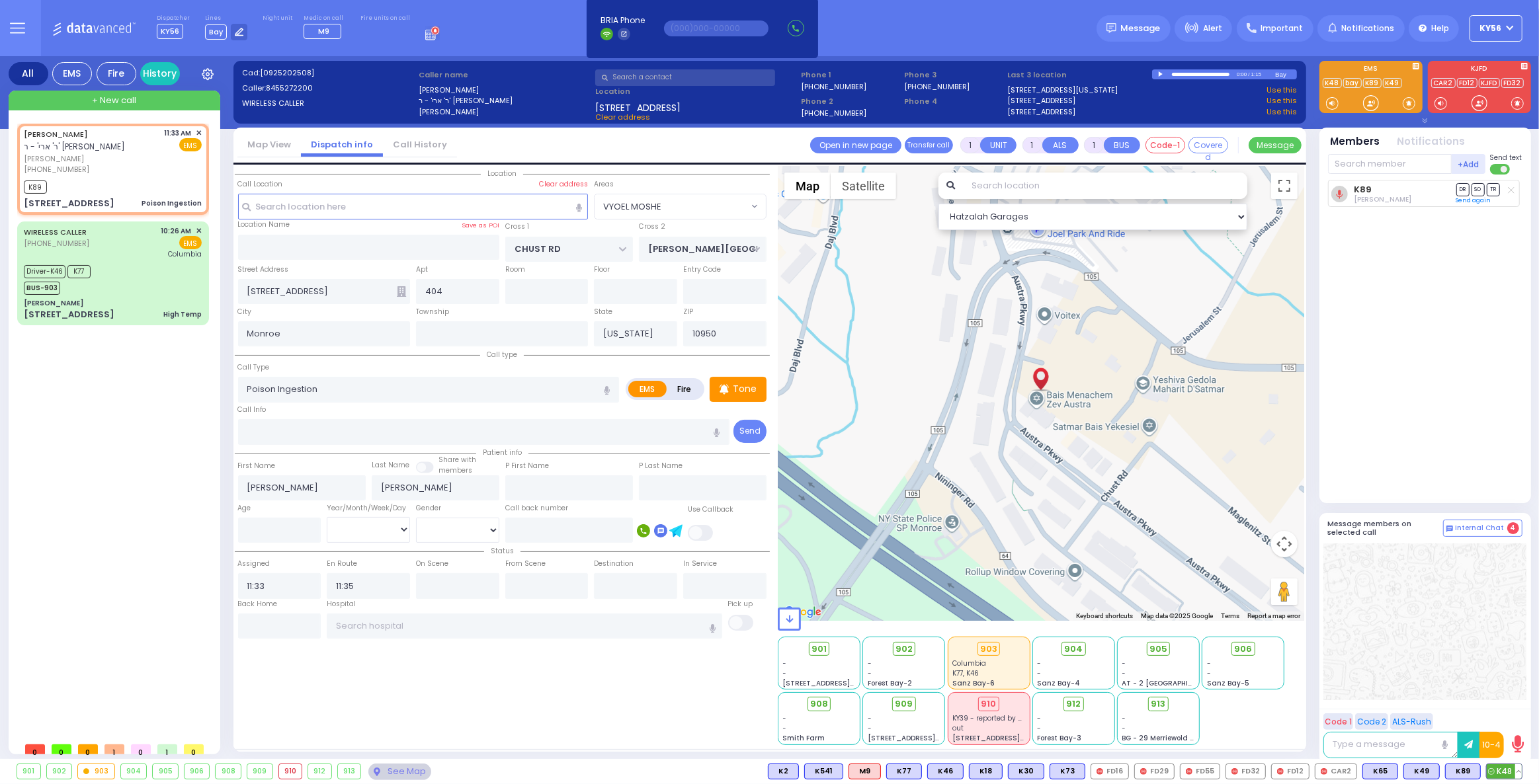
click at [1499, 767] on span "K48" at bounding box center [1504, 772] width 35 height 15
select select
radio input "true"
select select
select select "VYOEL MOSHE"
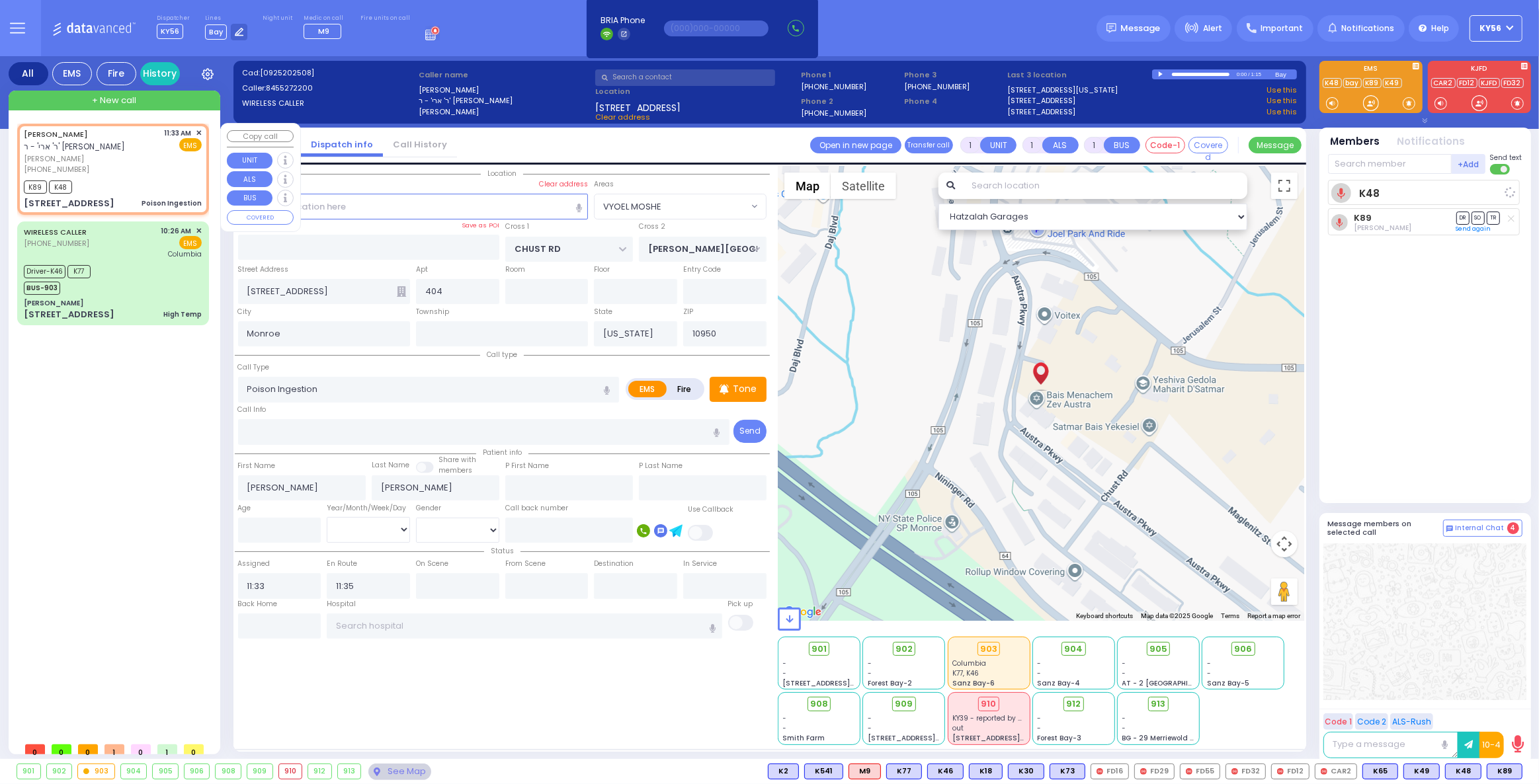
select select "Hatzalah Garages"
click at [116, 251] on div "WIRELESS CALLER (718) 306-3825 10:26 AM ✕ EMS Columbia" at bounding box center [112, 243] width 178 height 35
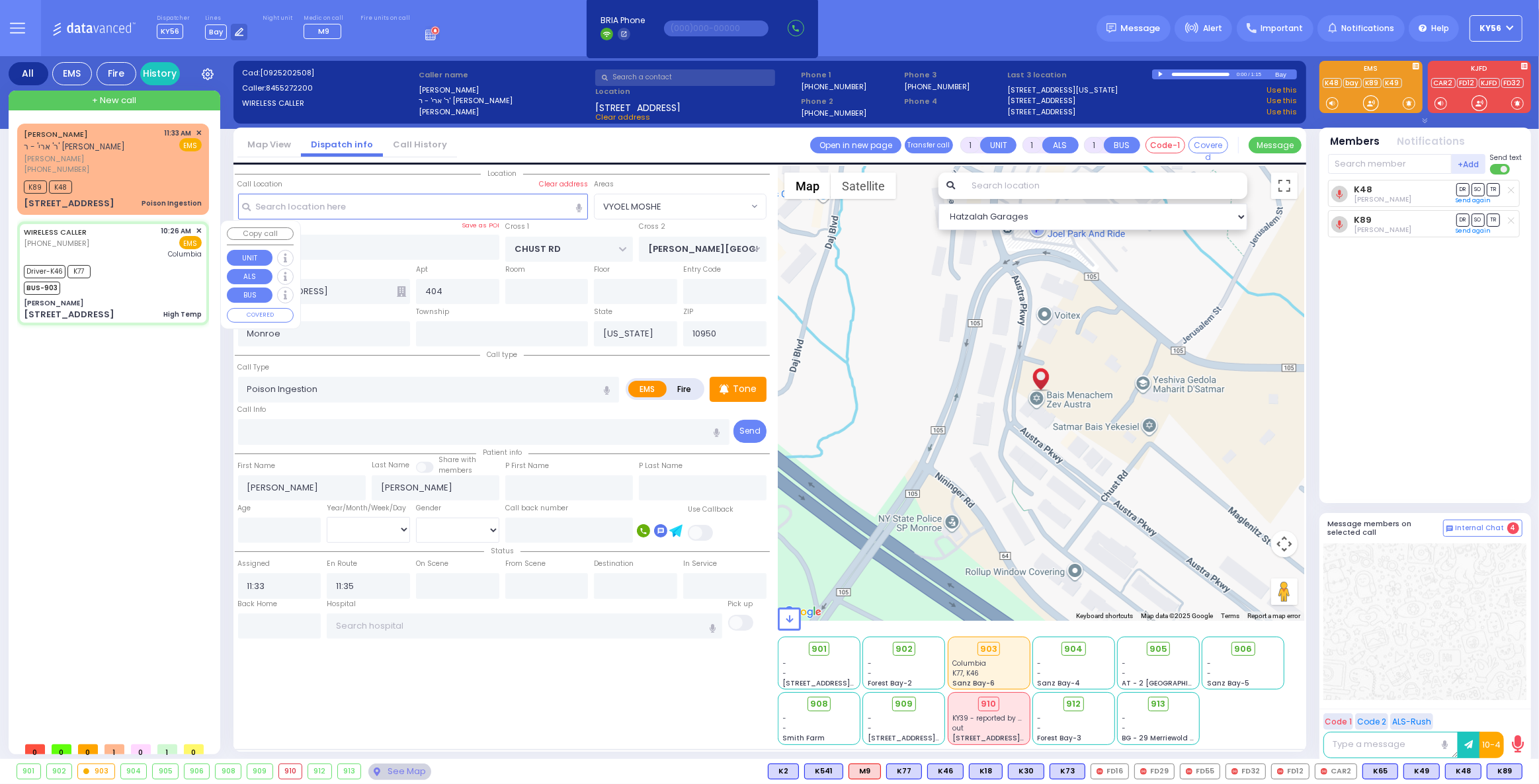
type input "6"
select select
type input "High Temp"
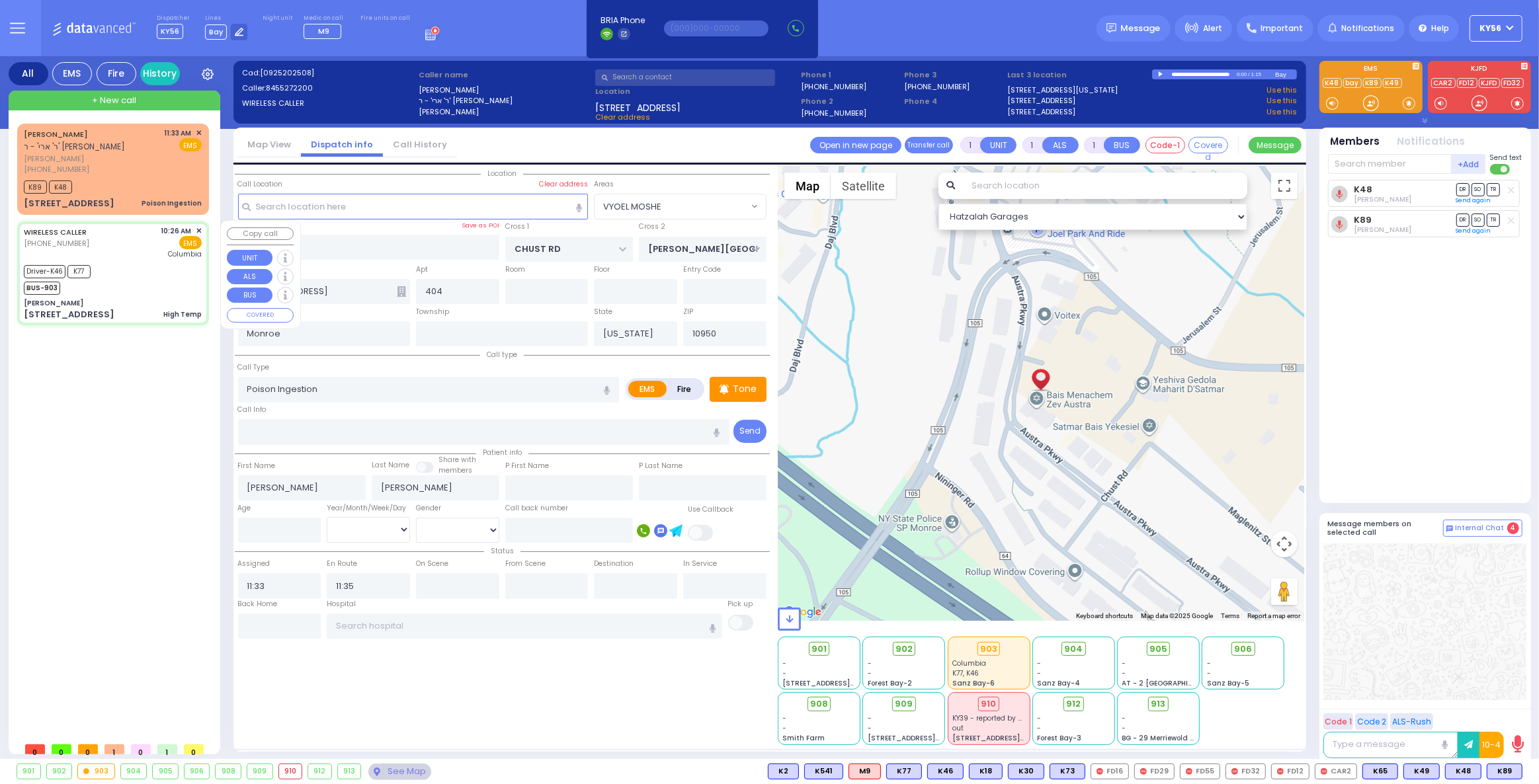
radio input "true"
type input "[PERSON_NAME]"
type input "Brody"
type input "14"
select select "Day"
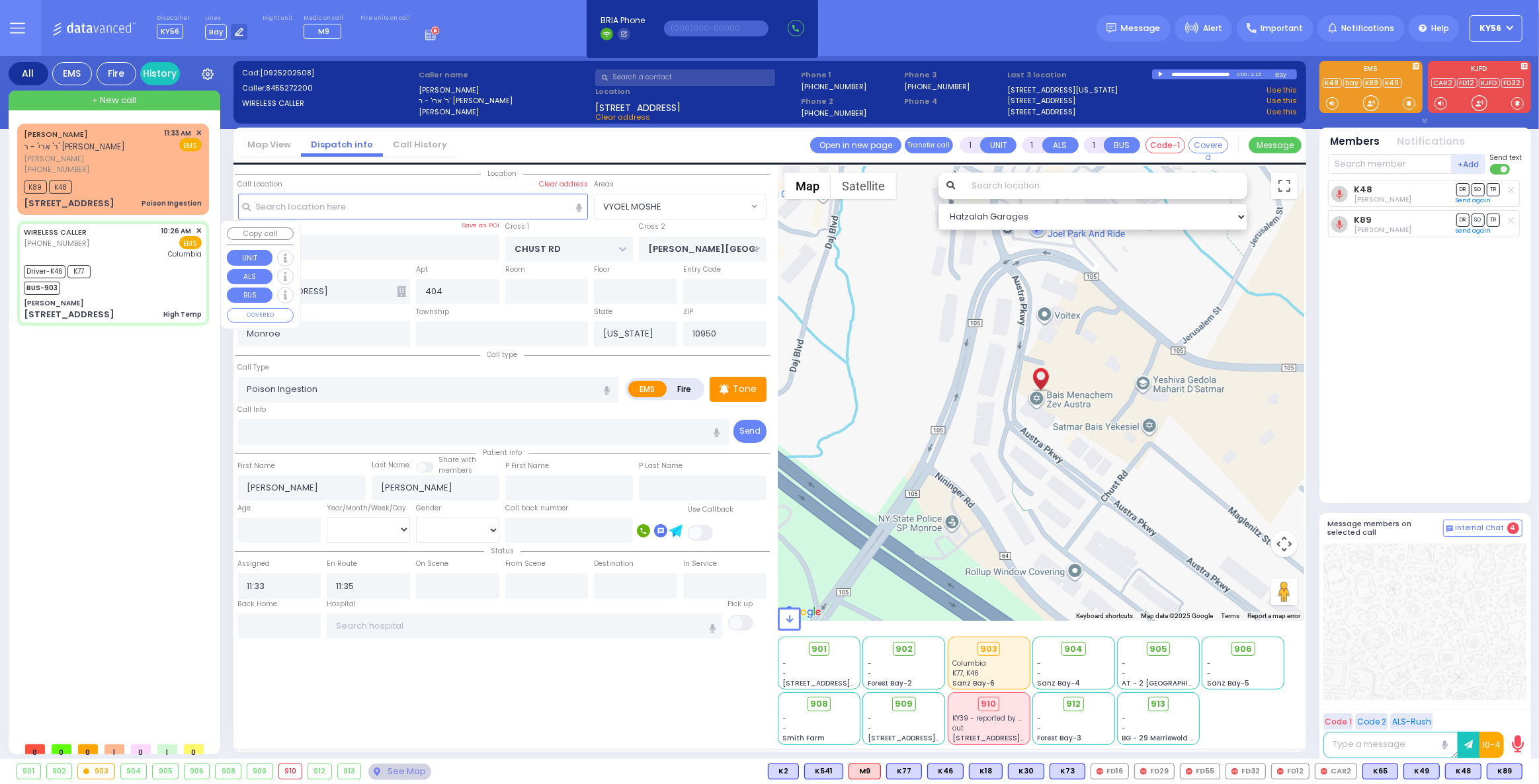
select select "[DEMOGRAPHIC_DATA]"
type input "10:26"
type input "10:29"
type input "10:35"
type input "10:47"
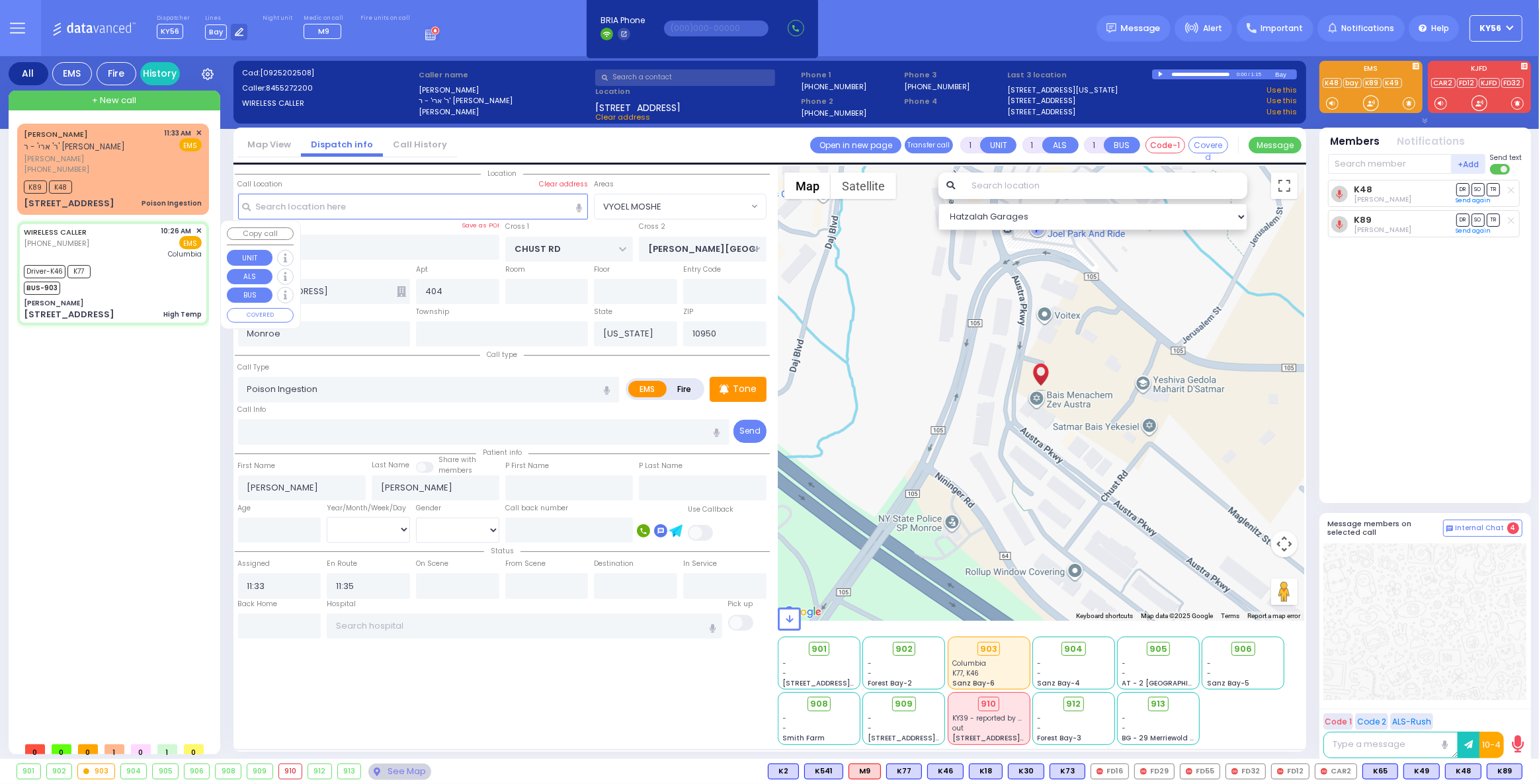
type input "[US_STATE][GEOGRAPHIC_DATA]- [GEOGRAPHIC_DATA]"
type input "[PERSON_NAME]"
type input "[GEOGRAPHIC_DATA]"
type input "[STREET_ADDRESS]"
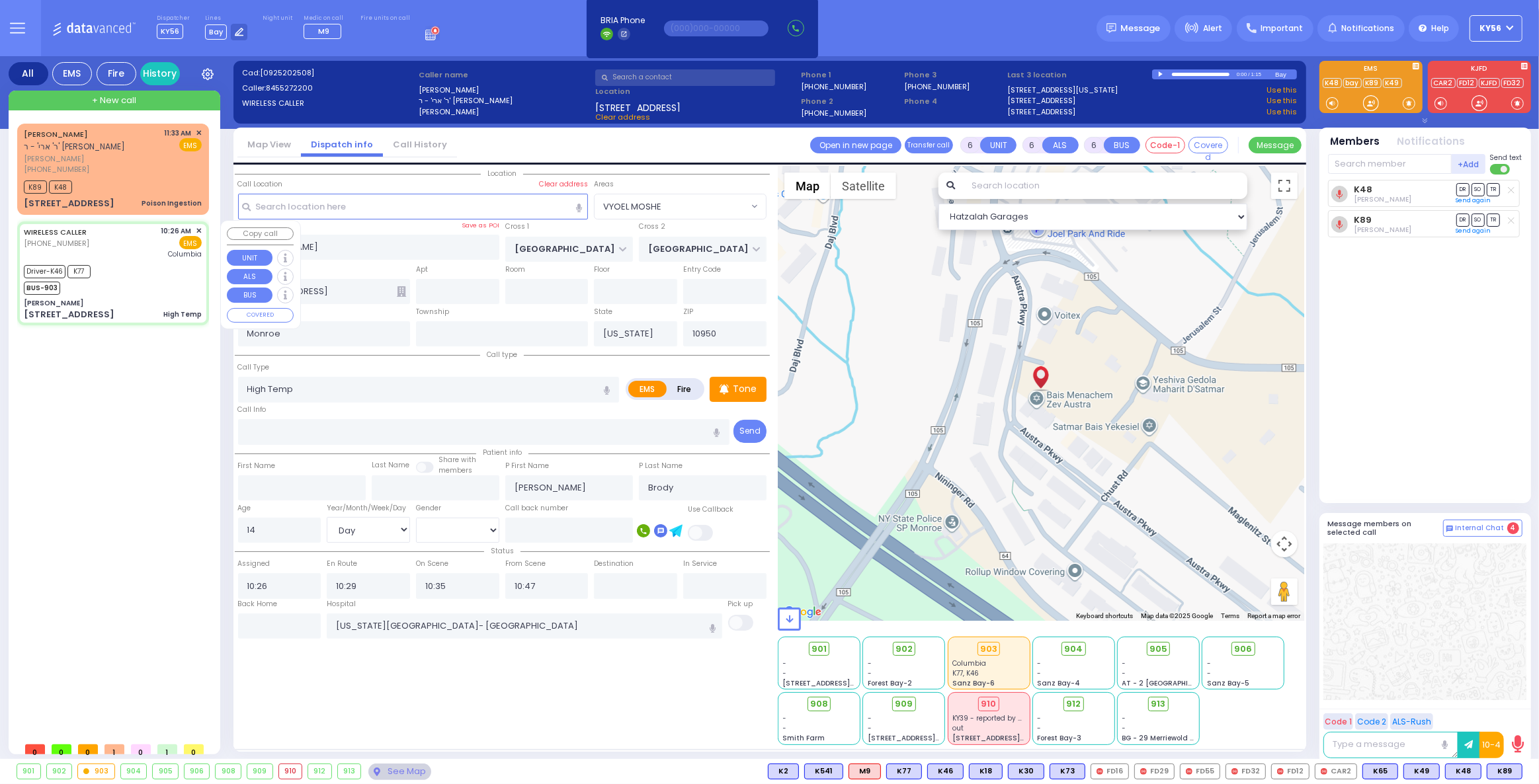
select select "SECTION 5"
select select "Hatzalah Garages"
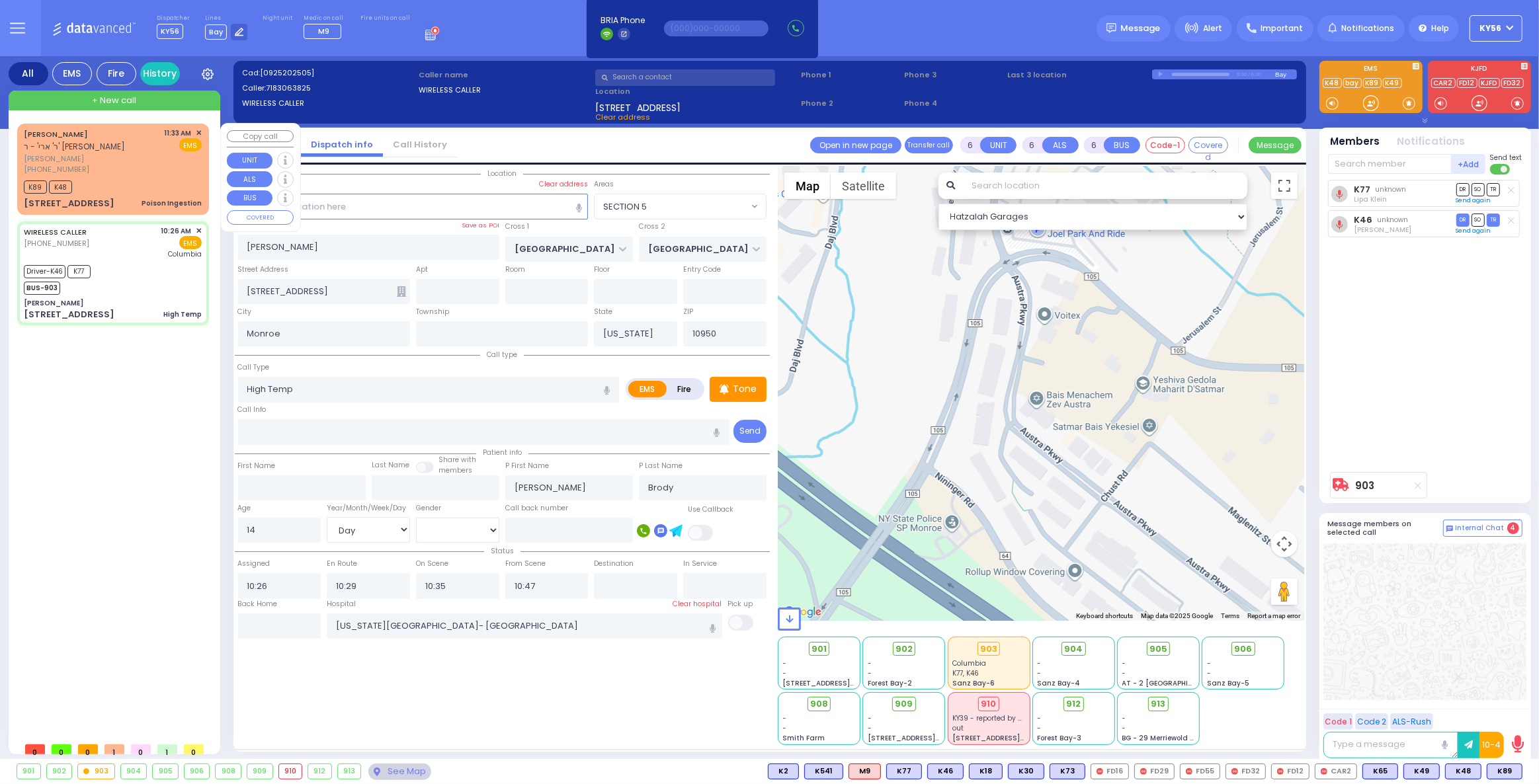
click at [136, 181] on div "K89 K48" at bounding box center [112, 186] width 178 height 17
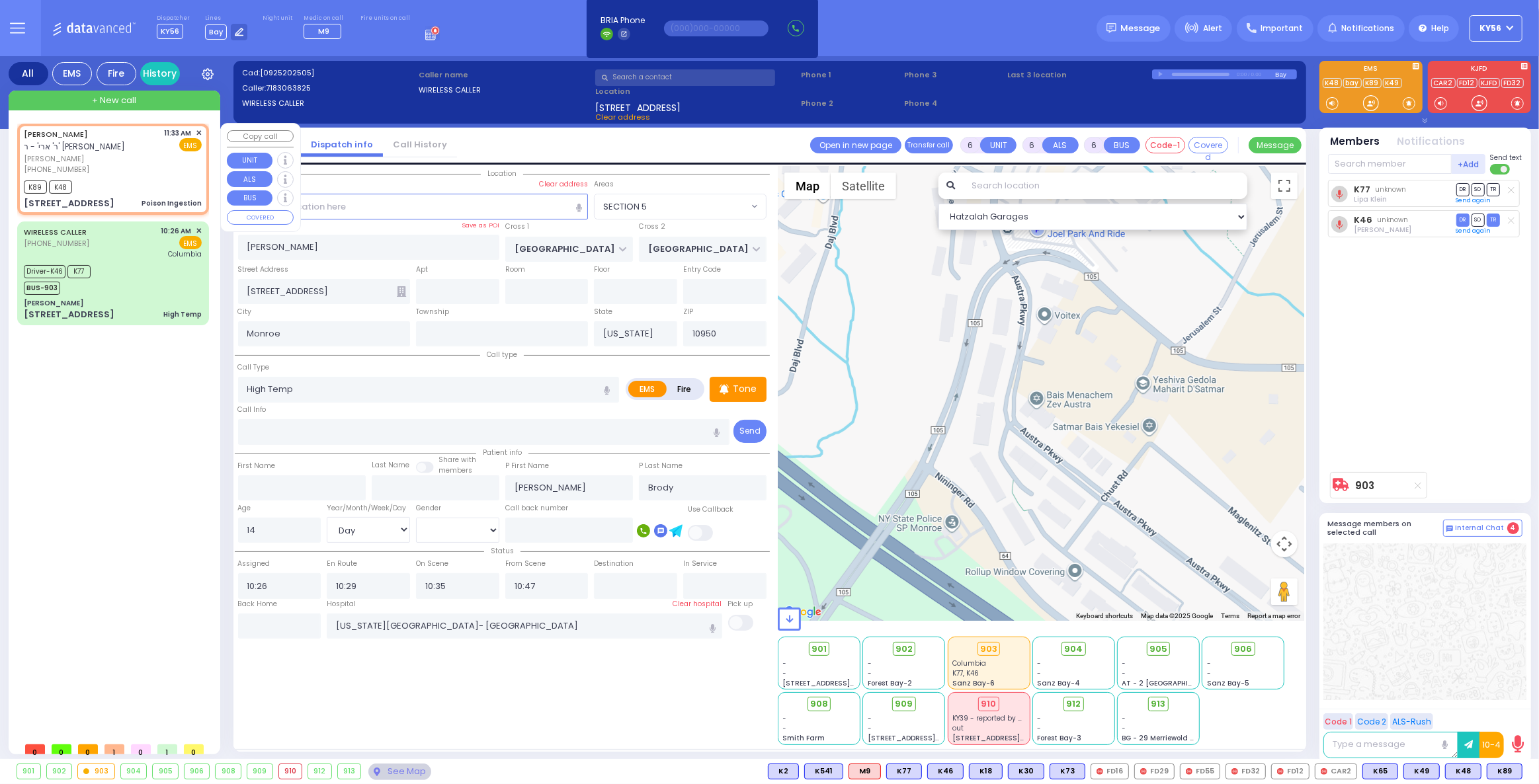
type input "1"
select select
type input "Poison Ingestion"
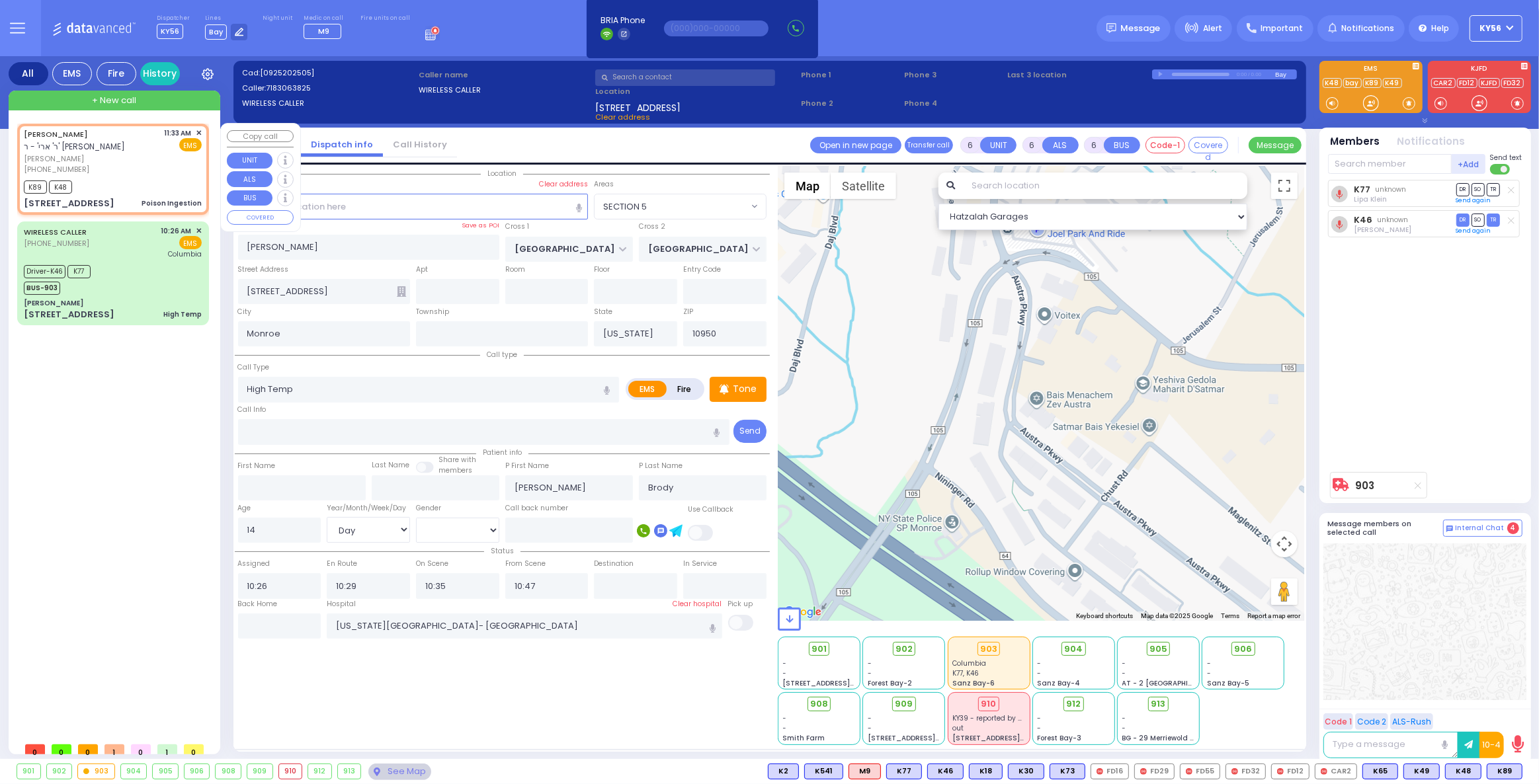
radio input "true"
type input "SHLOME"
type input "ROTH"
select select
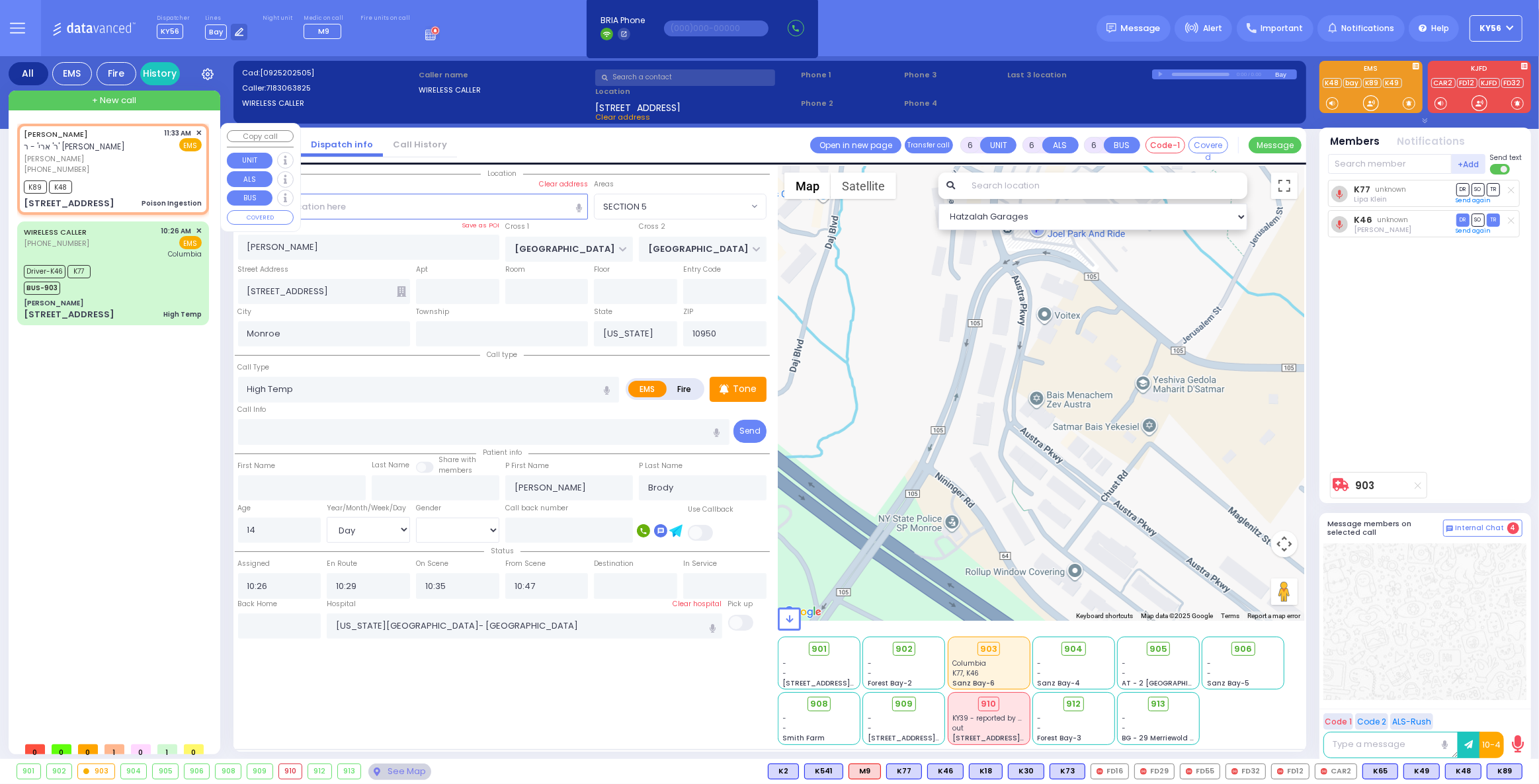
type input "11:33"
type input "11:35"
type input "CHUST RD"
type input "S.M. ROSMER RD"
type input "16 Austra Parkway"
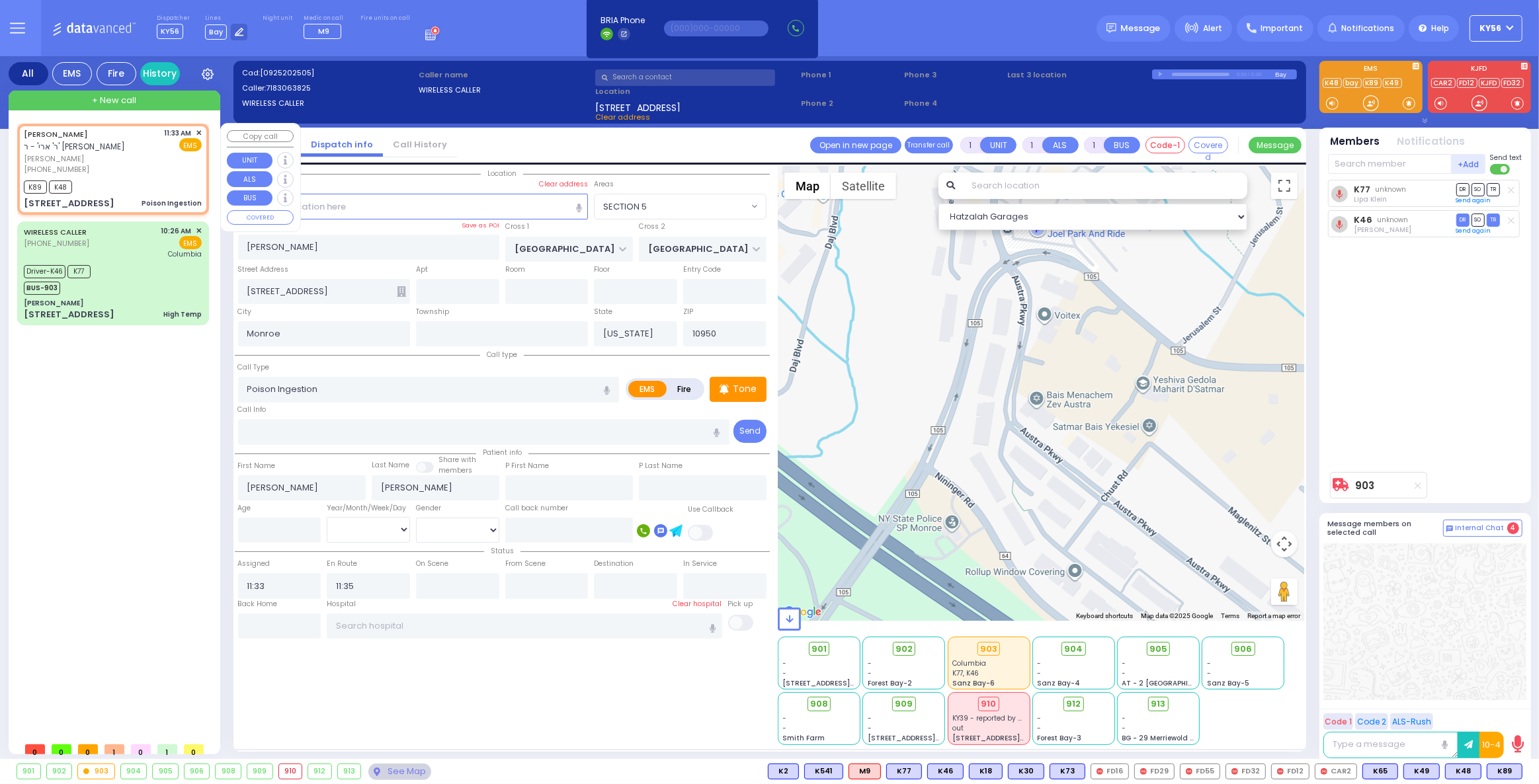
type input "404"
select select "VYOEL MOSHE"
select select "Hatzalah Garages"
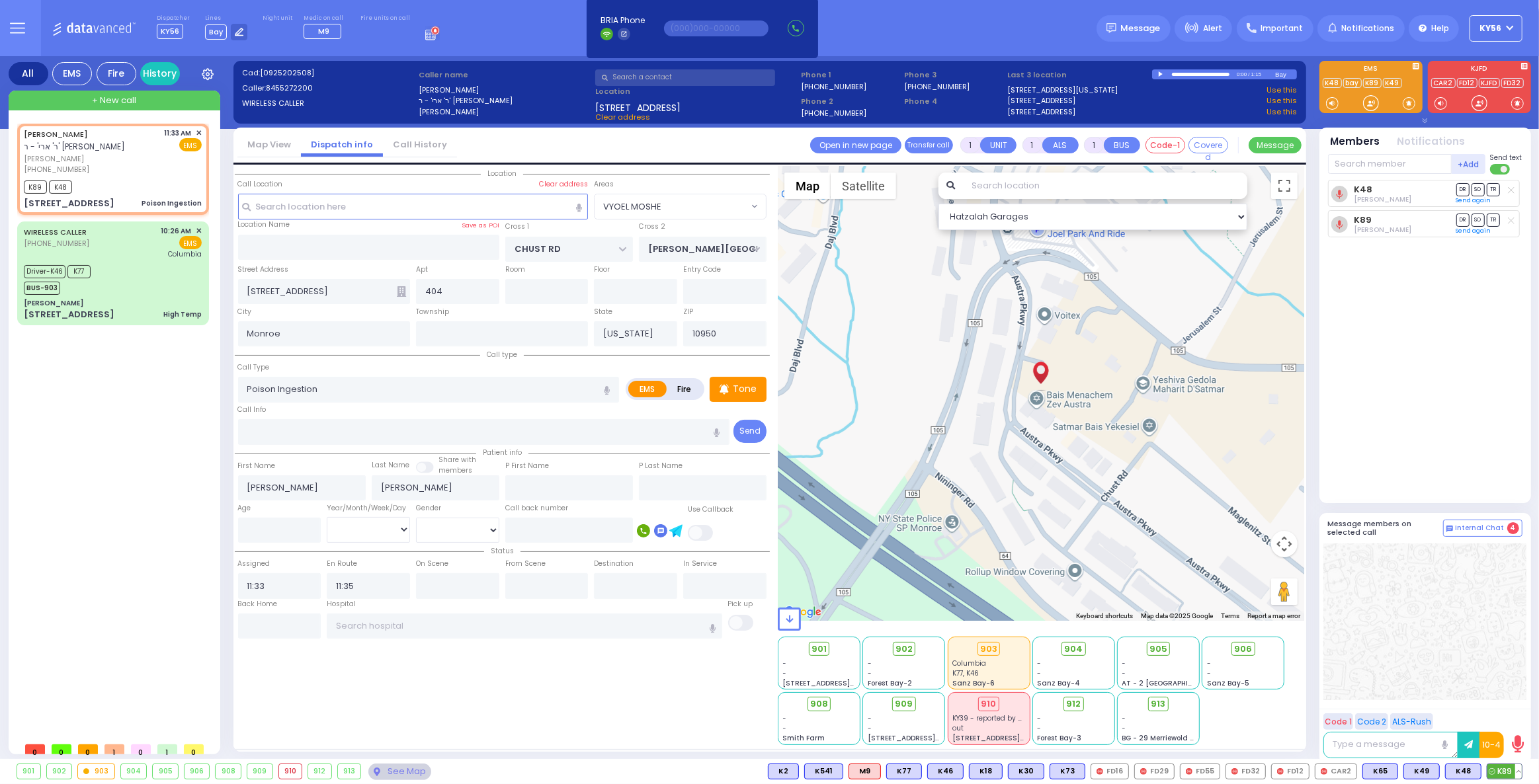
click at [1514, 768] on span "K89" at bounding box center [1504, 772] width 35 height 15
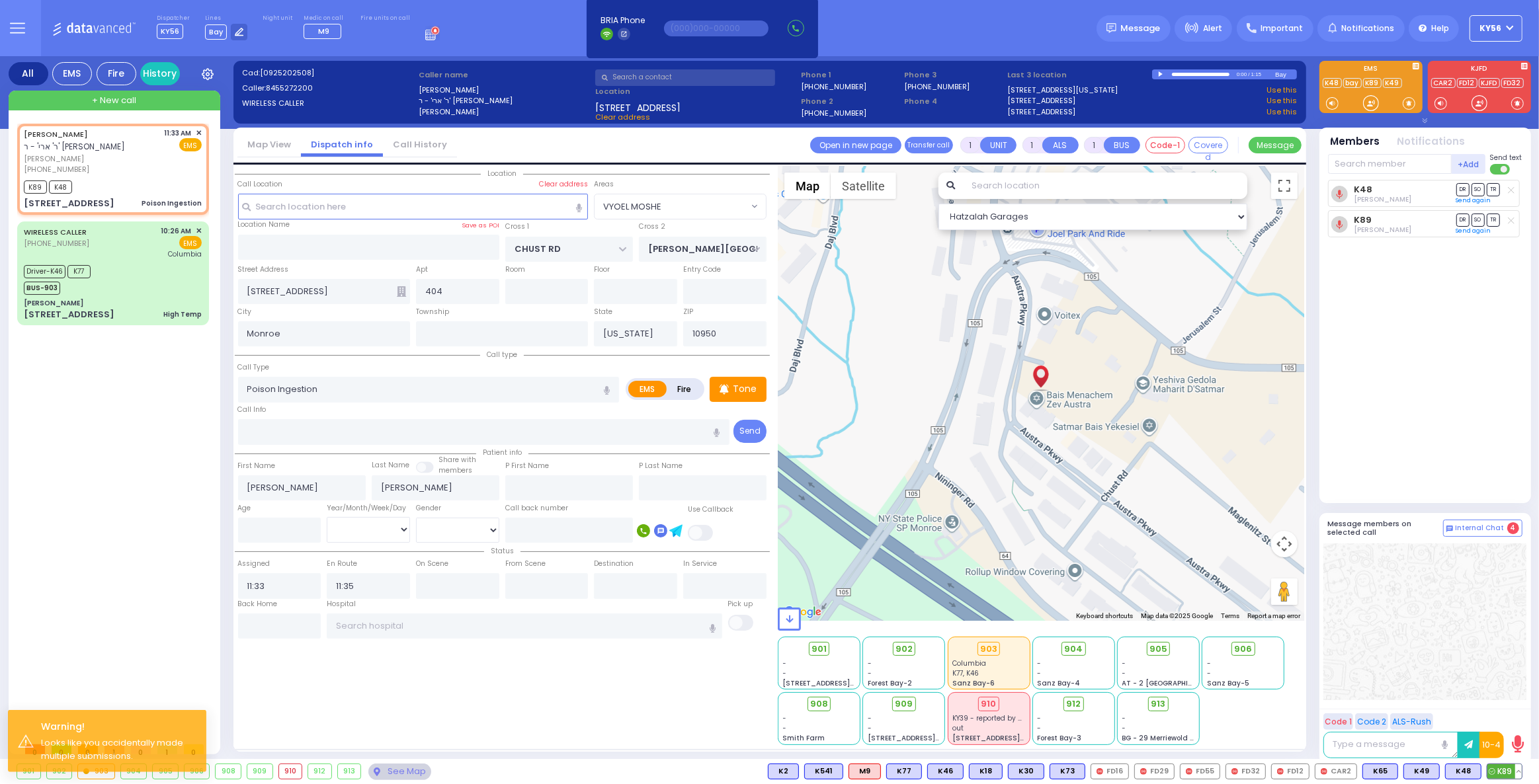
click at [1517, 769] on button at bounding box center [1518, 772] width 7 height 15
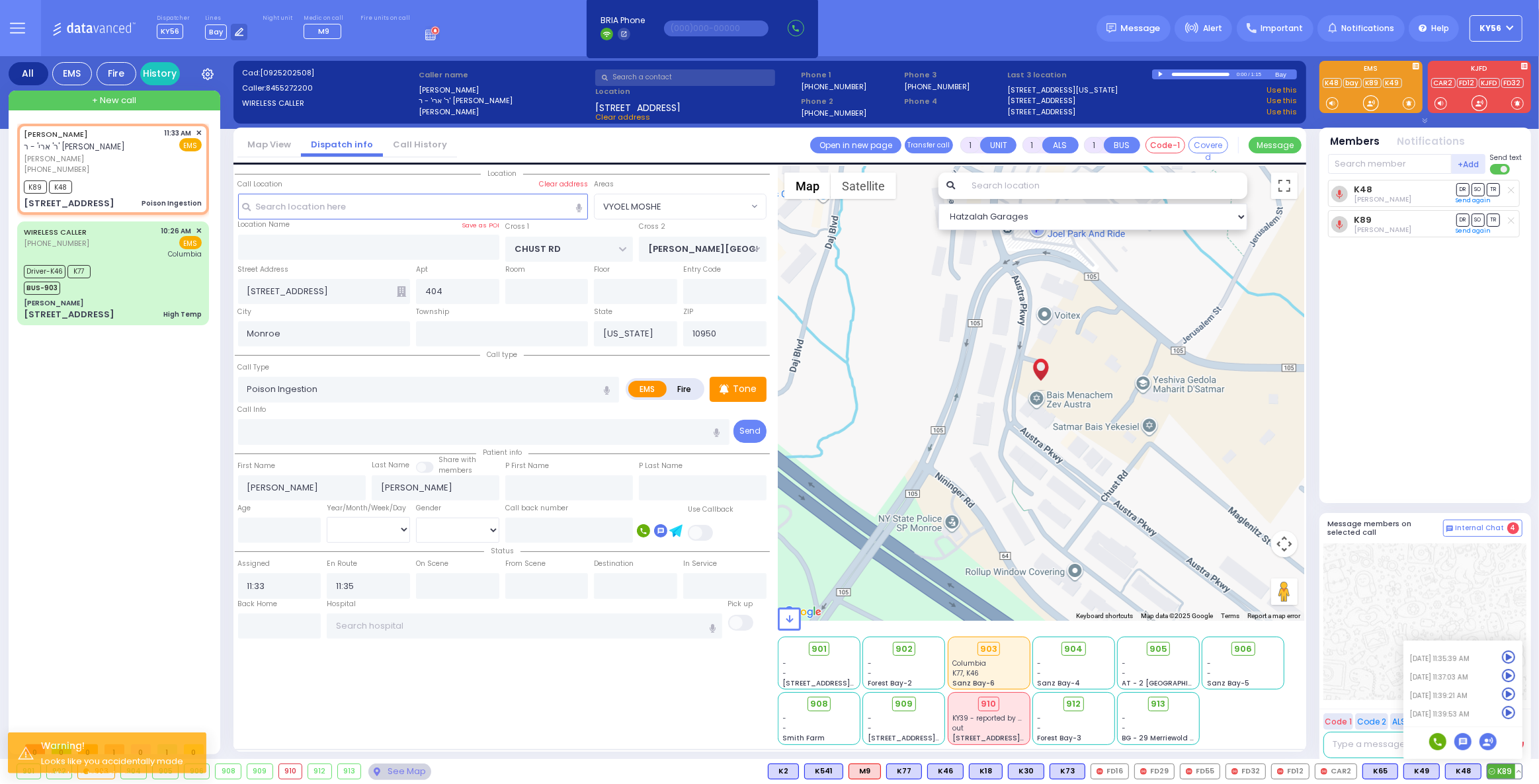
click at [1504, 712] on icon at bounding box center [1509, 713] width 14 height 14
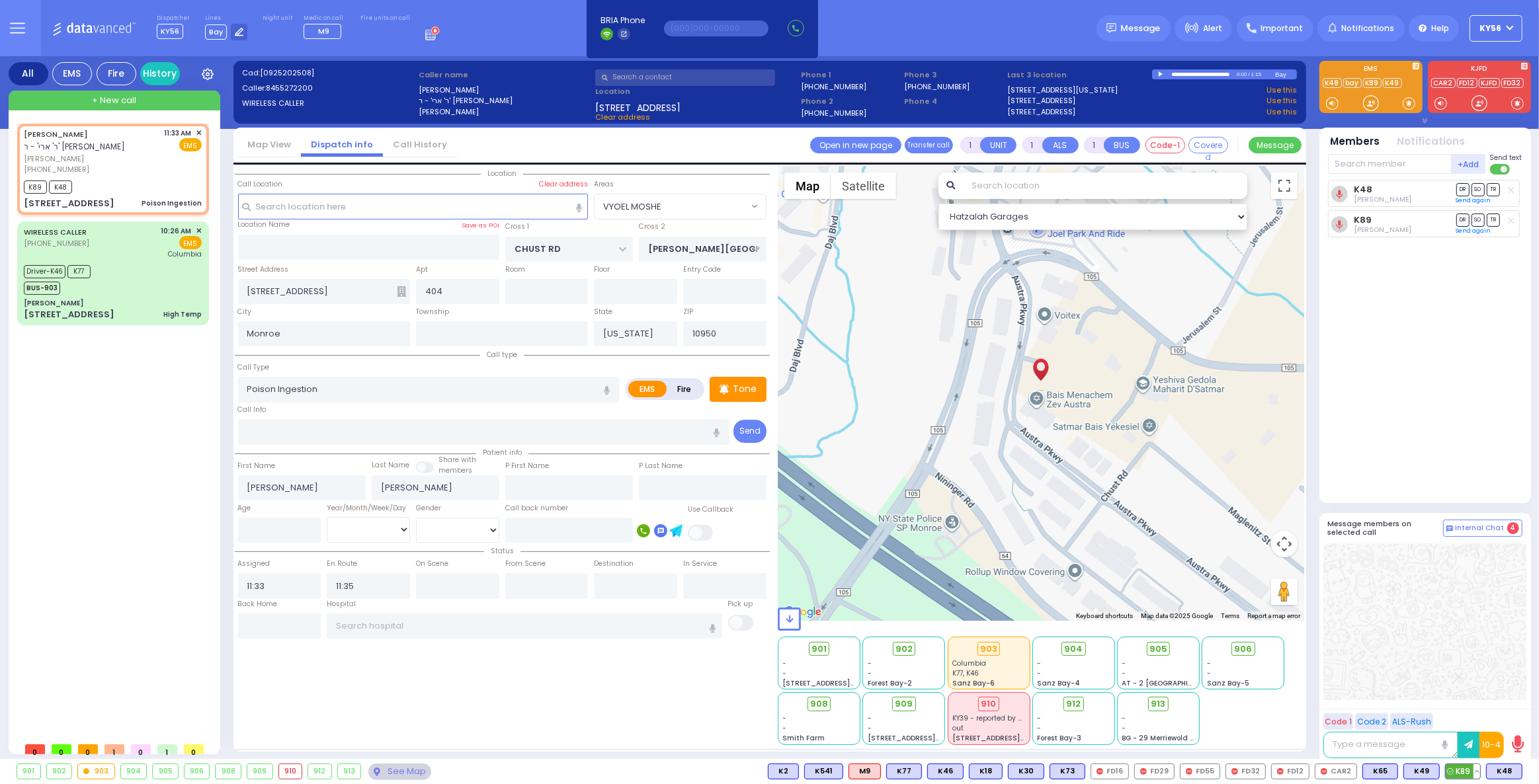
click at [1480, 770] on button at bounding box center [1477, 772] width 7 height 15
click at [1470, 695] on icon at bounding box center [1467, 695] width 14 height 14
click at [105, 239] on div "WIRELESS CALLER (718) 306-3825 10:26 AM ✕ EMS Columbia" at bounding box center [112, 243] width 178 height 35
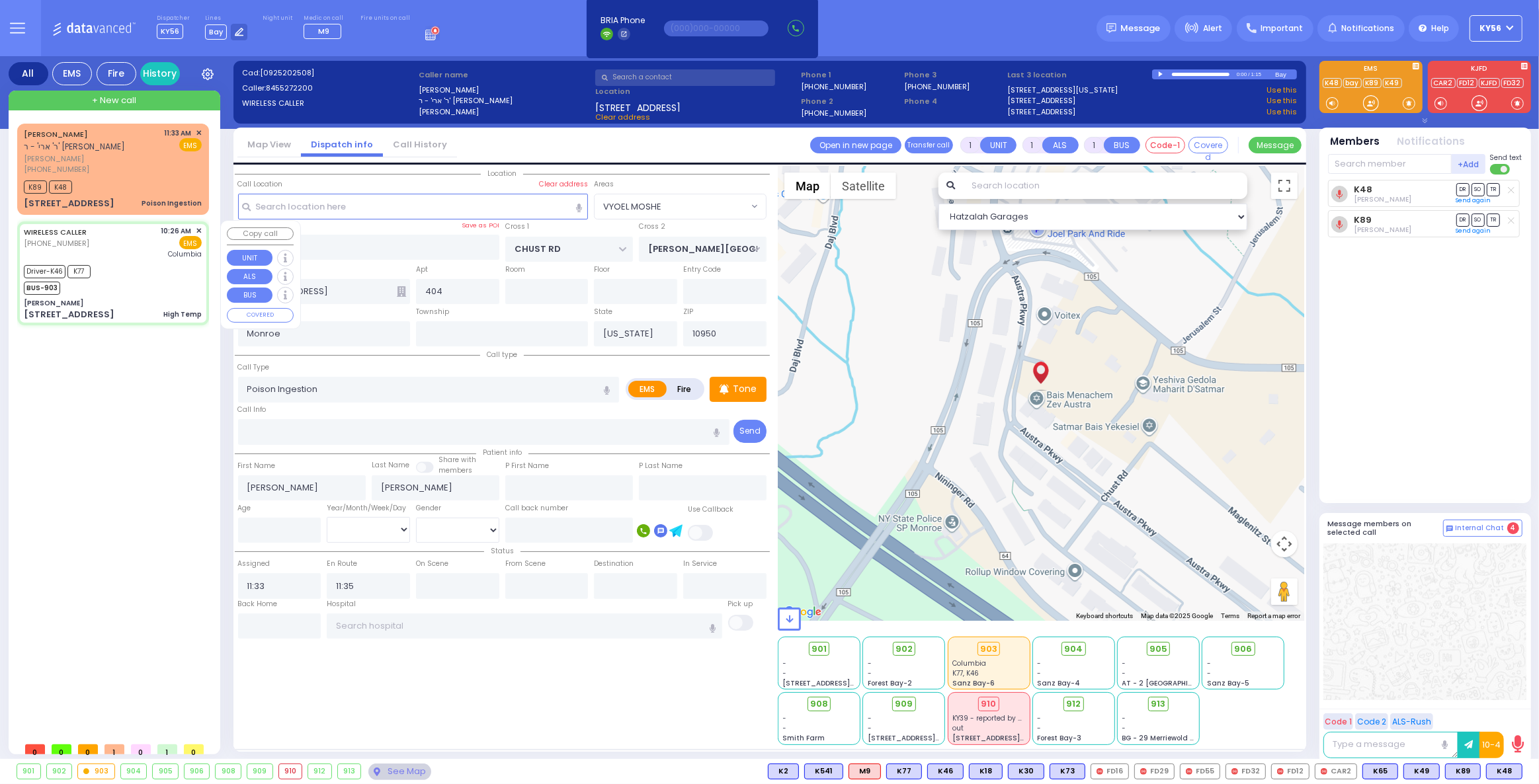
type input "6"
select select
type input "High Temp"
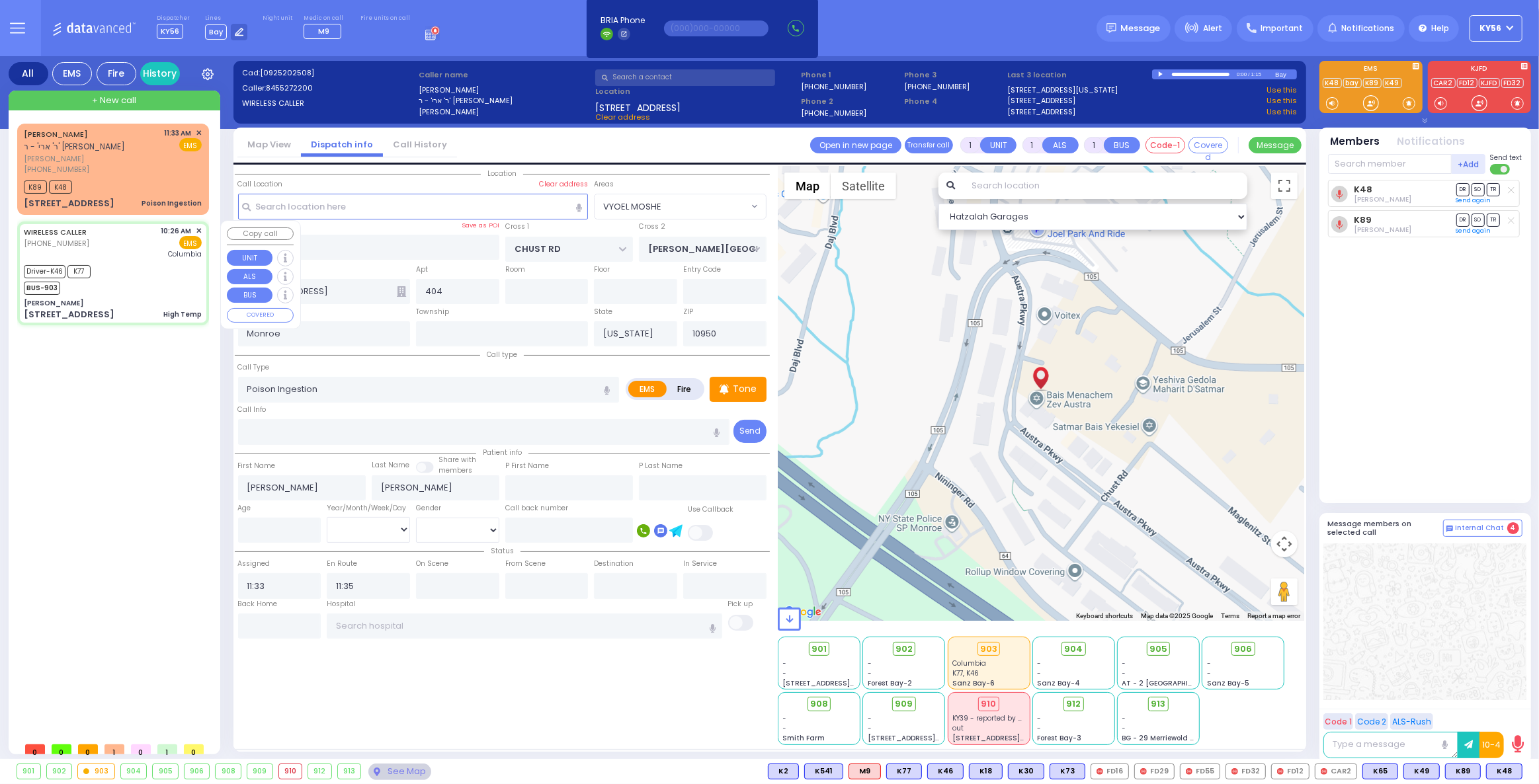
radio input "true"
type input "[PERSON_NAME]"
type input "Brody"
type input "14"
select select "Day"
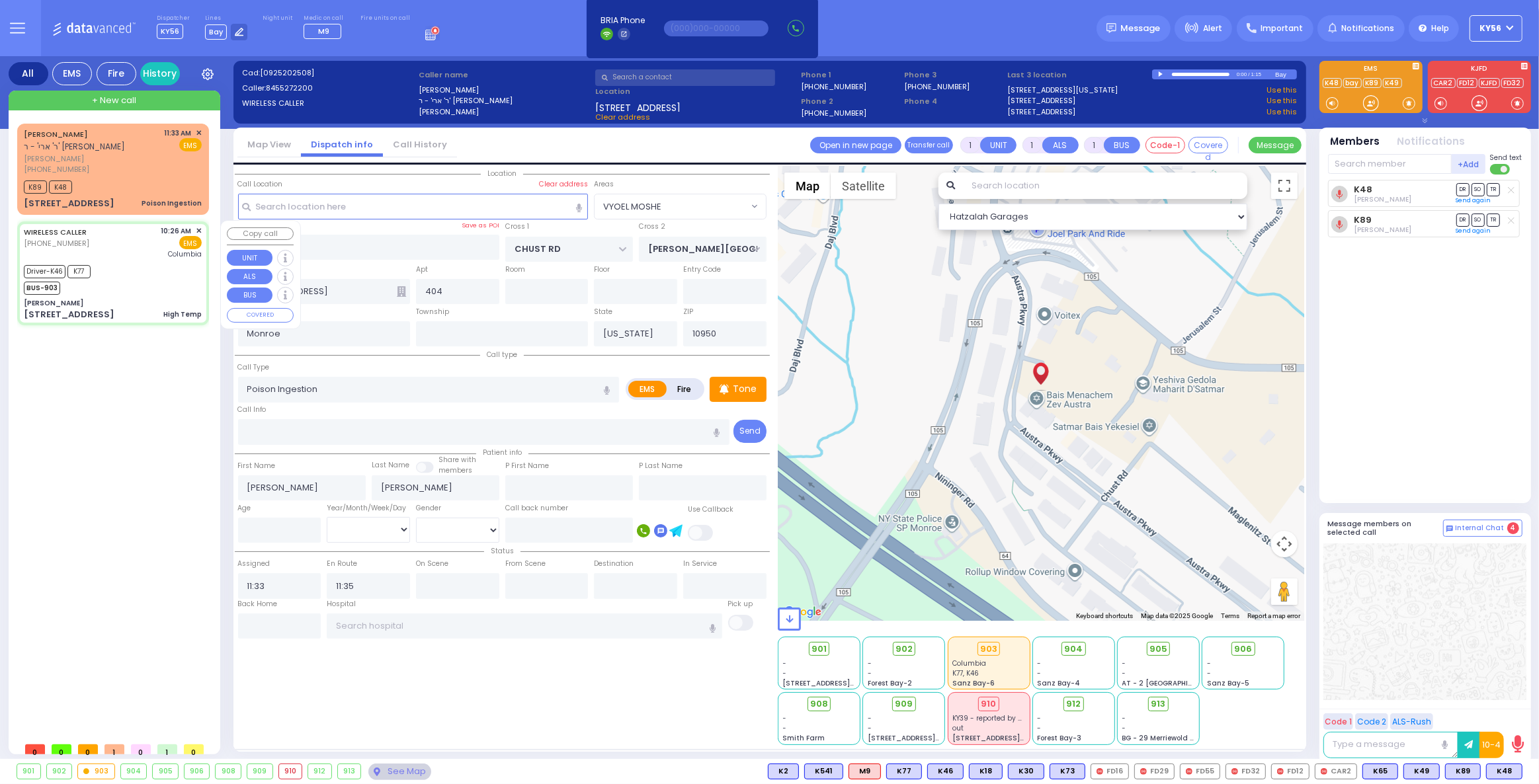
select select "[DEMOGRAPHIC_DATA]"
type input "10:26"
type input "10:29"
type input "10:35"
type input "10:47"
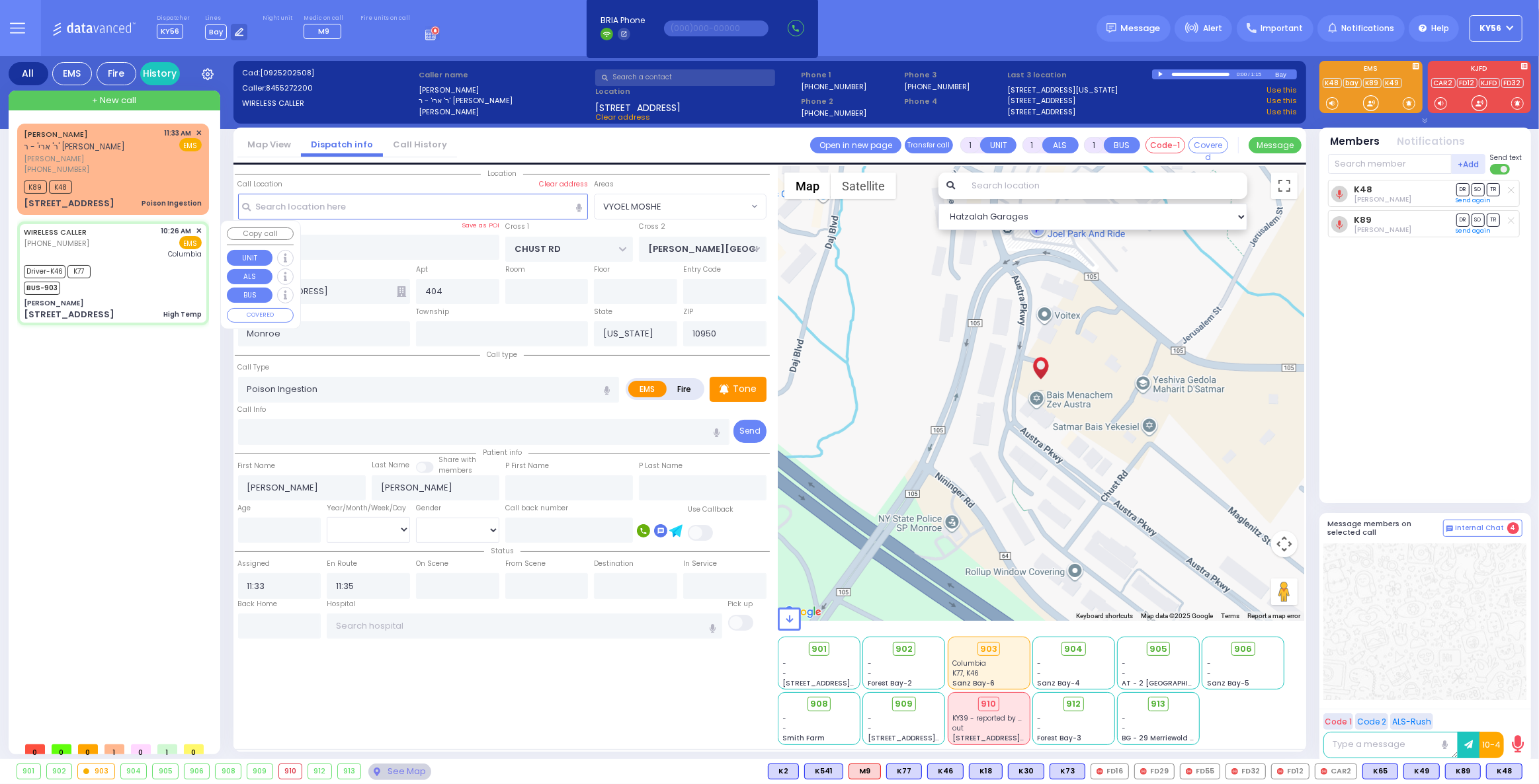
type input "[US_STATE][GEOGRAPHIC_DATA]- [GEOGRAPHIC_DATA]"
type input "[PERSON_NAME]"
type input "[GEOGRAPHIC_DATA]"
type input "[STREET_ADDRESS]"
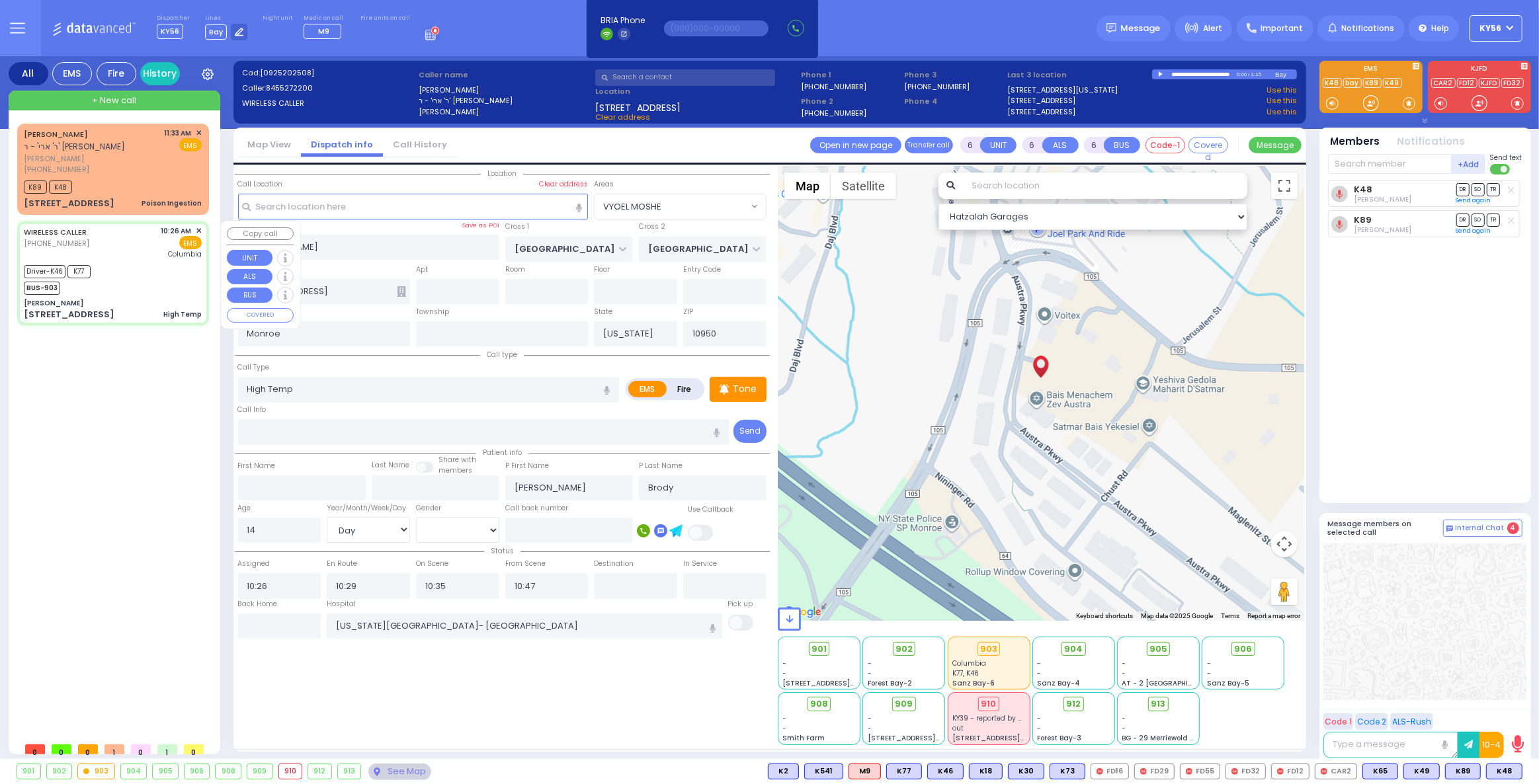
select select "SECTION 5"
select select "Hatzalah Garages"
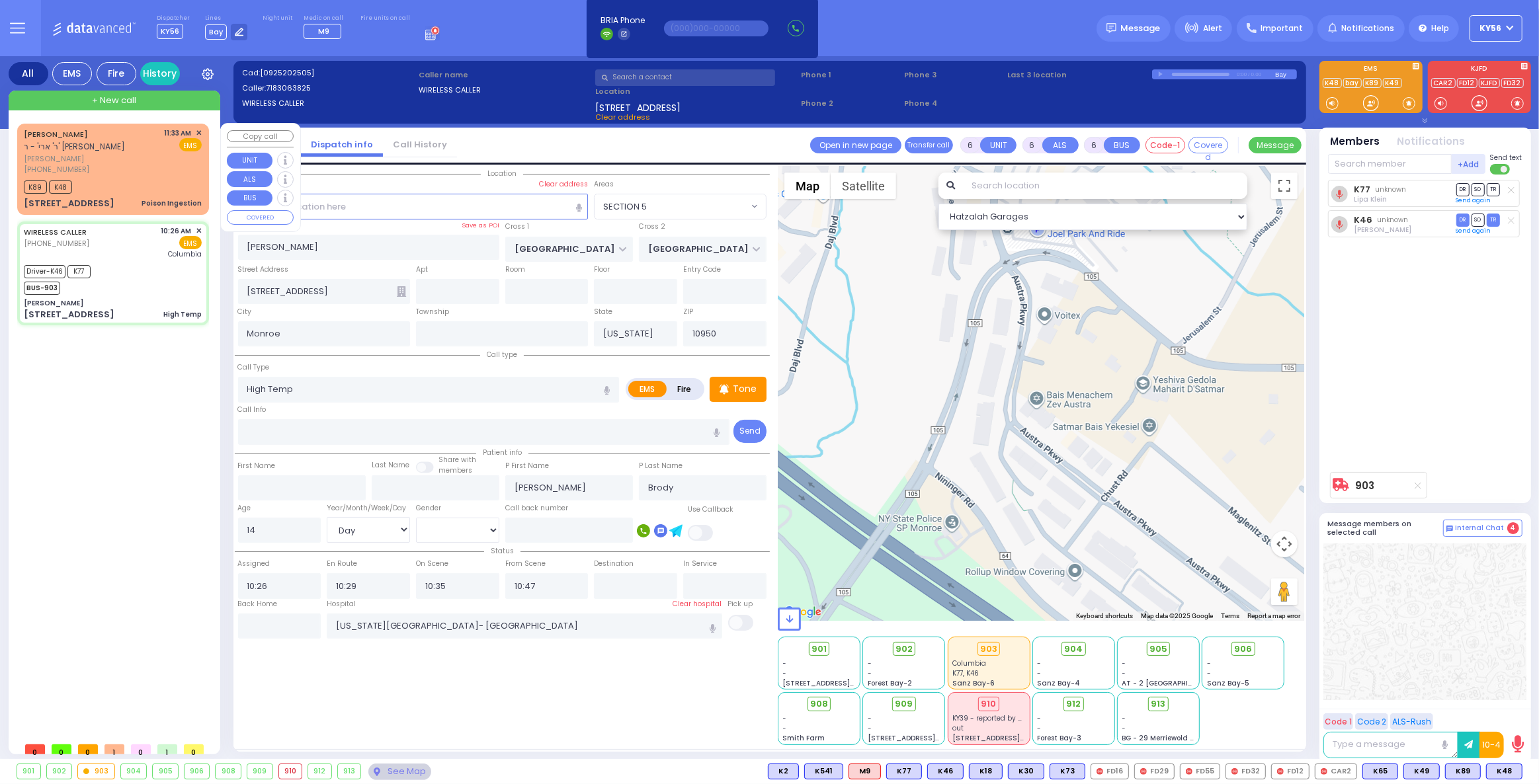
click at [114, 201] on div "16 Austra Parkway 404" at bounding box center [69, 204] width 91 height 13
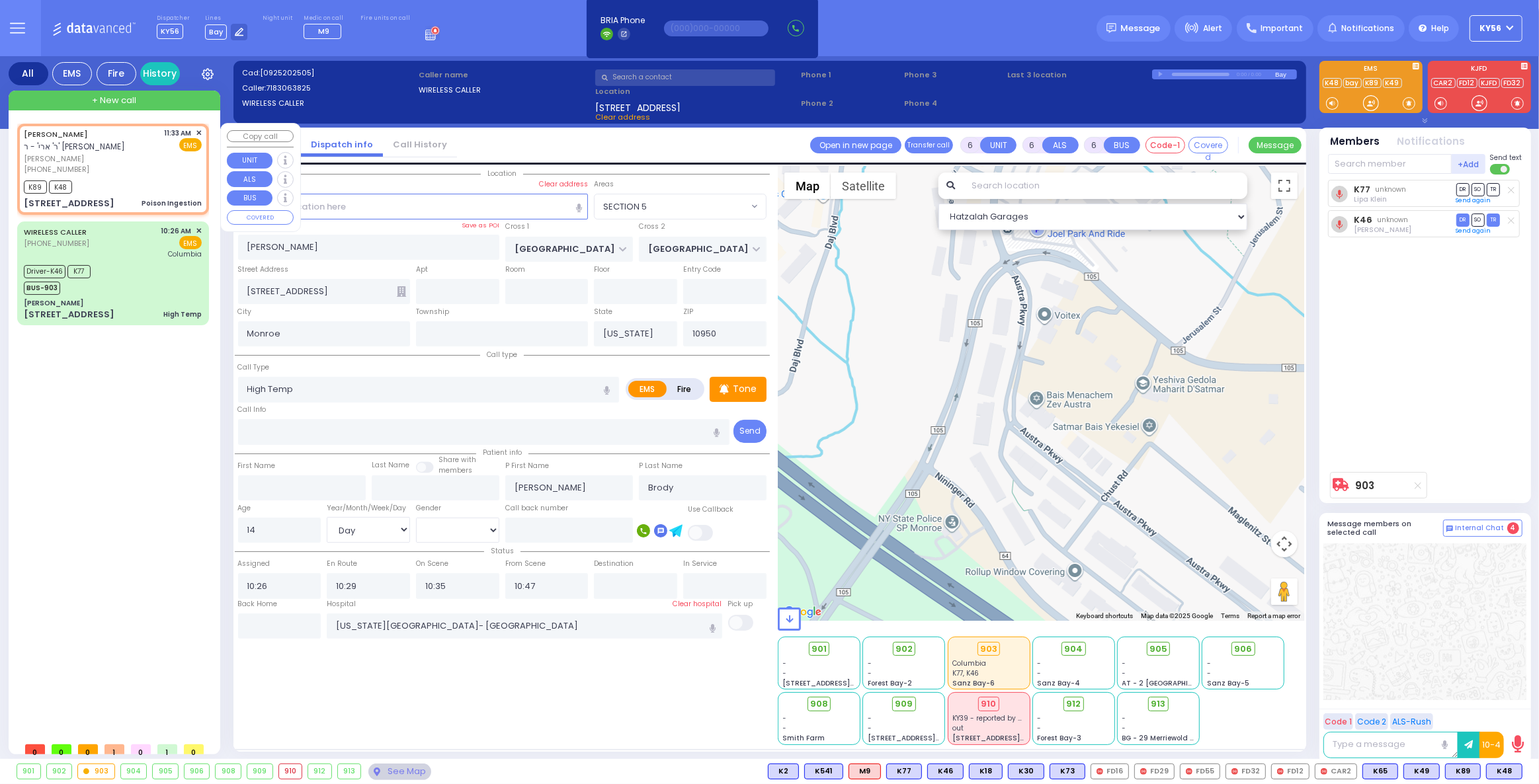
type input "1"
select select
type input "Poison Ingestion"
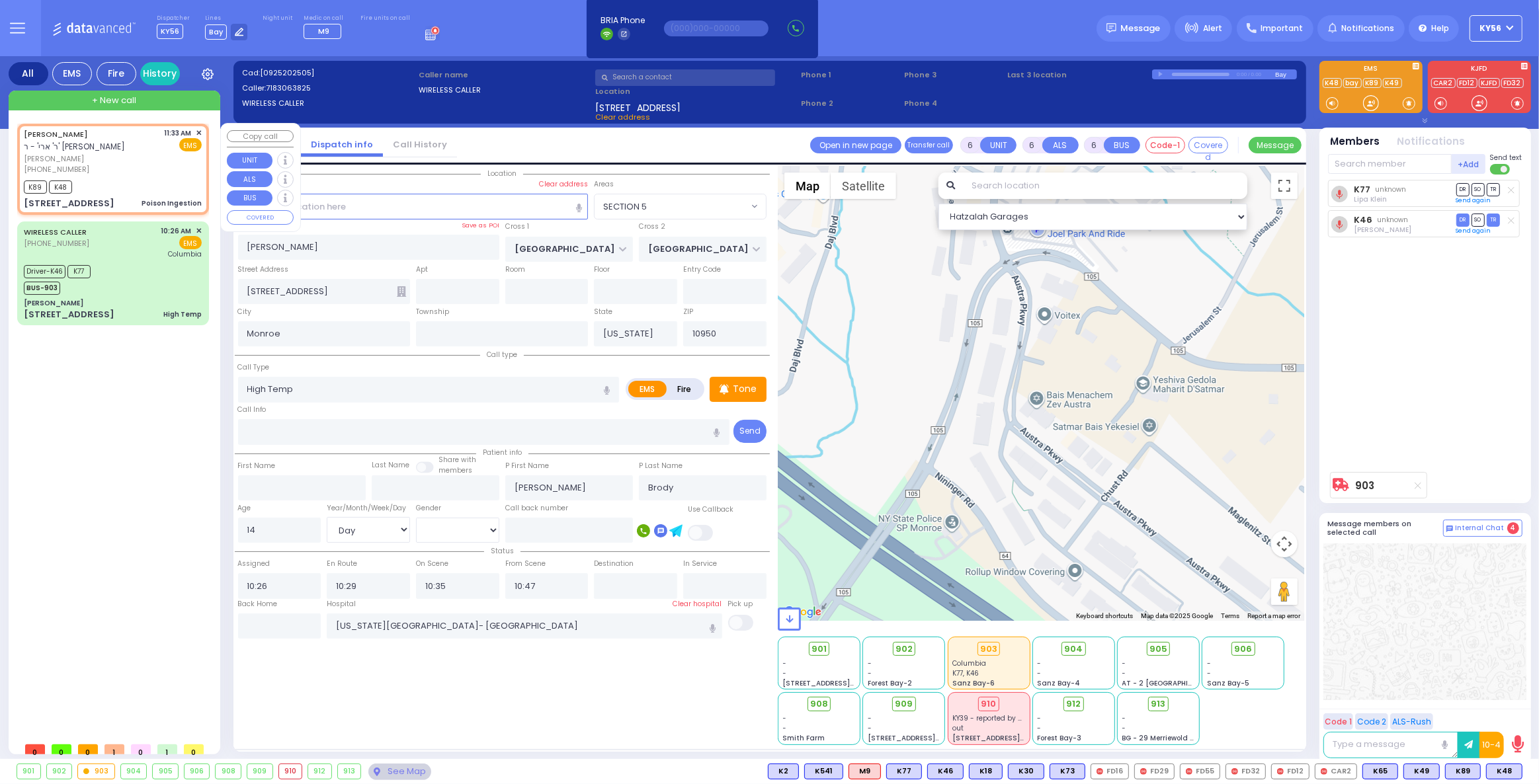
radio input "true"
type input "SHLOME"
type input "ROTH"
select select
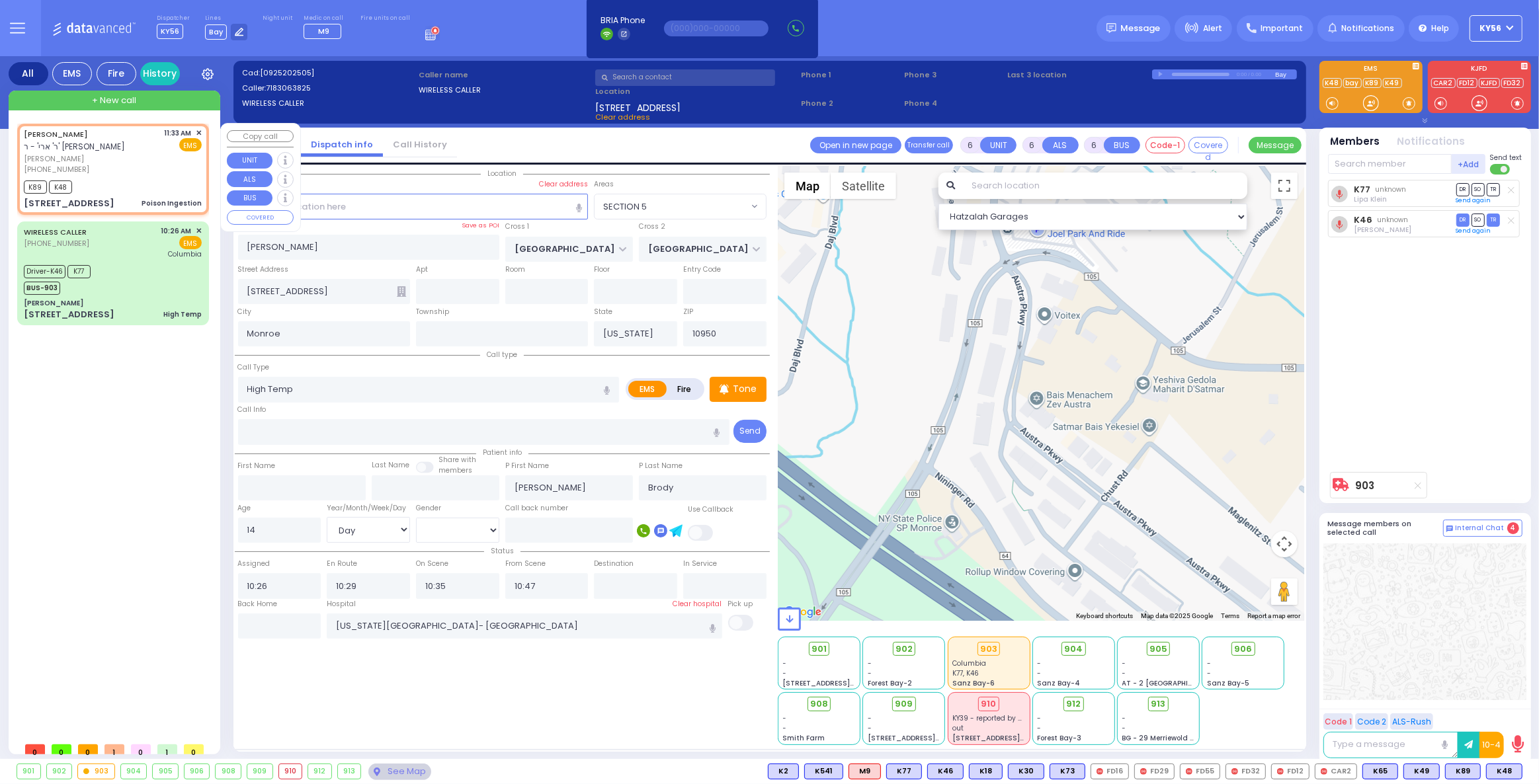
type input "11:33"
type input "11:35"
type input "CHUST RD"
type input "S.M. ROSMER RD"
type input "16 Austra Parkway"
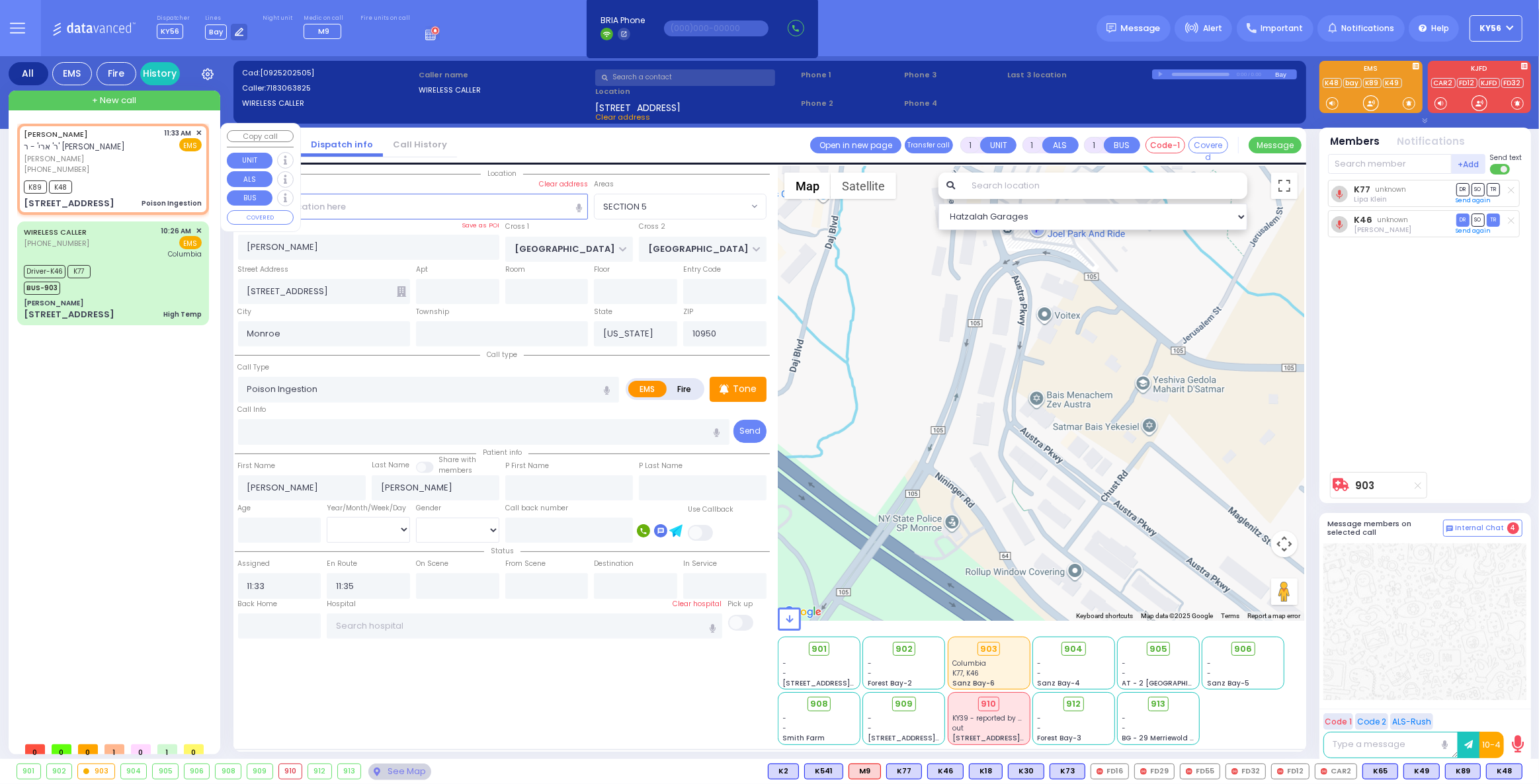
type input "404"
select select "VYOEL MOSHE"
select select "Hatzalah Garages"
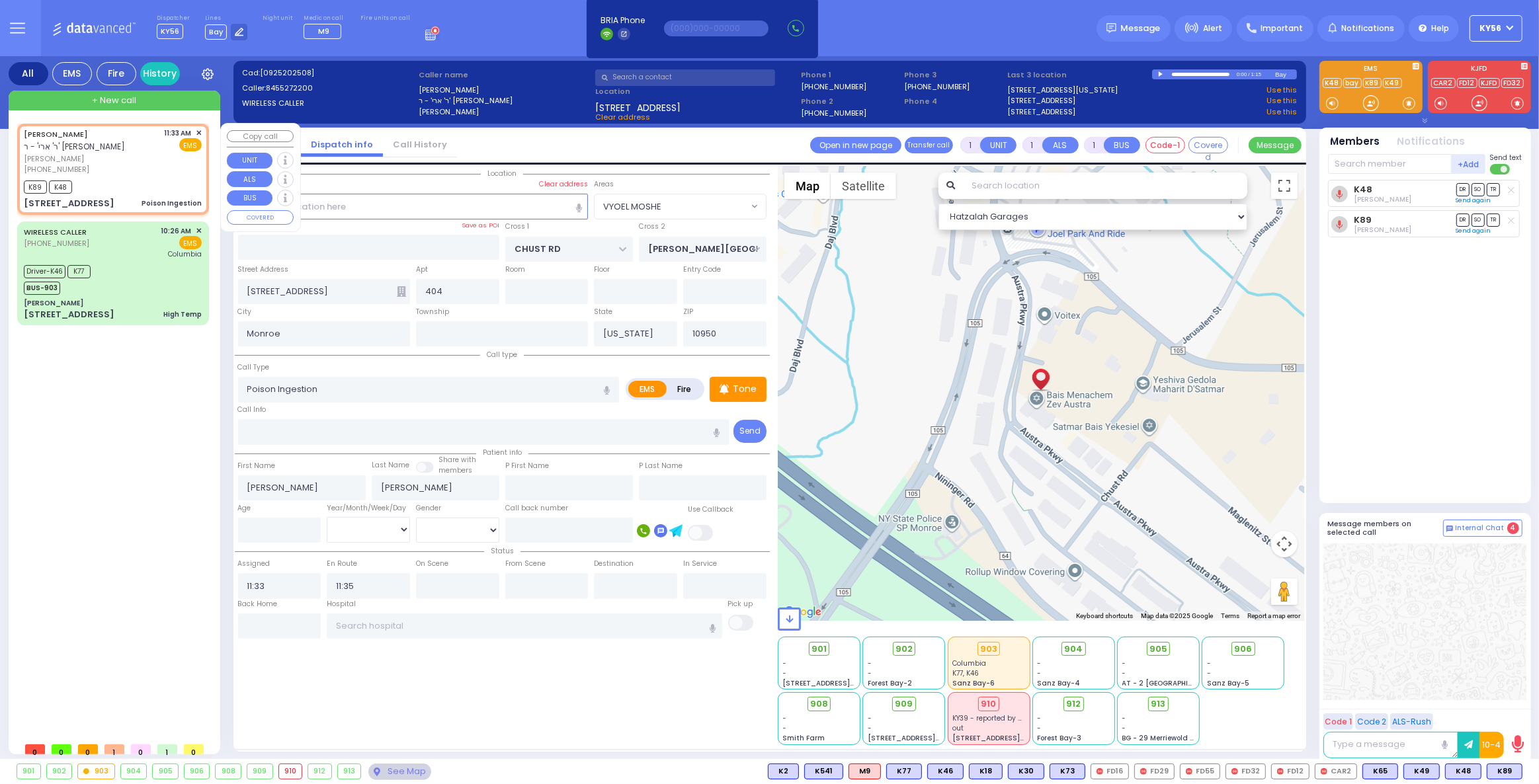
click at [197, 132] on span "✕" at bounding box center [199, 133] width 6 height 11
click at [199, 133] on span "✕" at bounding box center [199, 133] width 6 height 11
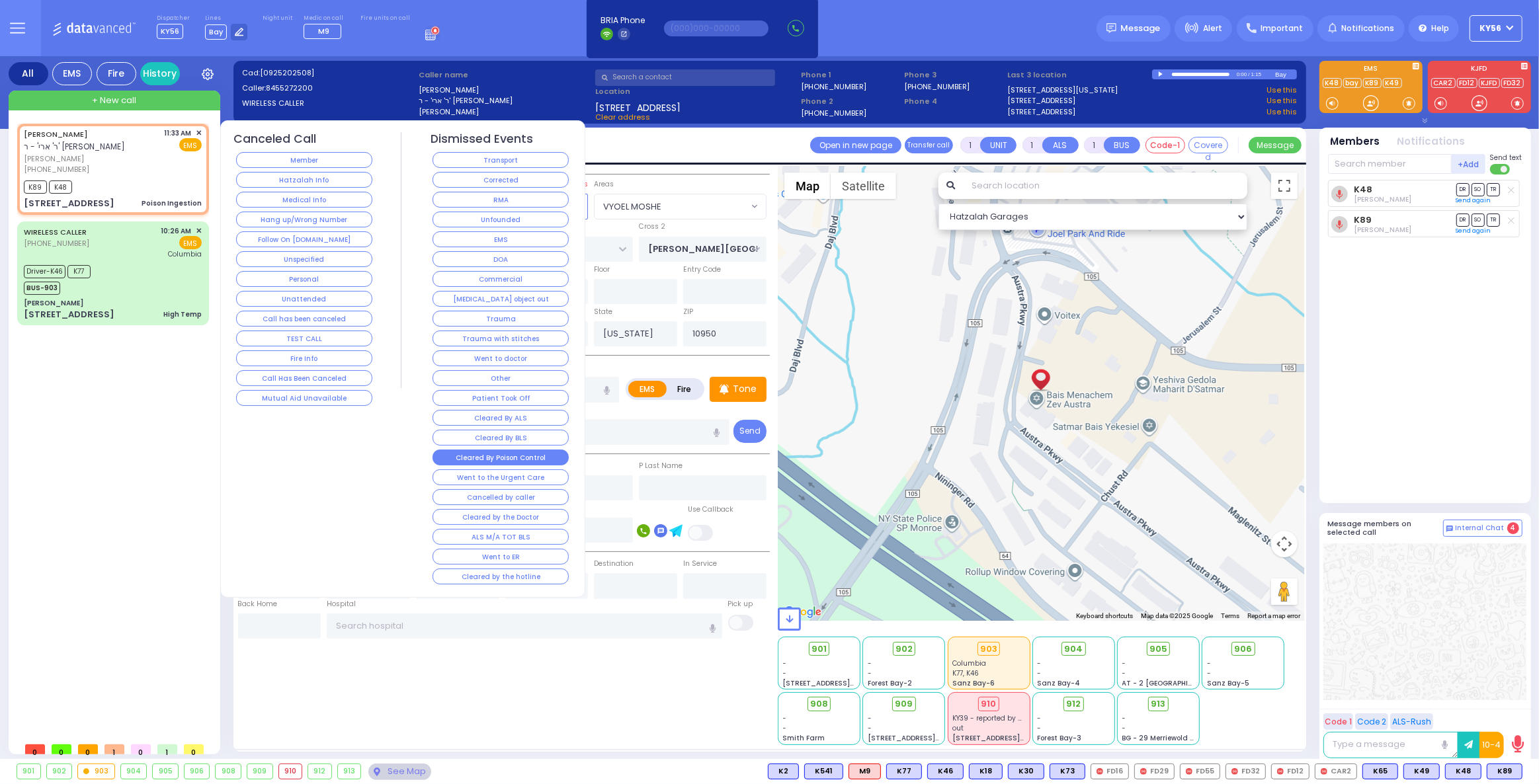
click at [536, 449] on button "Cleared By Poison Control" at bounding box center [500, 457] width 136 height 16
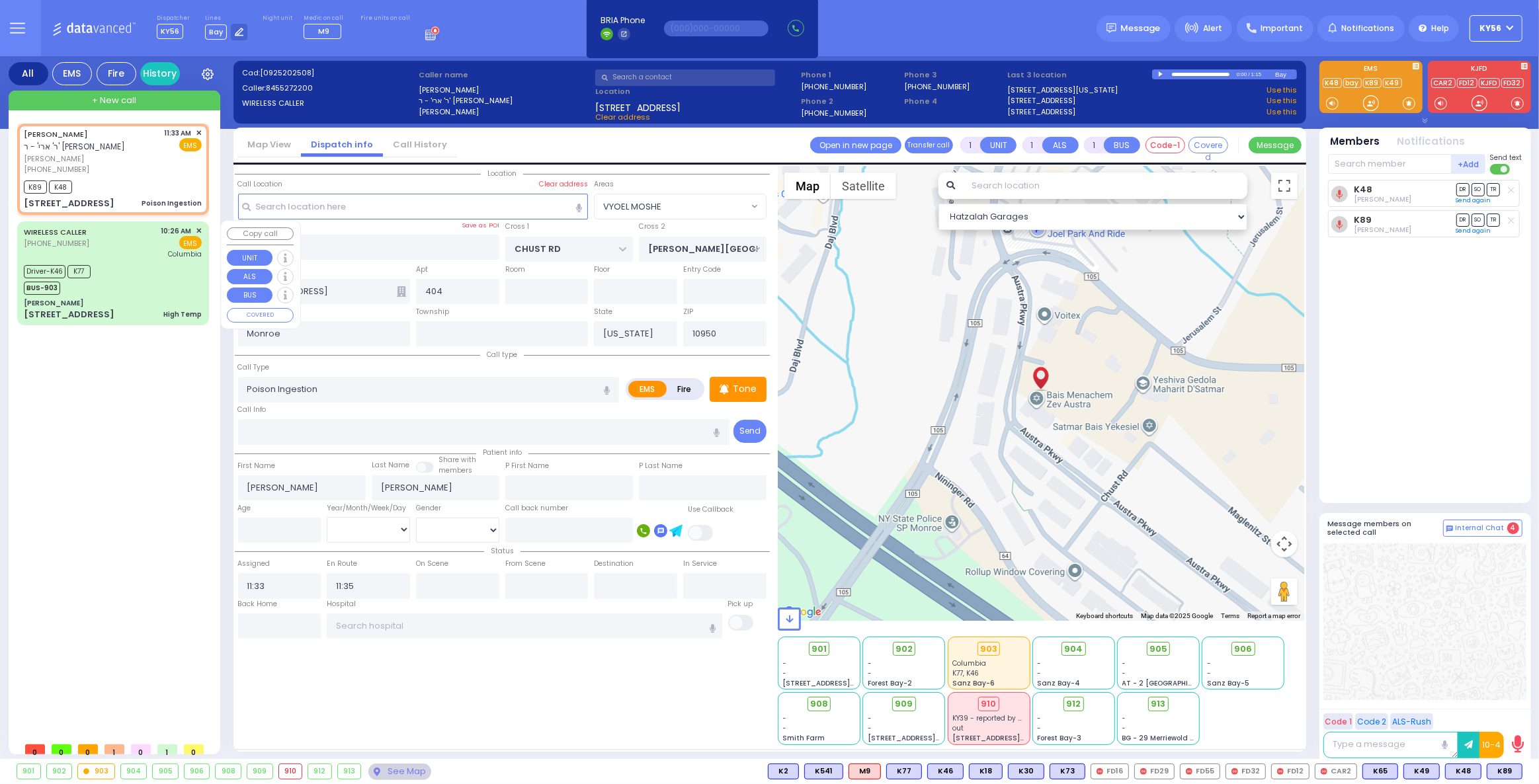
select select
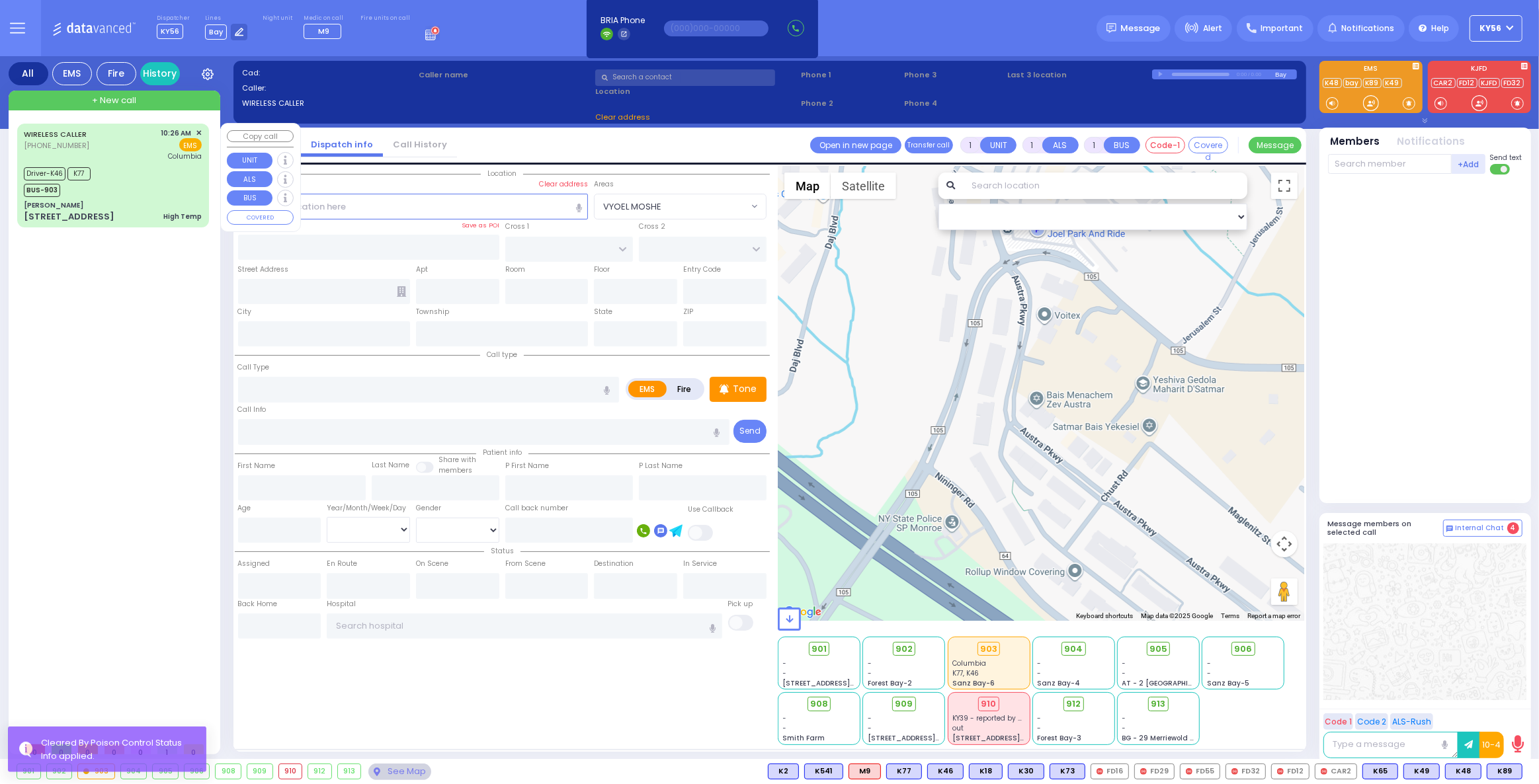
click at [107, 157] on div "WIRELESS CALLER (718) 306-3825 10:26 AM ✕ EMS Columbia" at bounding box center [112, 145] width 178 height 35
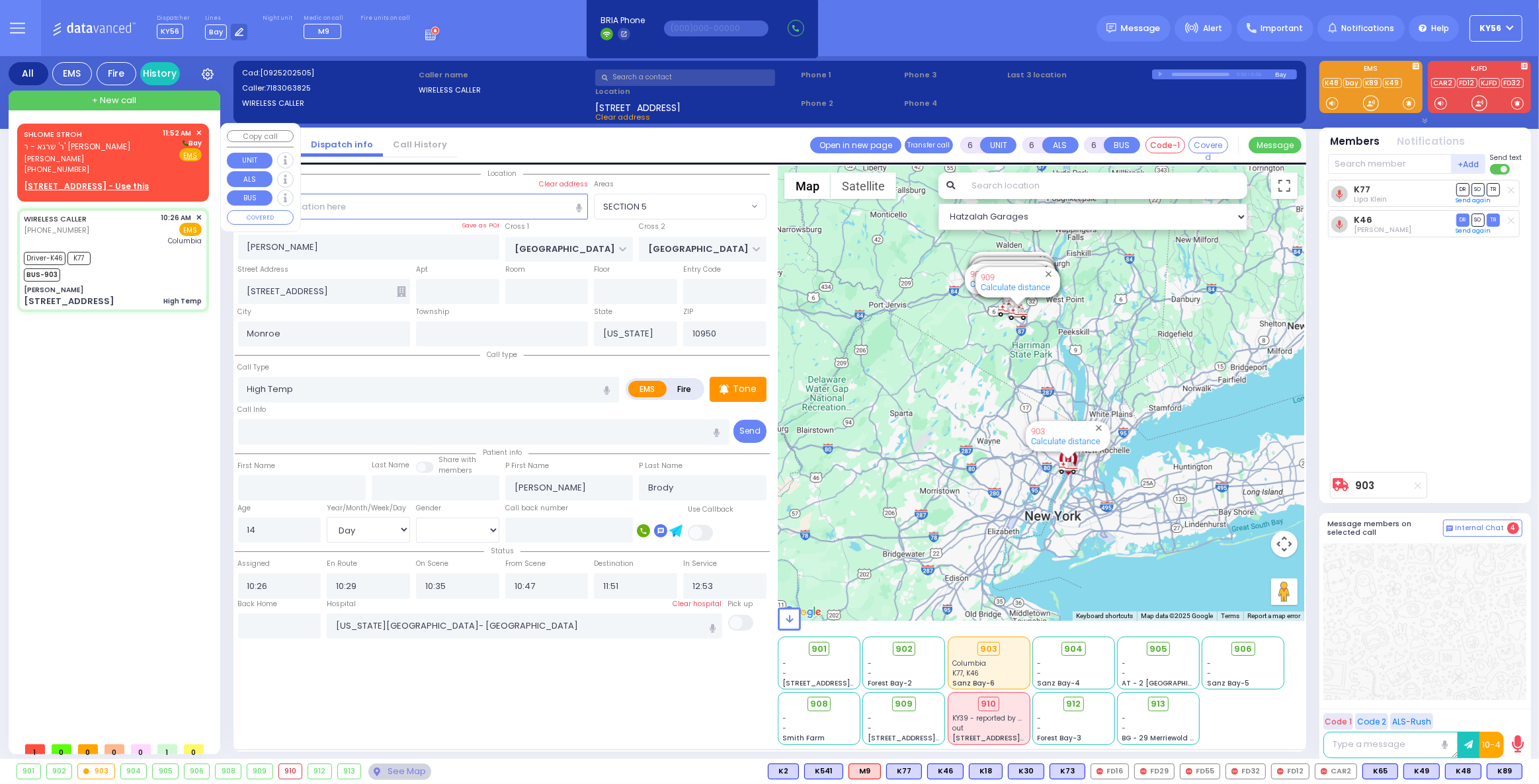
click at [91, 187] on u "44 JEFFERSON ST - Use this" at bounding box center [86, 186] width 125 height 11
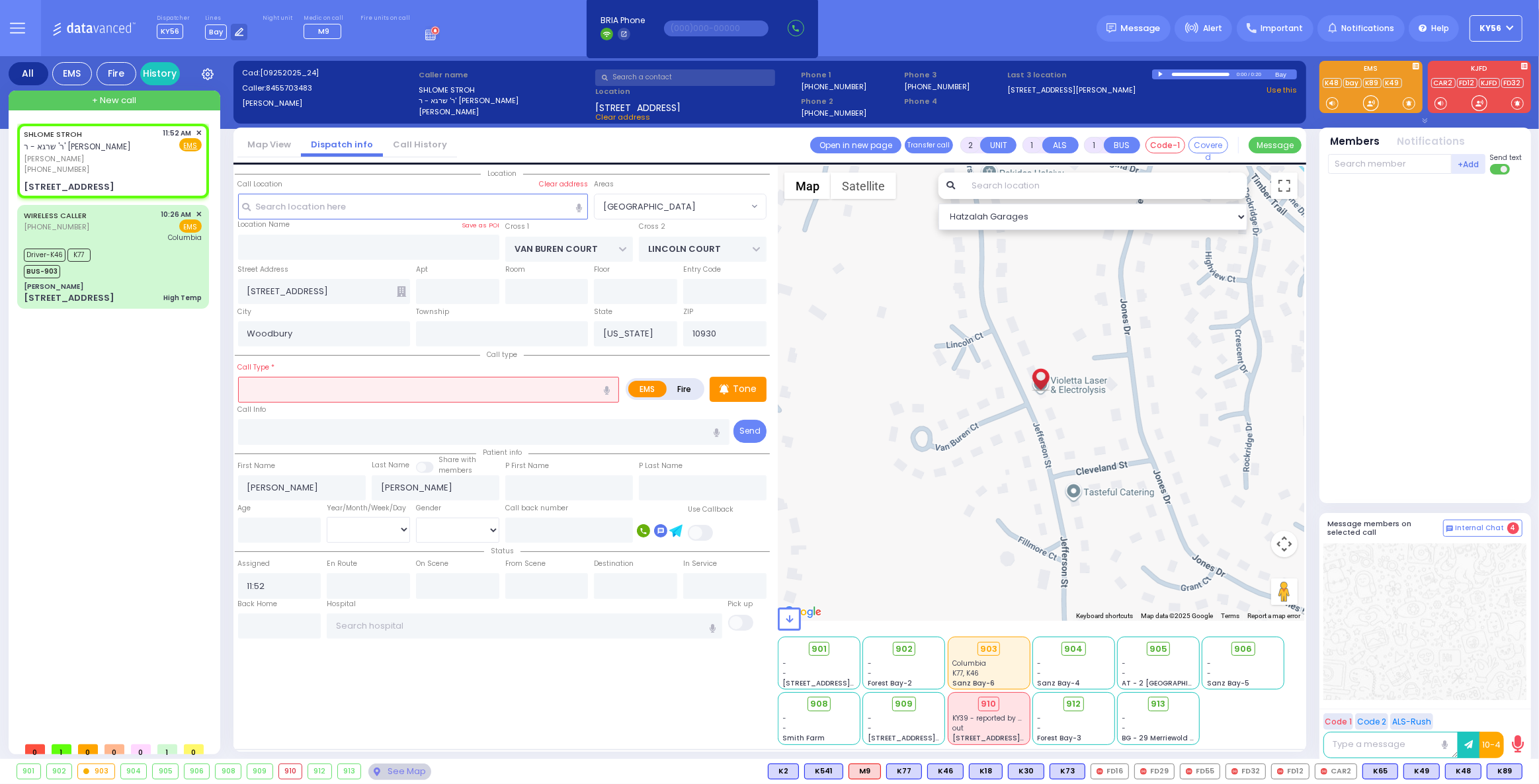
click at [377, 389] on input "text" at bounding box center [429, 389] width 382 height 25
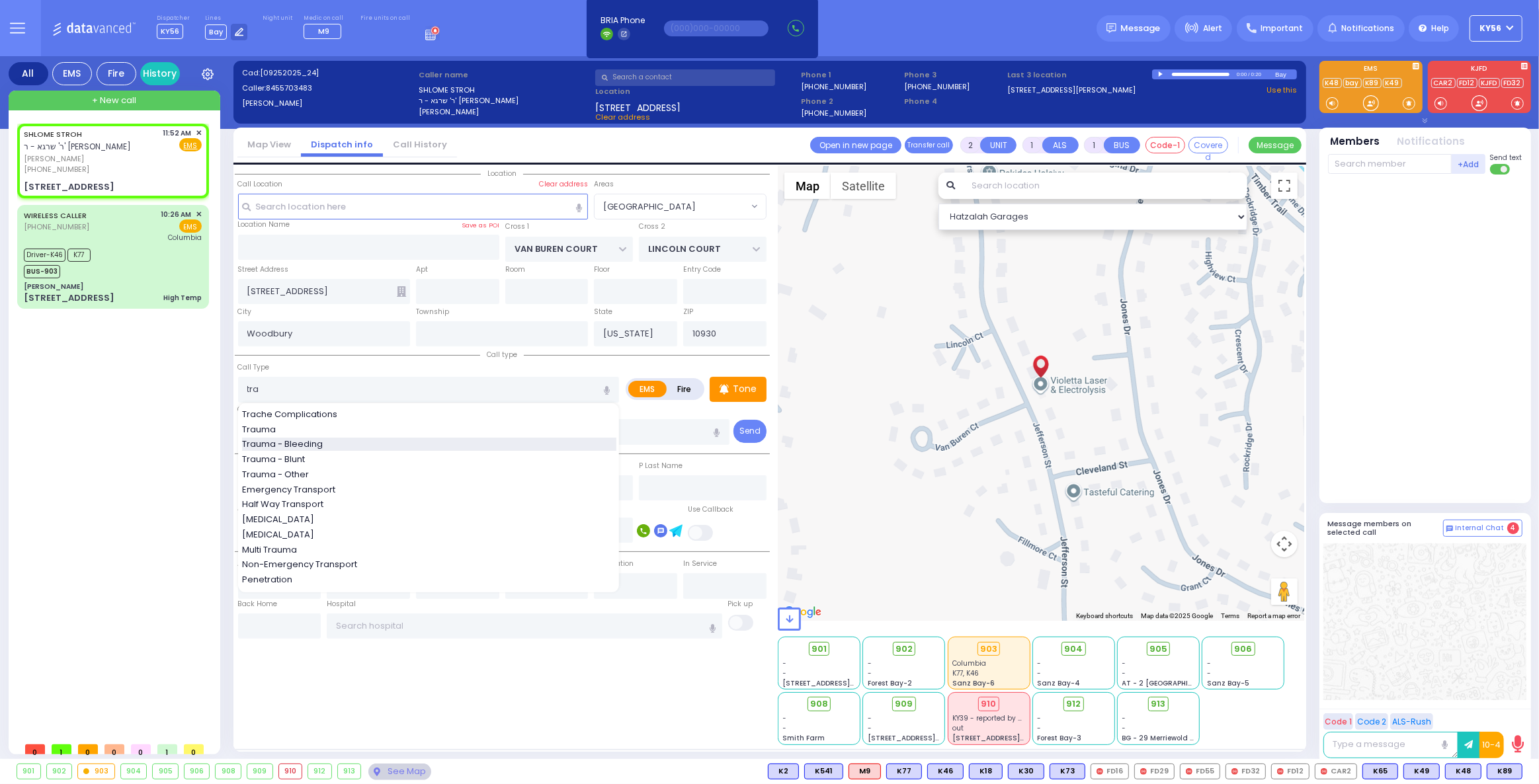
click at [319, 440] on span "Trauma - Bleeding" at bounding box center [284, 444] width 85 height 13
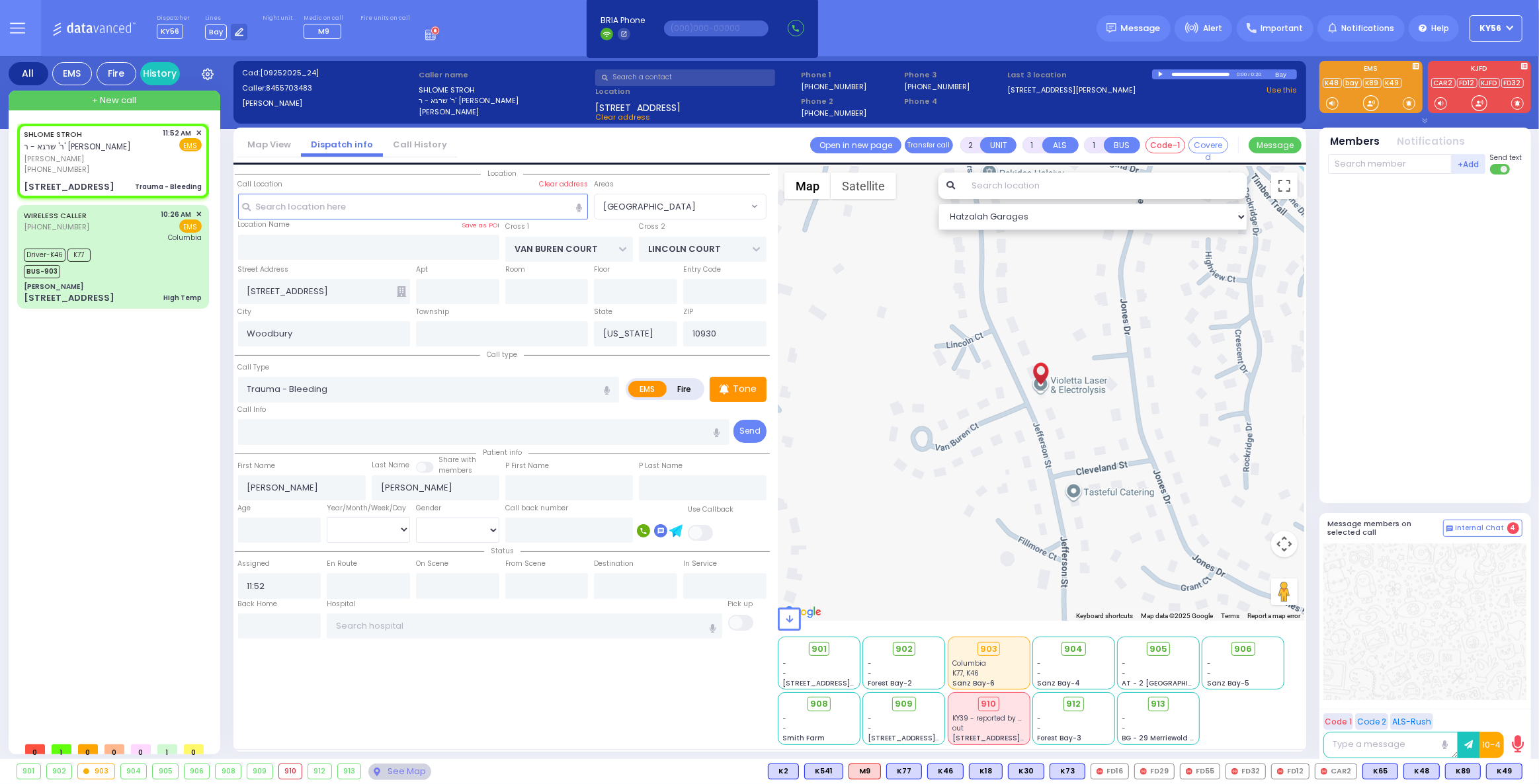
click at [267, 507] on div "Age" at bounding box center [279, 522] width 89 height 42
click at [276, 529] on input "number" at bounding box center [280, 531] width 83 height 25
drag, startPoint x: 350, startPoint y: 528, endPoint x: 348, endPoint y: 522, distance: 6.3
click at [350, 528] on select "Year Month Week Day" at bounding box center [368, 530] width 83 height 25
click at [327, 517] on select "Year Month Week Day" at bounding box center [368, 530] width 83 height 25
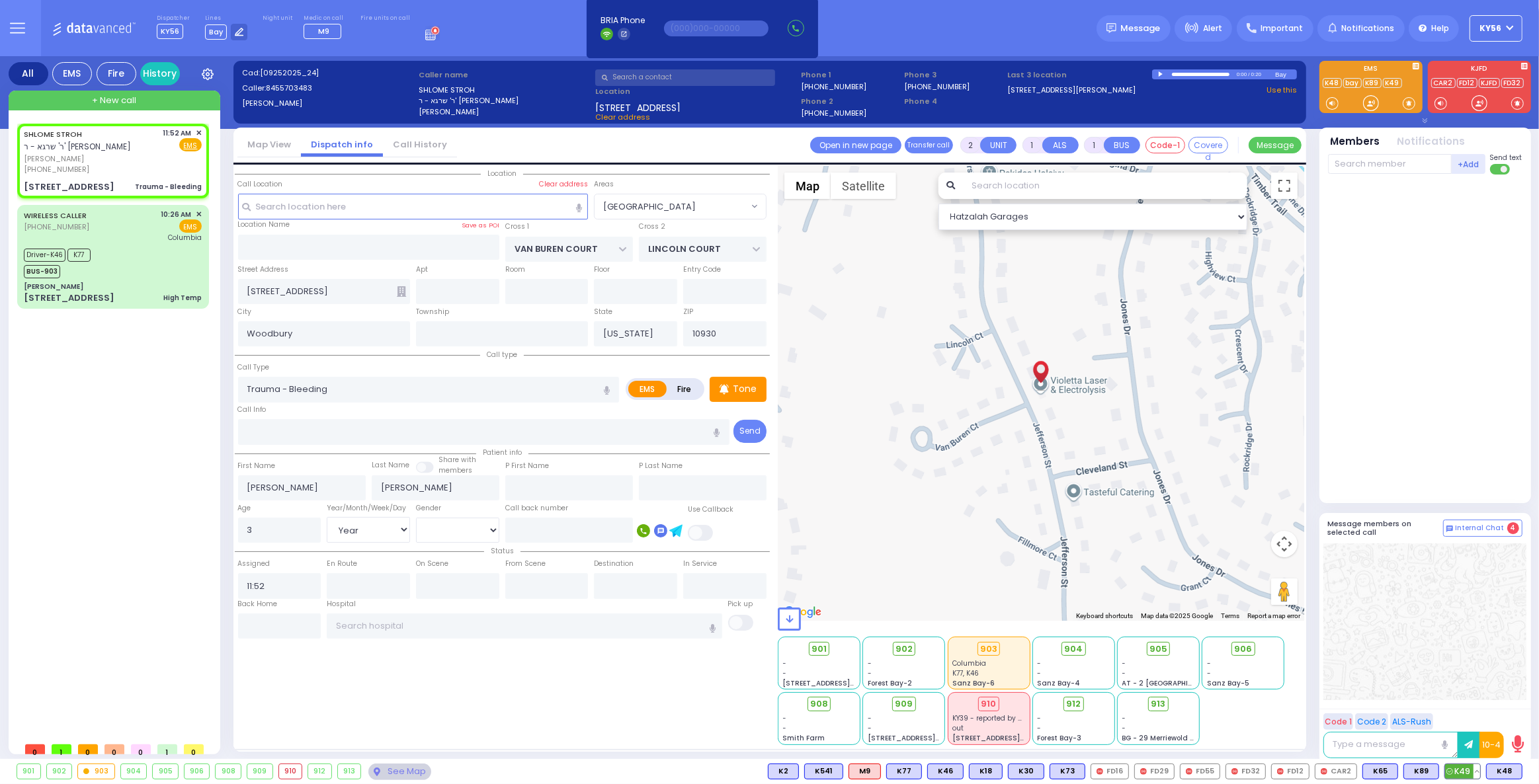
click at [1461, 772] on span "K49" at bounding box center [1462, 772] width 35 height 15
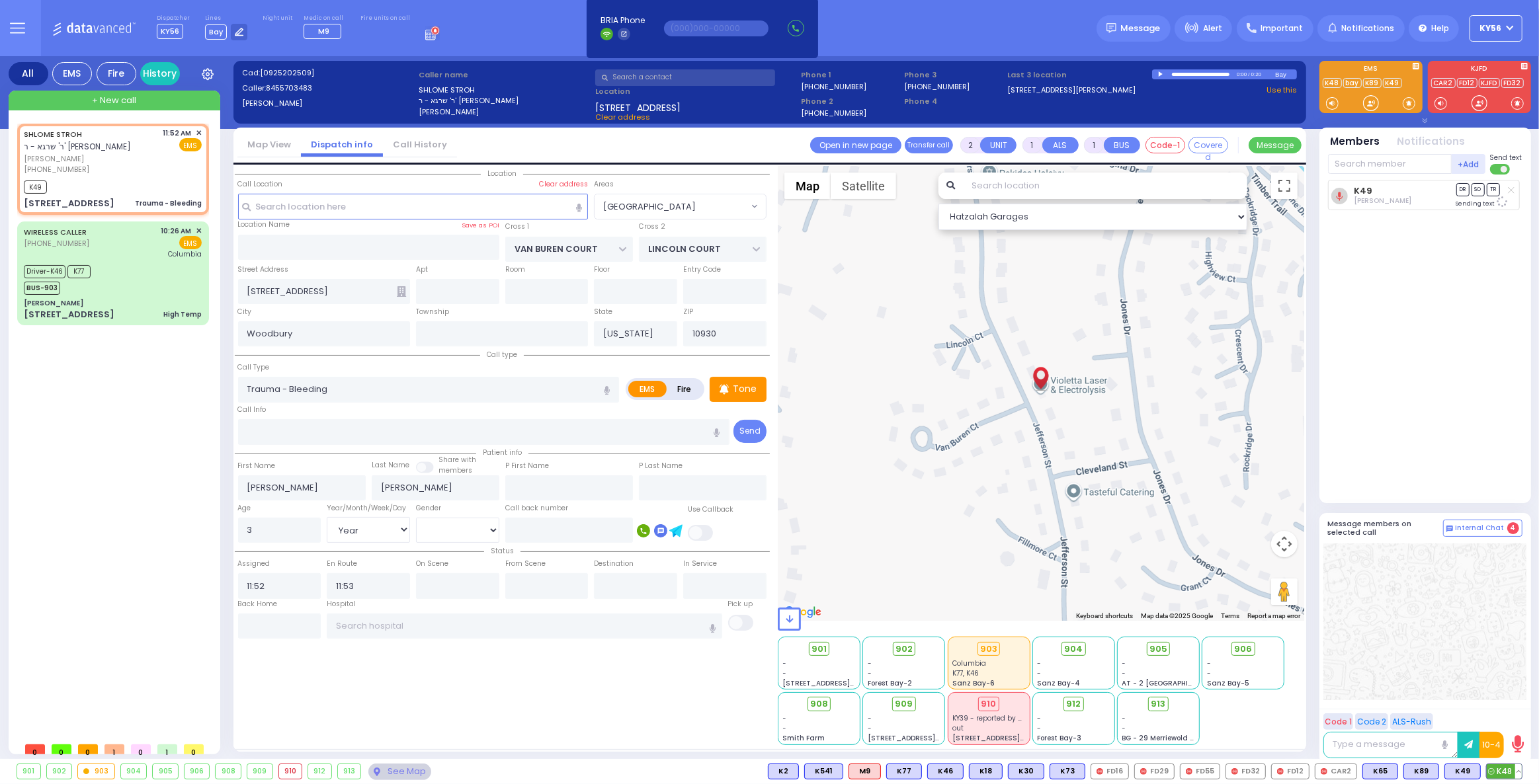
click at [1500, 770] on span "K48" at bounding box center [1504, 772] width 35 height 15
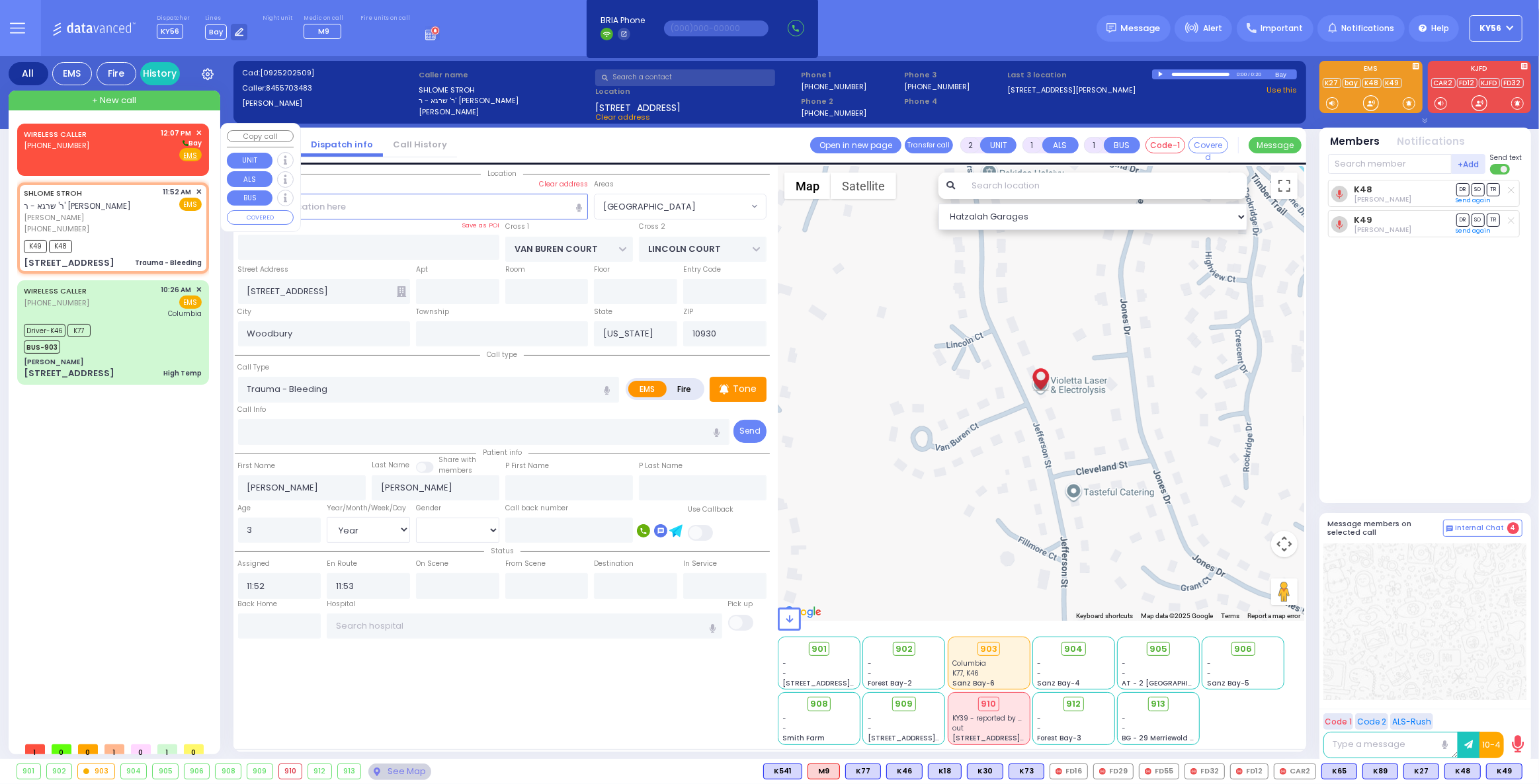
click at [197, 130] on span "✕" at bounding box center [199, 133] width 6 height 11
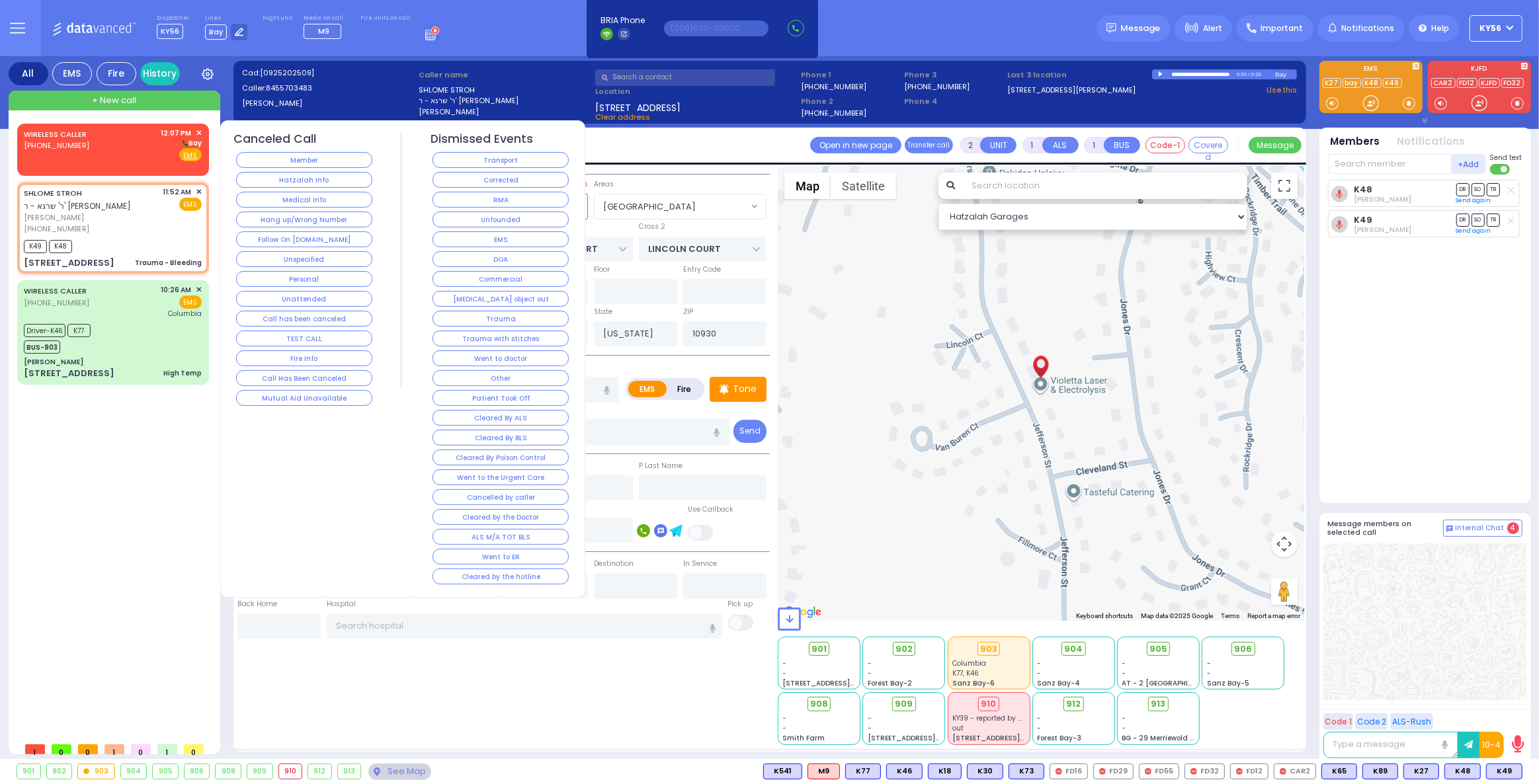
click at [150, 148] on div "WIRELESS CALLER (845) 837-3694 12:07 PM ✕ Bay" at bounding box center [112, 145] width 178 height 35
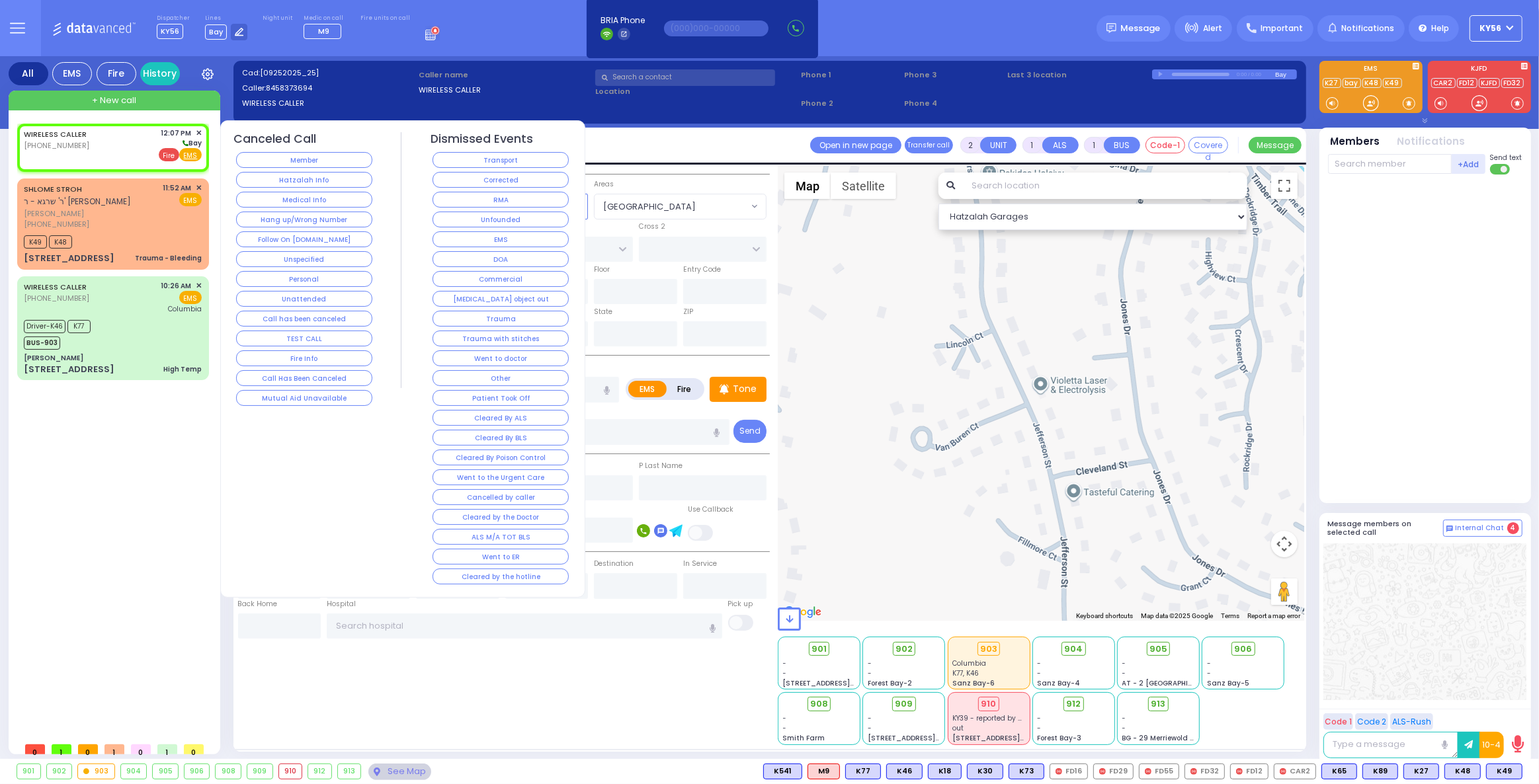
click at [168, 154] on span "Fire" at bounding box center [169, 154] width 21 height 13
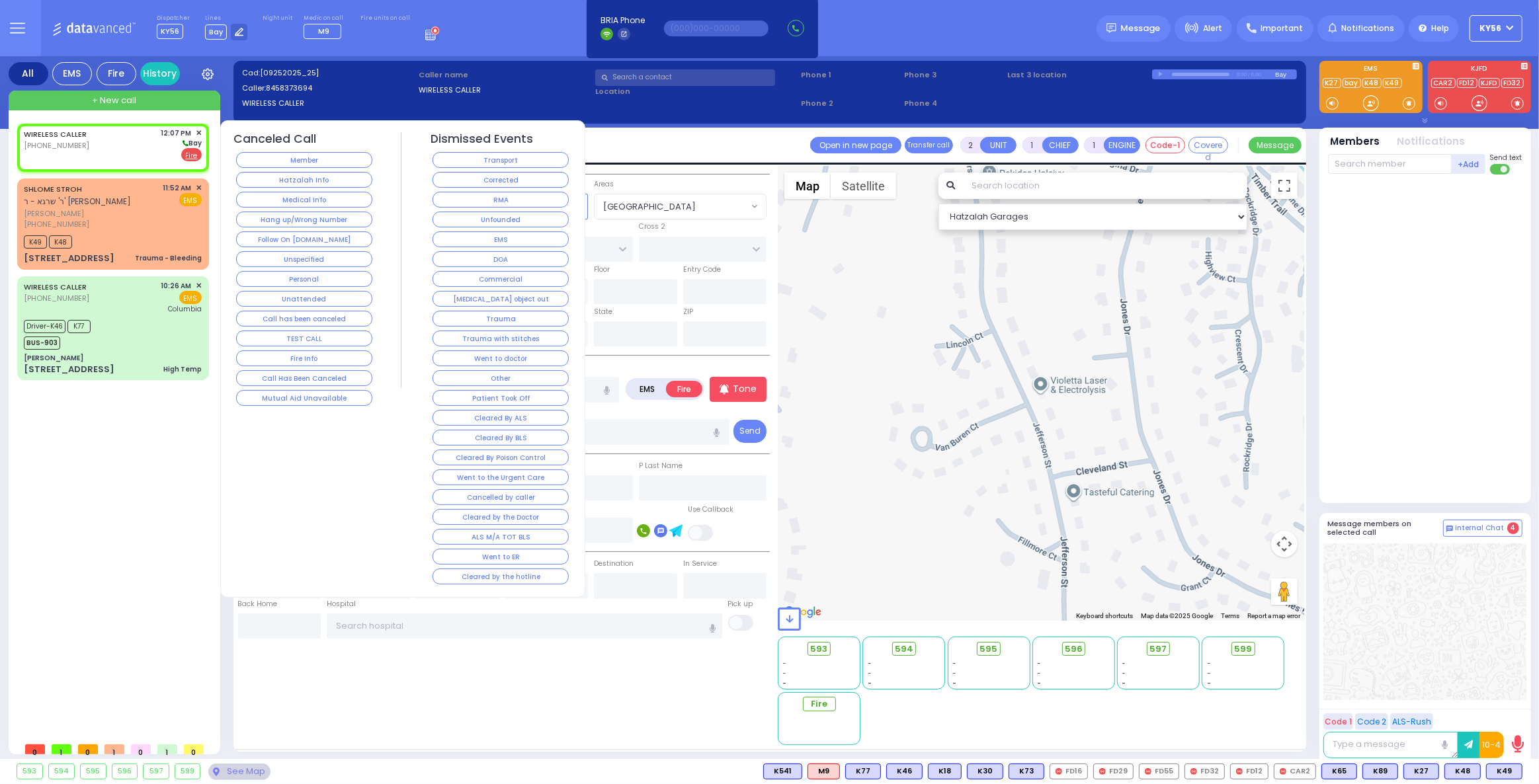
click at [199, 132] on span "✕" at bounding box center [199, 133] width 6 height 11
click at [197, 130] on span "✕" at bounding box center [199, 133] width 6 height 11
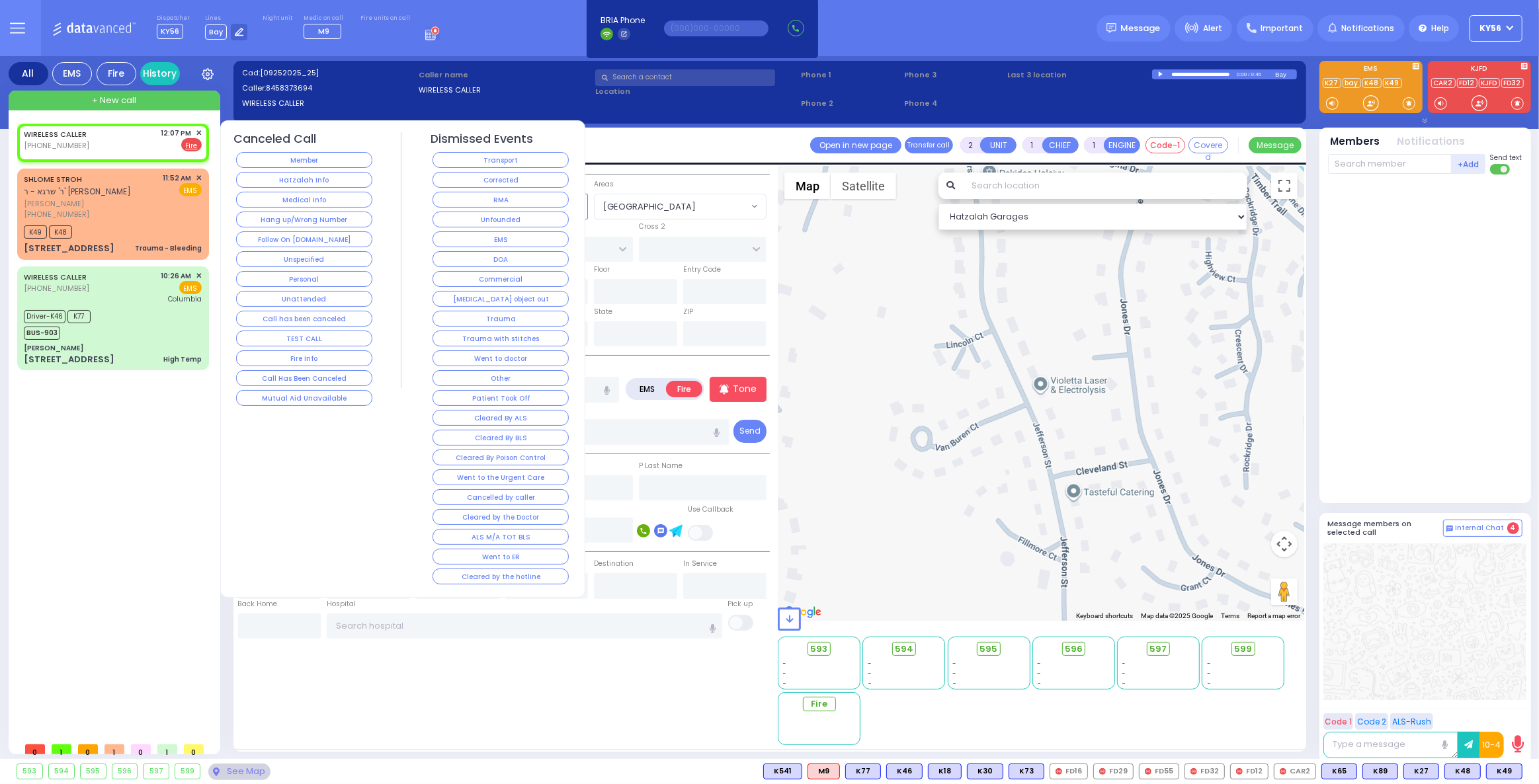
click at [198, 132] on span "✕" at bounding box center [199, 133] width 6 height 11
click at [297, 184] on button "Hatzalah Info" at bounding box center [304, 179] width 136 height 16
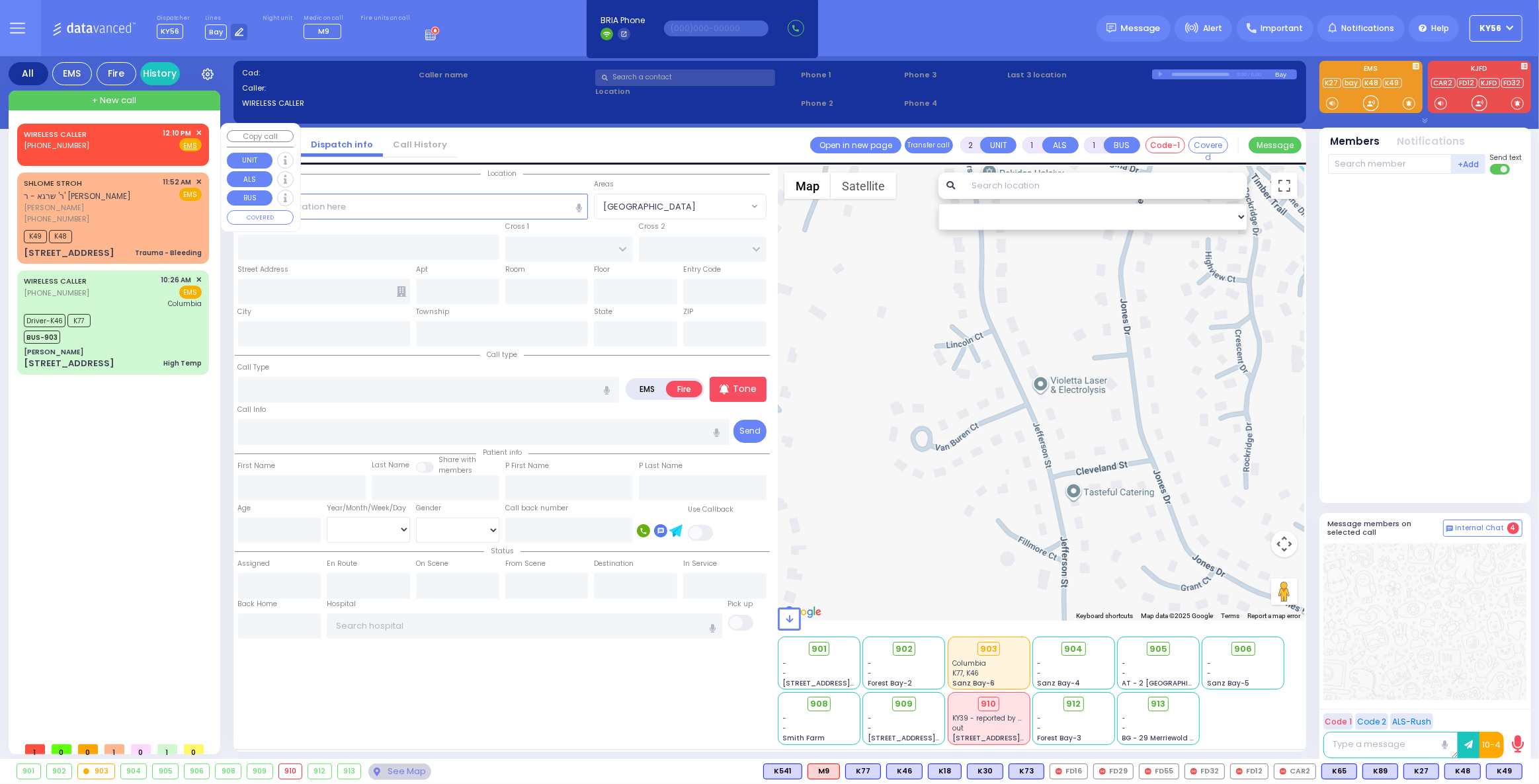
click at [138, 153] on div "WIRELESS CALLER (845) 837-3694 12:10 PM ✕ Fire EMS" at bounding box center [113, 142] width 186 height 34
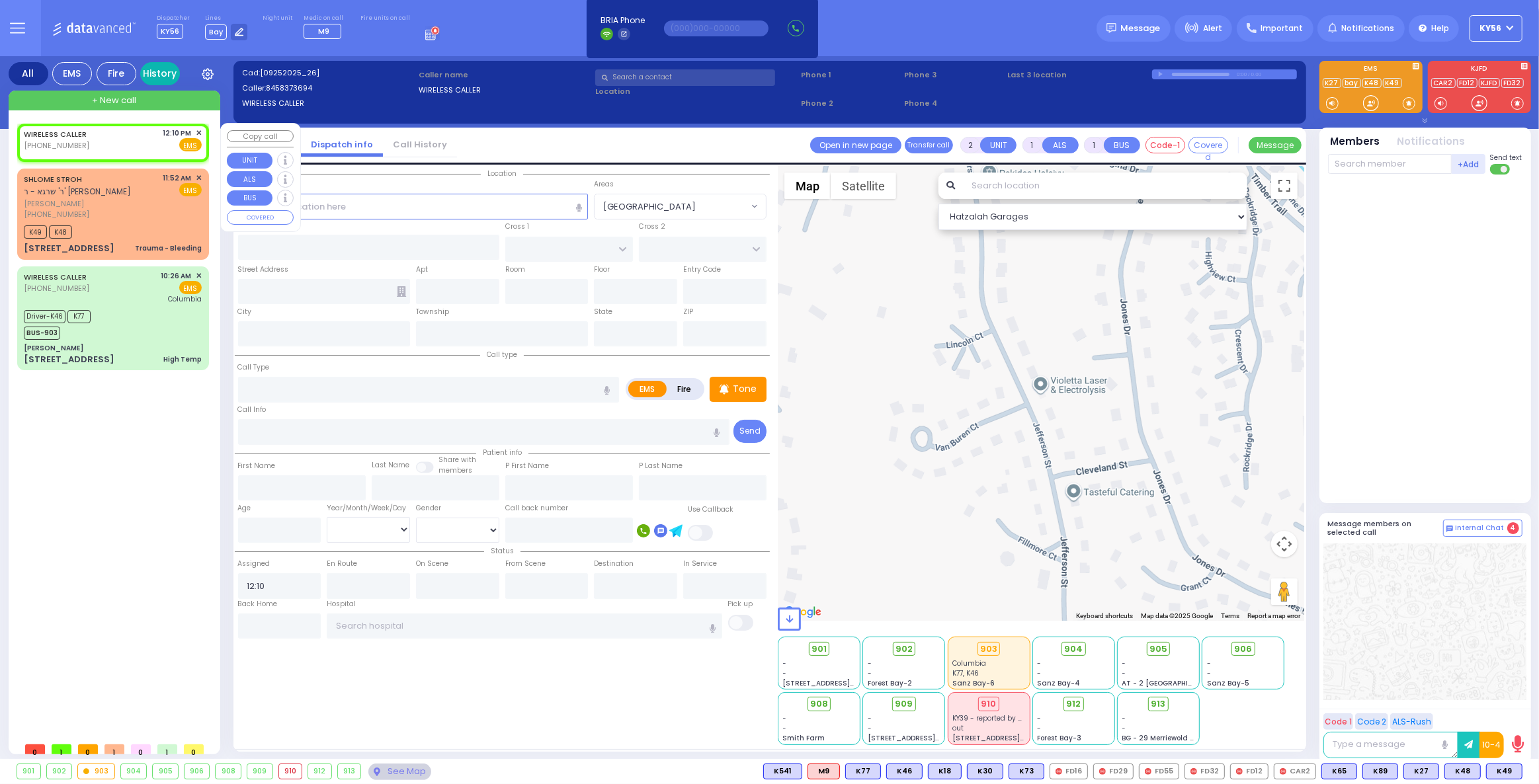
click at [157, 79] on link "History" at bounding box center [159, 73] width 39 height 23
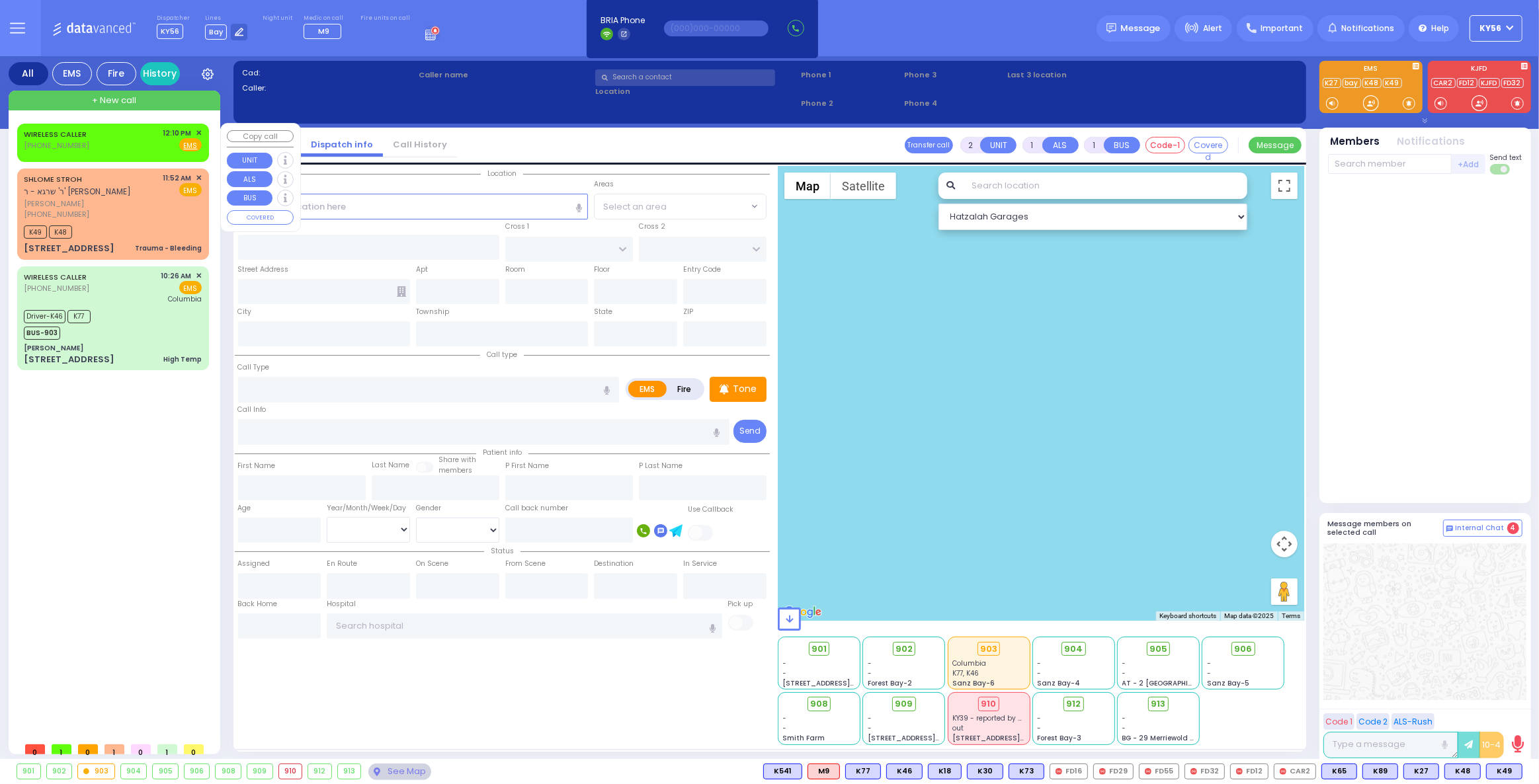
click at [197, 131] on span "✕" at bounding box center [199, 133] width 6 height 11
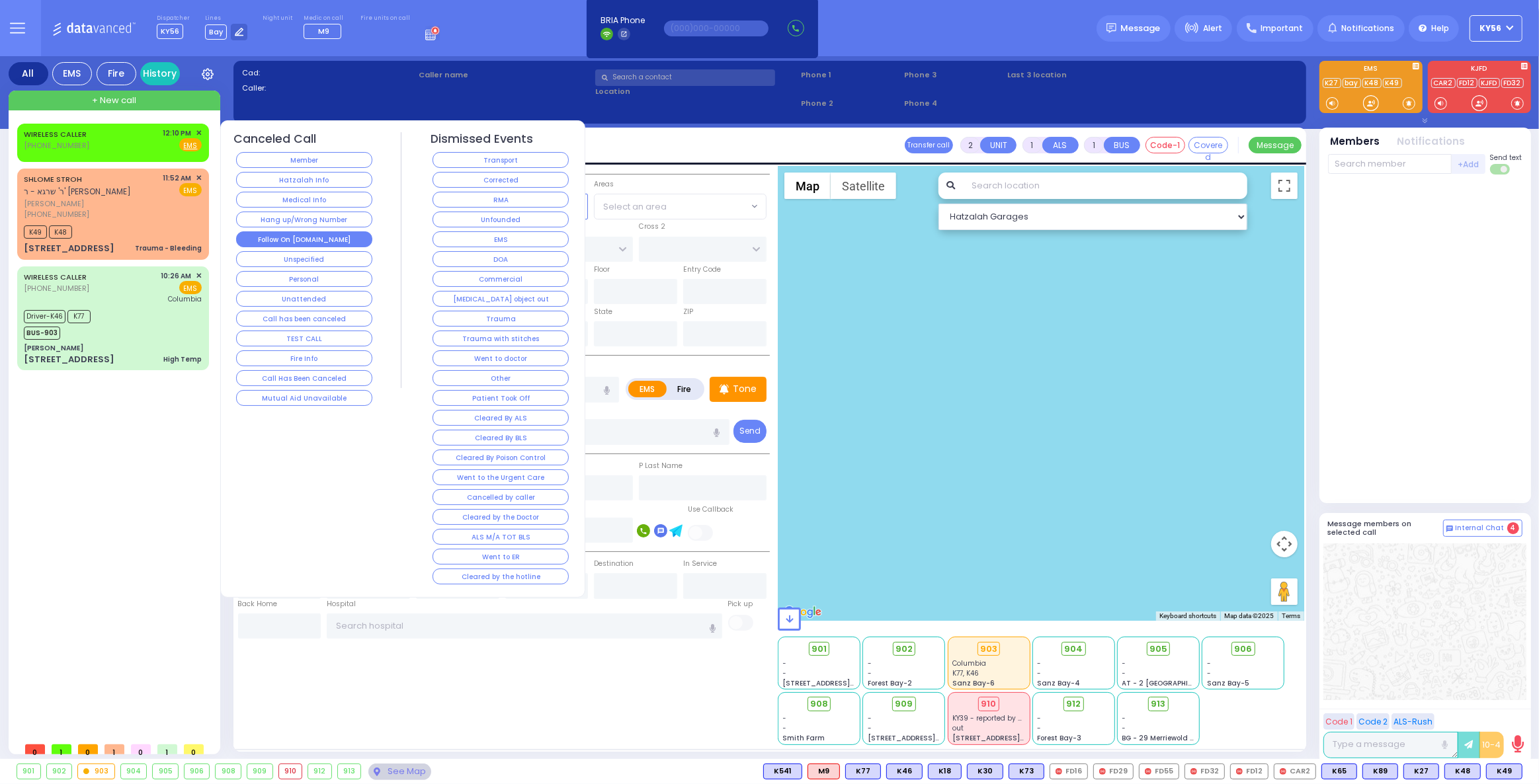
click at [299, 238] on button "Follow On [DOMAIN_NAME]" at bounding box center [304, 239] width 136 height 16
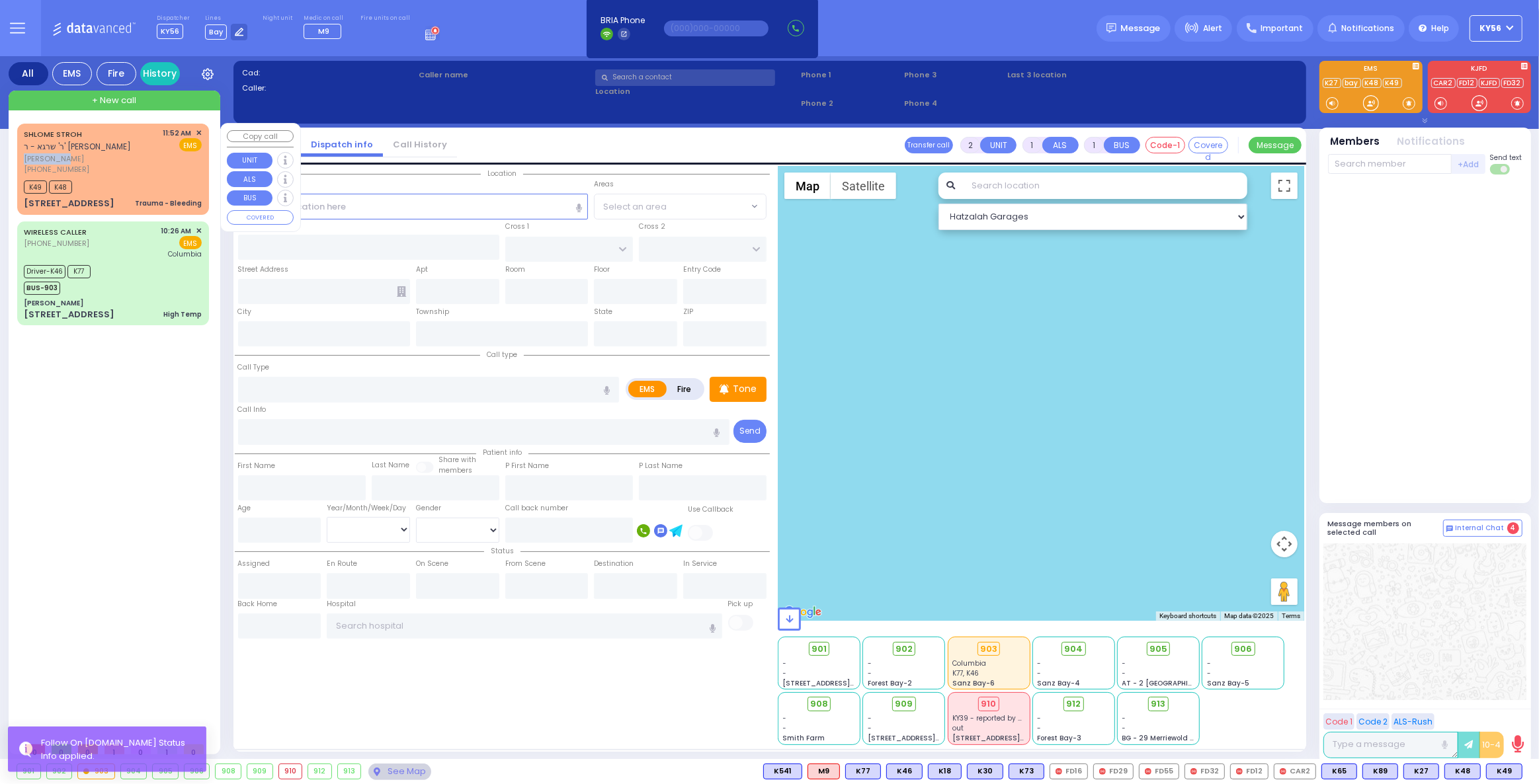
click at [116, 152] on div "SHLOME STROH ר' שרגא - ר' ראובן קאליש שלמה שטראה (845) 570-3483" at bounding box center [91, 151] width 135 height 48
select select
type input "Trauma - Bleeding"
radio input "true"
type input "SHLOME"
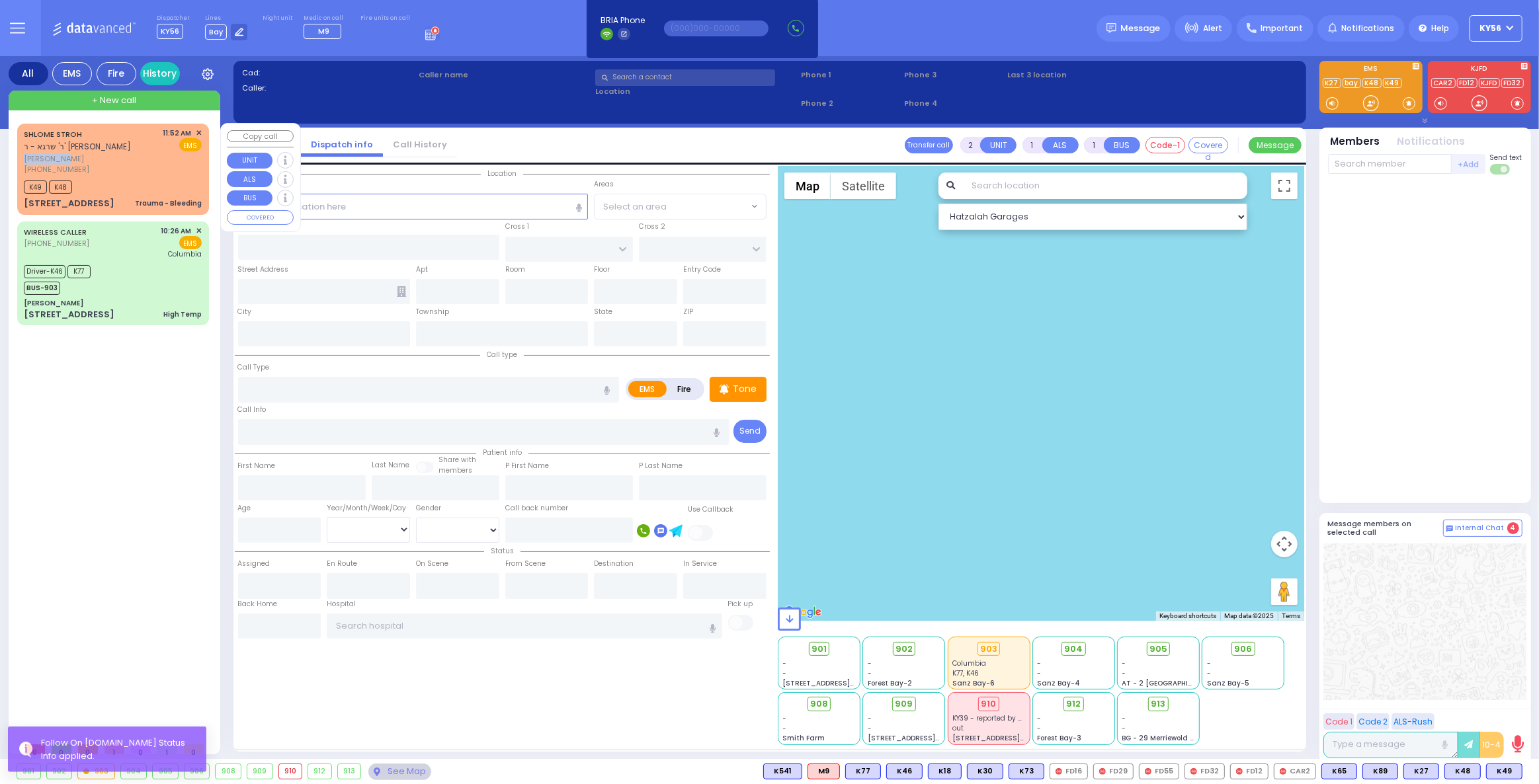
type input "STROH"
type input "3"
select select "Year"
type input "11:52"
type input "11:53"
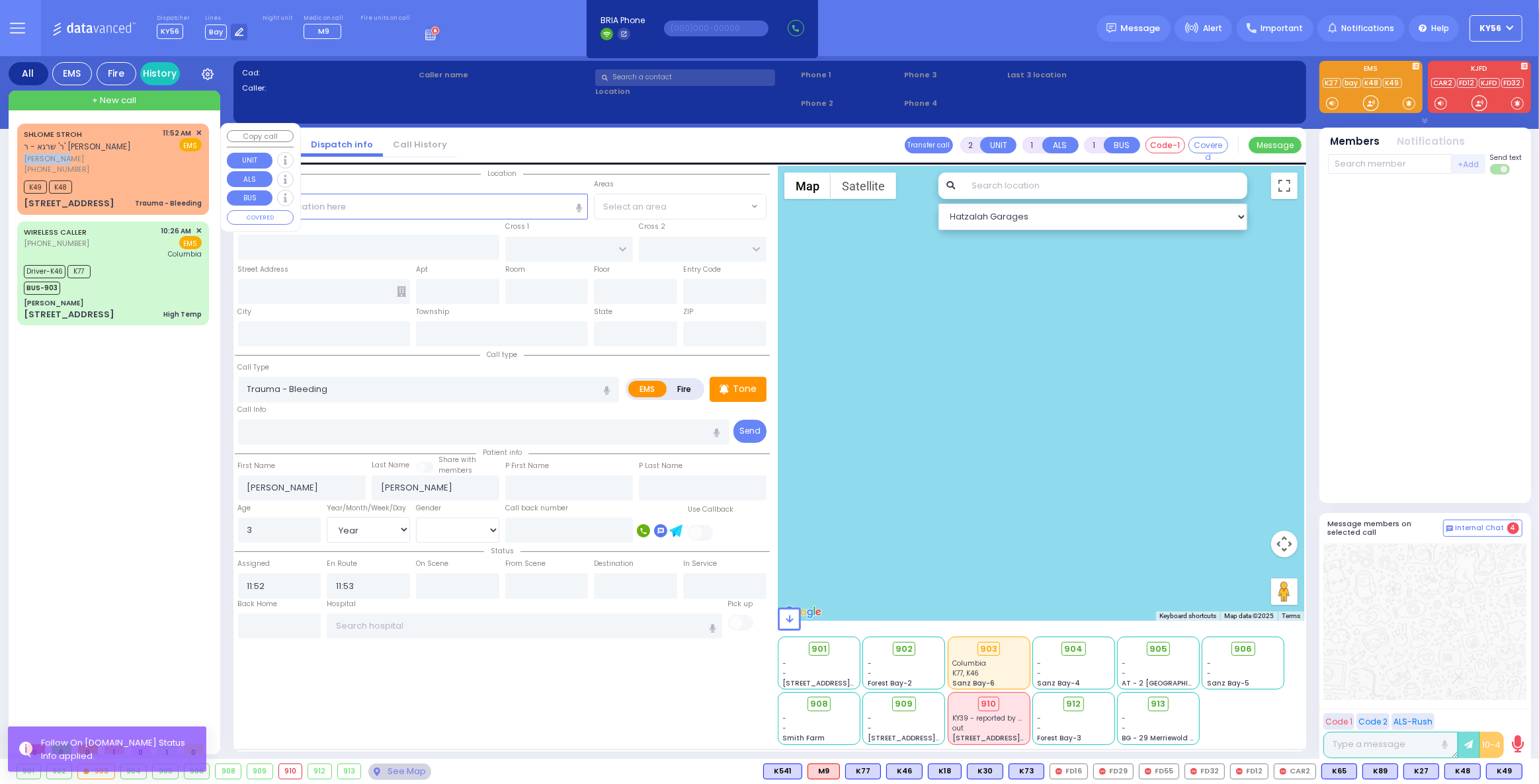
select select "Hatzalah Garages"
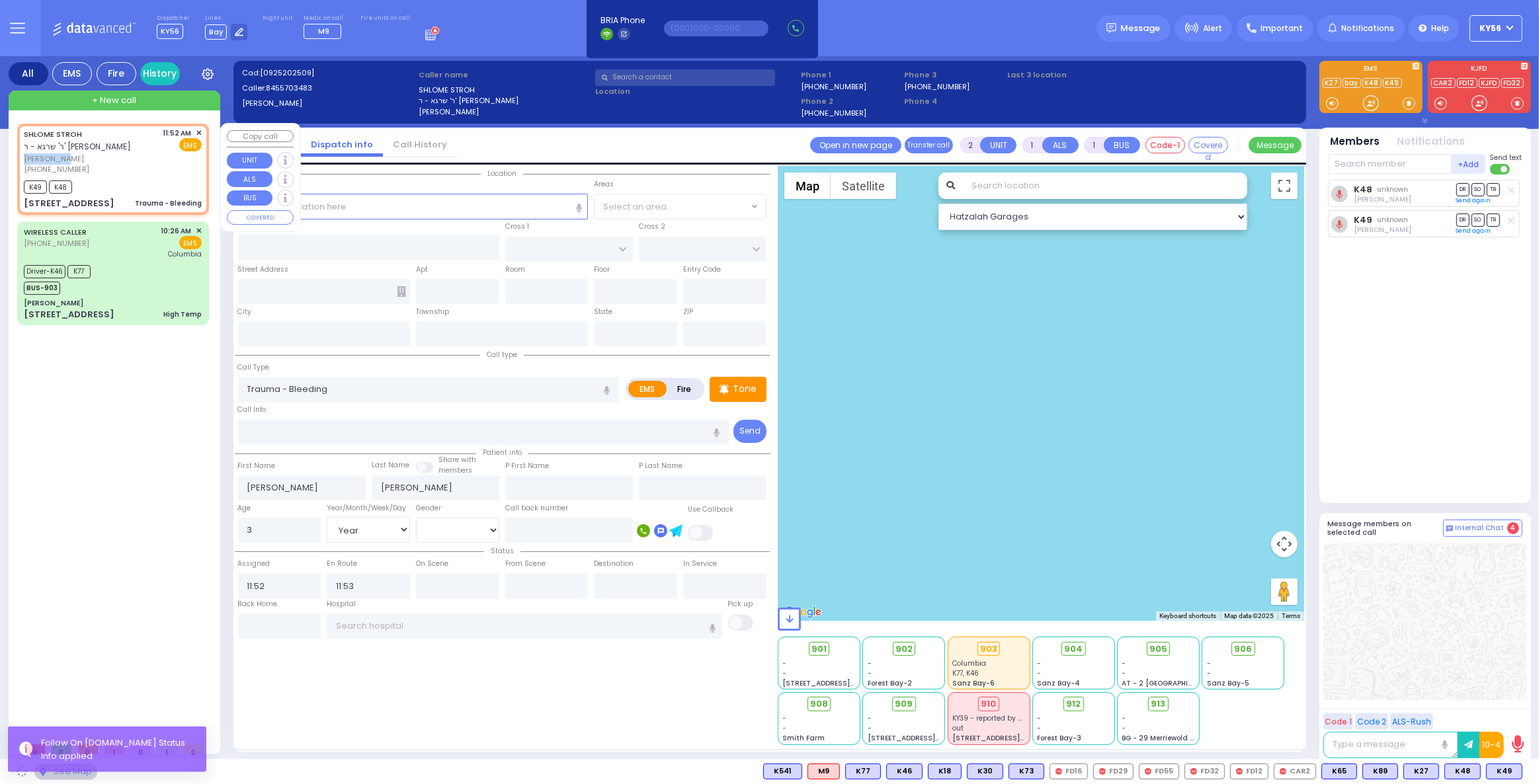
type input "VAN BUREN COURT"
type input "LINCOLN COURT"
type input "44 Jefferson Street"
type input "Woodbury"
type input "[US_STATE]"
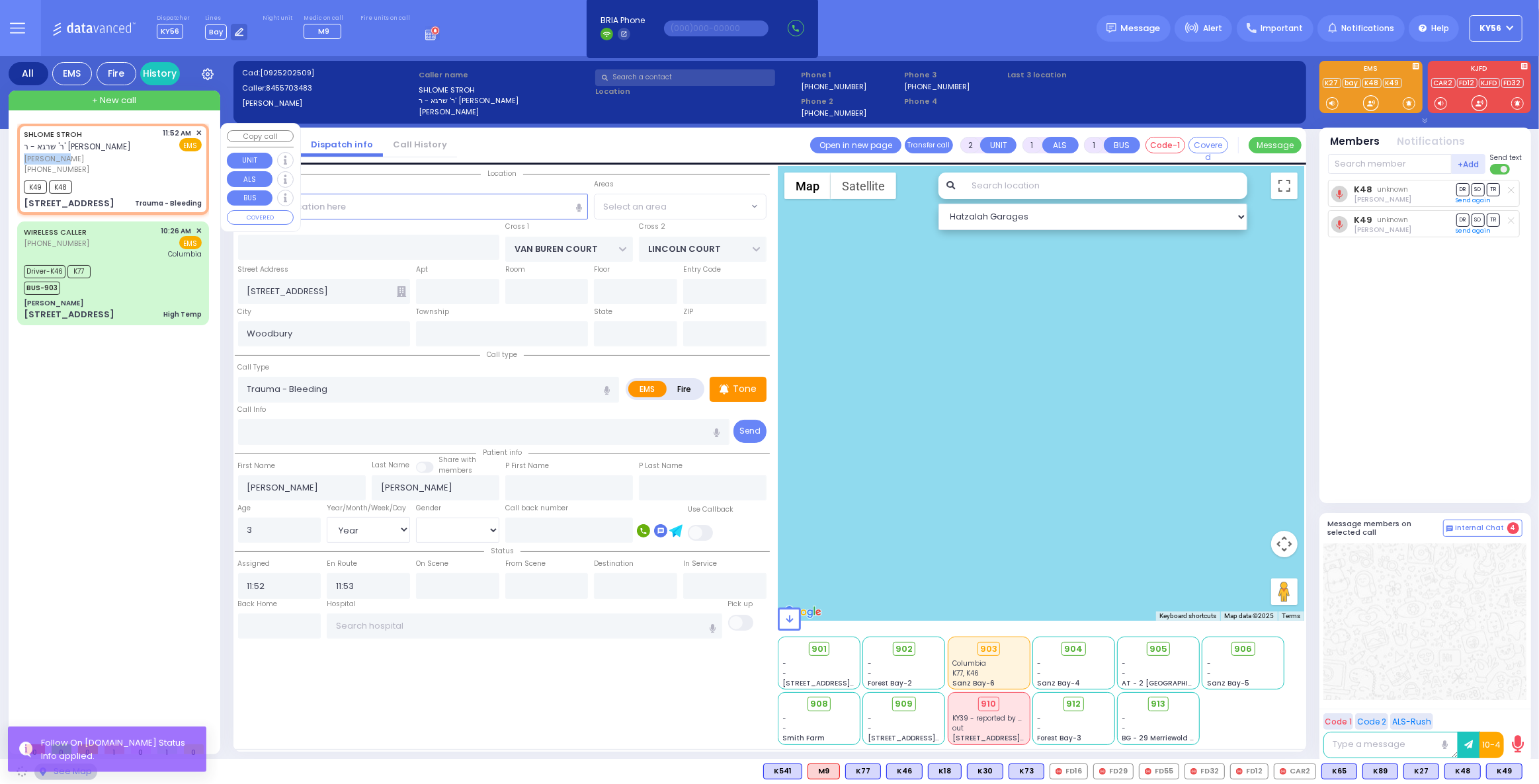
type input "10930"
select select "[GEOGRAPHIC_DATA]"
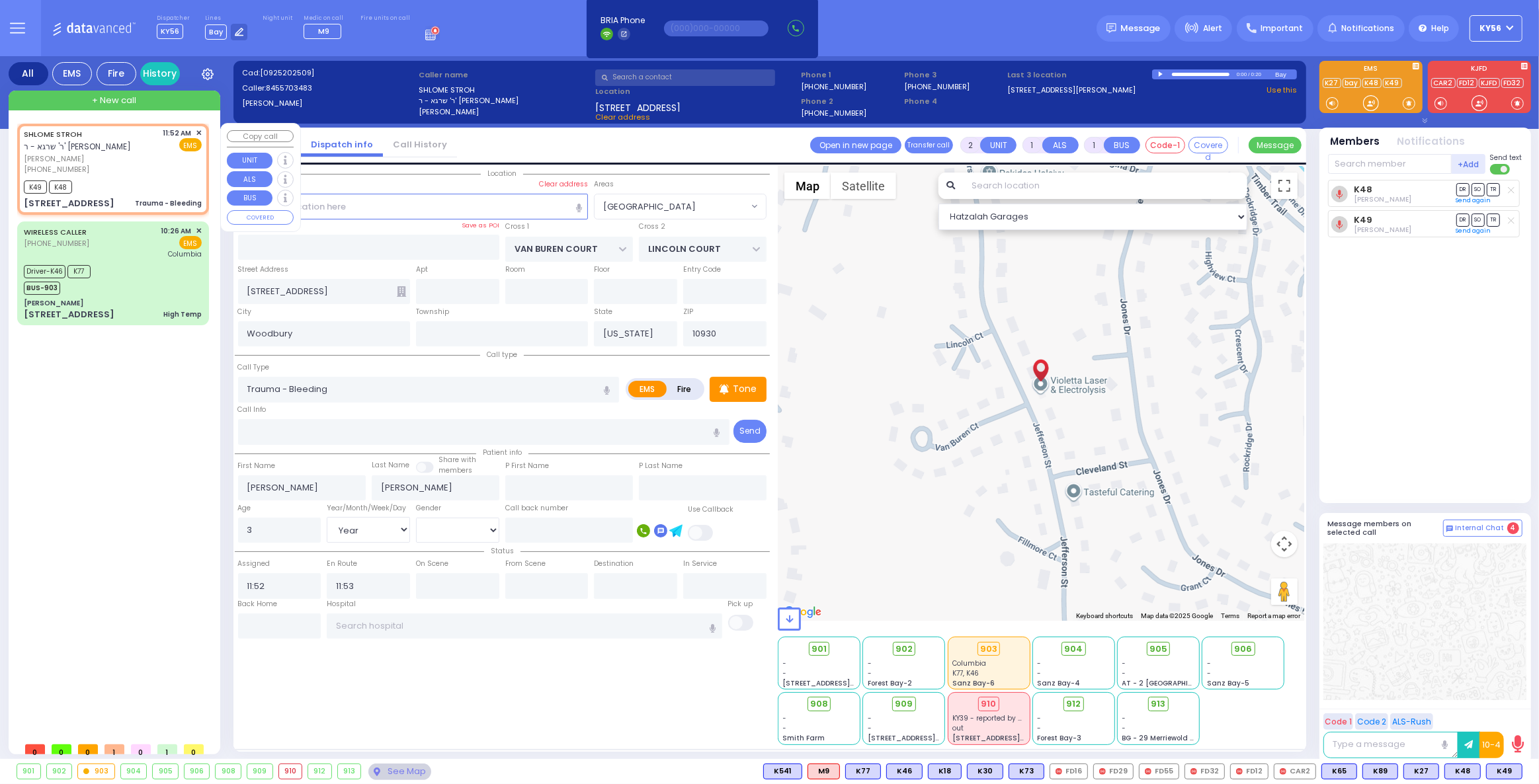
click at [199, 133] on span "✕" at bounding box center [199, 133] width 6 height 11
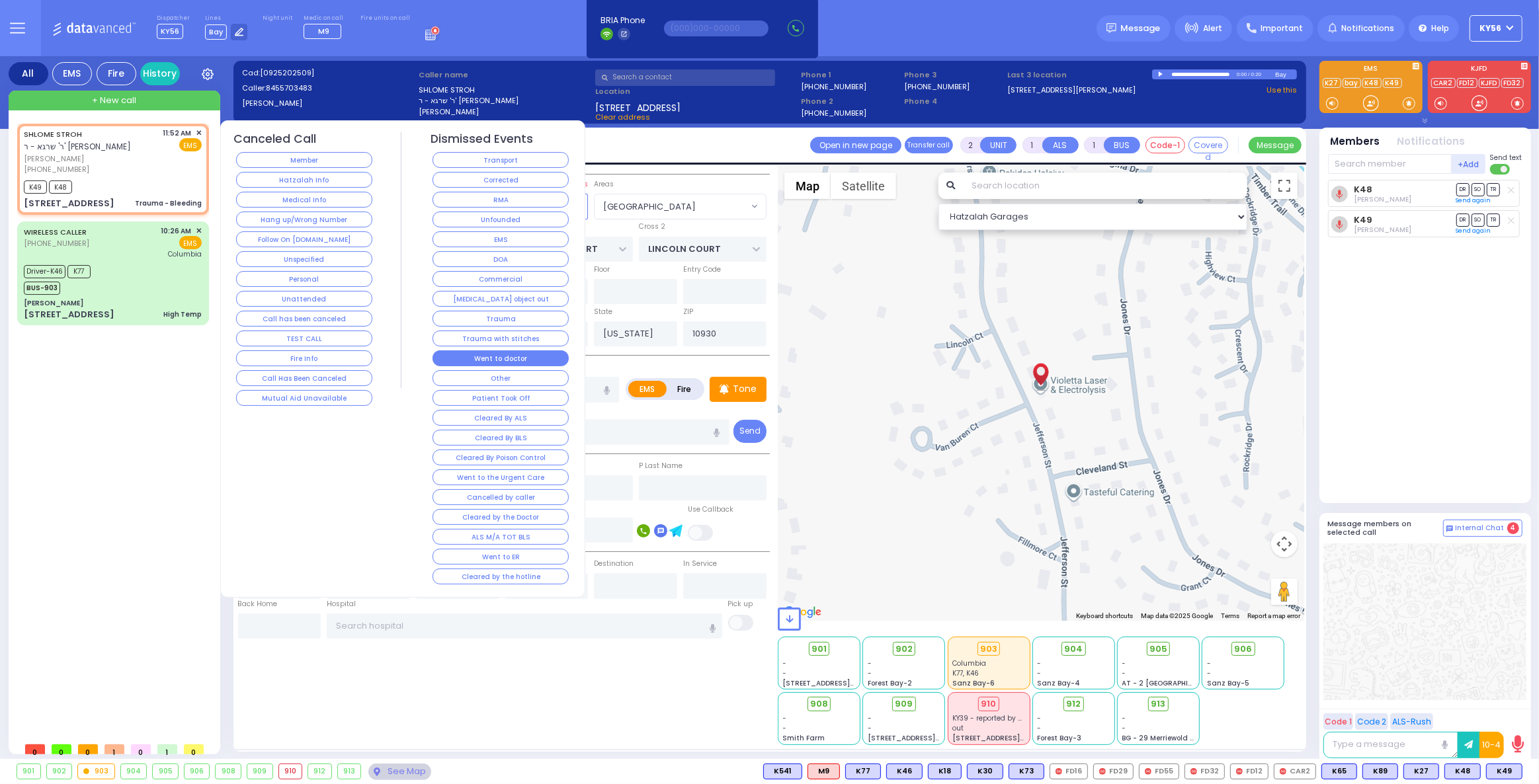
click at [549, 353] on button "Went to doctor" at bounding box center [500, 358] width 136 height 16
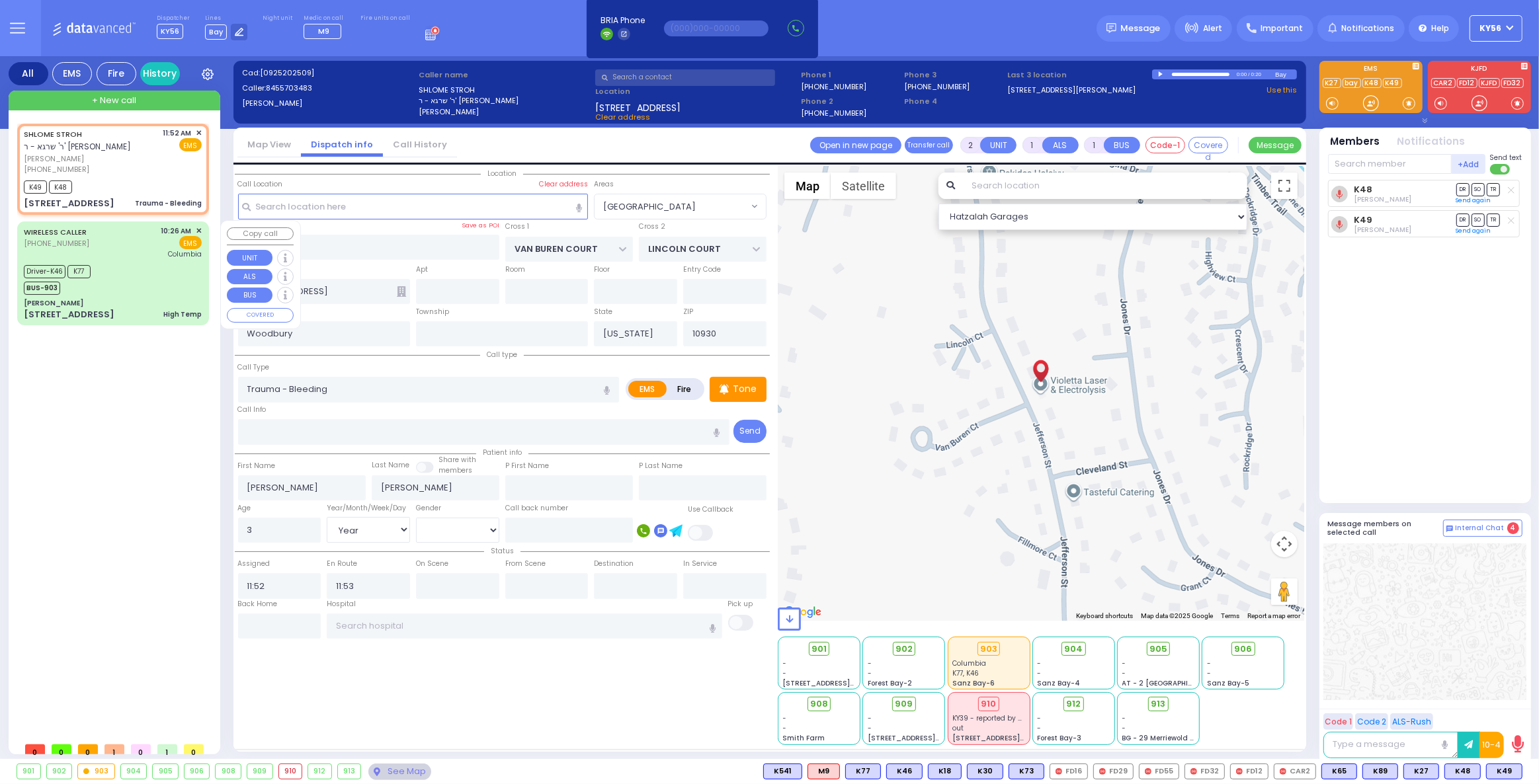
select select
radio input "true"
select select
click at [125, 256] on div "WIRELESS CALLER (718) 306-3825 10:26 AM ✕ EMS Columbia" at bounding box center [112, 243] width 178 height 35
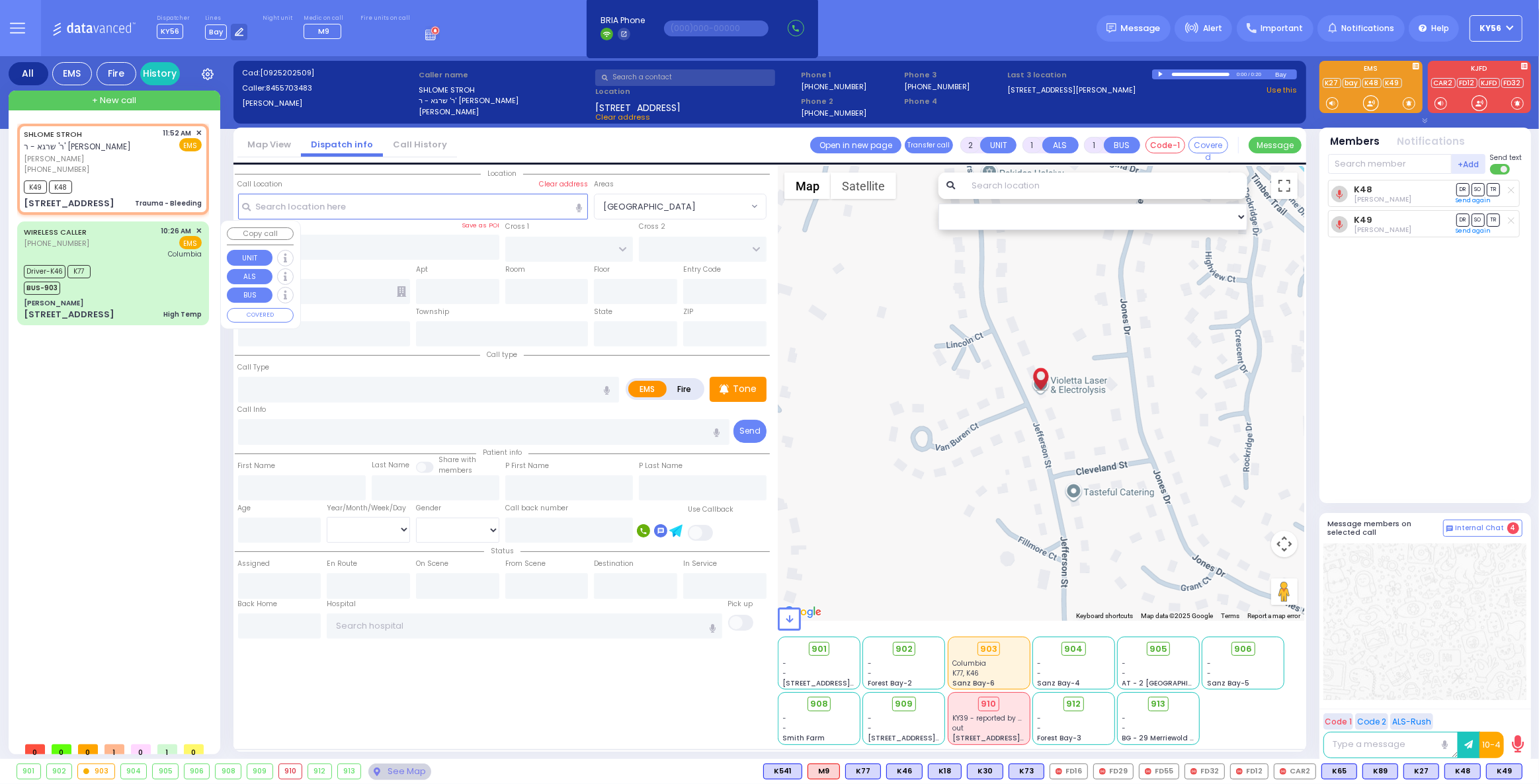
type input "6"
select select
type input "High Temp"
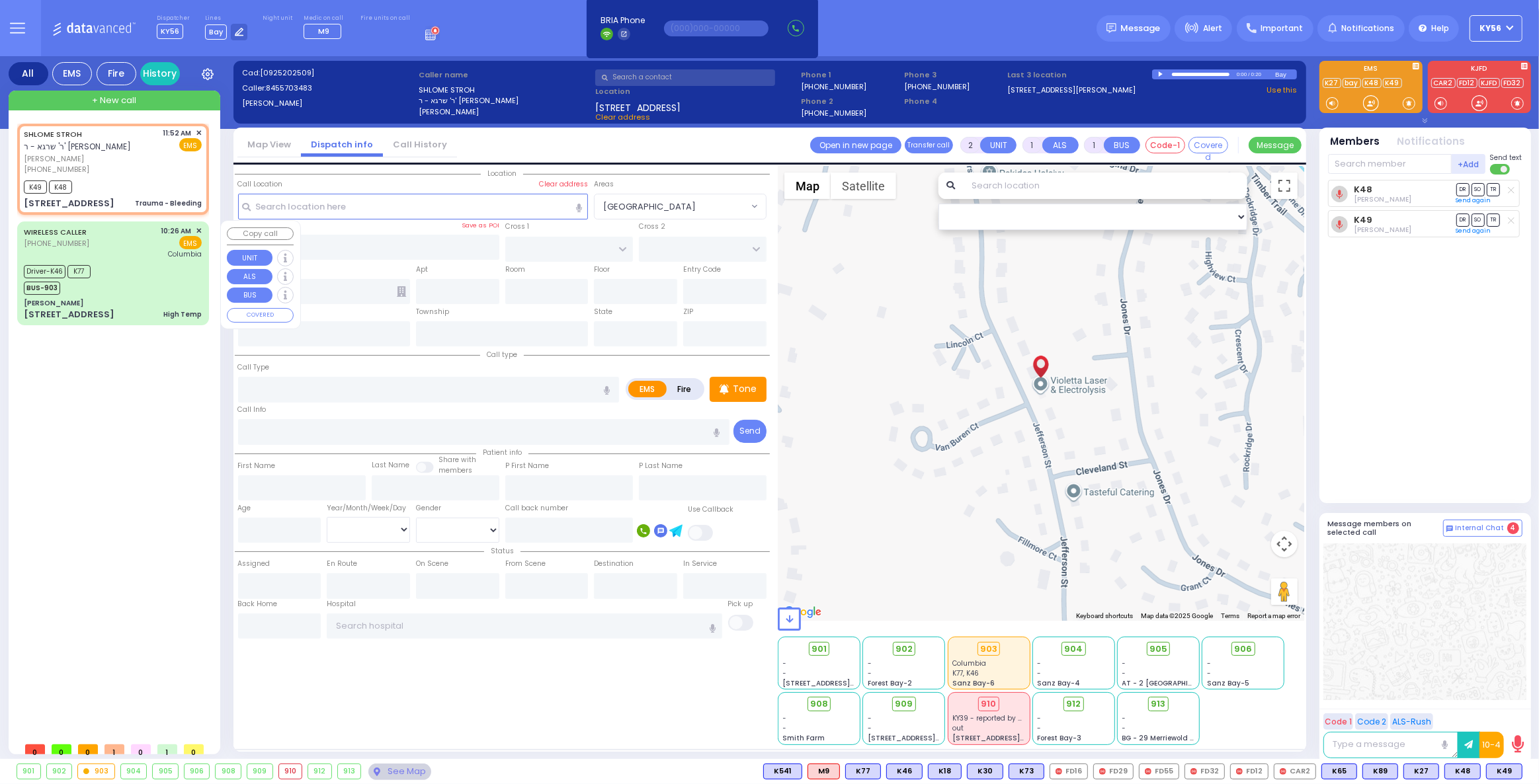
radio input "true"
type input "[PERSON_NAME]"
type input "Brody"
type input "14"
select select "Day"
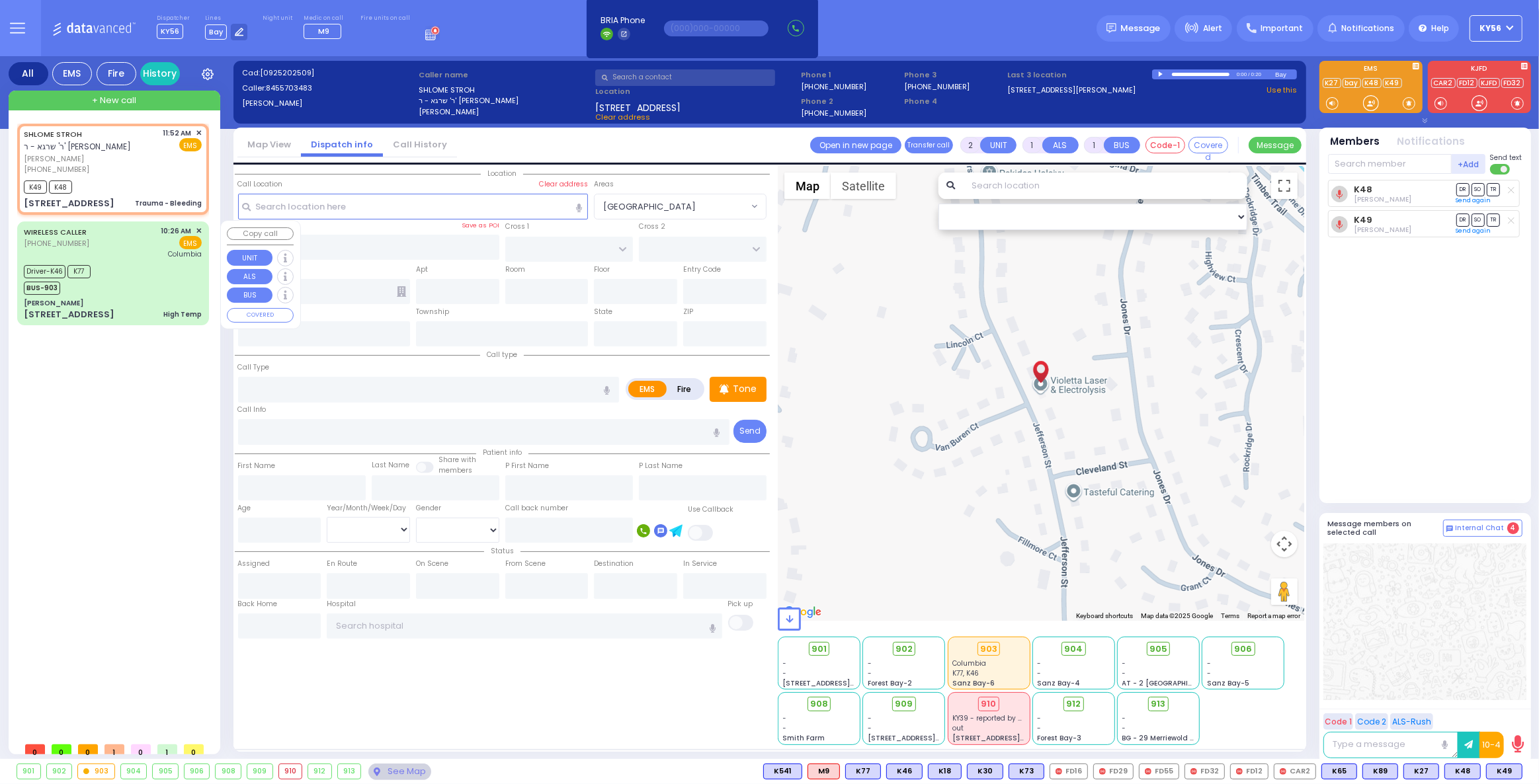
select select "[DEMOGRAPHIC_DATA]"
type input "10:26"
type input "10:29"
type input "10:35"
type input "10:47"
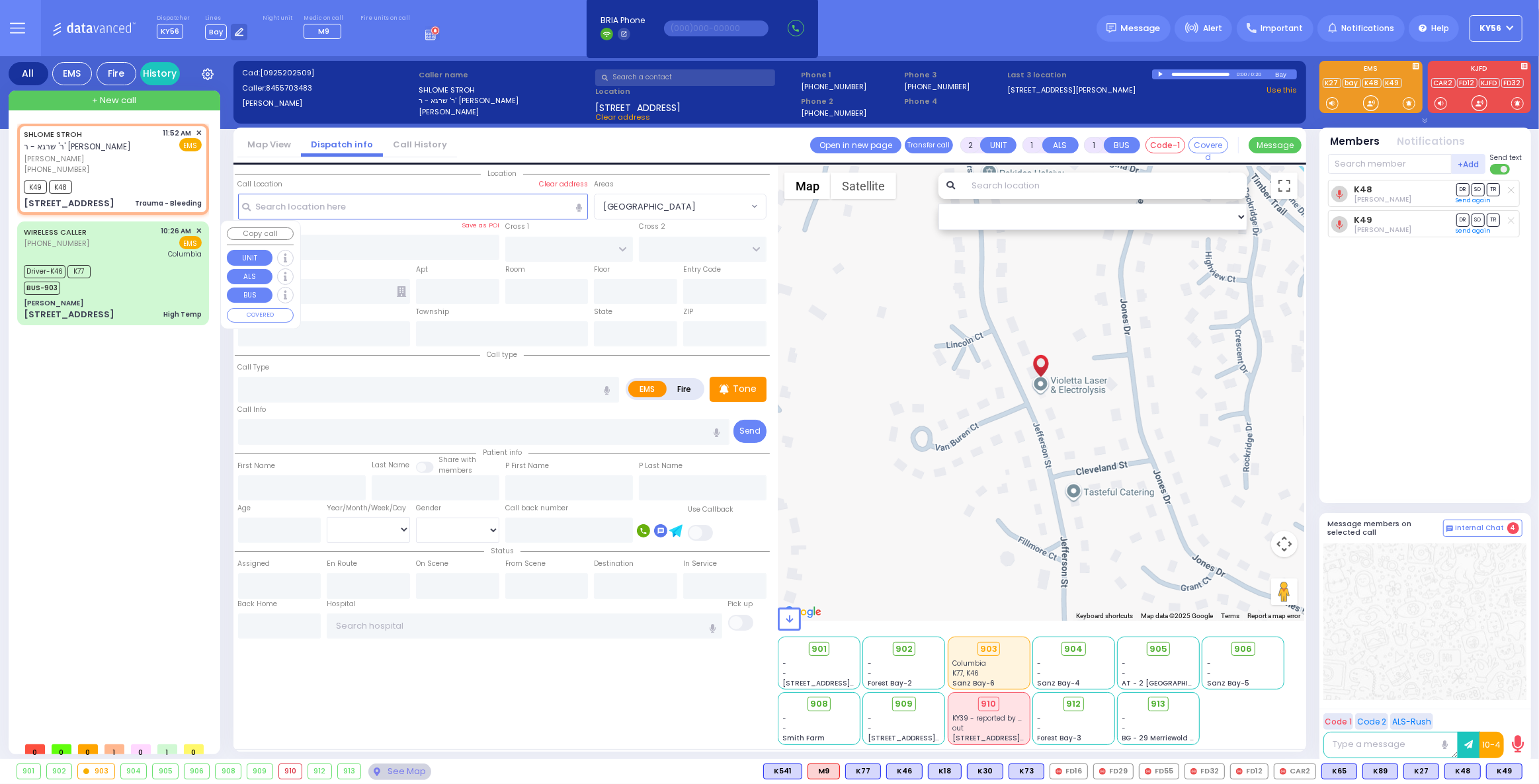
type input "11:51"
type input "12:53"
type input "[US_STATE][GEOGRAPHIC_DATA]- [GEOGRAPHIC_DATA]"
select select "Hatzalah Garages"
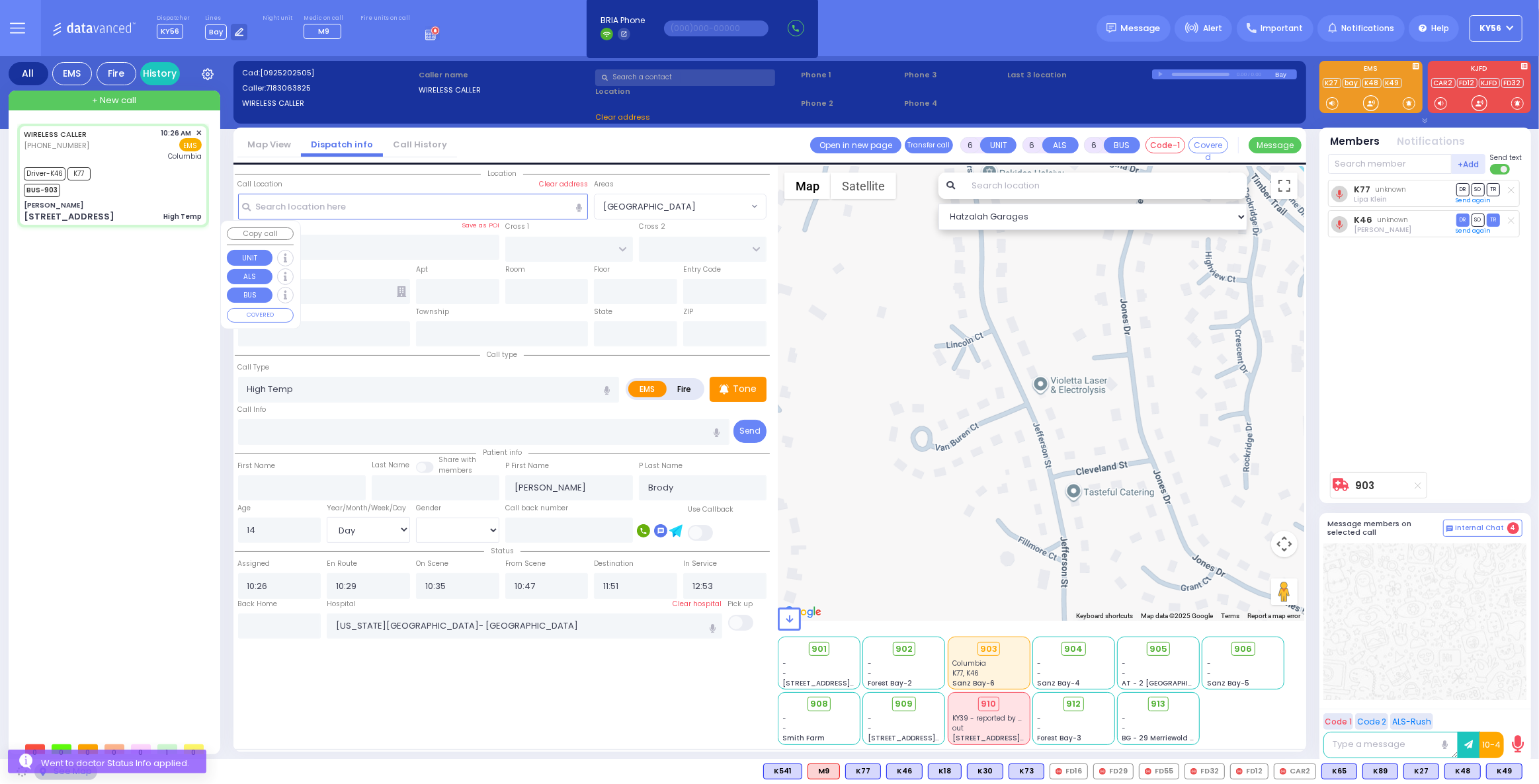
type input "[PERSON_NAME]"
type input "[GEOGRAPHIC_DATA]"
type input "[STREET_ADDRESS]"
type input "Monroe"
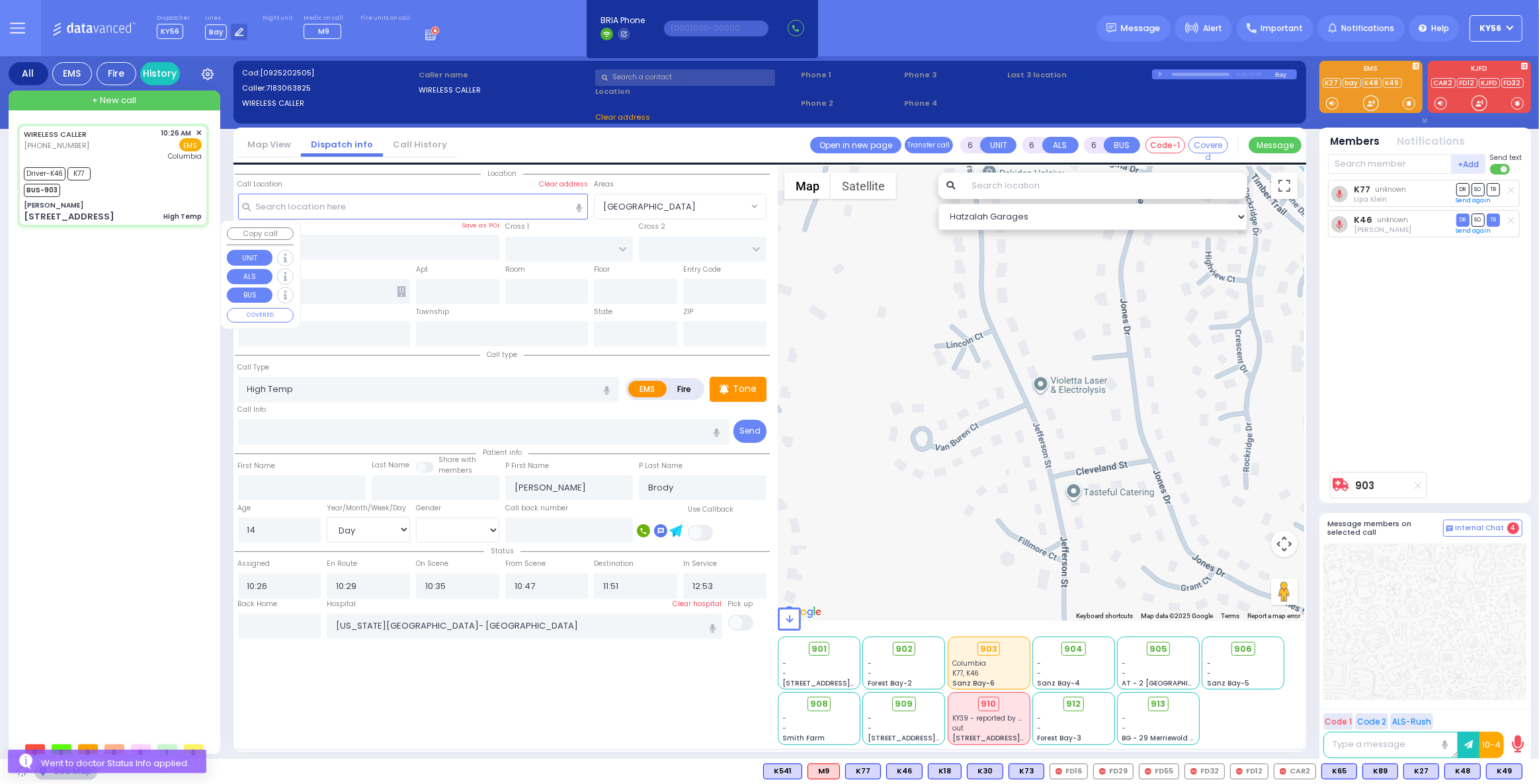
type input "[US_STATE]"
type input "10950"
select select "SECTION 5"
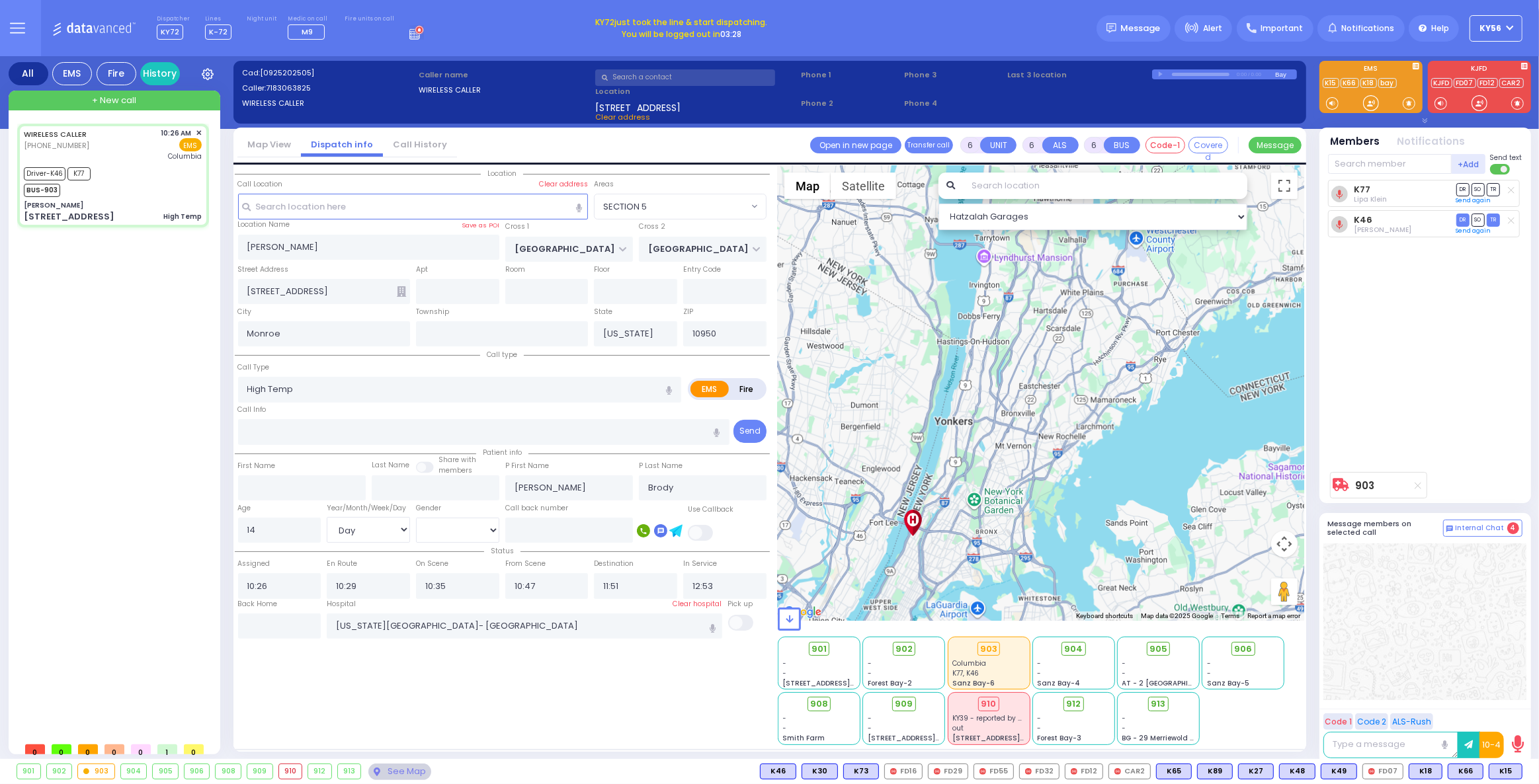
drag, startPoint x: 1035, startPoint y: 416, endPoint x: 1119, endPoint y: 509, distance: 125.3
click at [1087, 475] on div "903 Calculate distance 594 Calculate distance 595 Calculate distance 596 Calcul…" at bounding box center [1041, 393] width 526 height 455
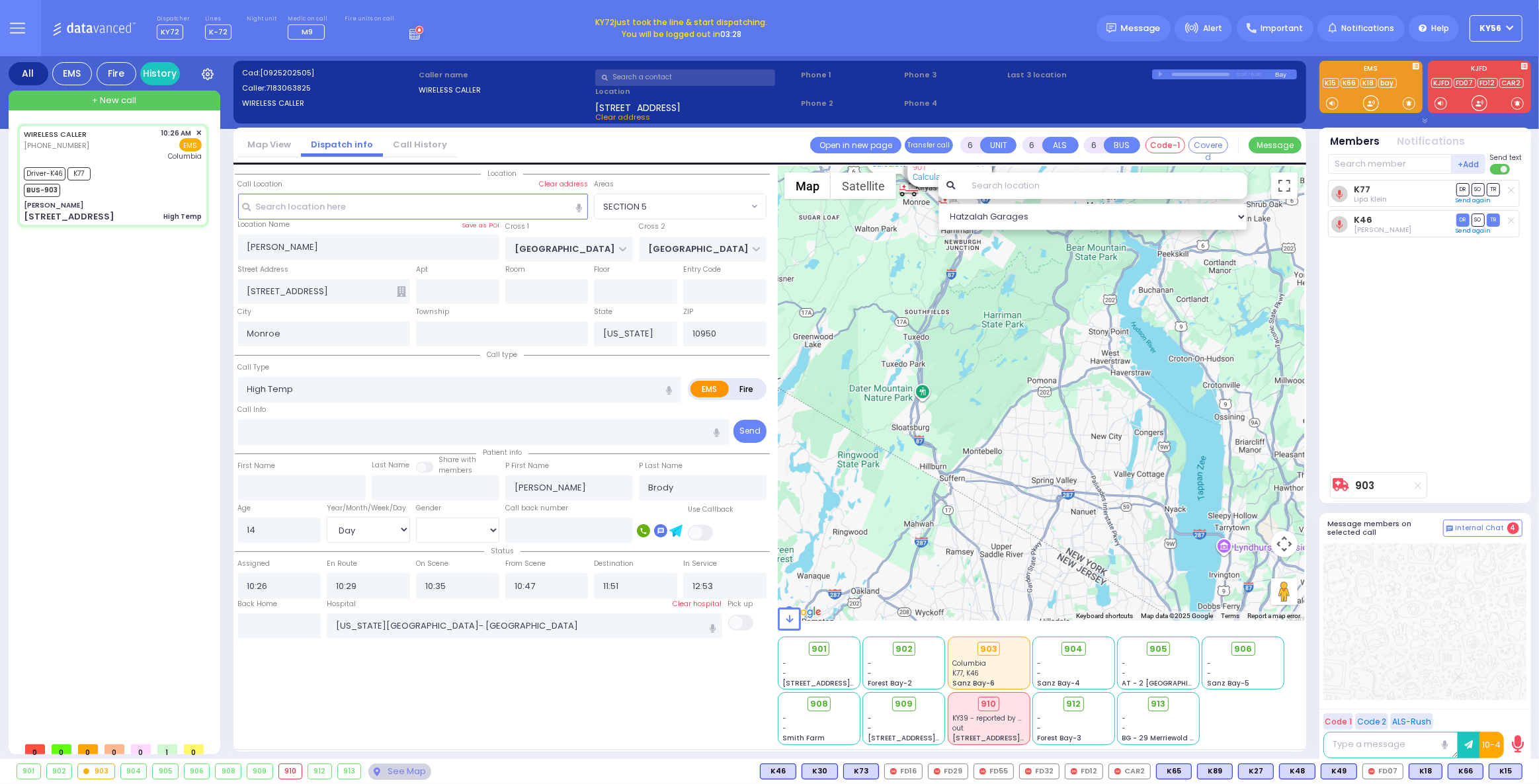
drag, startPoint x: 1029, startPoint y: 427, endPoint x: 1090, endPoint y: 538, distance: 126.7
click at [1090, 534] on div "903 Calculate distance 594 Calculate distance 595 Calculate distance 596 Calcul…" at bounding box center [1041, 393] width 526 height 455
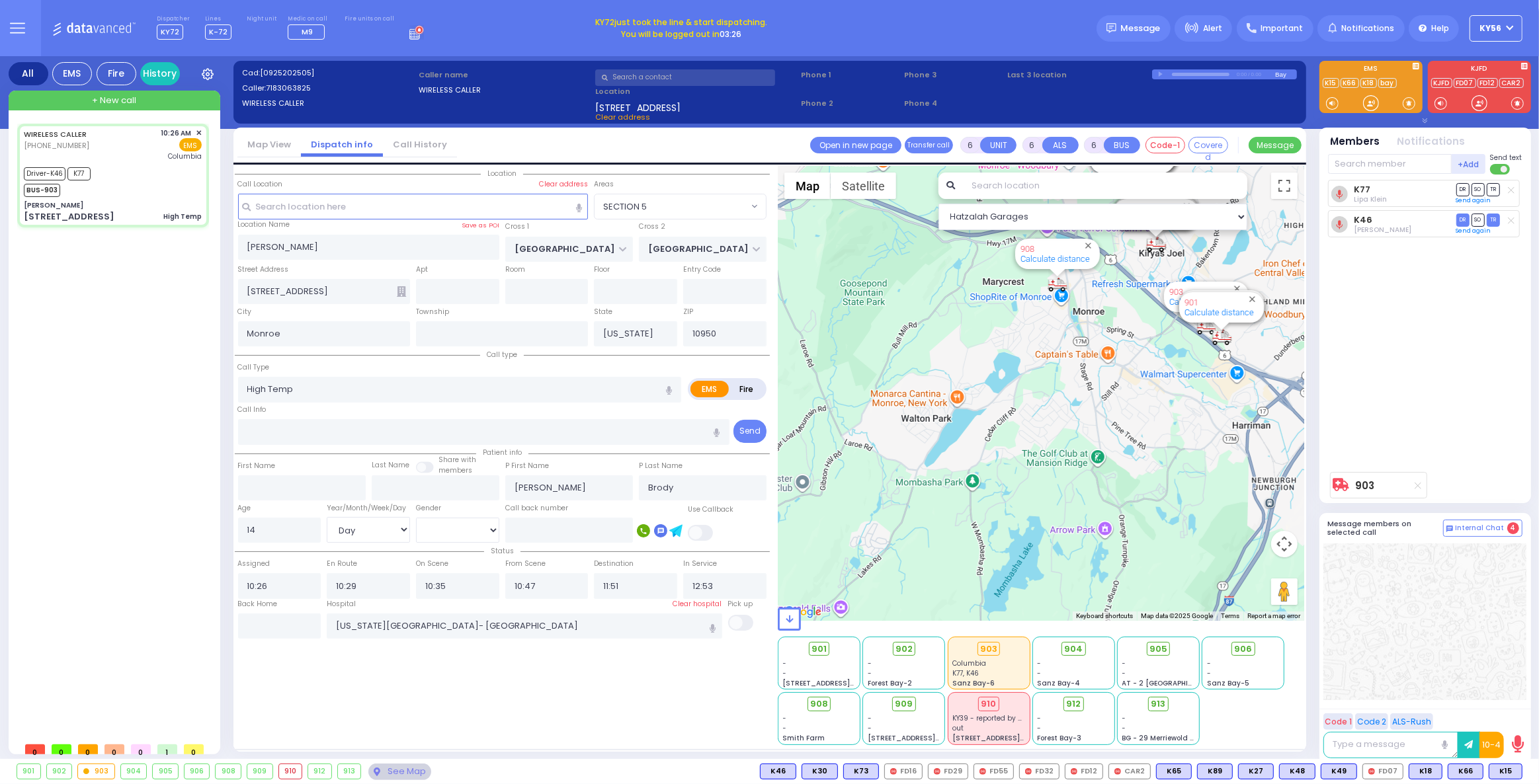
drag, startPoint x: 1081, startPoint y: 446, endPoint x: 1051, endPoint y: 504, distance: 65.3
click at [1057, 504] on div "903 Calculate distance 594 Calculate distance 595 Calculate distance 596 Calcul…" at bounding box center [1041, 393] width 526 height 455
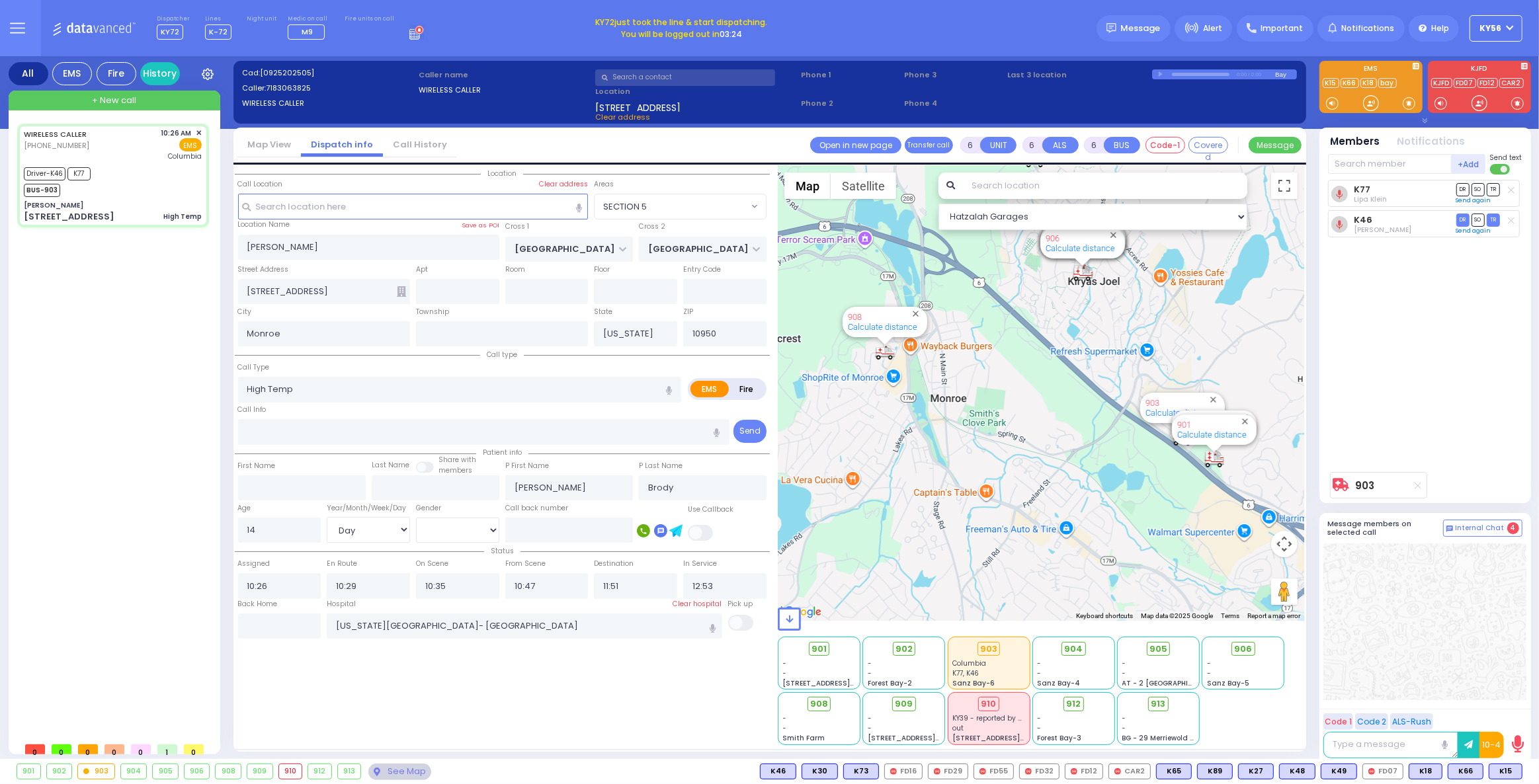
drag, startPoint x: 1208, startPoint y: 421, endPoint x: 1119, endPoint y: 457, distance: 96.0
click at [1123, 461] on div "903 Calculate distance 594 Calculate distance 595 Calculate distance 596 Calcul…" at bounding box center [1041, 393] width 526 height 455
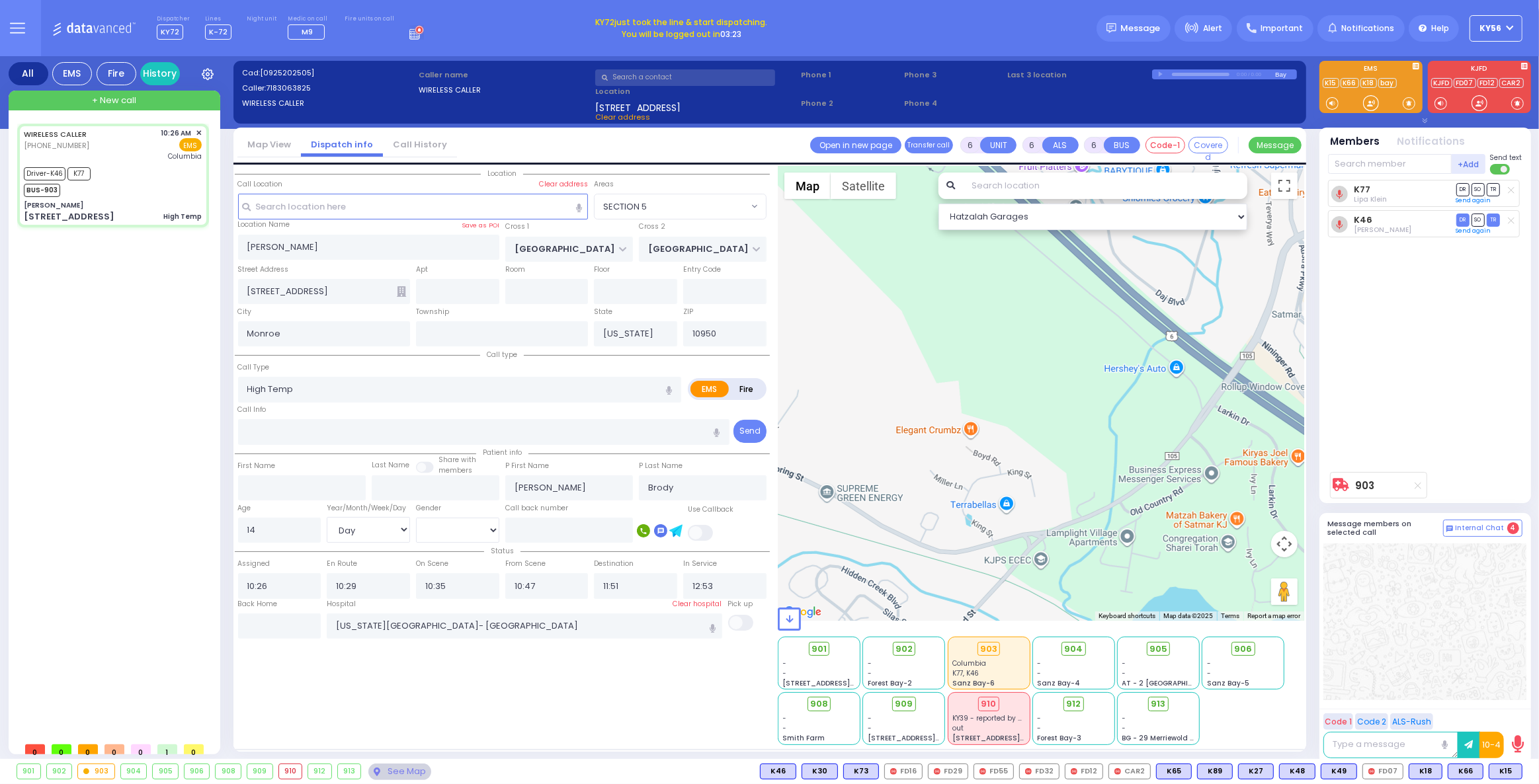
drag, startPoint x: 1155, startPoint y: 457, endPoint x: 972, endPoint y: 428, distance: 185.3
click at [976, 429] on div "903 Calculate distance 594 Calculate distance 595 Calculate distance 596 Calcul…" at bounding box center [1041, 393] width 526 height 455
